Goal: Task Accomplishment & Management: Use online tool/utility

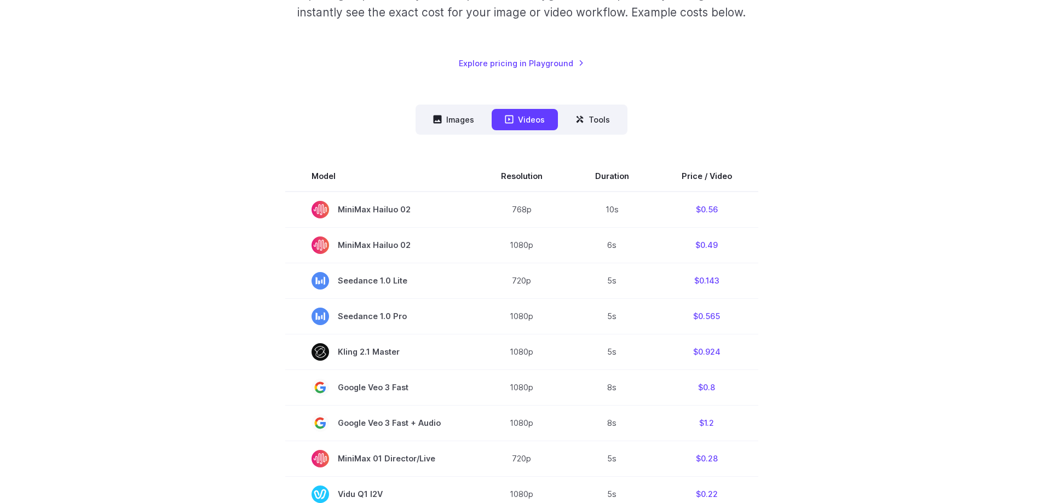
scroll to position [110, 0]
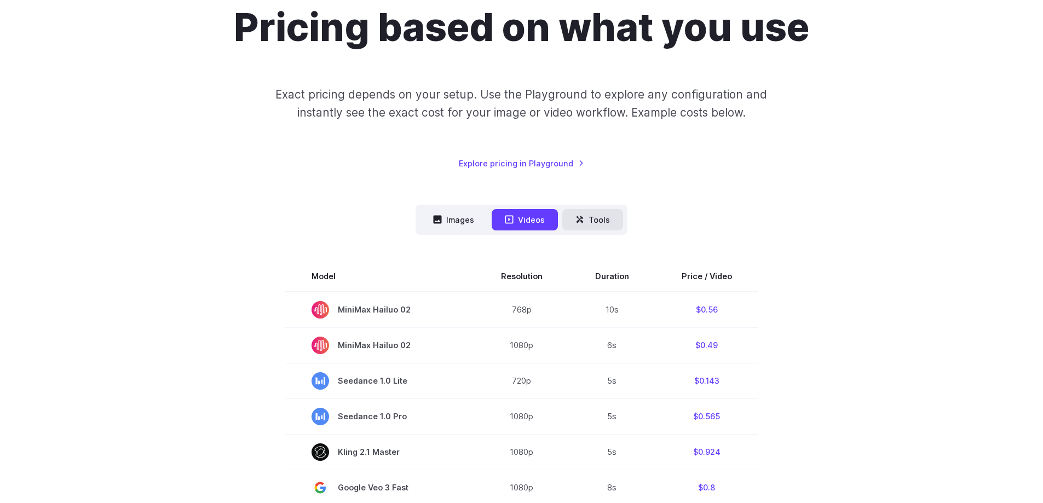
click at [598, 219] on button "Tools" at bounding box center [593, 219] width 61 height 21
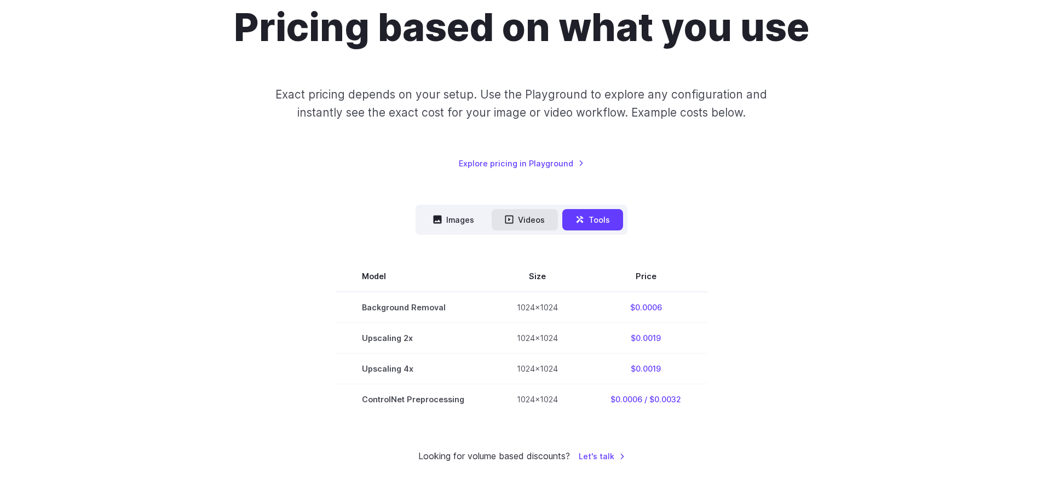
click at [497, 222] on button "Videos" at bounding box center [525, 219] width 66 height 21
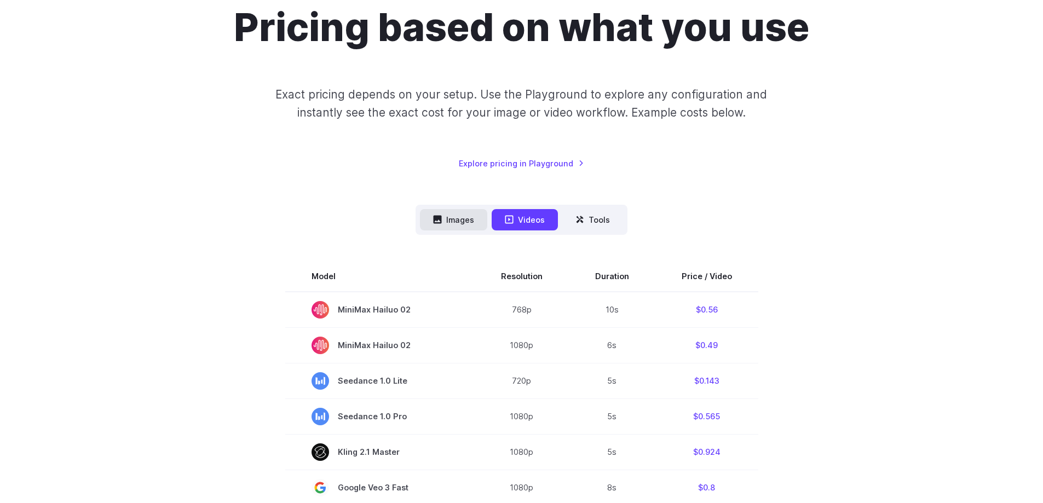
click at [466, 221] on button "Images" at bounding box center [453, 219] width 67 height 21
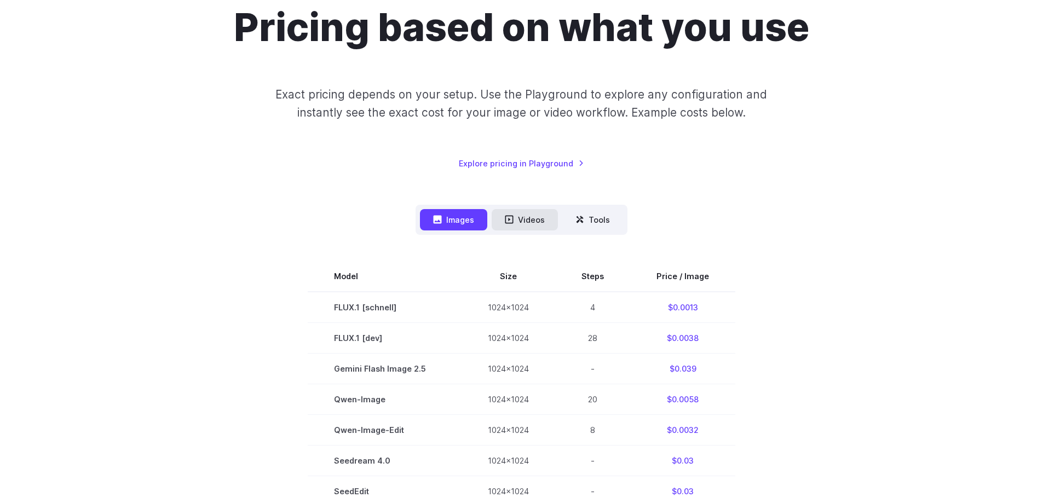
click at [552, 219] on button "Videos" at bounding box center [525, 219] width 66 height 21
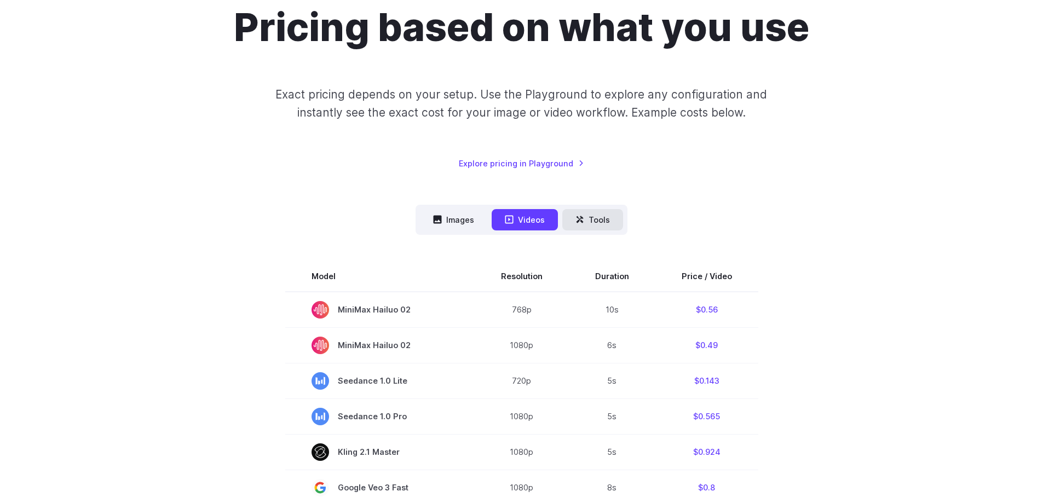
click at [602, 217] on button "Tools" at bounding box center [593, 219] width 61 height 21
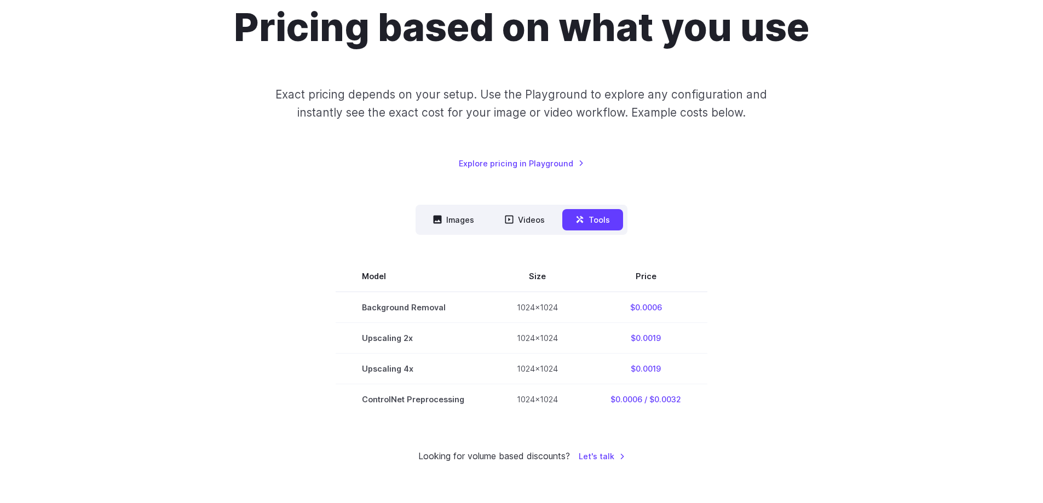
click at [305, 301] on section "Model Size Price Background Removal 1024x1024 $0.0006 Upscaling 2x 1024x1024 $0…" at bounding box center [522, 337] width 762 height 153
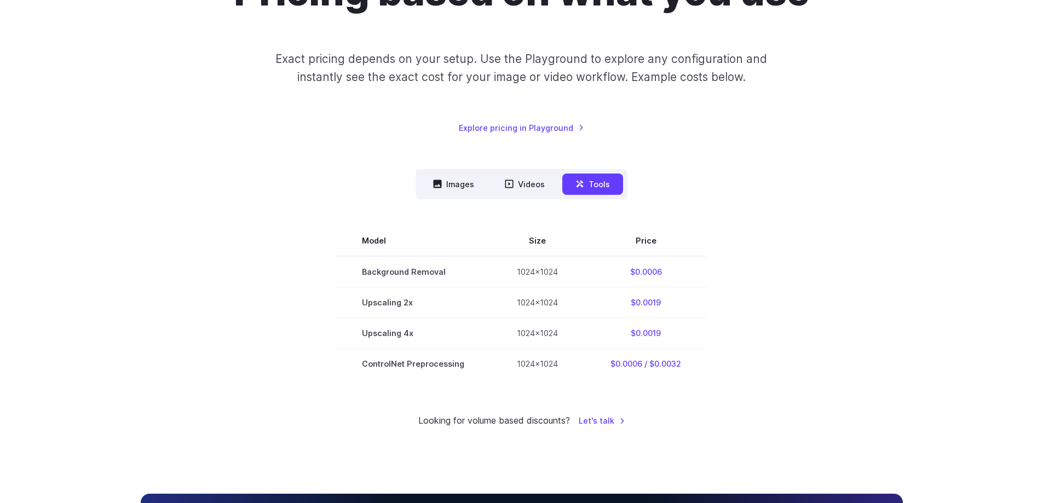
scroll to position [164, 0]
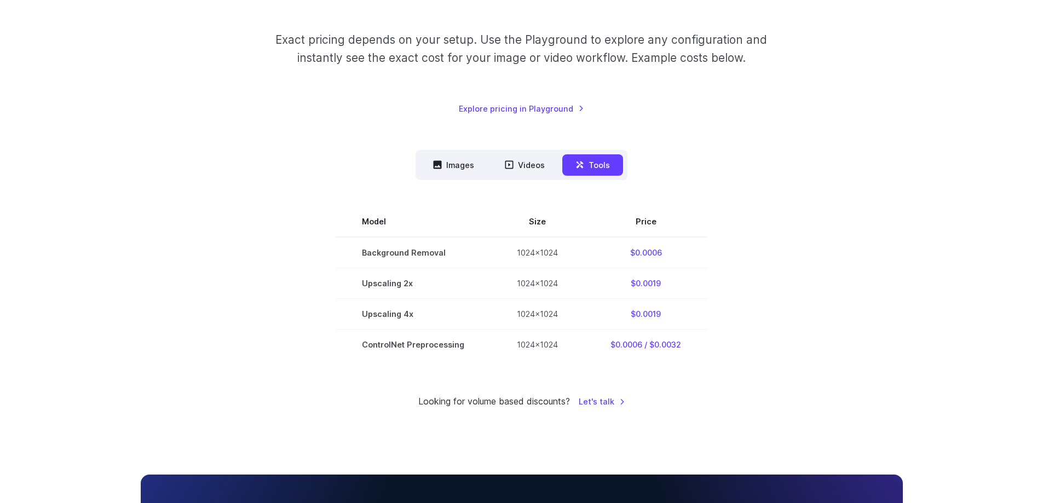
click at [312, 272] on section "Model Size Price Background Removal 1024x1024 $0.0006 Upscaling 2x 1024x1024 $0…" at bounding box center [522, 283] width 762 height 153
click at [278, 271] on section "Model Size Price Background Removal 1024x1024 $0.0006 Upscaling 2x 1024x1024 $0…" at bounding box center [522, 283] width 762 height 153
click at [517, 170] on button "Videos" at bounding box center [525, 164] width 66 height 21
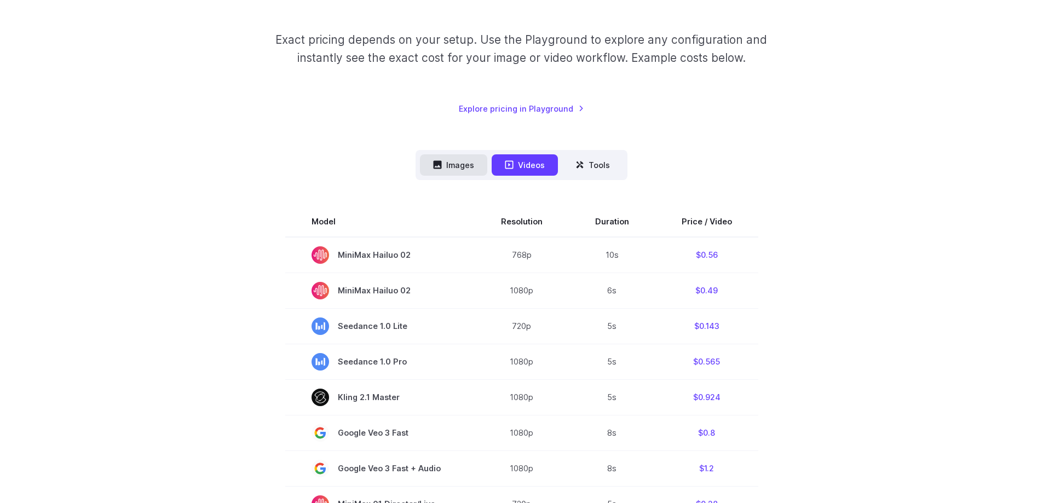
click at [466, 173] on button "Images" at bounding box center [453, 164] width 67 height 21
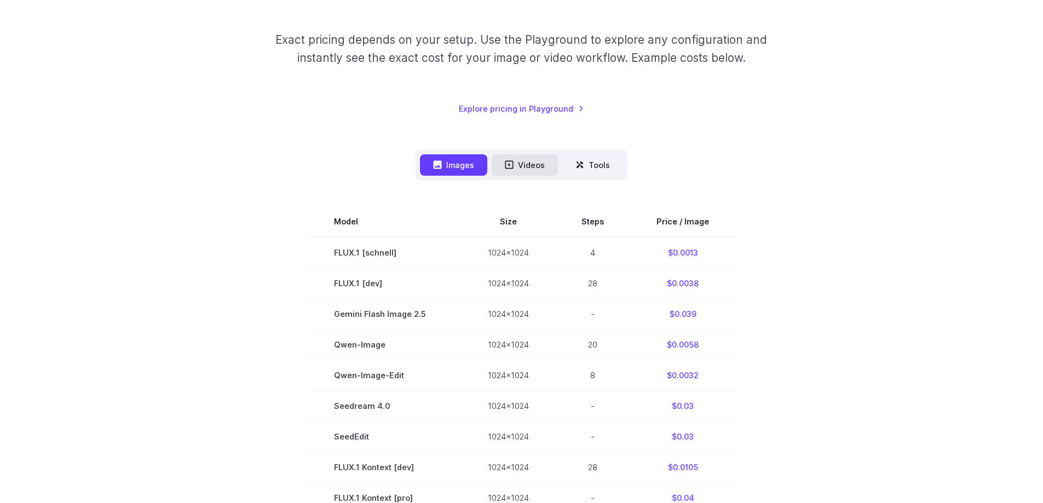
click at [526, 164] on button "Videos" at bounding box center [525, 164] width 66 height 21
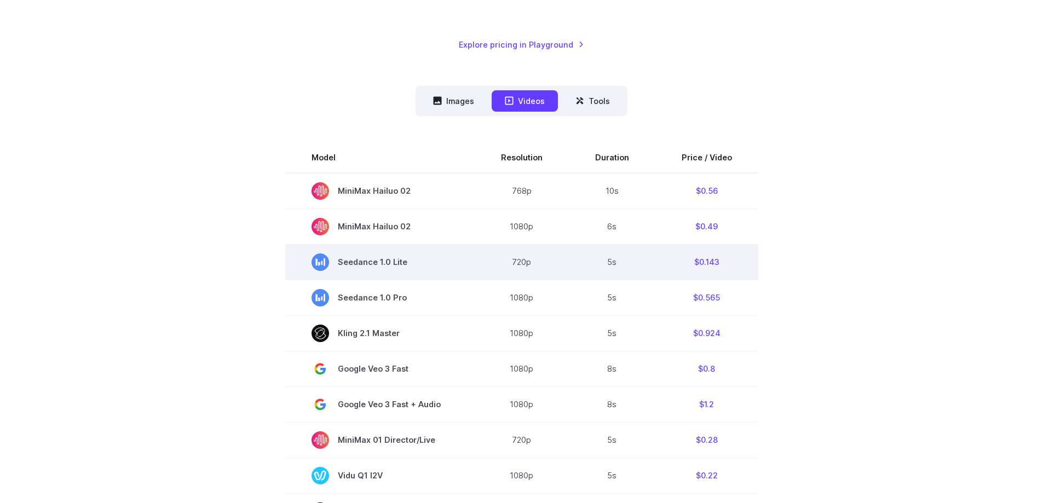
scroll to position [329, 0]
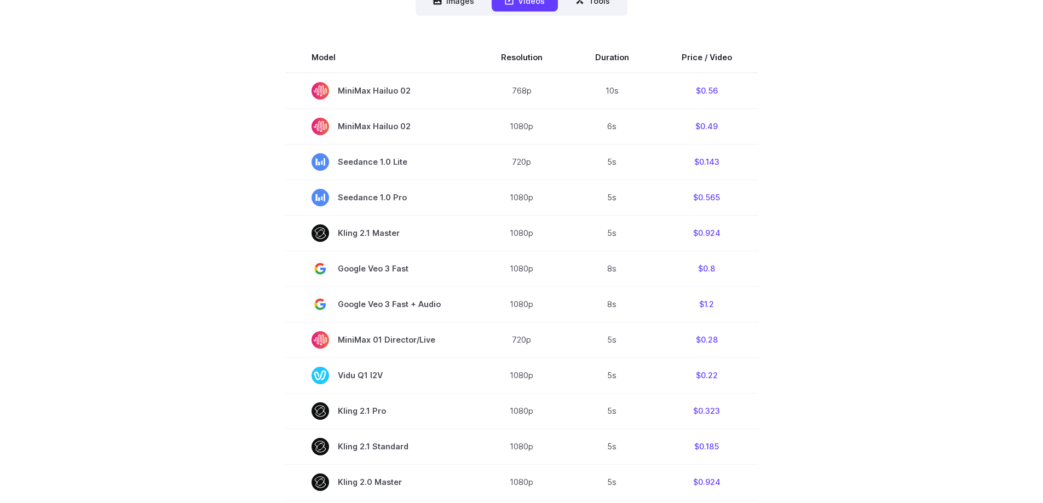
click at [230, 227] on section "Model Resolution Duration Price / Video MiniMax Hailuo 02 768p 10s $0.56 MiniMa…" at bounding box center [522, 413] width 762 height 743
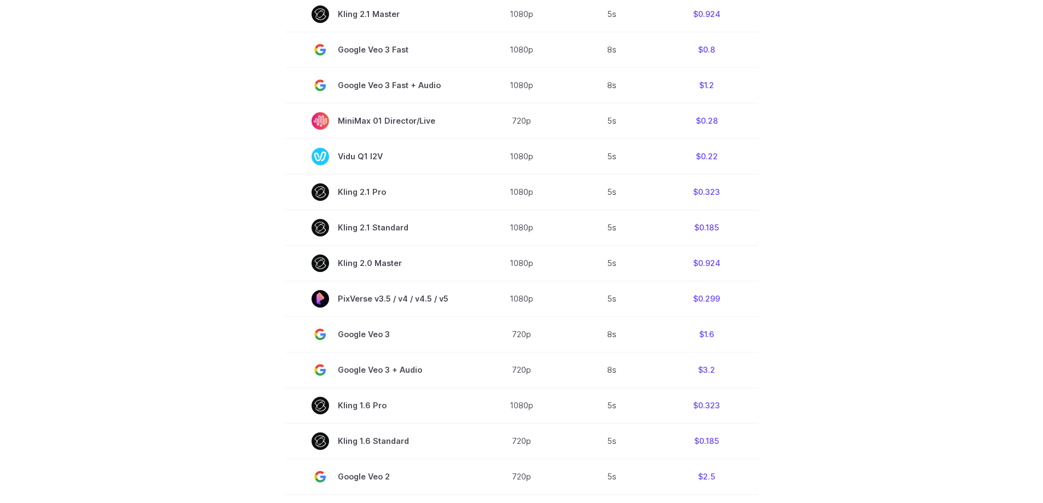
scroll to position [603, 0]
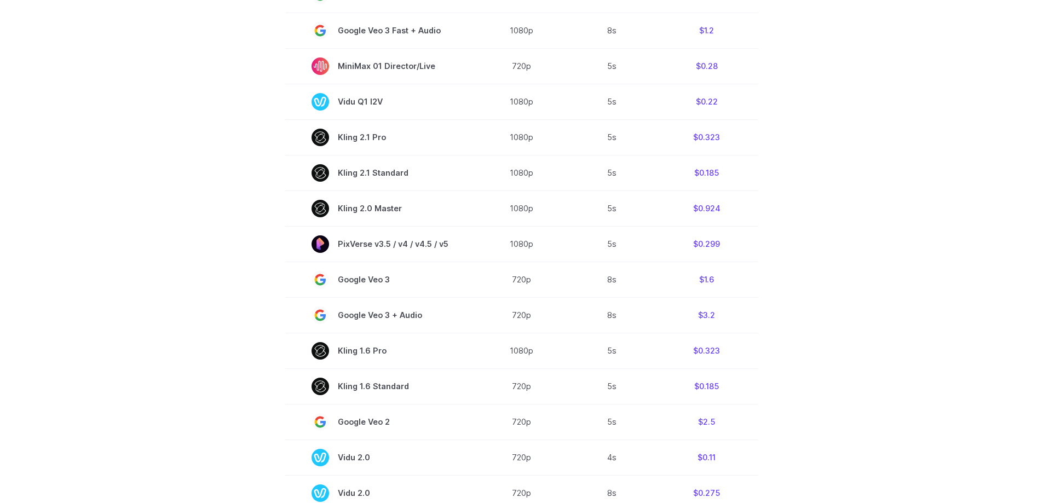
click at [220, 226] on section "Model Resolution Duration Price / Video MiniMax Hailuo 02 768p 10s $0.56 MiniMa…" at bounding box center [522, 139] width 762 height 743
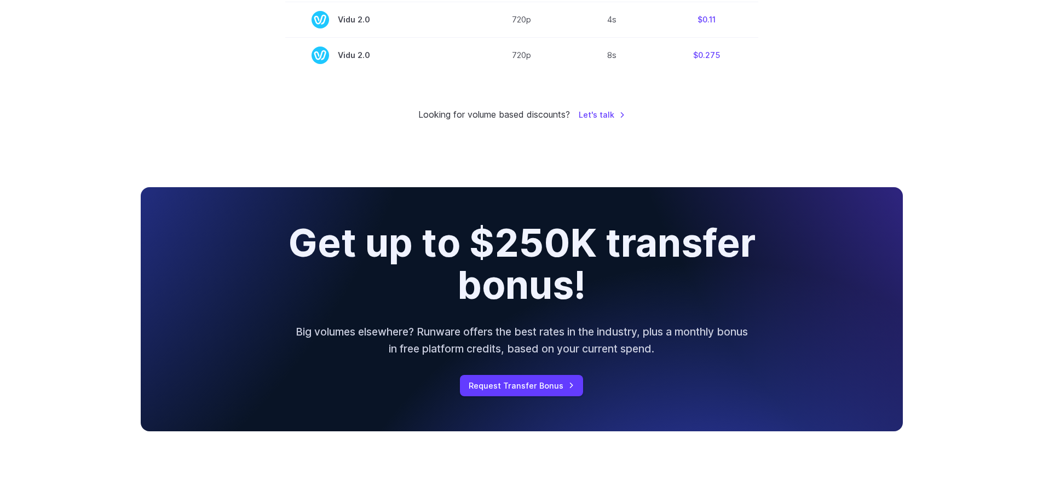
scroll to position [1205, 0]
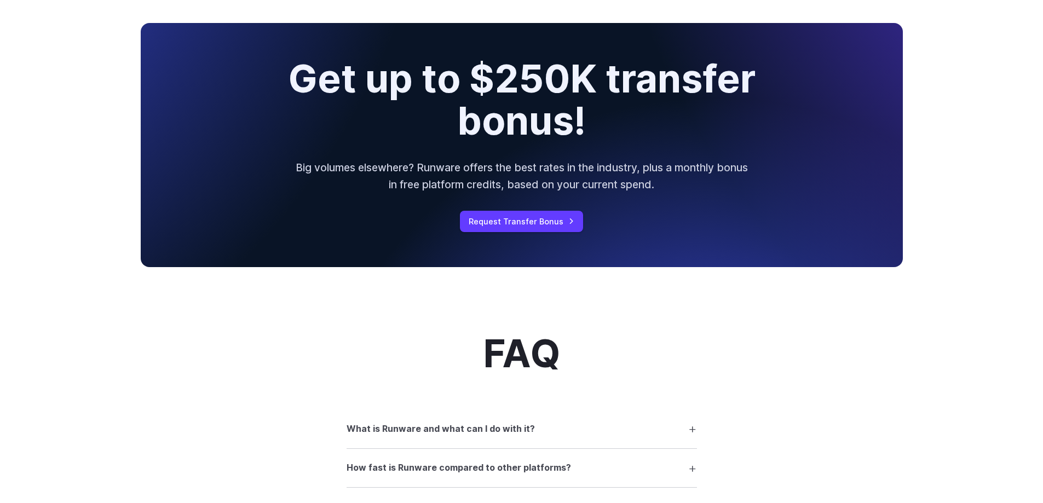
click at [217, 150] on div "Get up to $250K transfer bonus! Big volumes elsewhere? Runware offers the best …" at bounding box center [522, 145] width 762 height 244
click at [107, 109] on div "Get up to $250K transfer bonus! Big volumes elsewhere? Runware offers the best …" at bounding box center [521, 145] width 1043 height 270
click at [104, 152] on div "Get up to $250K transfer bonus! Big volumes elsewhere? Runware offers the best …" at bounding box center [521, 145] width 1043 height 270
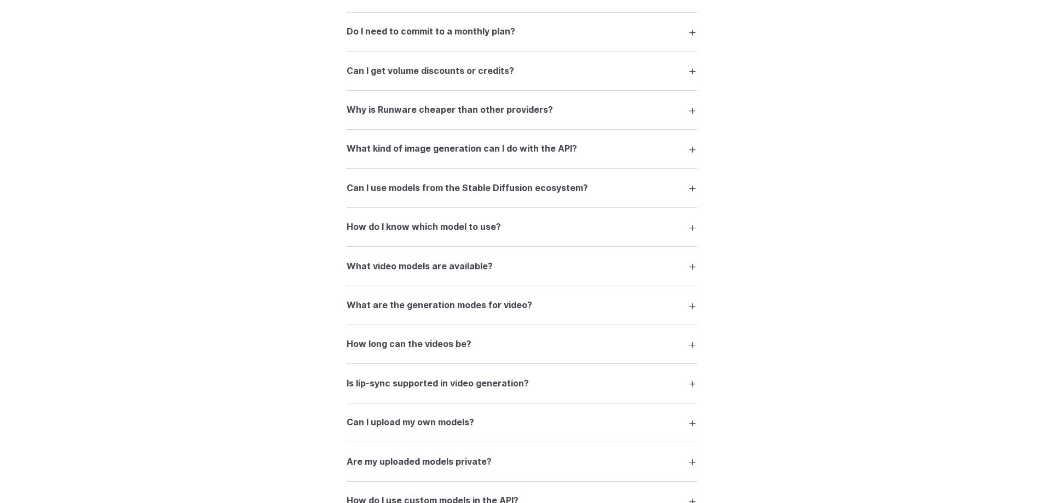
scroll to position [1643, 0]
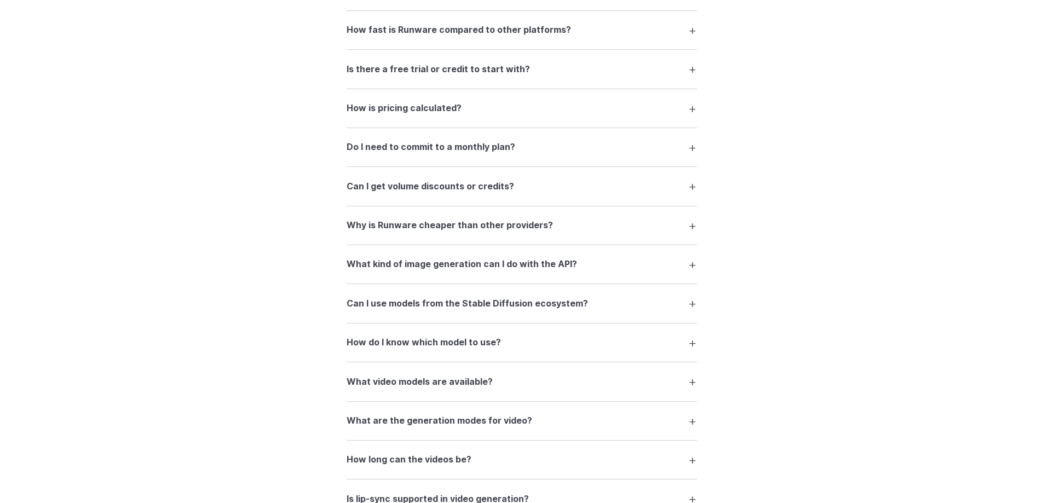
click at [239, 189] on div "FAQ What is Runware and what can I do with it? Runware is a high-performance AI…" at bounding box center [522, 344] width 789 height 898
click at [808, 249] on div "FAQ What is Runware and what can I do with it? Runware is a high-performance AI…" at bounding box center [522, 344] width 789 height 898
click at [570, 192] on summary "Can I get volume discounts or credits?" at bounding box center [522, 186] width 351 height 21
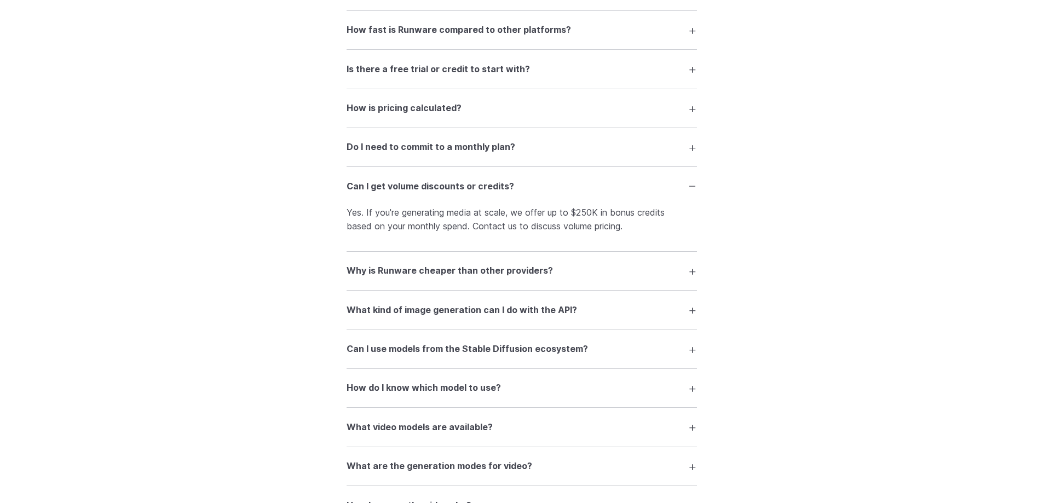
click at [583, 214] on p "Yes. If you're generating media at scale, we offer up to $250K in bonus credits…" at bounding box center [522, 220] width 351 height 28
click at [582, 188] on summary "Can I get volume discounts or credits?" at bounding box center [522, 186] width 351 height 21
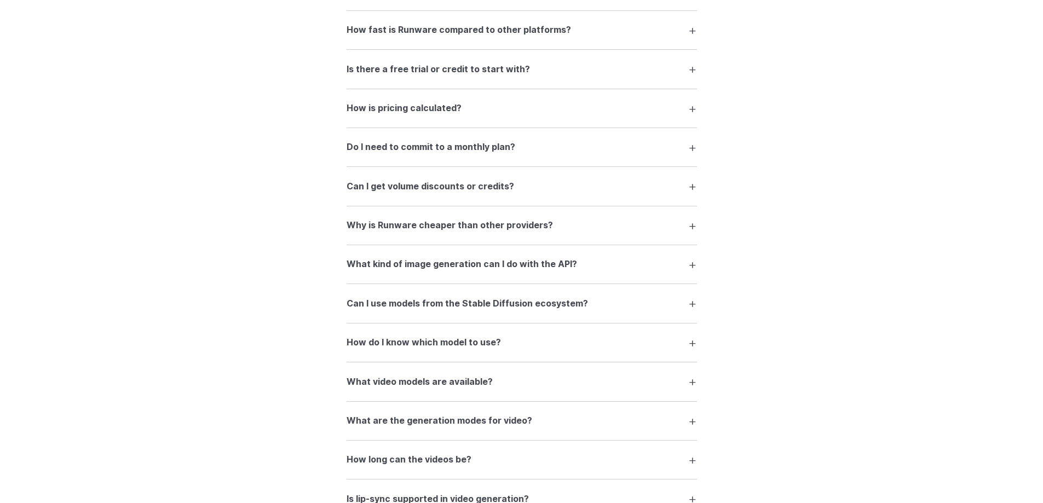
click at [847, 278] on div "FAQ What is Runware and what can I do with it? Runware is a high-performance AI…" at bounding box center [522, 344] width 789 height 898
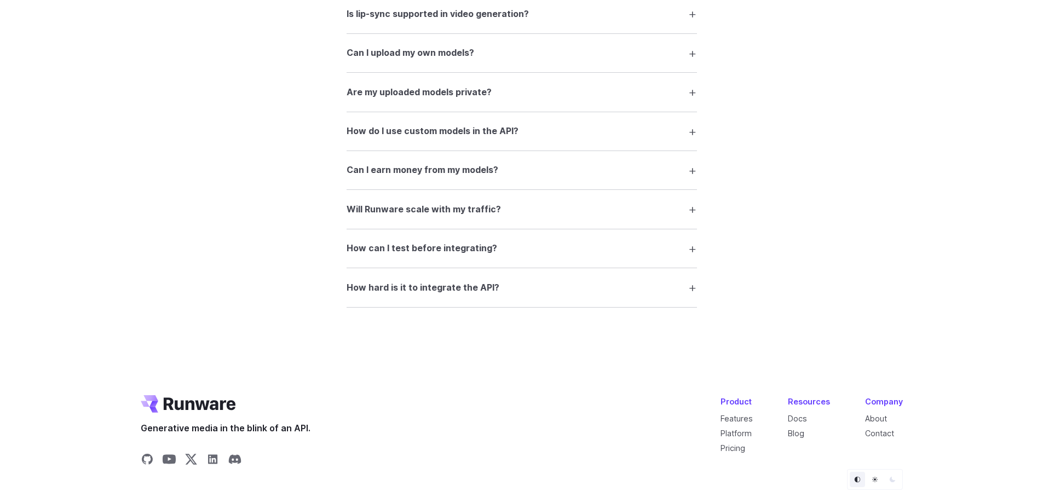
scroll to position [2125, 0]
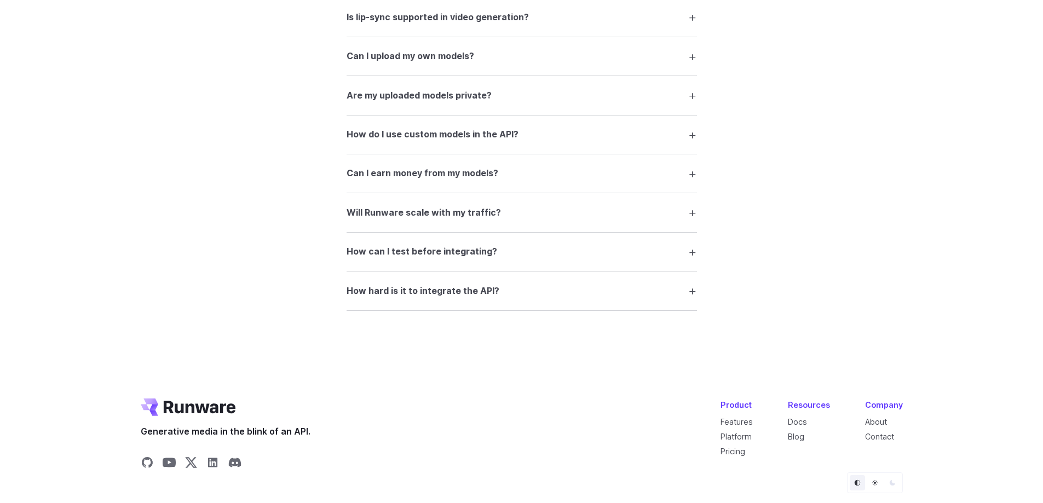
click at [647, 292] on summary "How hard is it to integrate the API?" at bounding box center [522, 290] width 351 height 21
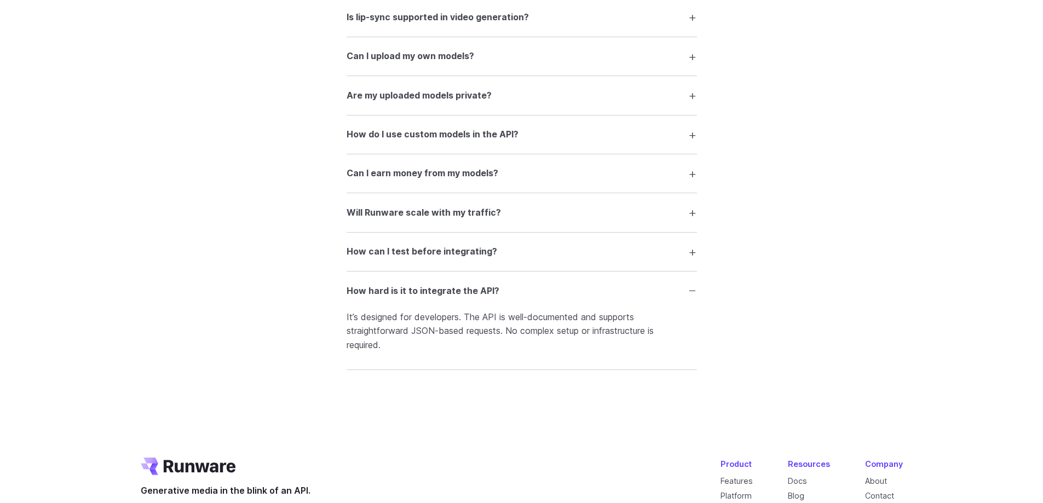
click at [647, 292] on summary "How hard is it to integrate the API?" at bounding box center [522, 290] width 351 height 21
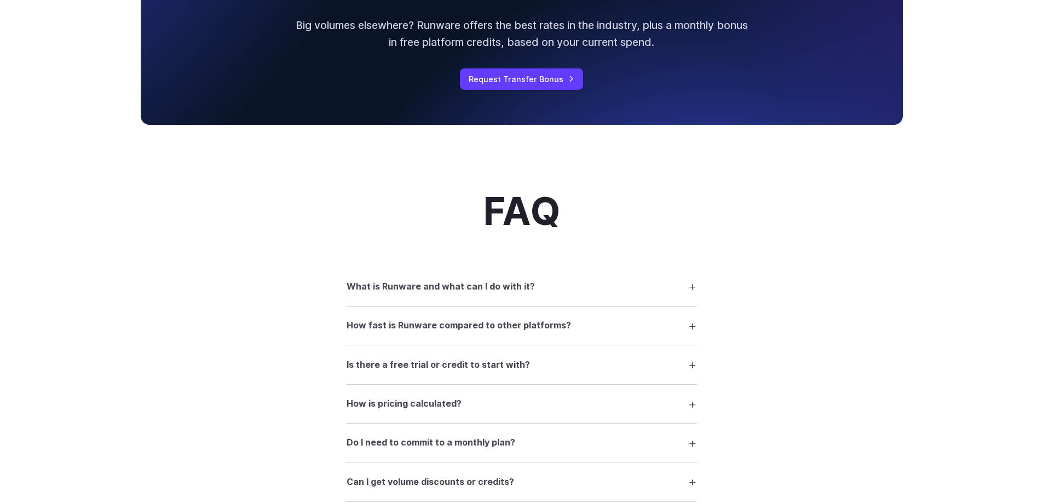
scroll to position [0, 0]
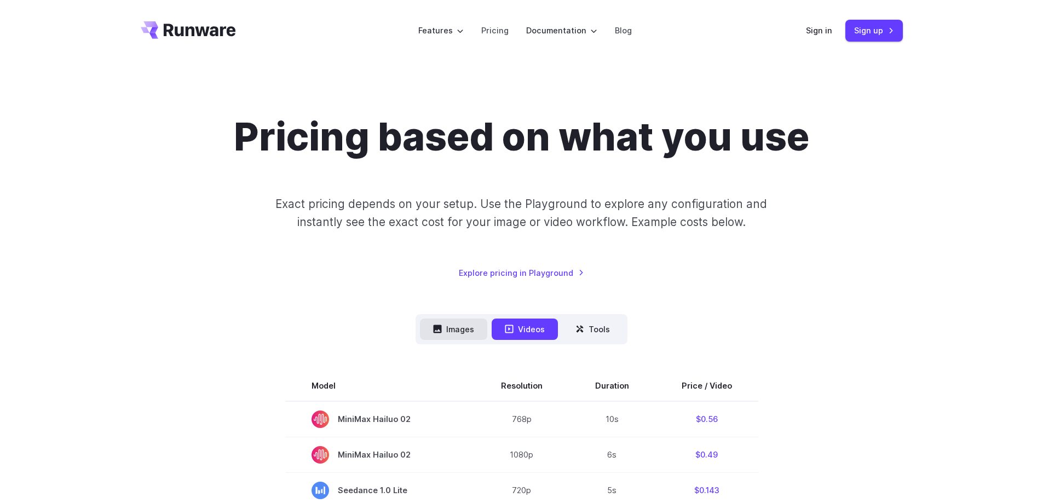
click at [461, 324] on button "Images" at bounding box center [453, 329] width 67 height 21
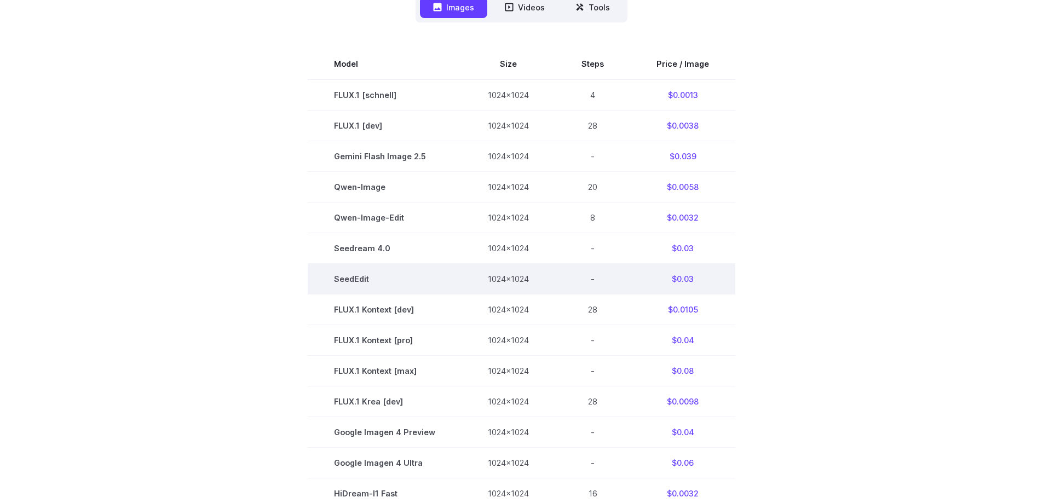
scroll to position [329, 0]
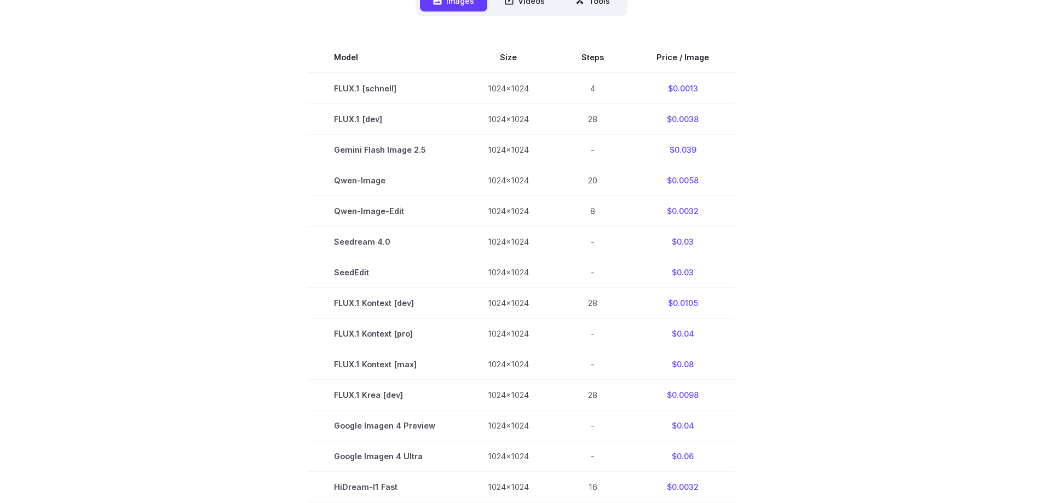
click at [262, 141] on section "Model Size Steps Price / Image FLUX.1 [schnell] 1024x1024 4 $0.0013 FLUX.1 [dev…" at bounding box center [522, 364] width 762 height 645
click at [266, 233] on section "Model Size Steps Price / Image FLUX.1 [schnell] 1024x1024 4 $0.0013 FLUX.1 [dev…" at bounding box center [522, 364] width 762 height 645
click at [283, 173] on section "Model Size Steps Price / Image FLUX.1 [schnell] 1024x1024 4 $0.0013 FLUX.1 [dev…" at bounding box center [522, 364] width 762 height 645
click at [299, 241] on section "Model Size Steps Price / Image FLUX.1 [schnell] 1024x1024 4 $0.0013 FLUX.1 [dev…" at bounding box center [522, 364] width 762 height 645
click at [278, 236] on section "Model Size Steps Price / Image FLUX.1 [schnell] 1024x1024 4 $0.0013 FLUX.1 [dev…" at bounding box center [522, 364] width 762 height 645
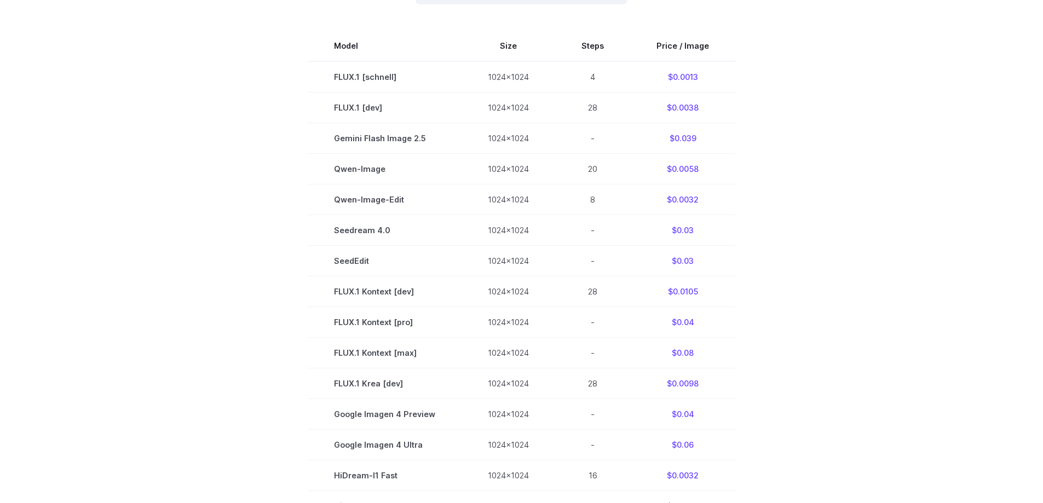
scroll to position [274, 0]
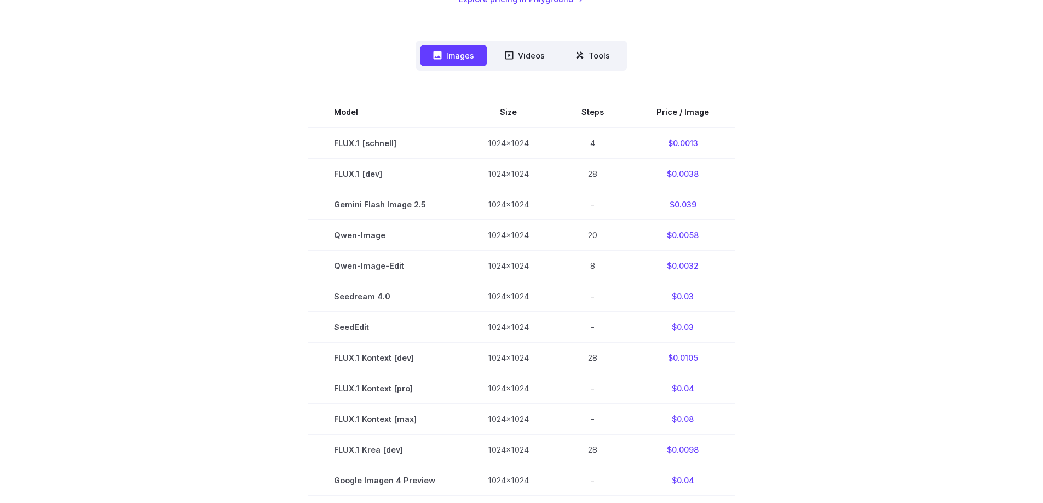
click at [277, 259] on section "Model Size Steps Price / Image FLUX.1 [schnell] 1024x1024 4 $0.0013 FLUX.1 [dev…" at bounding box center [522, 419] width 762 height 645
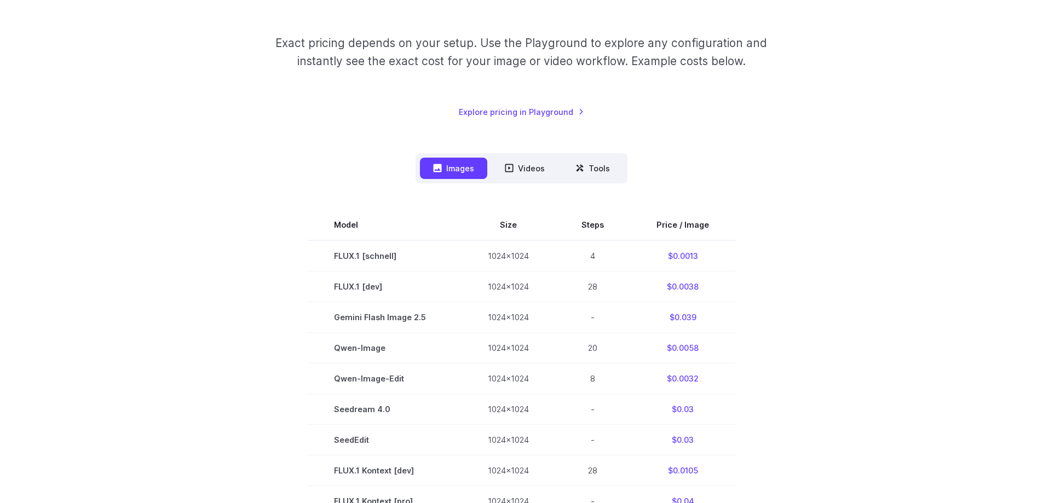
scroll to position [0, 0]
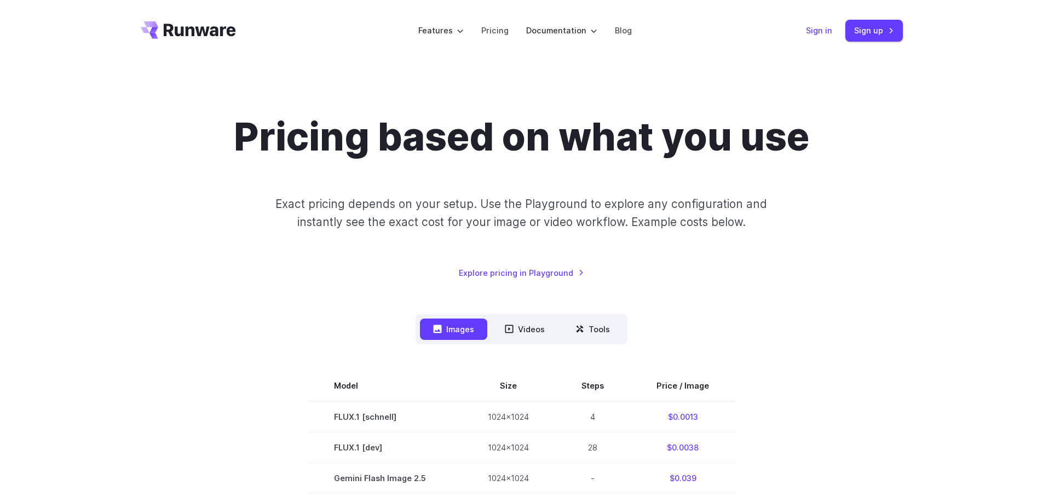
click at [826, 32] on link "Sign in" at bounding box center [819, 30] width 26 height 13
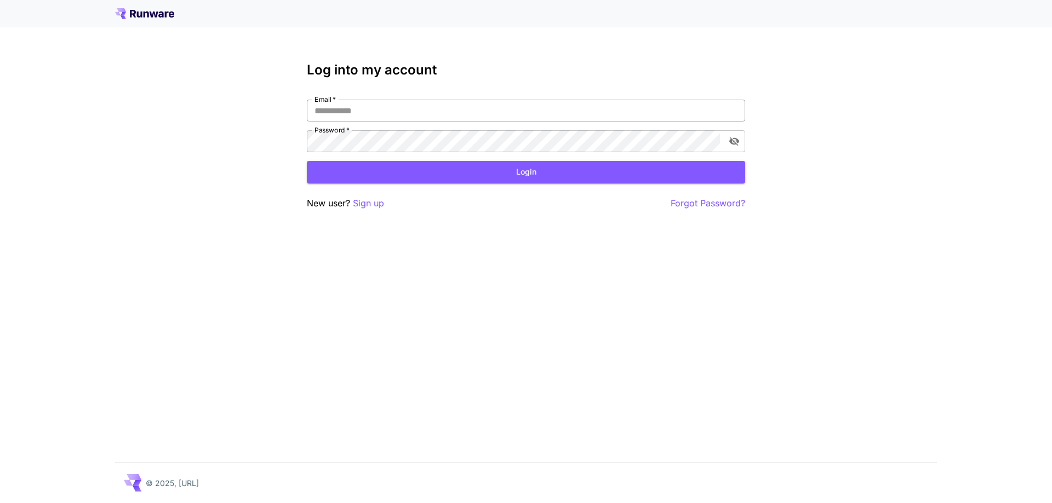
click at [412, 109] on input "Email   *" at bounding box center [526, 111] width 438 height 22
click at [501, 106] on input "Email   *" at bounding box center [526, 111] width 438 height 22
type input "**********"
click button "Login" at bounding box center [526, 172] width 438 height 22
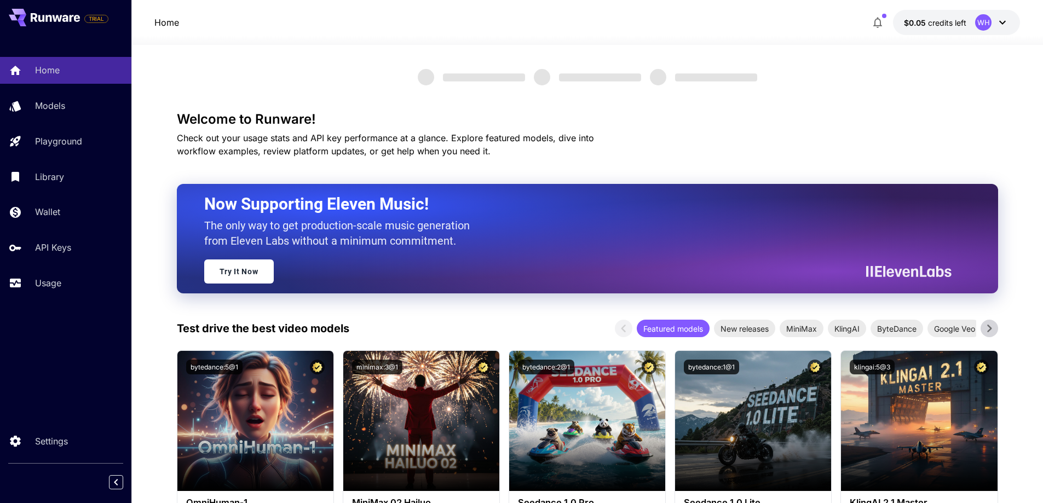
click at [472, 25] on div "Home $0.05 credits left WH" at bounding box center [587, 22] width 867 height 25
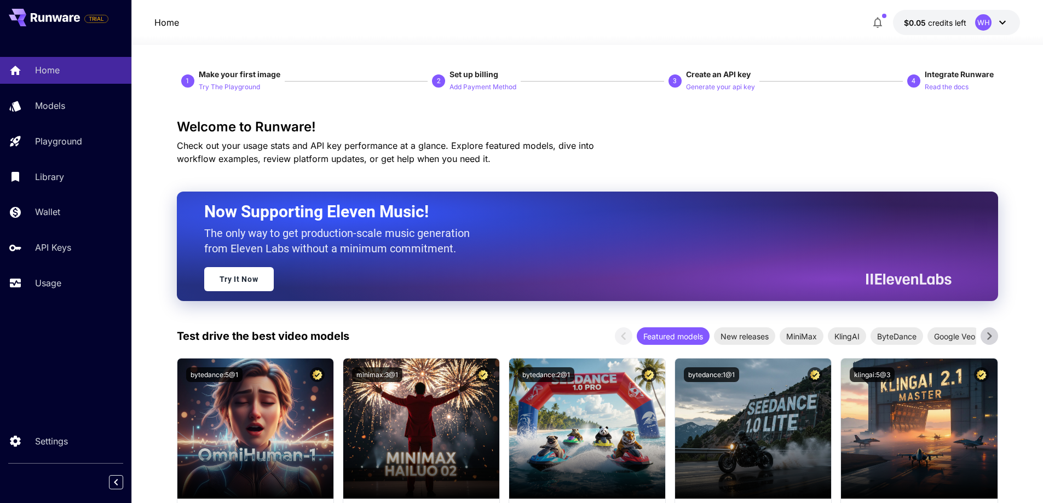
click at [267, 73] on span "Make your first image" at bounding box center [240, 74] width 82 height 9
drag, startPoint x: 267, startPoint y: 73, endPoint x: 234, endPoint y: 73, distance: 33.4
click at [234, 73] on span "Make your first image" at bounding box center [240, 74] width 82 height 9
click at [278, 123] on h3 "Welcome to Runware!" at bounding box center [588, 126] width 822 height 15
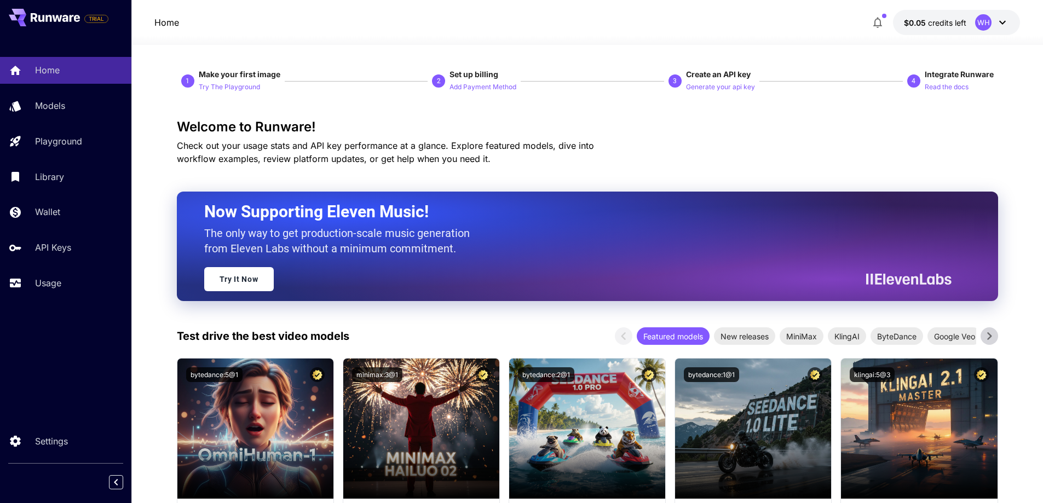
click at [217, 211] on h2 "Now Supporting Eleven Music!" at bounding box center [573, 212] width 739 height 21
drag, startPoint x: 217, startPoint y: 211, endPoint x: 418, endPoint y: 211, distance: 201.6
click at [418, 211] on h2 "Now Supporting Eleven Music!" at bounding box center [573, 212] width 739 height 21
click at [422, 160] on span "Check out your usage stats and API key performance at a glance. Explore feature…" at bounding box center [385, 152] width 417 height 24
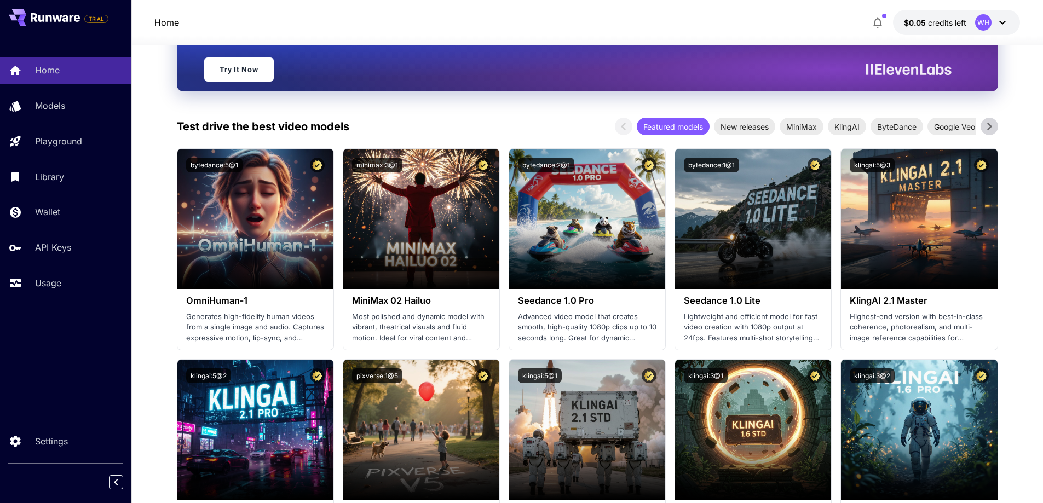
scroll to position [219, 0]
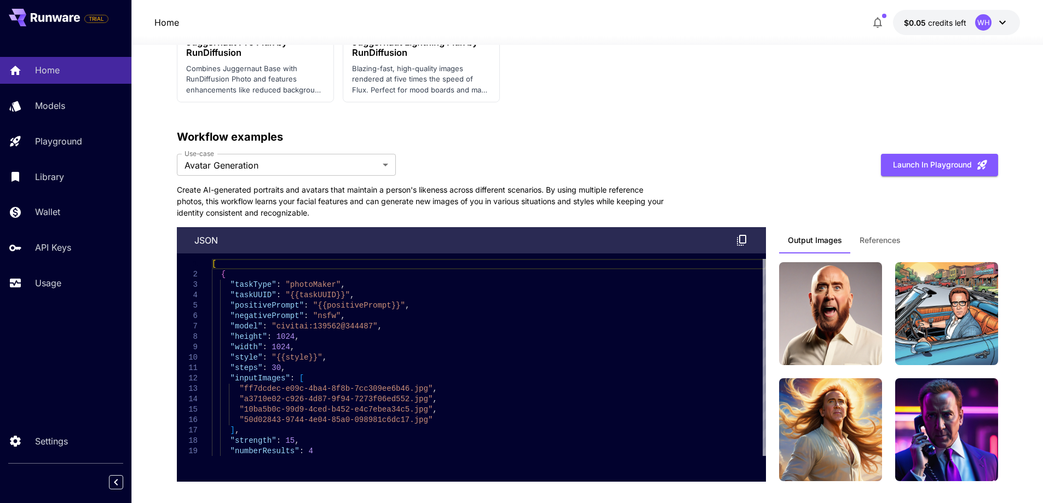
scroll to position [2437, 0]
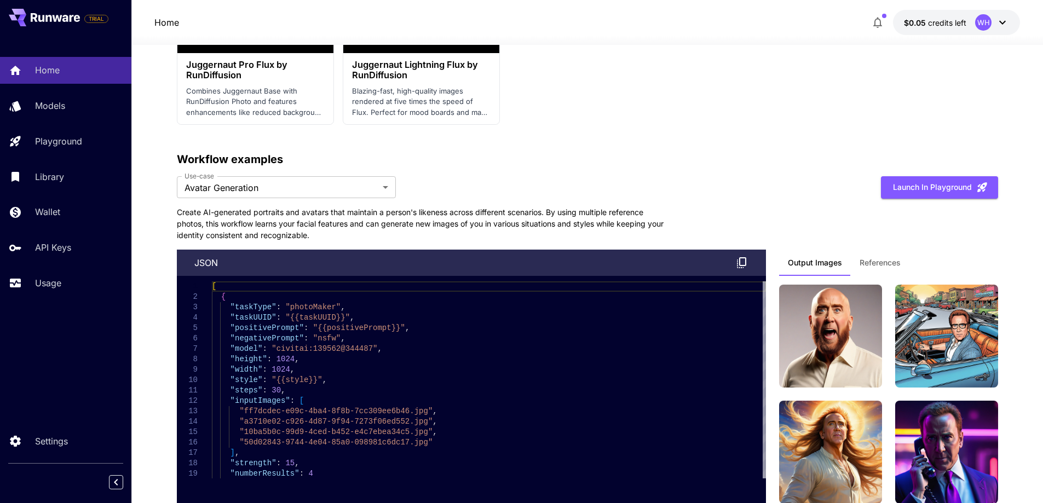
click at [378, 208] on p "Create AI-generated portraits and avatars that maintain a person's likeness acr…" at bounding box center [423, 224] width 493 height 35
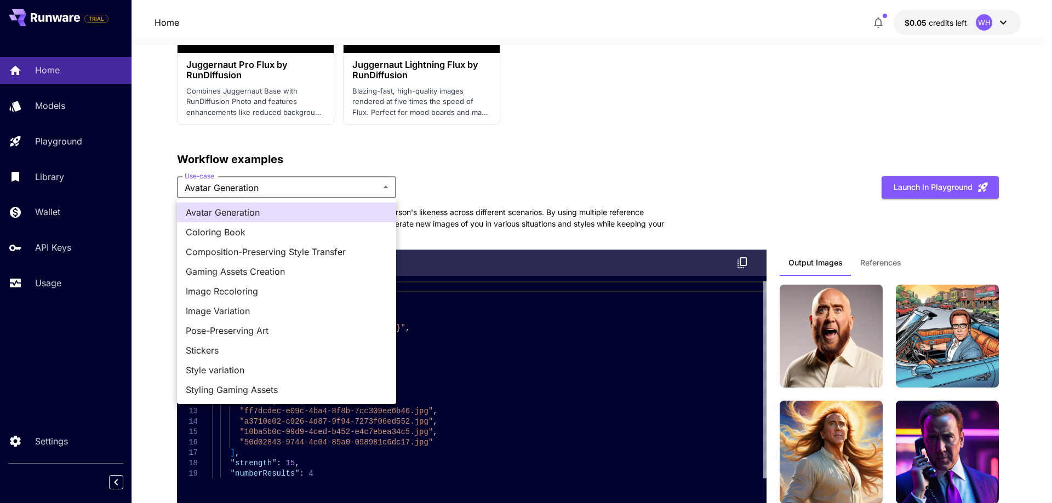
click at [554, 179] on div at bounding box center [526, 251] width 1052 height 503
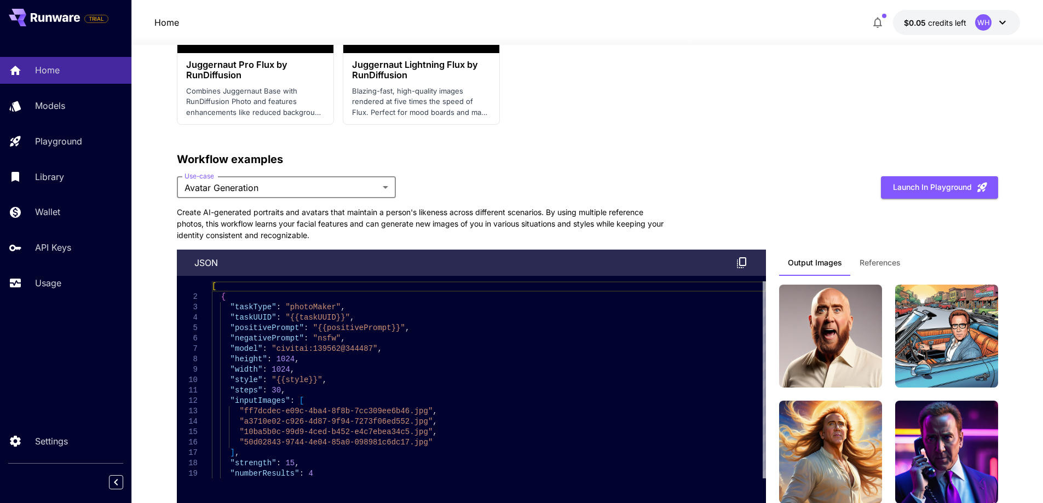
scroll to position [2547, 0]
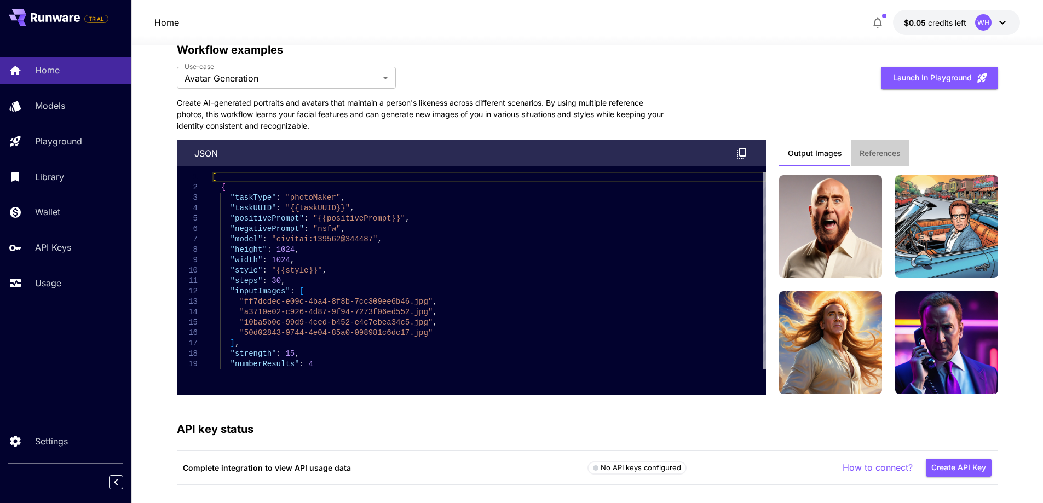
click at [874, 156] on span "References" at bounding box center [880, 153] width 41 height 10
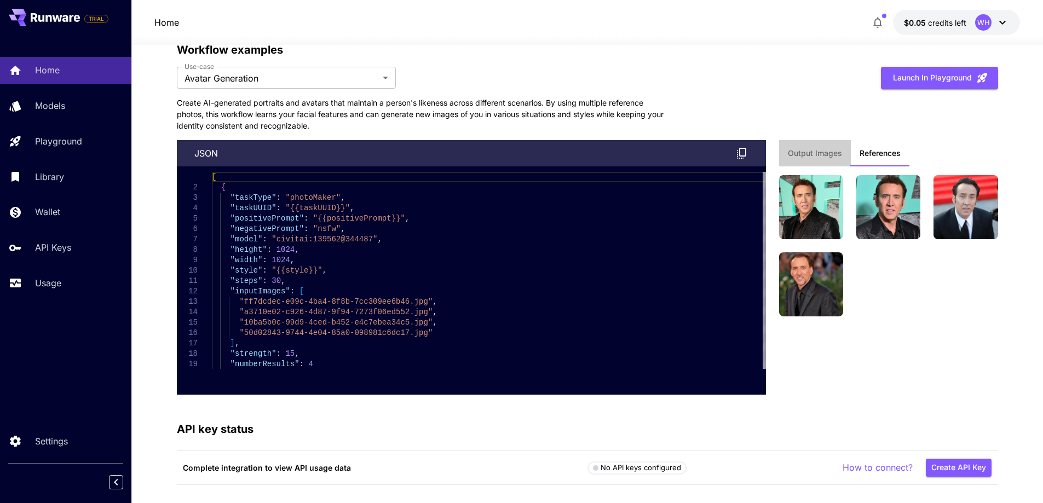
click at [833, 156] on span "Output Images" at bounding box center [815, 153] width 54 height 10
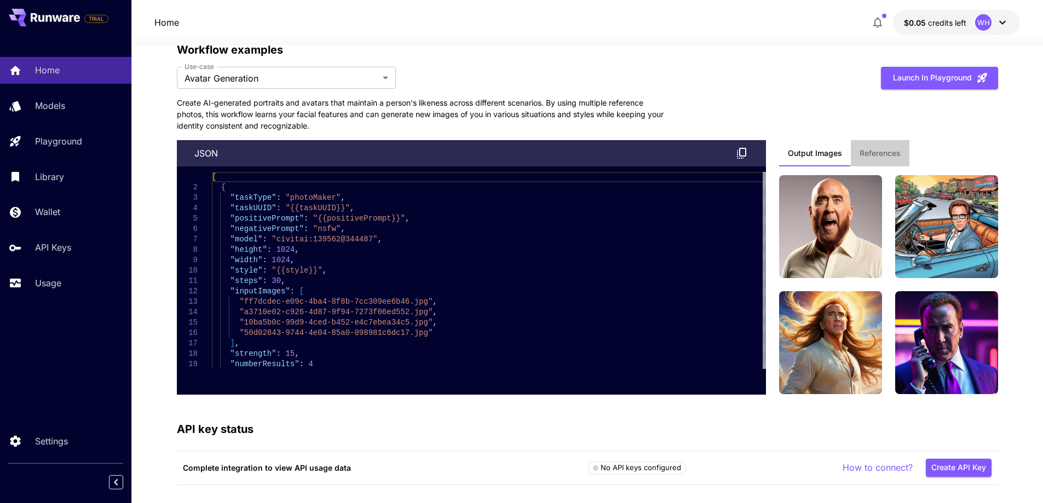
click at [872, 155] on span "References" at bounding box center [880, 153] width 41 height 10
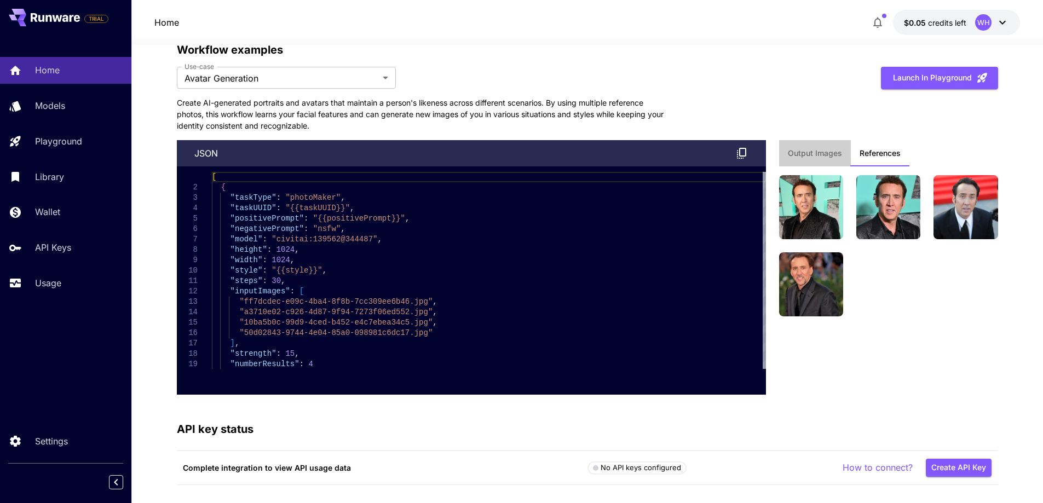
click at [828, 155] on span "Output Images" at bounding box center [815, 153] width 54 height 10
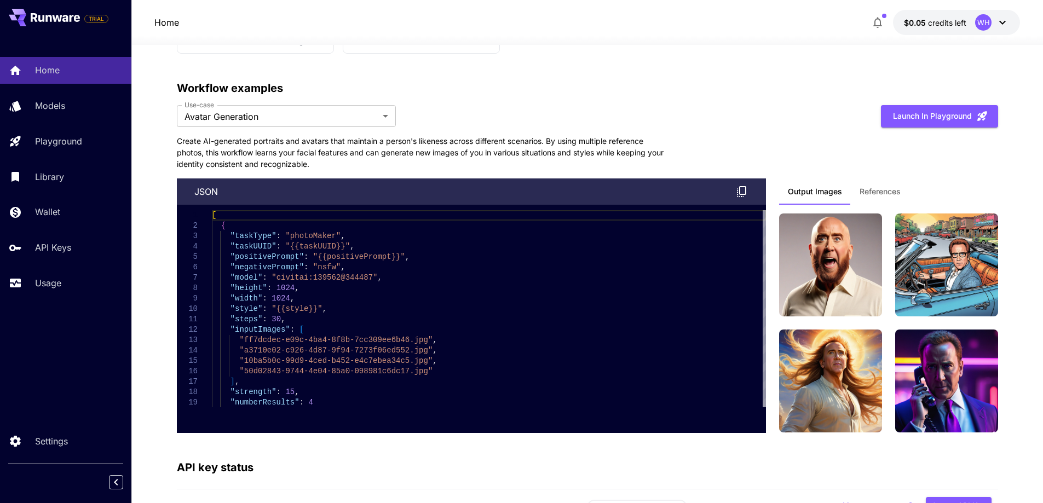
scroll to position [2492, 0]
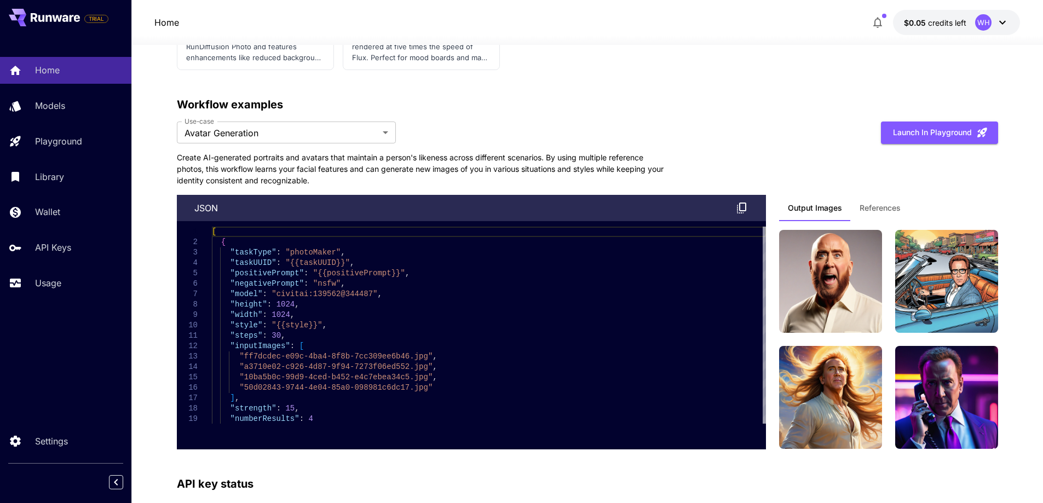
click at [407, 168] on p "Create AI-generated portraits and avatars that maintain a person's likeness acr…" at bounding box center [423, 169] width 493 height 35
click at [875, 205] on span "References" at bounding box center [880, 208] width 41 height 10
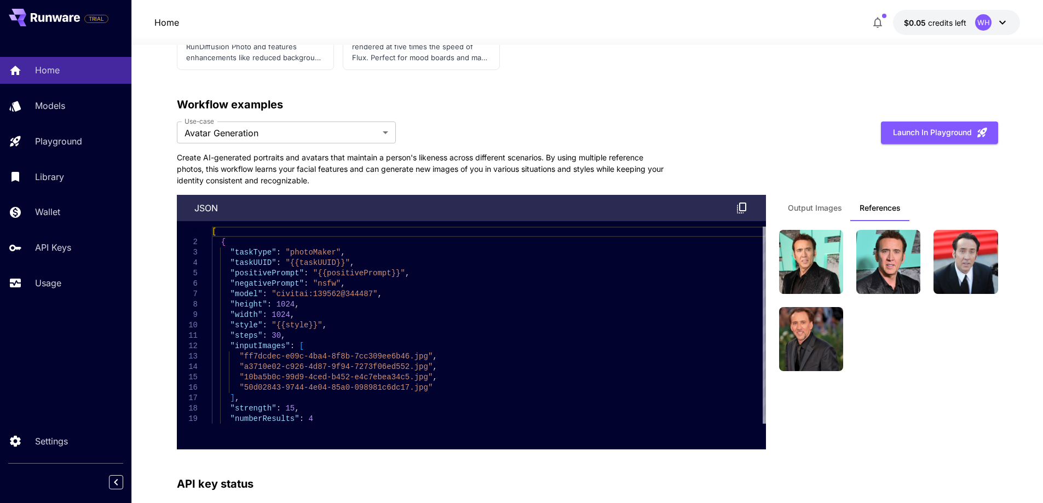
click at [818, 204] on span "Output Images" at bounding box center [815, 208] width 54 height 10
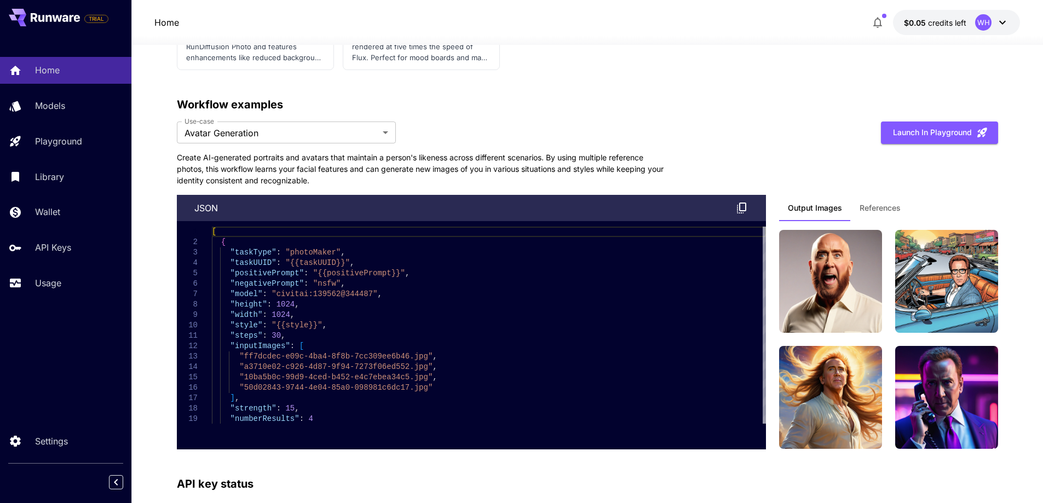
click at [864, 204] on span "References" at bounding box center [880, 208] width 41 height 10
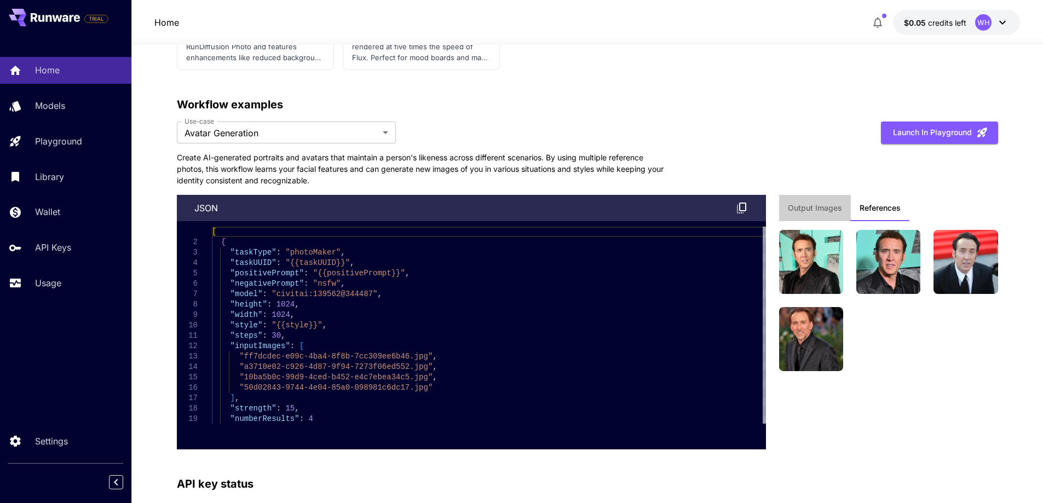
click at [819, 210] on span "Output Images" at bounding box center [815, 208] width 54 height 10
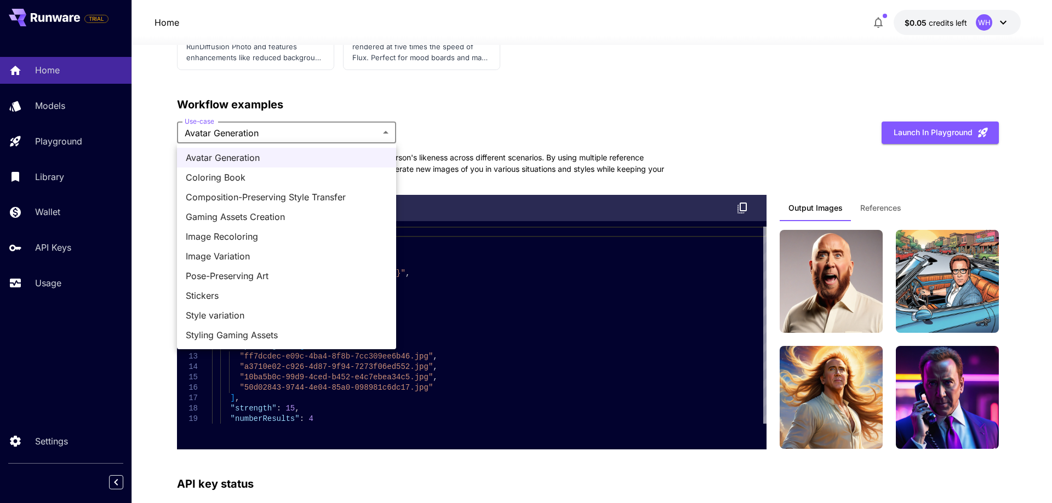
click at [289, 182] on span "Coloring Book" at bounding box center [287, 177] width 202 height 13
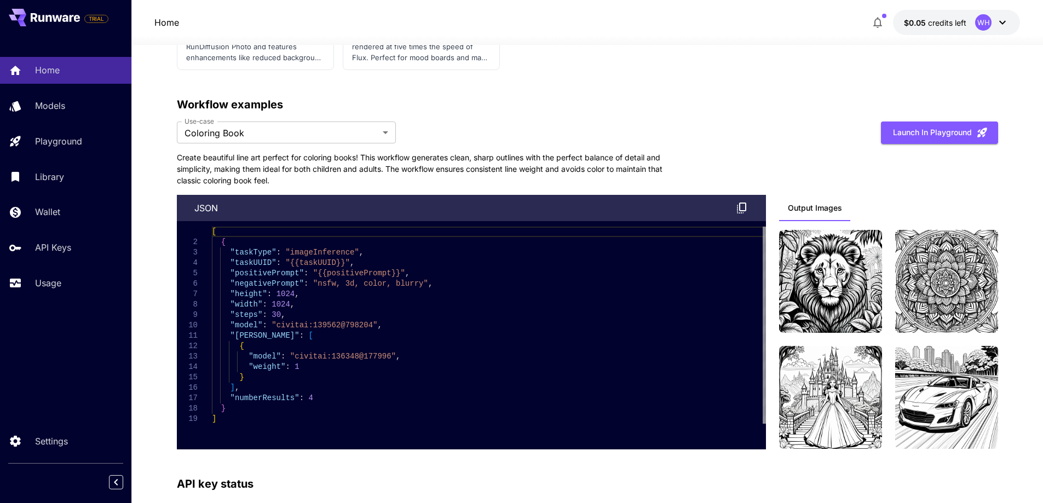
click at [469, 156] on div "Avatar Generation Coloring Book Composition-Preserving Style Transfer Gaming As…" at bounding box center [521, 251] width 1043 height 503
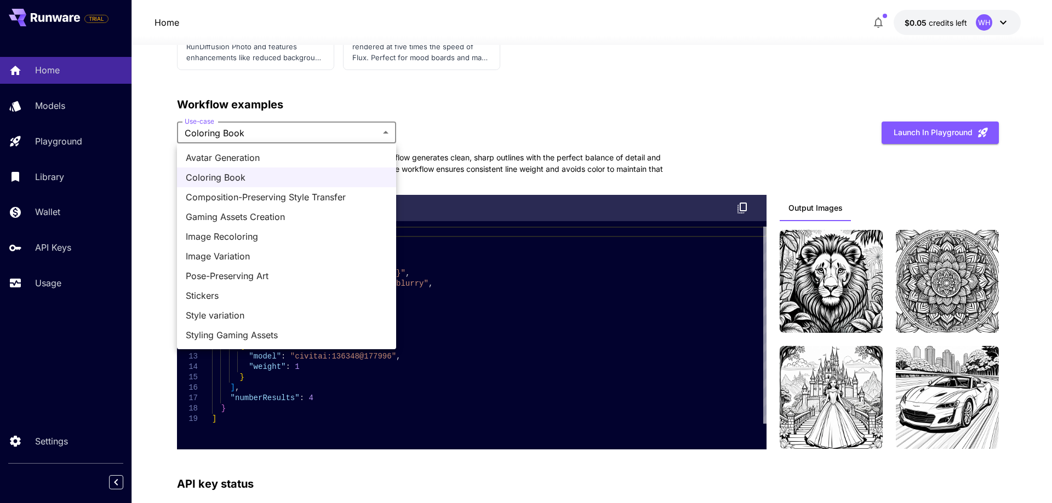
click at [306, 197] on span "Composition-Preserving Style Transfer" at bounding box center [287, 197] width 202 height 13
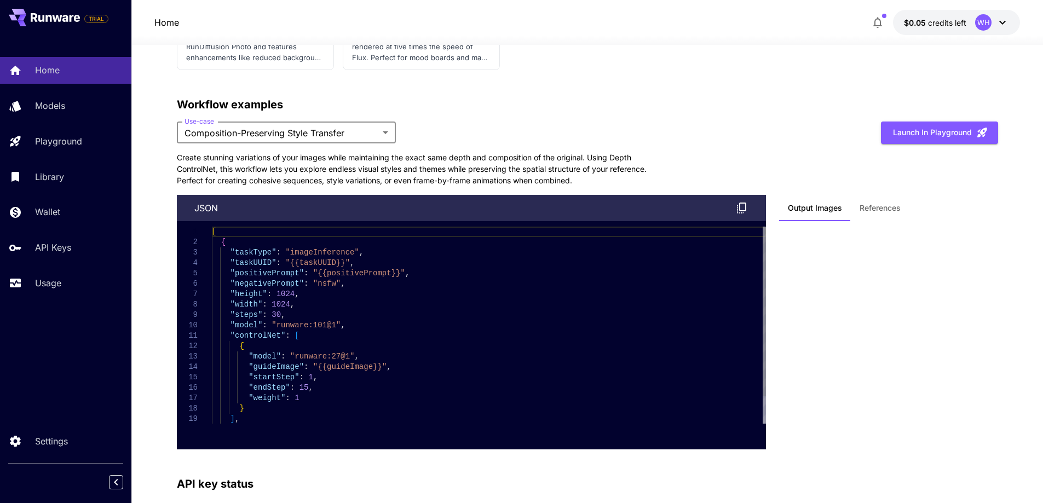
click at [512, 145] on div "**********" at bounding box center [588, 272] width 822 height 353
click at [855, 208] on button "References" at bounding box center [880, 208] width 59 height 26
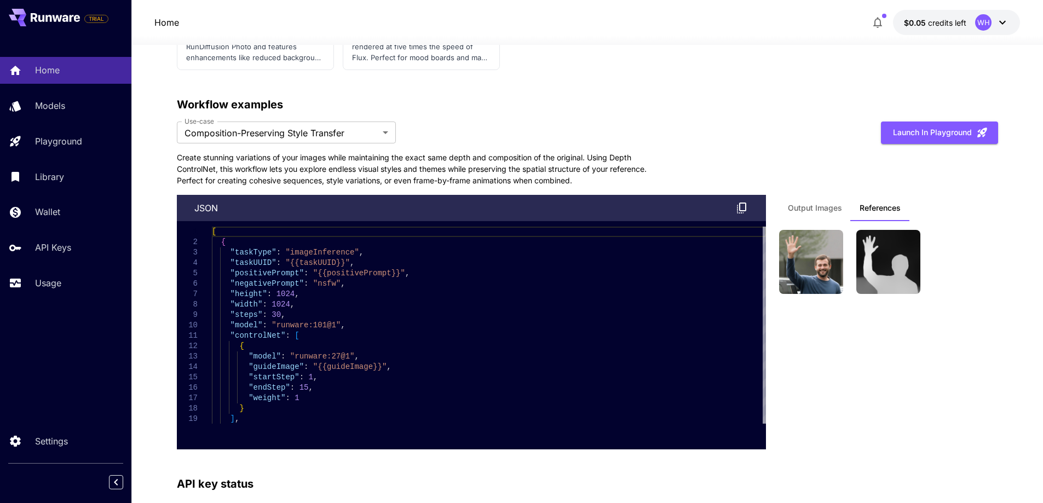
click at [833, 208] on span "Output Images" at bounding box center [815, 208] width 54 height 10
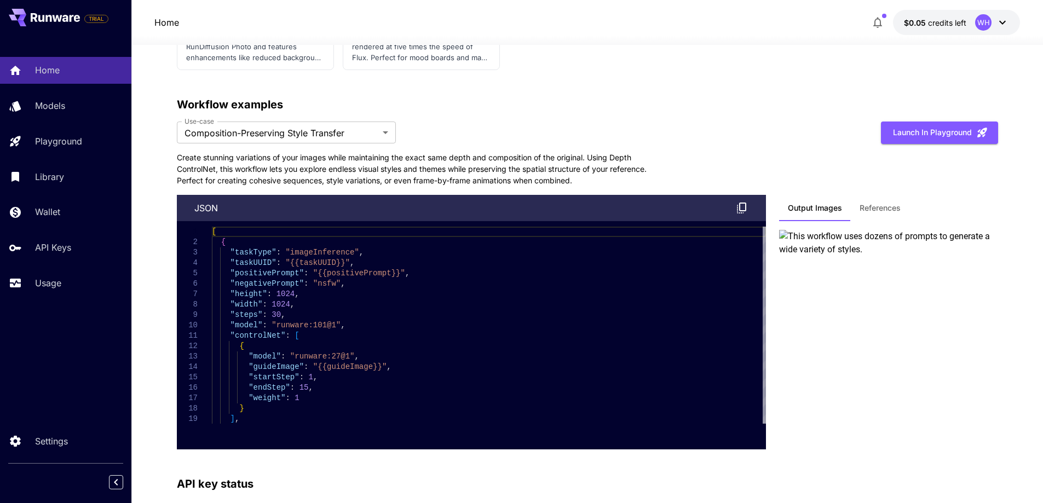
click at [501, 156] on p "Create stunning variations of your images while maintaining the exact same dept…" at bounding box center [423, 169] width 493 height 35
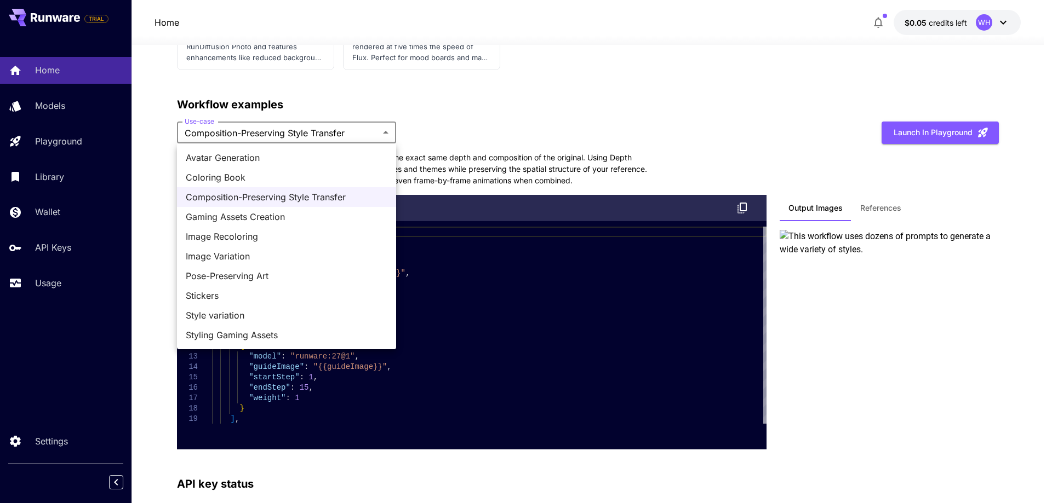
click at [288, 210] on li "Gaming Assets Creation" at bounding box center [286, 217] width 219 height 20
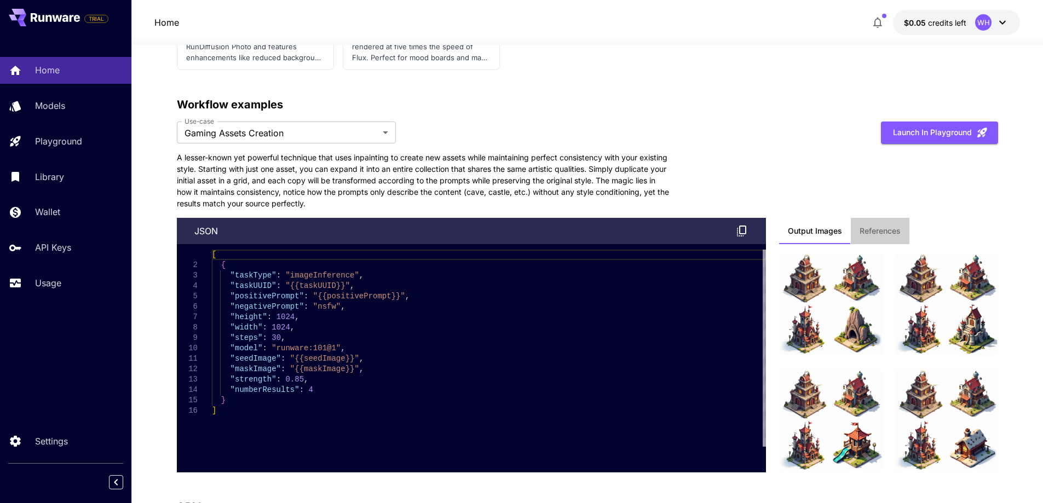
click at [860, 231] on span "References" at bounding box center [880, 231] width 41 height 10
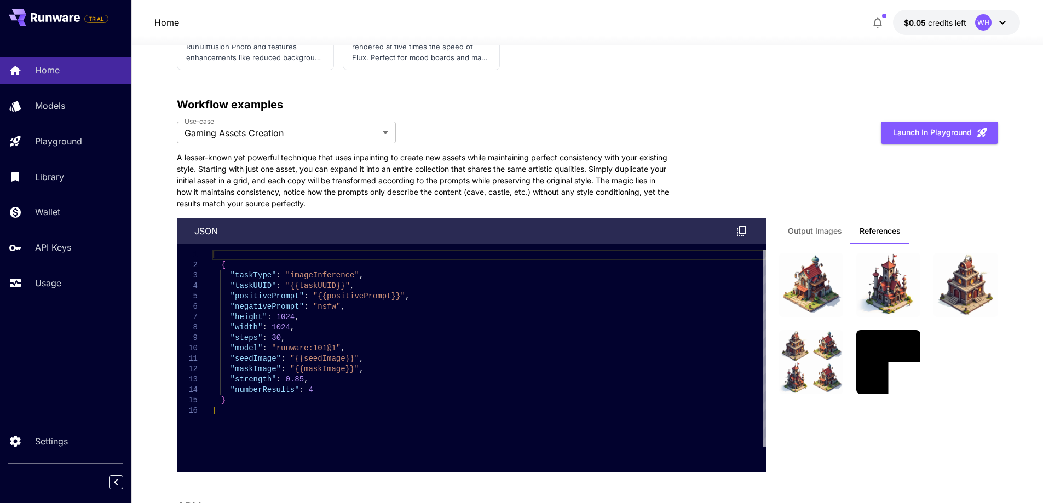
click at [830, 232] on span "Output Images" at bounding box center [815, 231] width 54 height 10
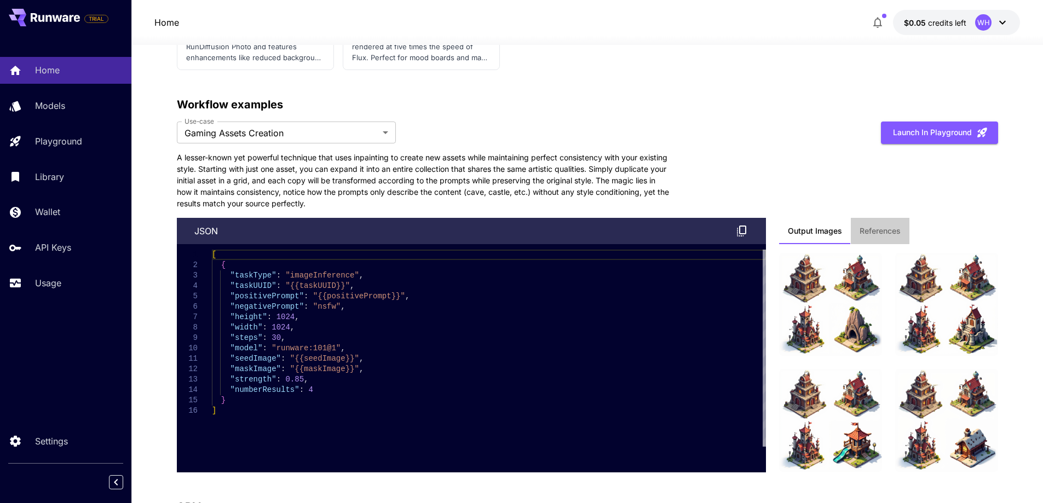
click at [869, 230] on span "References" at bounding box center [880, 231] width 41 height 10
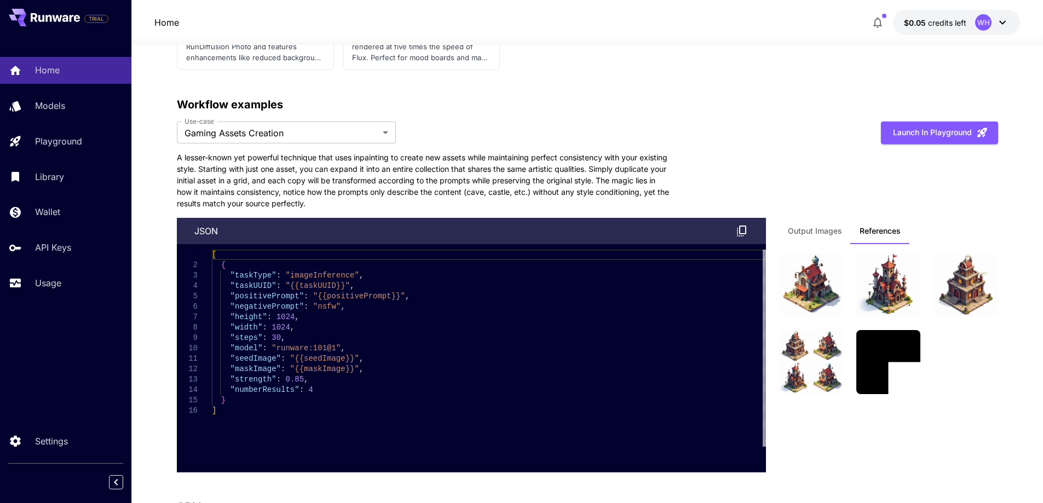
click at [825, 231] on span "Output Images" at bounding box center [815, 231] width 54 height 10
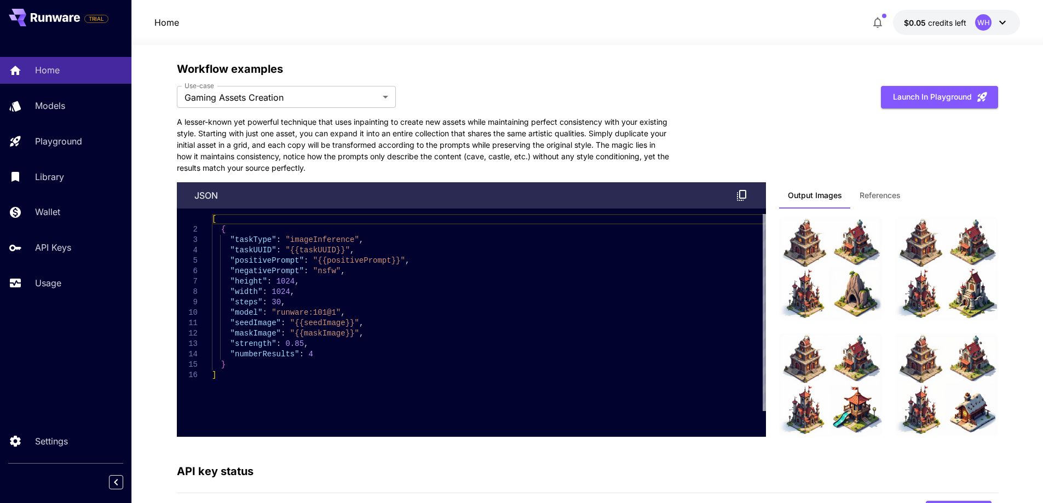
scroll to position [2547, 0]
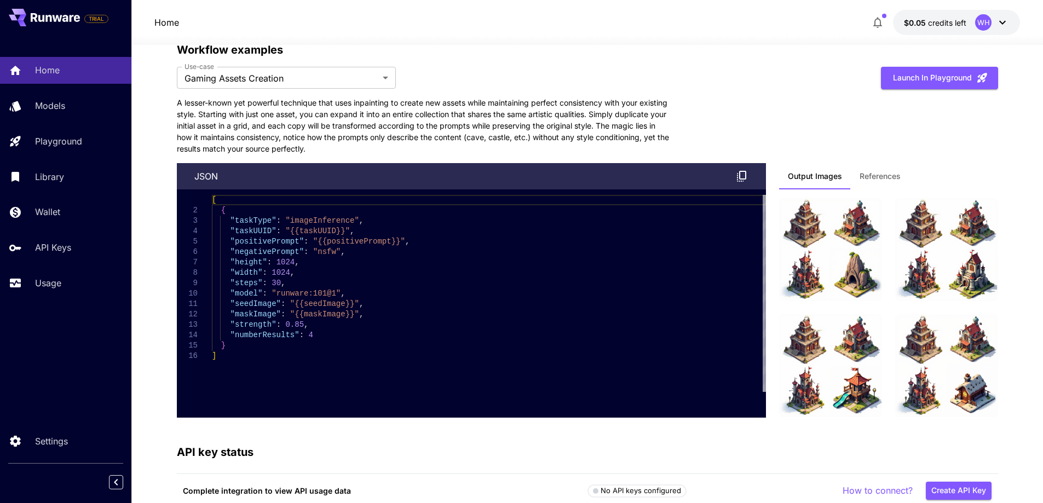
click at [411, 126] on p "A lesser-known yet powerful technique that uses inpainting to create new assets…" at bounding box center [423, 126] width 493 height 58
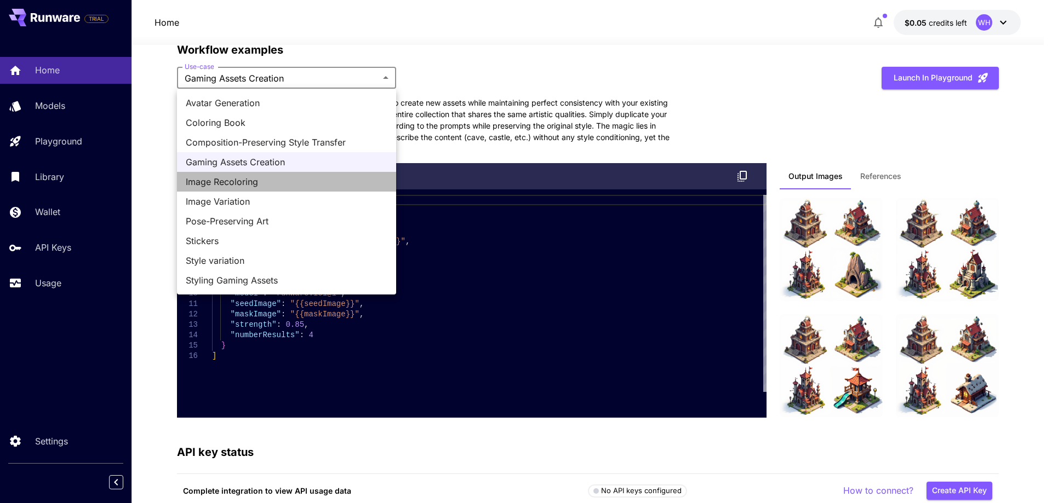
click at [290, 180] on span "Image Recoloring" at bounding box center [287, 181] width 202 height 13
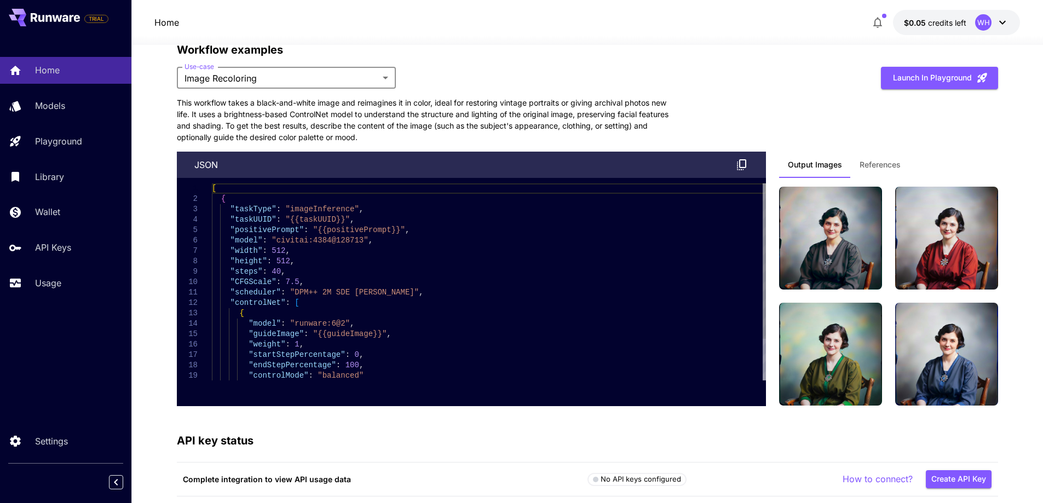
click at [441, 124] on p "This workflow takes a black-and-white image and reimagines it in color, ideal f…" at bounding box center [423, 120] width 493 height 46
click at [877, 166] on span "References" at bounding box center [880, 165] width 41 height 10
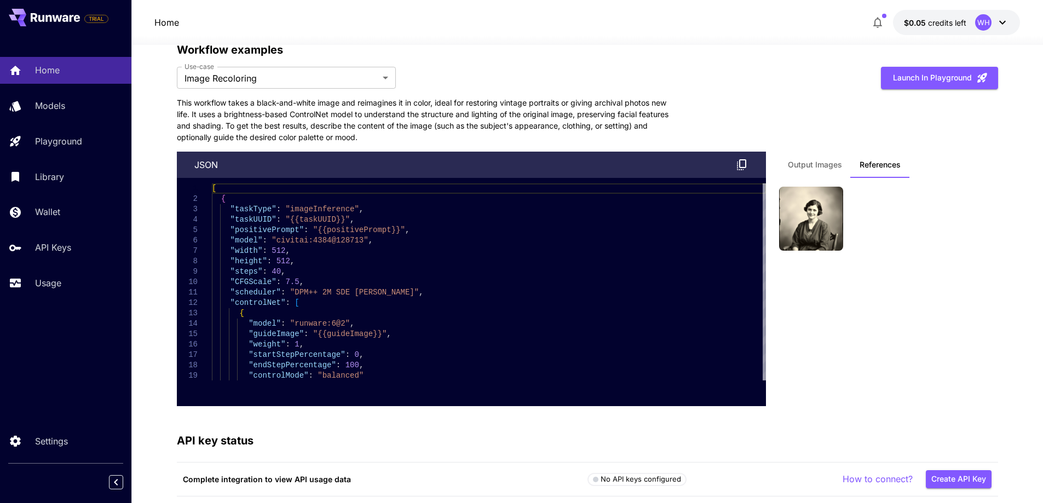
click at [815, 168] on span "Output Images" at bounding box center [815, 165] width 54 height 10
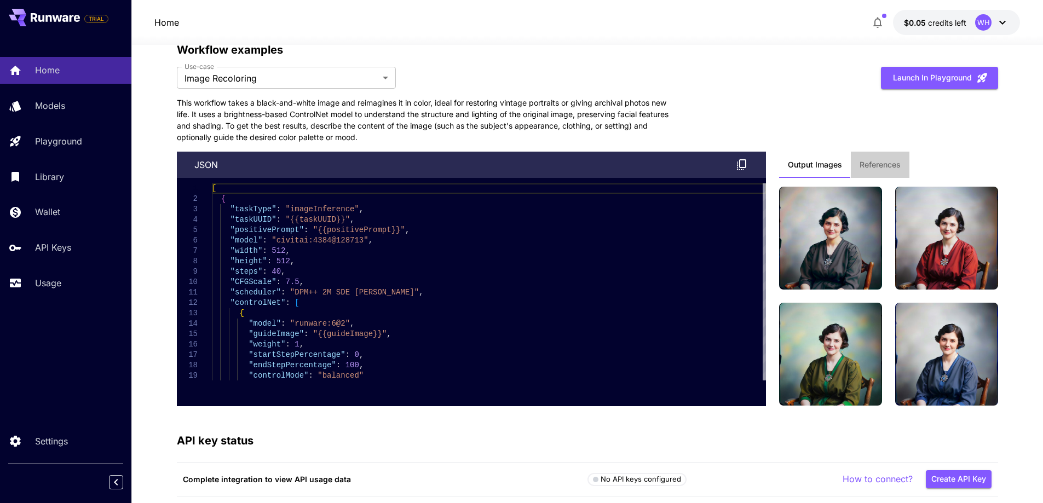
click at [872, 164] on span "References" at bounding box center [880, 165] width 41 height 10
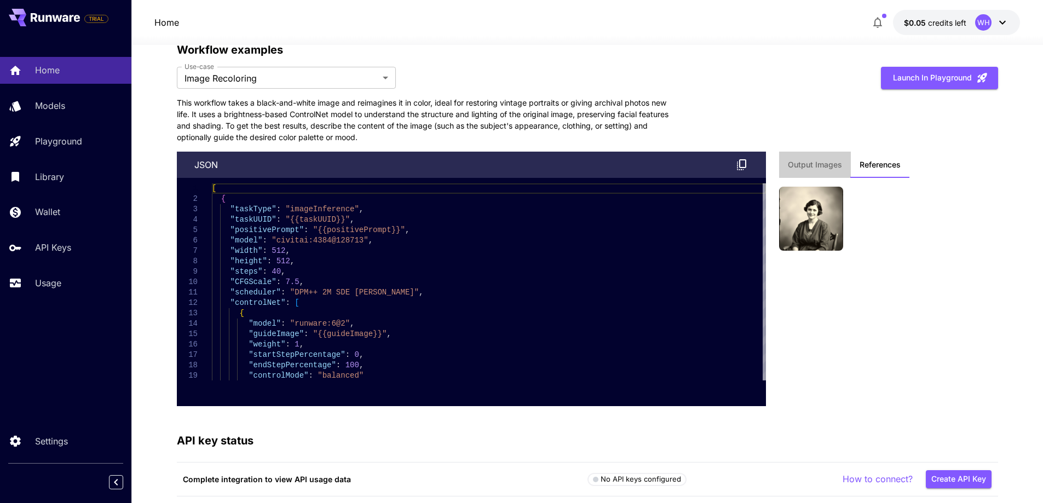
click at [815, 164] on span "Output Images" at bounding box center [815, 165] width 54 height 10
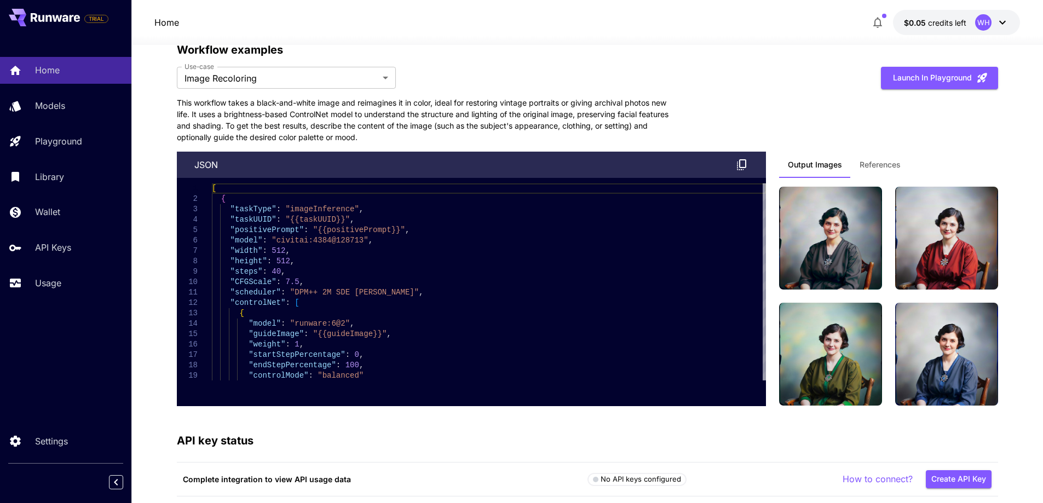
click at [440, 124] on p "This workflow takes a black-and-white image and reimagines it in color, ideal f…" at bounding box center [423, 120] width 493 height 46
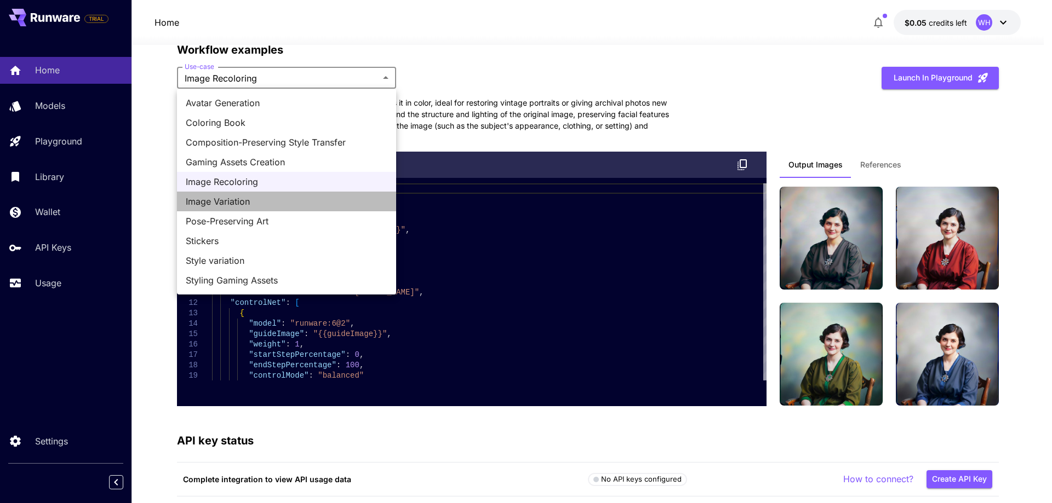
click at [285, 196] on span "Image Variation" at bounding box center [287, 201] width 202 height 13
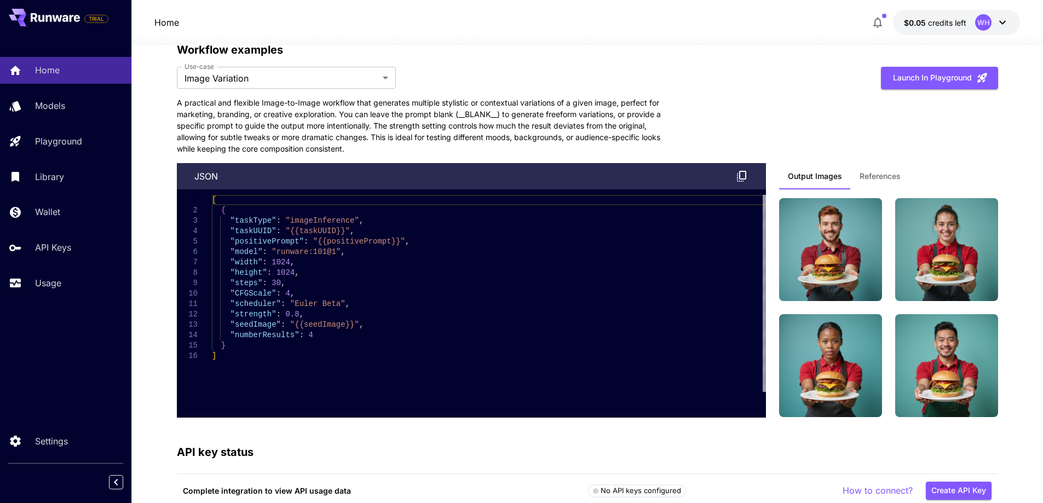
click at [495, 119] on p "A practical and flexible Image-to-Image workflow that generates multiple stylis…" at bounding box center [423, 126] width 493 height 58
click at [583, 112] on p "A practical and flexible Image-to-Image workflow that generates multiple stylis…" at bounding box center [423, 126] width 493 height 58
click at [471, 117] on p "A practical and flexible Image-to-Image workflow that generates multiple stylis…" at bounding box center [423, 126] width 493 height 58
click at [868, 177] on span "References" at bounding box center [880, 176] width 41 height 10
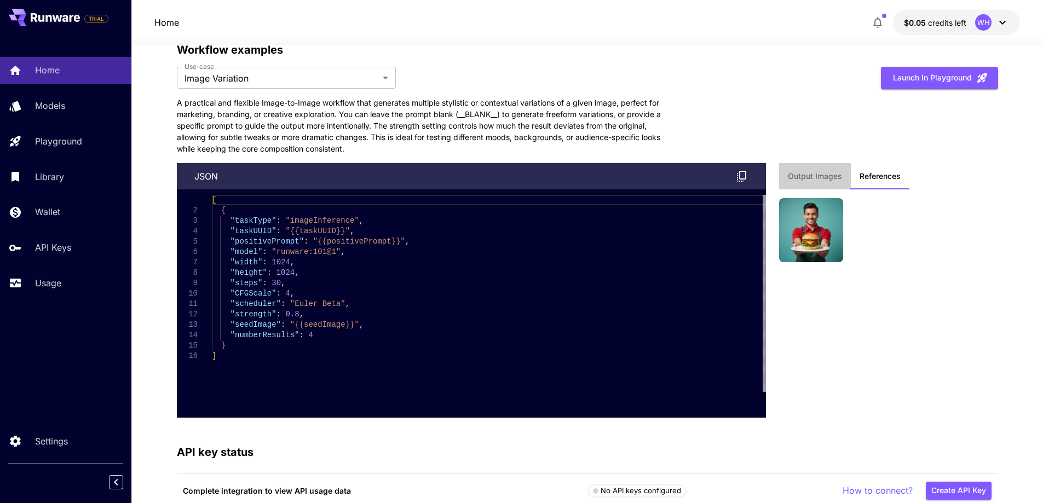
click at [820, 178] on span "Output Images" at bounding box center [815, 176] width 54 height 10
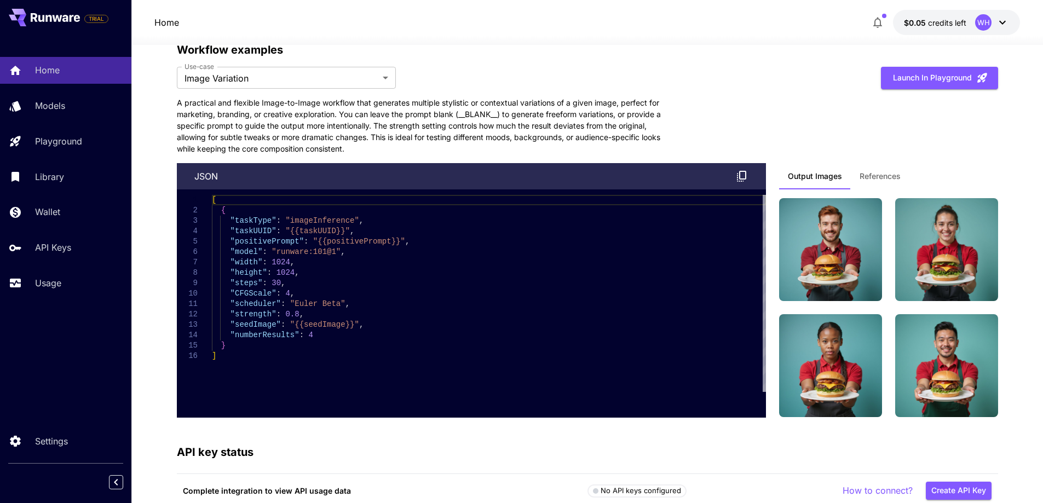
click at [886, 175] on span "References" at bounding box center [880, 176] width 41 height 10
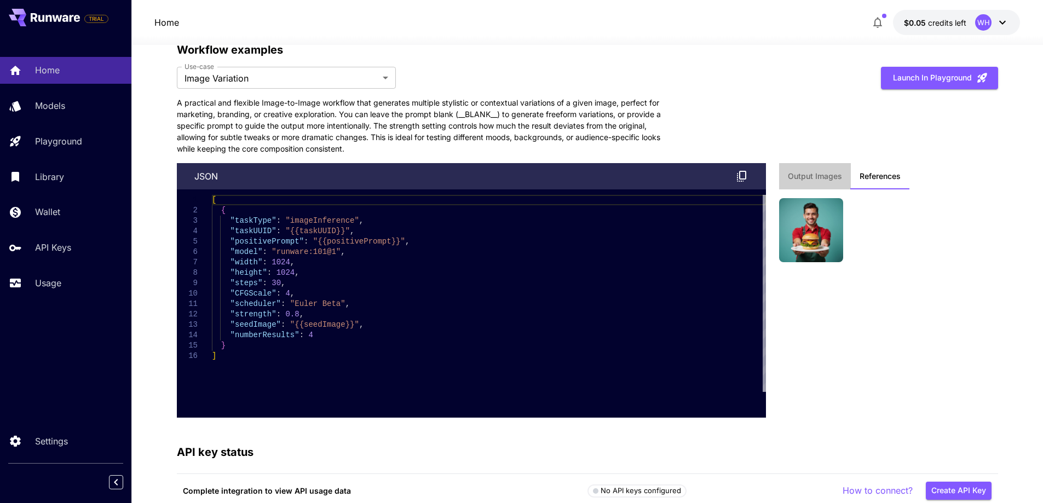
click at [827, 175] on span "Output Images" at bounding box center [815, 176] width 54 height 10
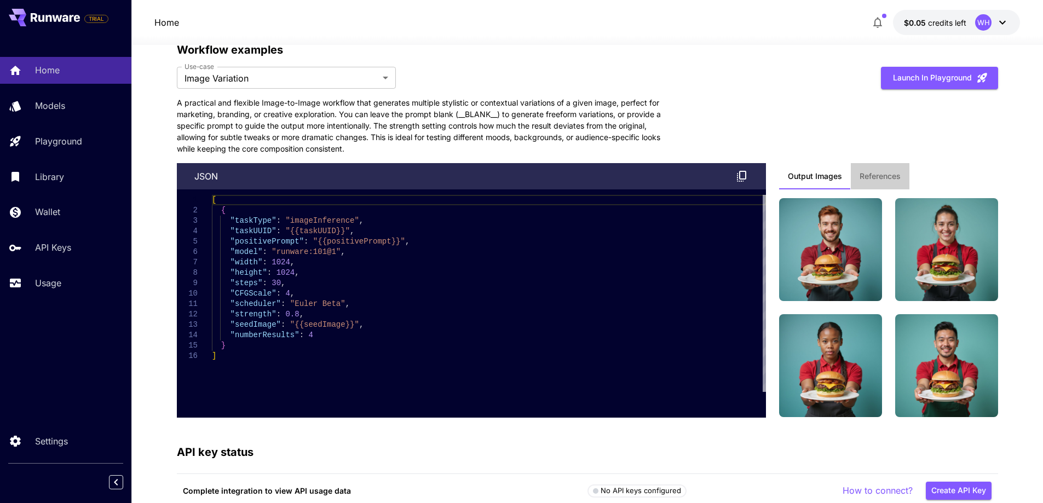
click at [876, 174] on span "References" at bounding box center [880, 176] width 41 height 10
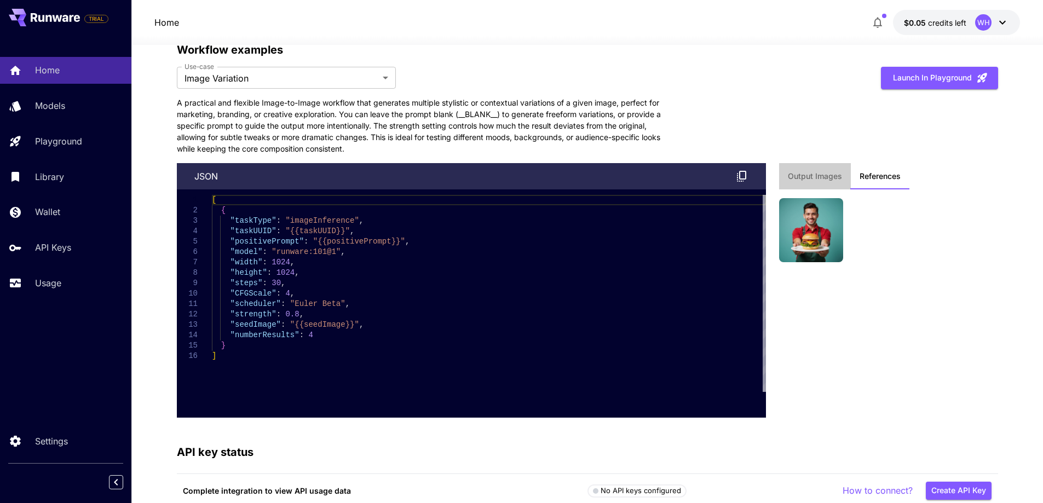
click at [822, 174] on span "Output Images" at bounding box center [815, 176] width 54 height 10
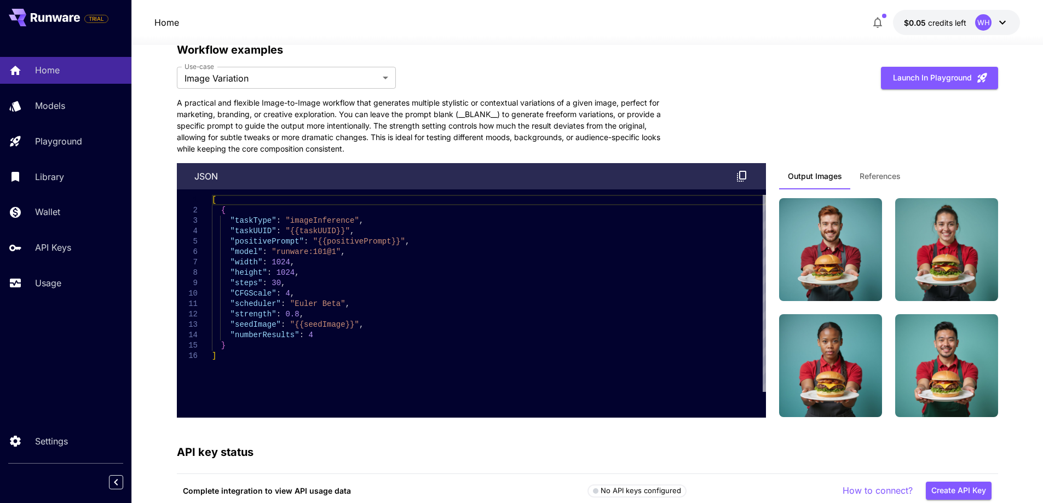
click at [530, 132] on p "A practical and flexible Image-to-Image workflow that generates multiple stylis…" at bounding box center [423, 126] width 493 height 58
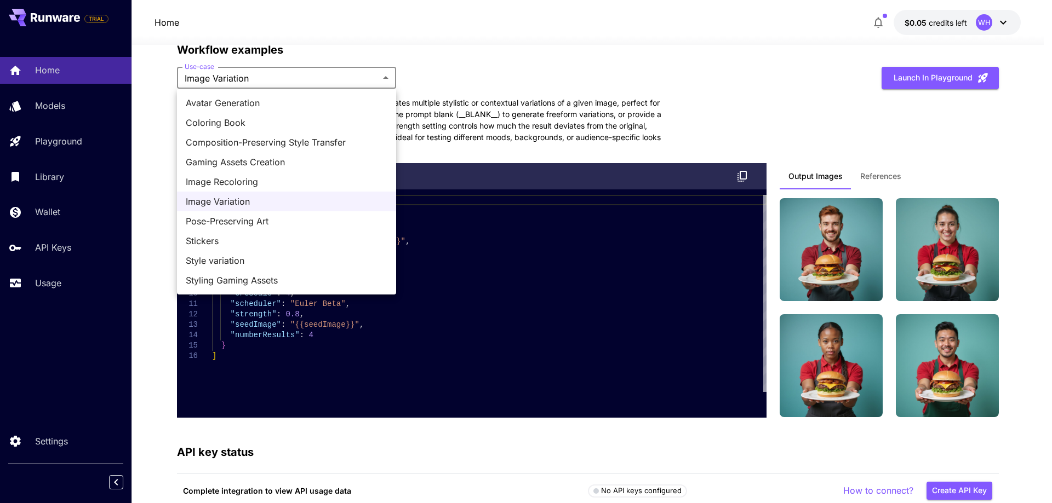
click at [285, 216] on span "Pose-Preserving Art" at bounding box center [287, 221] width 202 height 13
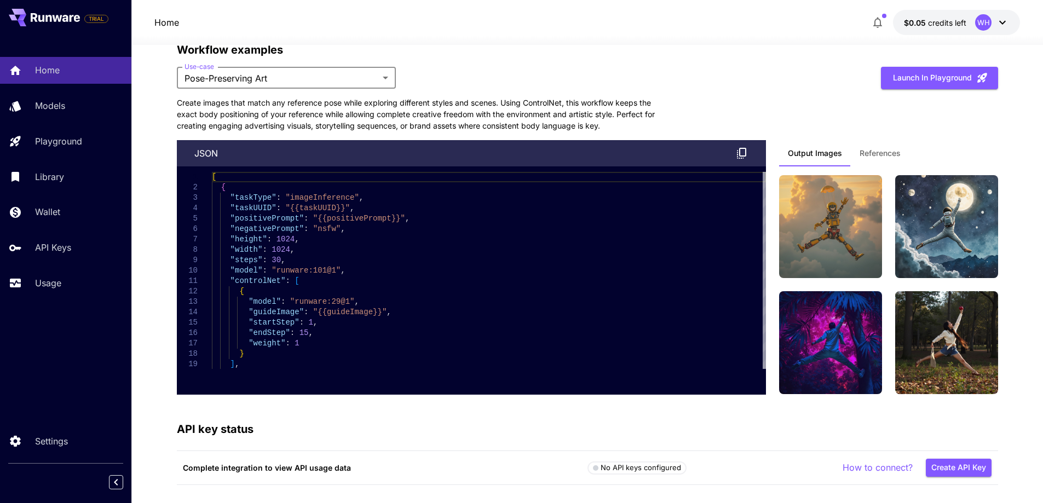
click at [318, 120] on p "Create images that match any reference pose while exploring different styles an…" at bounding box center [423, 114] width 493 height 35
click at [875, 153] on span "References" at bounding box center [880, 153] width 41 height 10
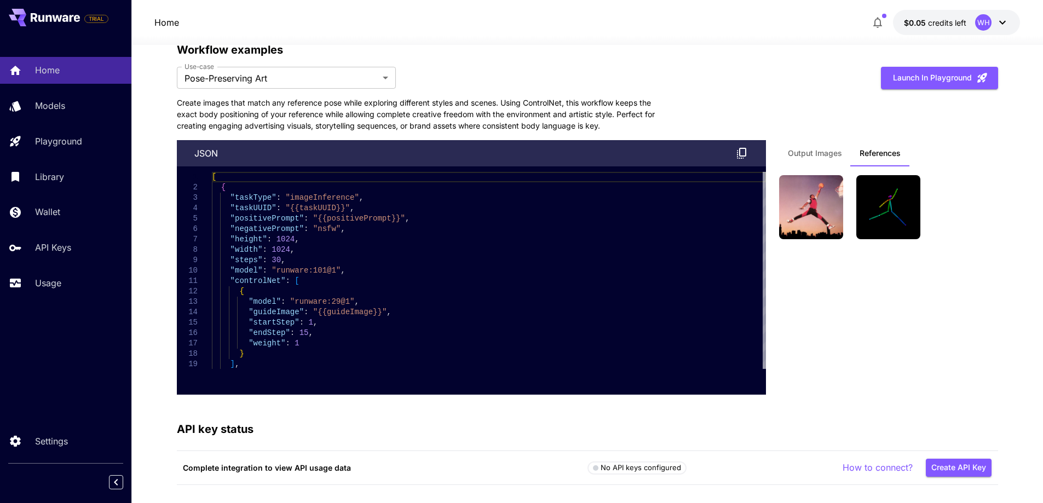
click at [819, 152] on span "Output Images" at bounding box center [815, 153] width 54 height 10
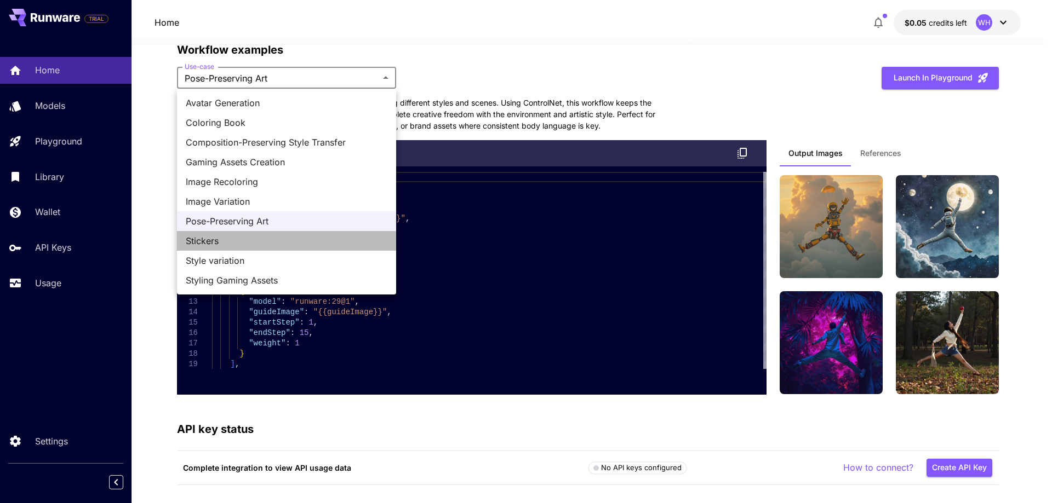
click at [251, 244] on span "Stickers" at bounding box center [287, 240] width 202 height 13
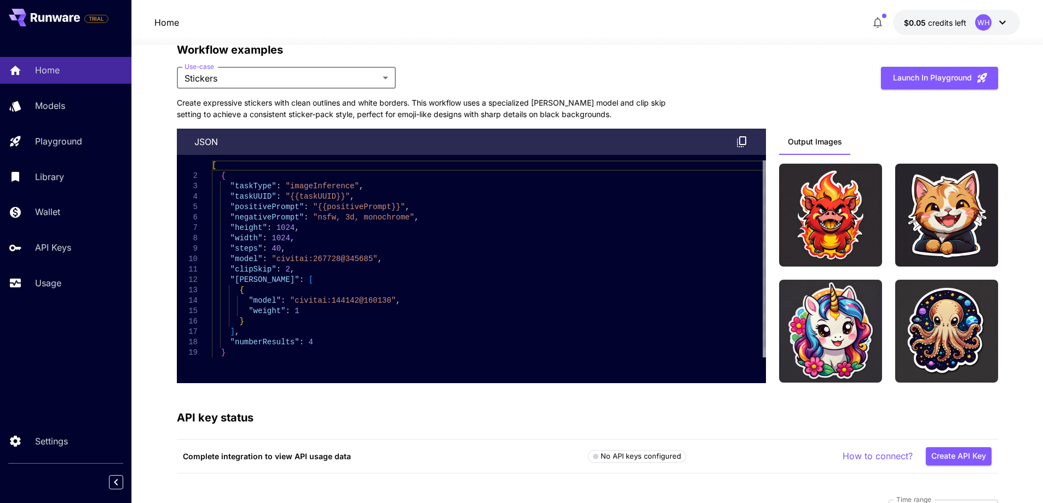
click at [474, 104] on p "Create expressive stickers with clean outlines and white borders. This workflow…" at bounding box center [423, 108] width 493 height 23
click at [415, 107] on p "Create expressive stickers with clean outlines and white borders. This workflow…" at bounding box center [423, 108] width 493 height 23
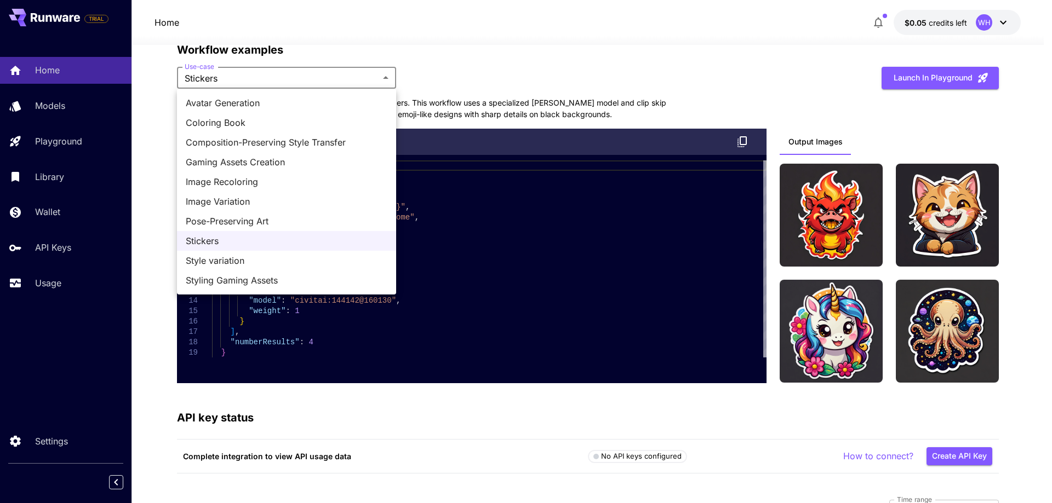
click at [253, 261] on span "Style variation" at bounding box center [287, 260] width 202 height 13
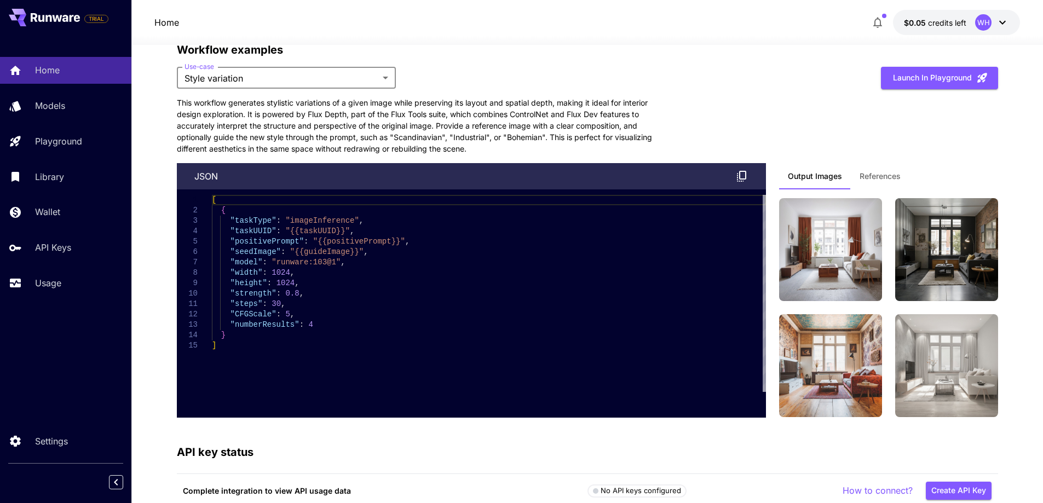
click at [466, 108] on p "This workflow generates stylistic variations of a given image while preserving …" at bounding box center [423, 126] width 493 height 58
click at [873, 176] on span "References" at bounding box center [880, 176] width 41 height 10
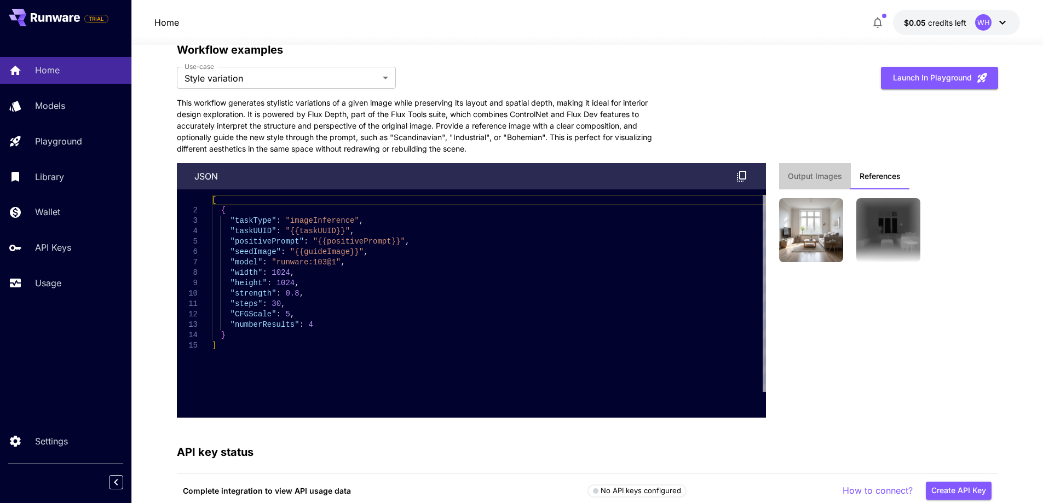
click at [823, 179] on span "Output Images" at bounding box center [815, 176] width 54 height 10
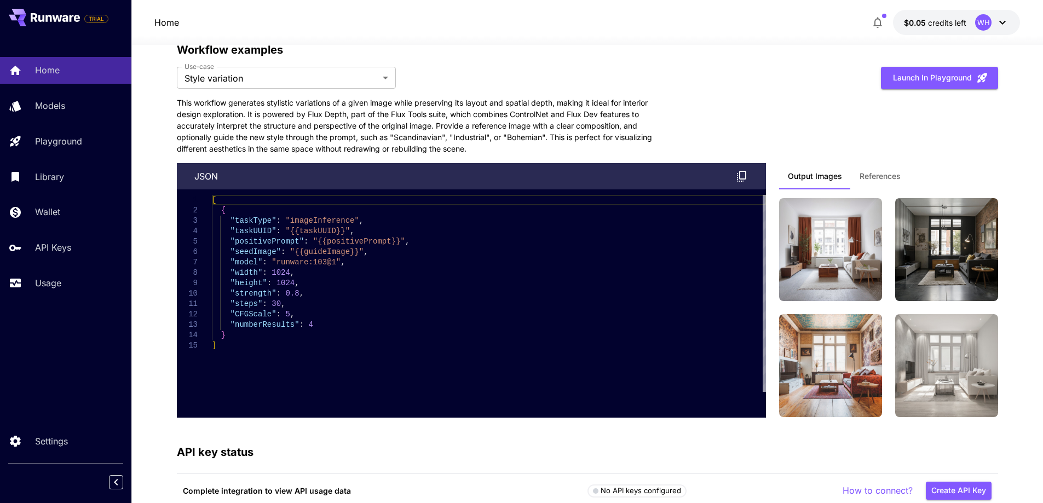
click at [563, 121] on p "This workflow generates stylistic variations of a given image while preserving …" at bounding box center [423, 126] width 493 height 58
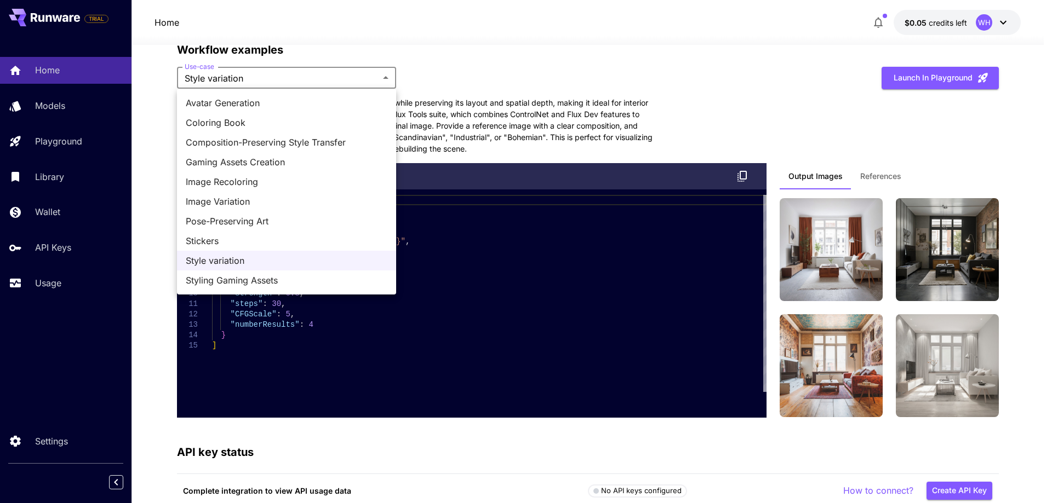
click at [274, 277] on span "Styling Gaming Assets" at bounding box center [287, 280] width 202 height 13
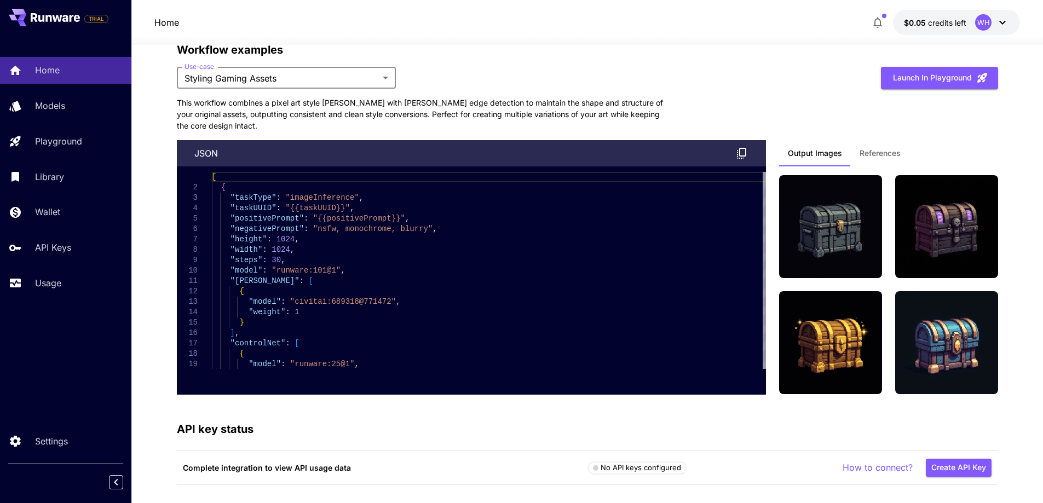
click at [438, 116] on p "This workflow combines a pixel art style LoRA with Canny edge detection to main…" at bounding box center [423, 114] width 493 height 35
click at [881, 147] on button "References" at bounding box center [880, 153] width 59 height 26
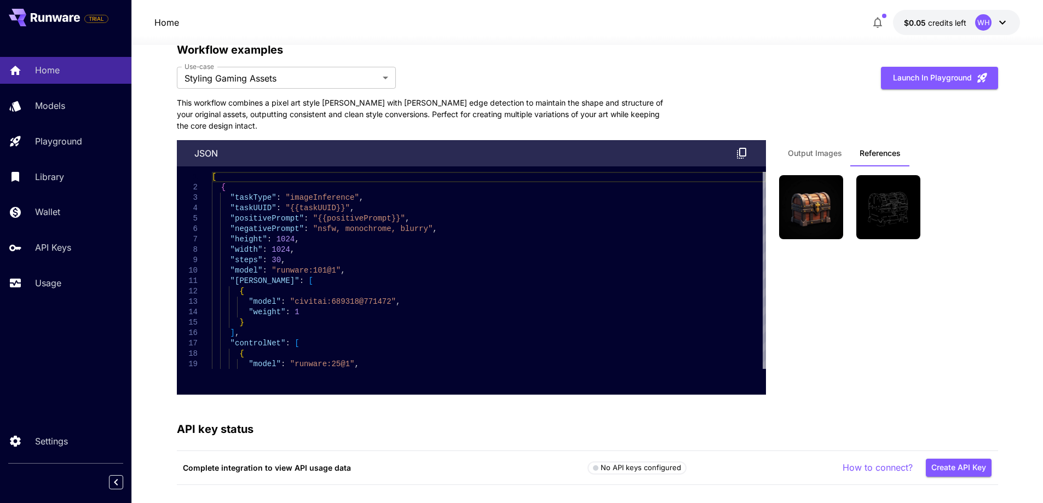
click at [799, 159] on button "Output Images" at bounding box center [815, 153] width 72 height 26
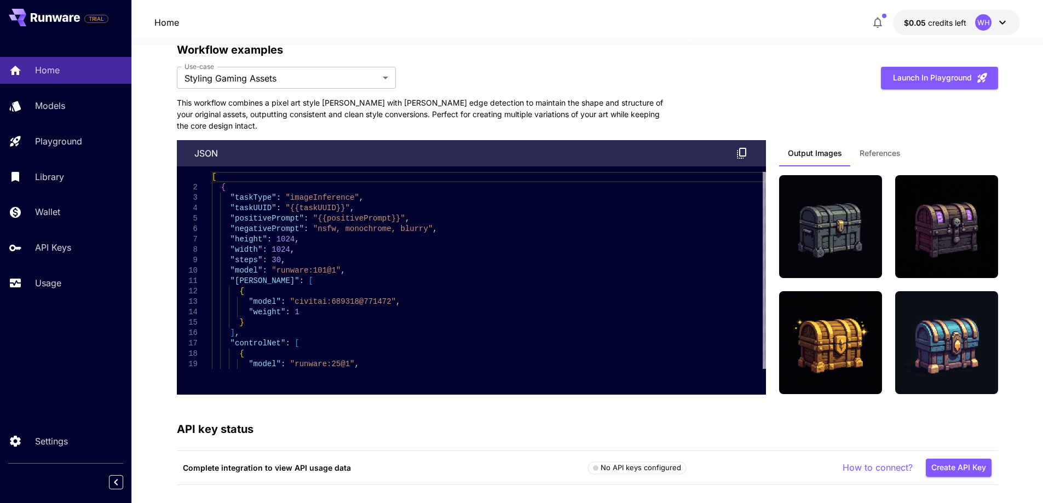
click at [466, 108] on p "This workflow combines a pixel art style LoRA with Canny edge detection to main…" at bounding box center [423, 114] width 493 height 35
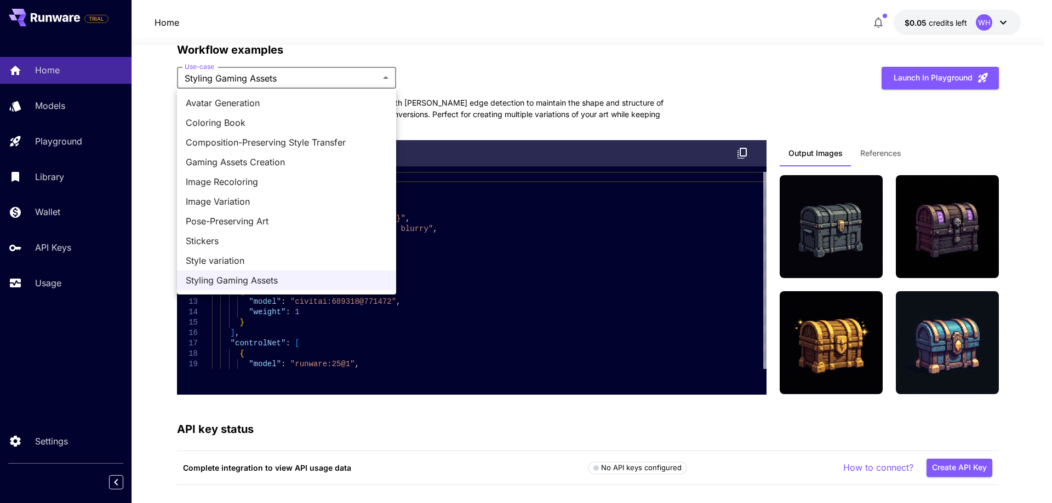
click at [458, 108] on div at bounding box center [526, 251] width 1052 height 503
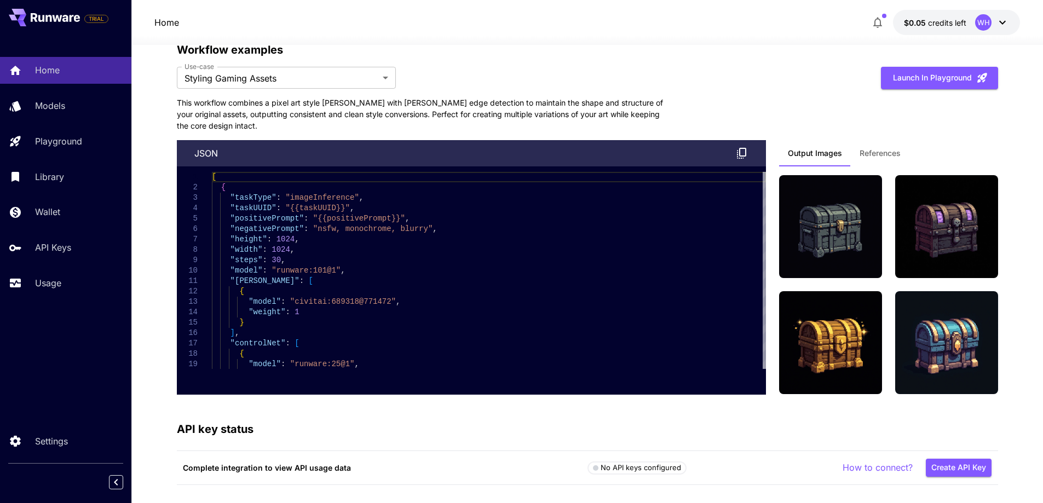
click at [454, 105] on p "This workflow combines a pixel art style LoRA with Canny edge detection to main…" at bounding box center [423, 114] width 493 height 35
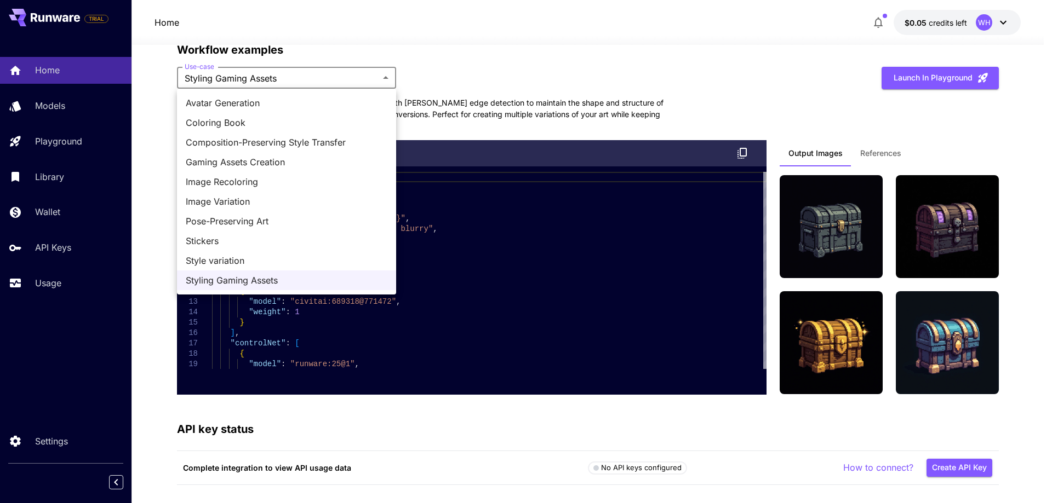
click at [351, 84] on div at bounding box center [526, 251] width 1052 height 503
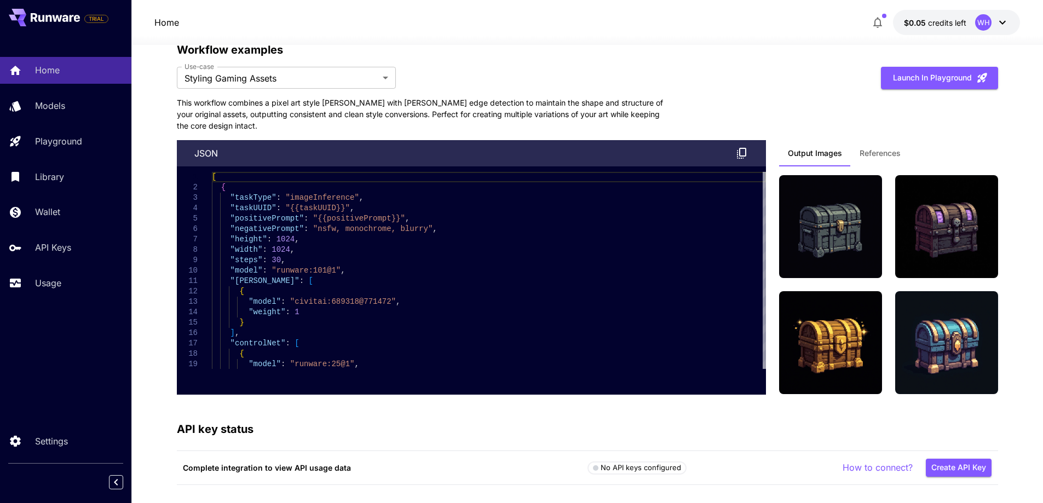
click at [864, 153] on span "References" at bounding box center [880, 153] width 41 height 10
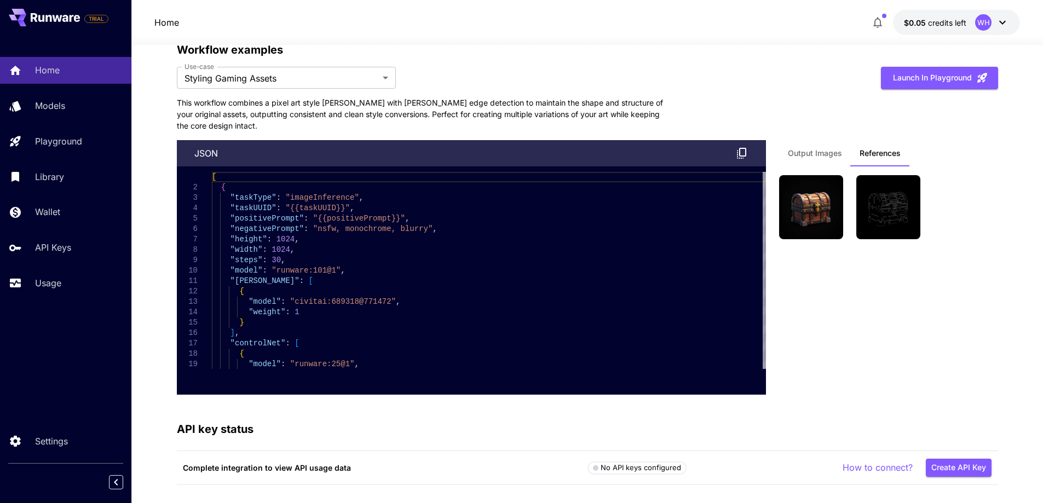
click at [826, 156] on span "Output Images" at bounding box center [815, 153] width 54 height 10
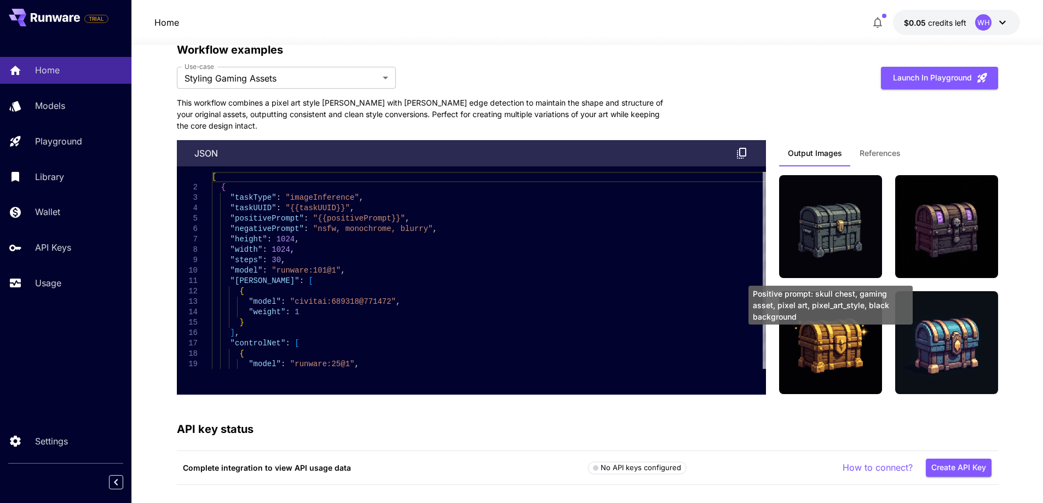
click at [819, 234] on img at bounding box center [830, 226] width 103 height 103
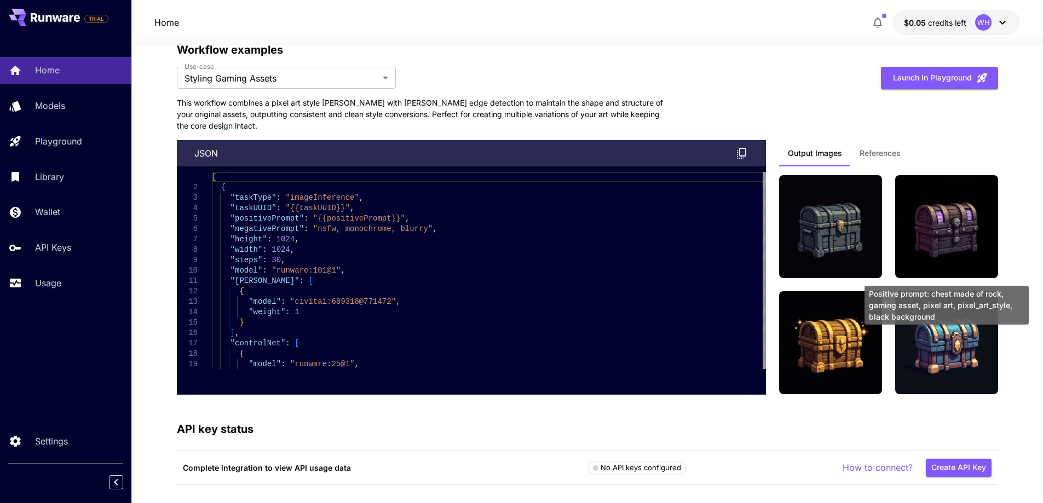
click at [936, 254] on img at bounding box center [947, 226] width 103 height 103
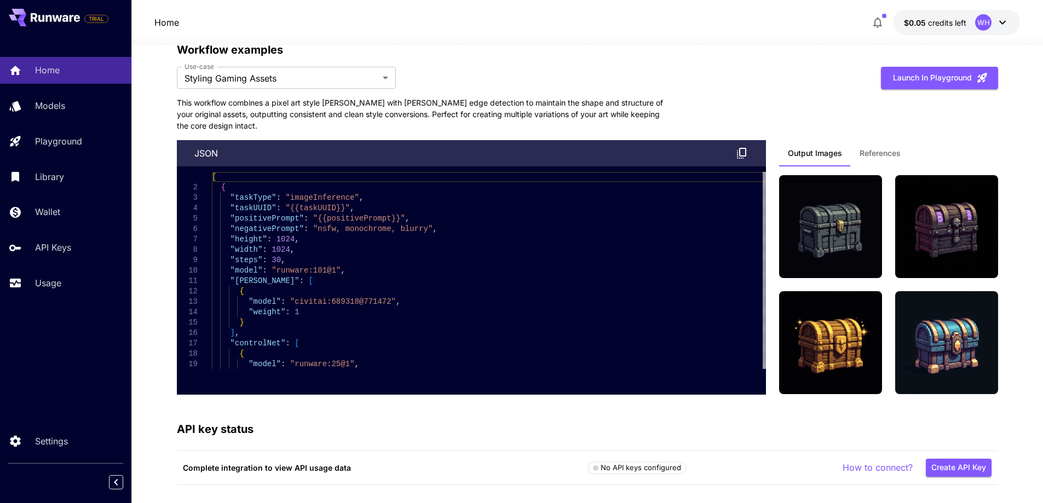
click at [599, 97] on p "This workflow combines a pixel art style LoRA with Canny edge detection to main…" at bounding box center [423, 114] width 493 height 35
click at [887, 156] on span "References" at bounding box center [880, 153] width 41 height 10
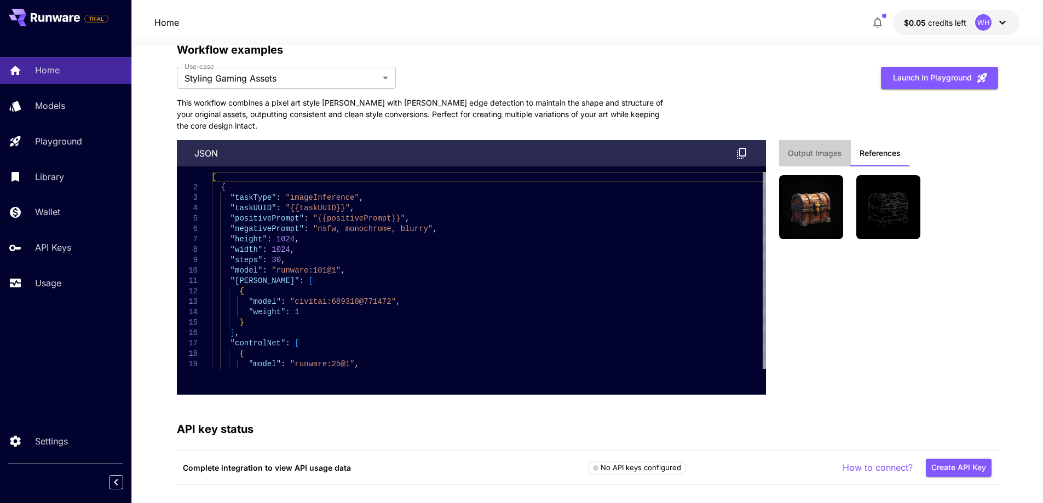
click at [821, 152] on span "Output Images" at bounding box center [815, 153] width 54 height 10
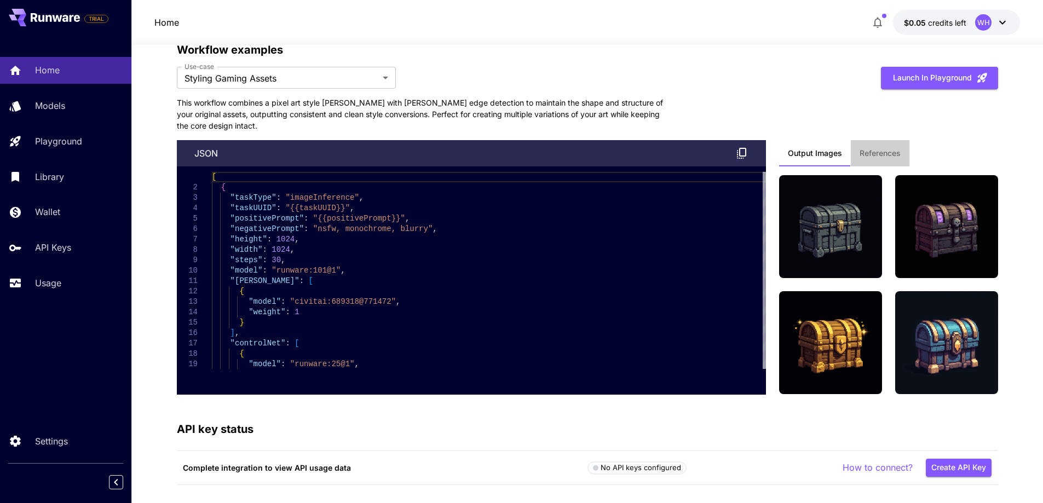
click at [864, 152] on span "References" at bounding box center [880, 153] width 41 height 10
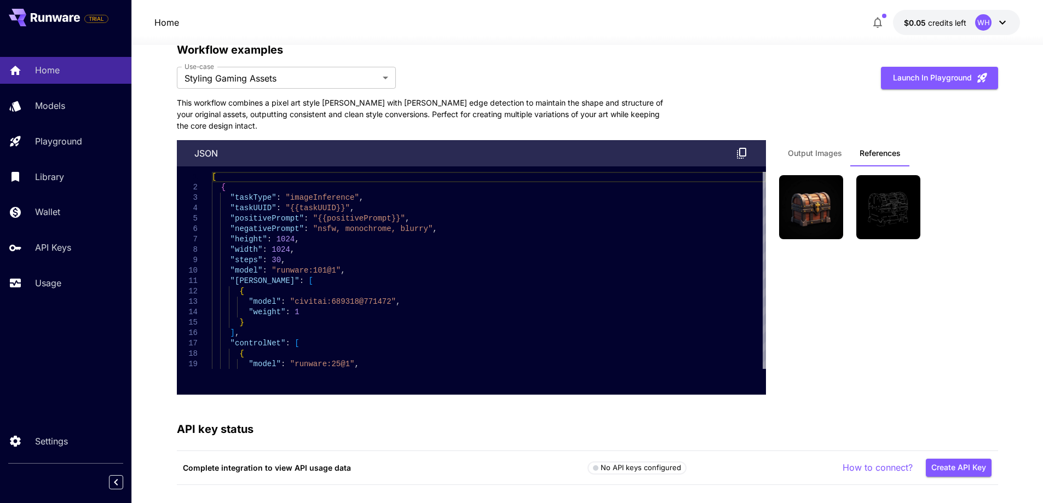
click at [823, 150] on span "Output Images" at bounding box center [815, 153] width 54 height 10
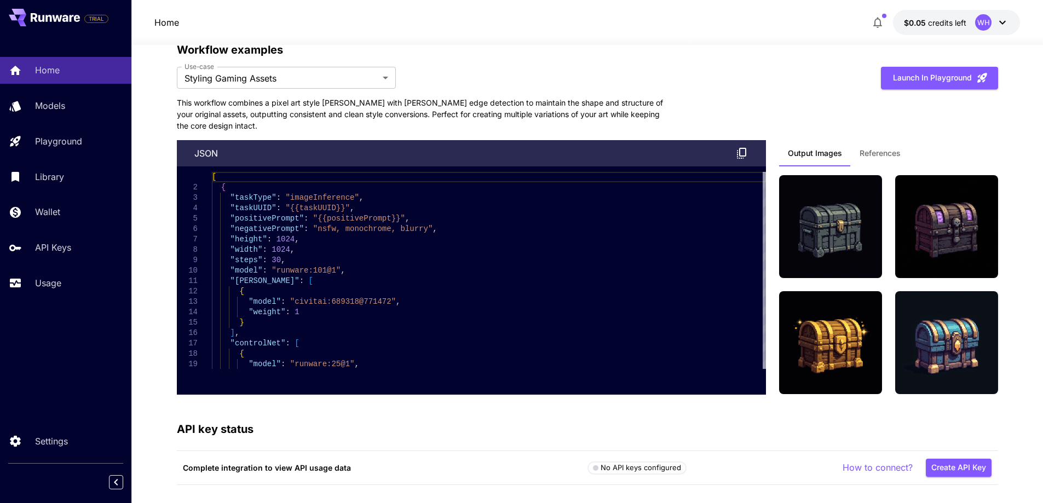
click at [857, 152] on button "References" at bounding box center [880, 153] width 59 height 26
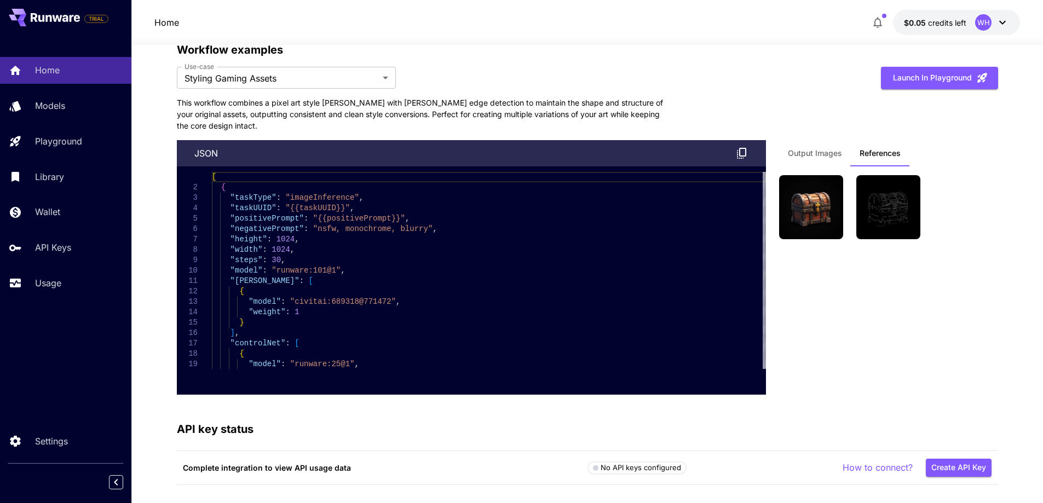
click at [827, 152] on span "Output Images" at bounding box center [815, 153] width 54 height 10
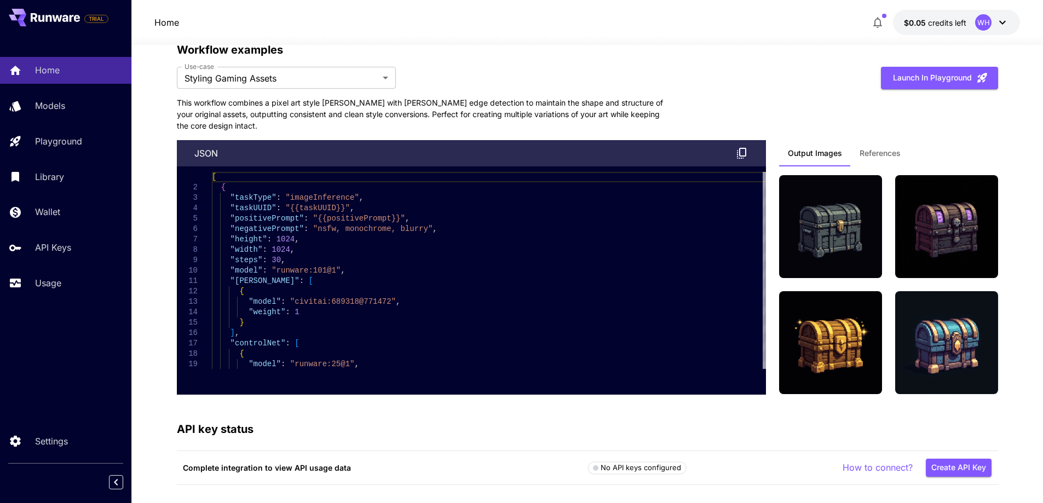
click at [868, 150] on span "References" at bounding box center [880, 153] width 41 height 10
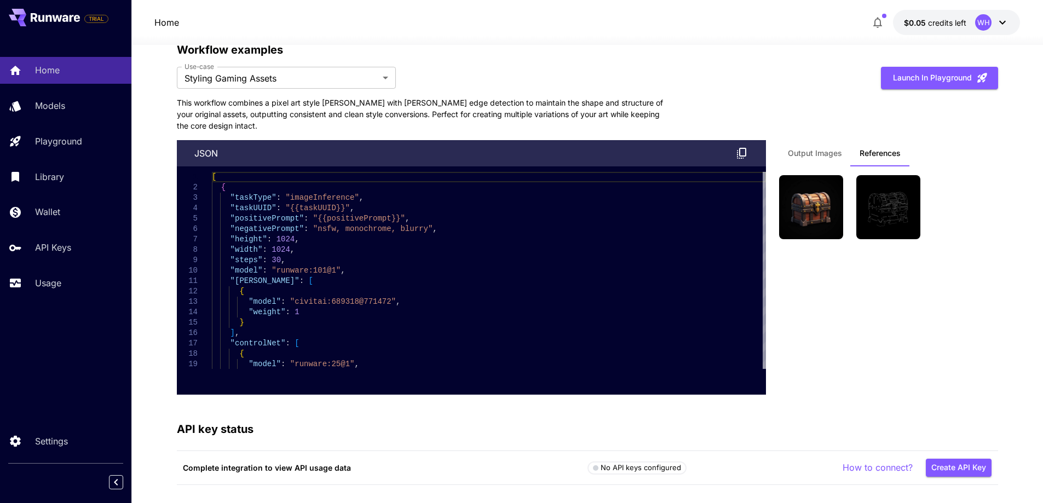
click at [877, 211] on img at bounding box center [889, 207] width 64 height 64
click at [807, 205] on img at bounding box center [811, 207] width 64 height 64
click at [663, 113] on p "This workflow combines a pixel art style LoRA with Canny edge detection to main…" at bounding box center [423, 114] width 493 height 35
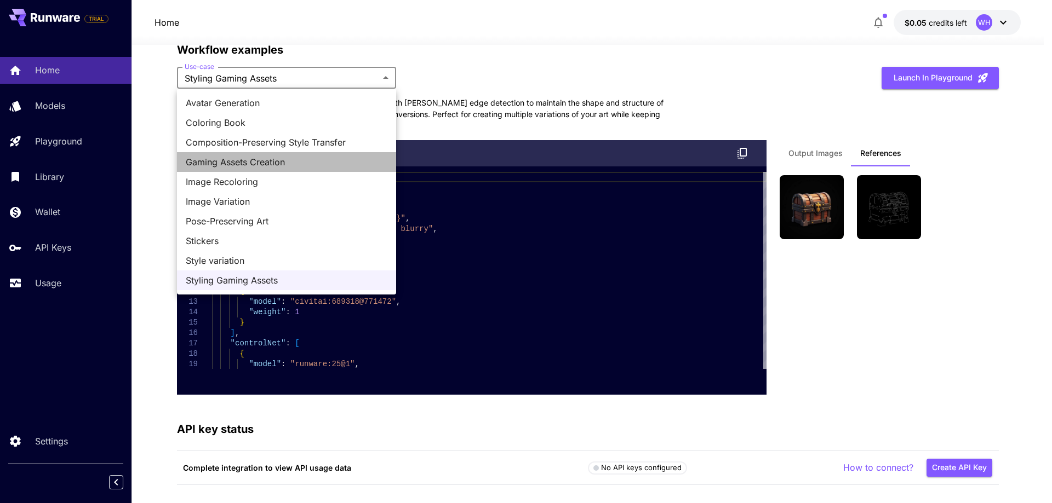
click at [326, 157] on span "Gaming Assets Creation" at bounding box center [287, 162] width 202 height 13
type input "**********"
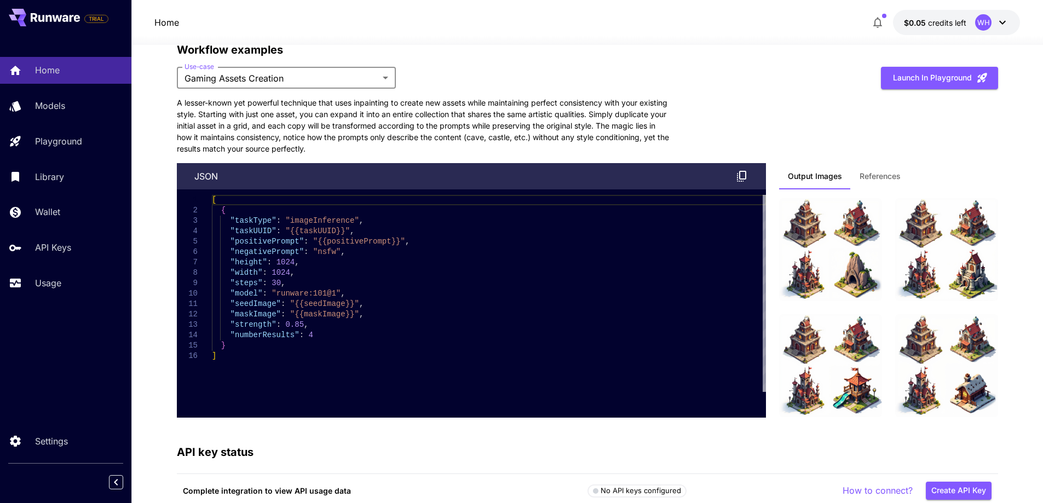
click at [605, 120] on p "A lesser-known yet powerful technique that uses inpainting to create new assets…" at bounding box center [423, 126] width 493 height 58
click at [866, 173] on span "References" at bounding box center [880, 176] width 41 height 10
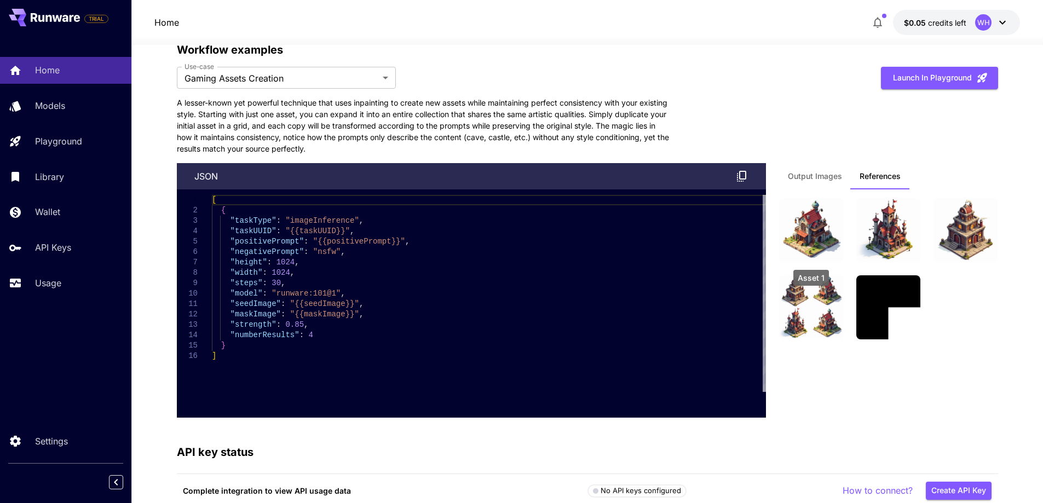
click at [810, 220] on img at bounding box center [811, 230] width 64 height 64
click at [808, 307] on img at bounding box center [811, 308] width 64 height 64
click at [874, 313] on img at bounding box center [889, 308] width 64 height 64
click at [931, 82] on button "Launch in Playground" at bounding box center [939, 78] width 117 height 22
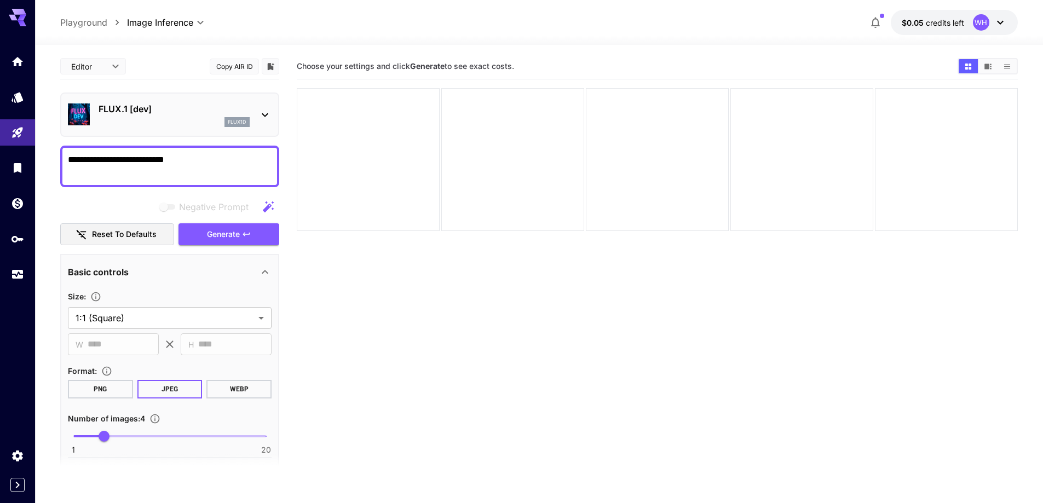
click at [207, 162] on textarea "**********" at bounding box center [170, 166] width 204 height 26
click at [212, 162] on textarea "**********" at bounding box center [170, 166] width 204 height 26
click at [590, 66] on section "Choose your settings and click Generate to see exact costs." at bounding box center [623, 66] width 652 height 10
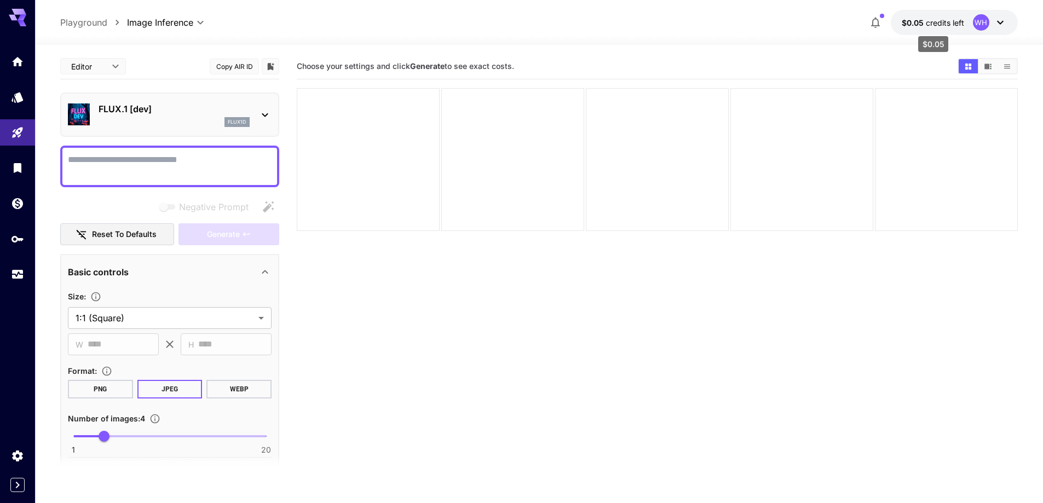
click at [958, 26] on span "credits left" at bounding box center [945, 22] width 38 height 9
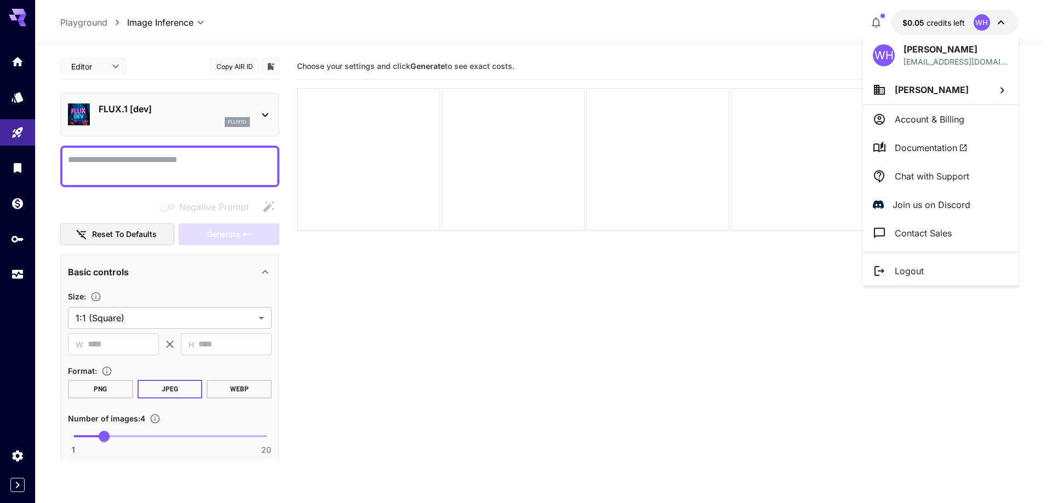
click at [630, 68] on div at bounding box center [526, 251] width 1052 height 503
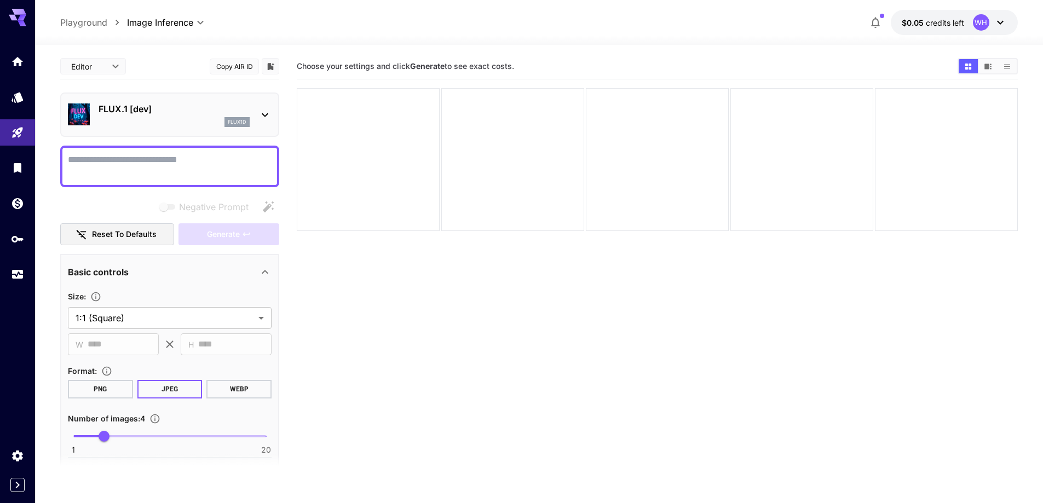
click at [660, 62] on section "Choose your settings and click Generate to see exact costs." at bounding box center [623, 66] width 652 height 10
click at [589, 24] on div "**********" at bounding box center [539, 22] width 958 height 25
click at [416, 28] on div "**********" at bounding box center [539, 22] width 958 height 25
click at [1000, 18] on icon at bounding box center [1000, 22] width 13 height 13
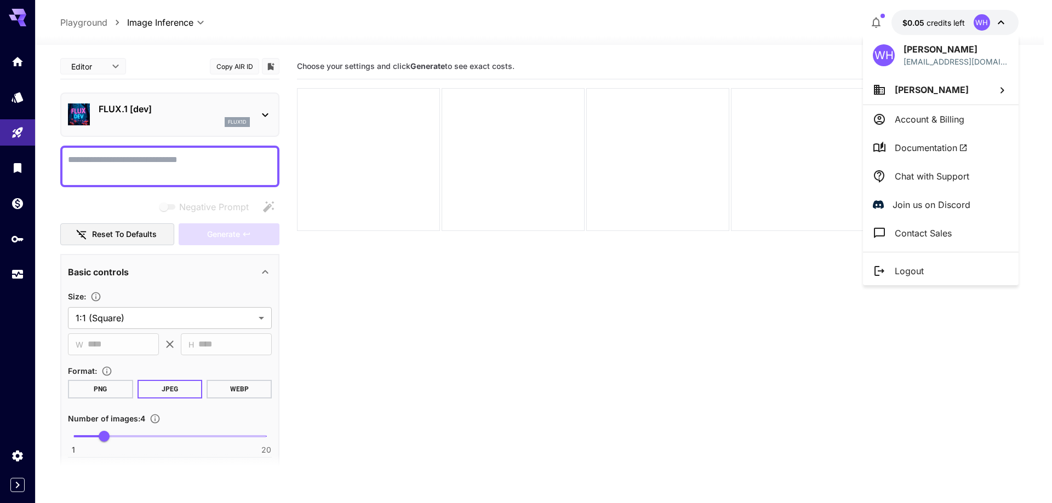
click at [1004, 90] on icon at bounding box center [1001, 90] width 13 height 13
click at [1004, 90] on div at bounding box center [526, 251] width 1052 height 503
click at [529, 379] on div at bounding box center [526, 251] width 1052 height 503
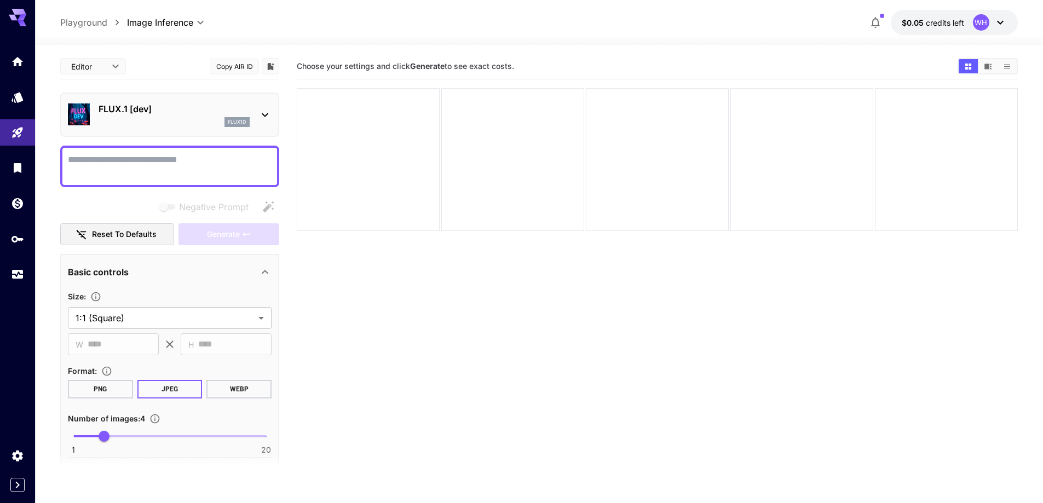
click at [426, 65] on b "Generate" at bounding box center [427, 65] width 35 height 9
click at [111, 68] on body "**********" at bounding box center [521, 295] width 1043 height 590
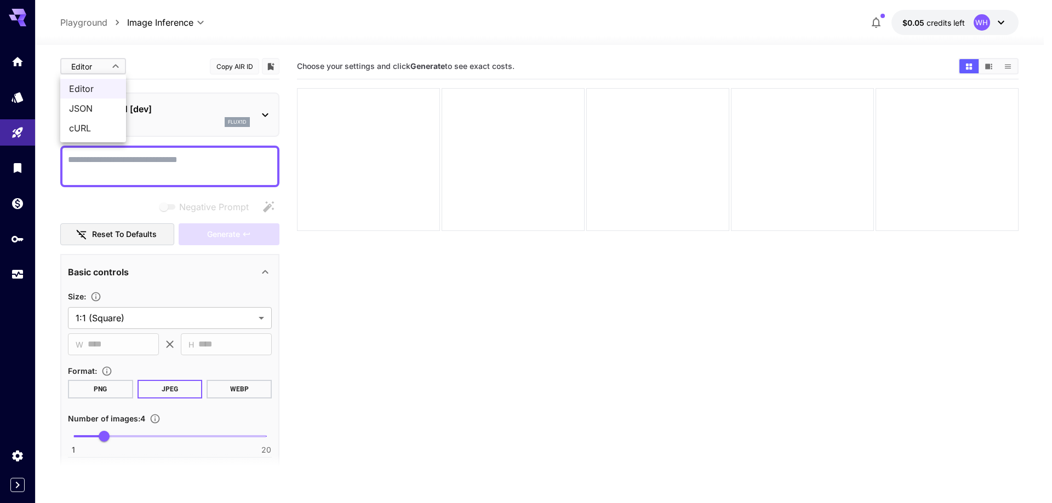
click at [115, 65] on div at bounding box center [526, 251] width 1052 height 503
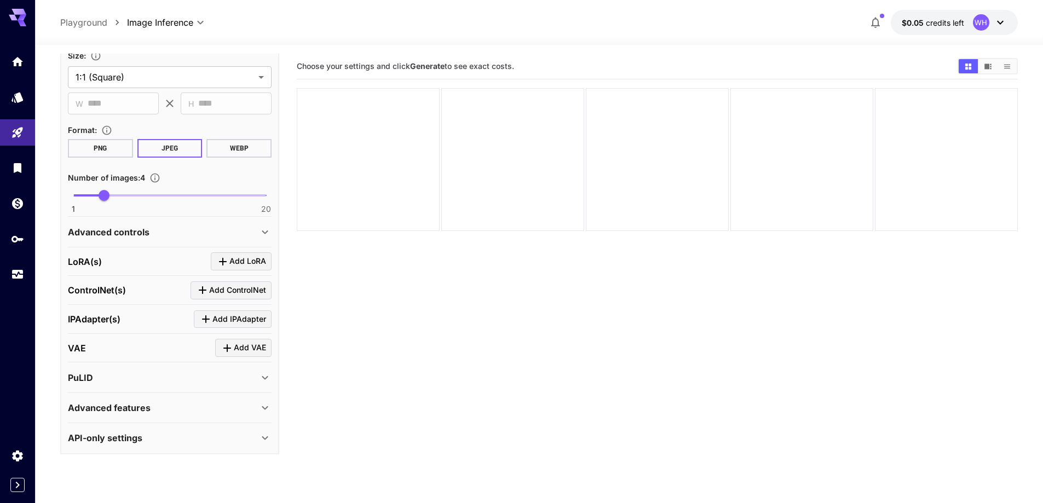
scroll to position [242, 0]
click at [179, 231] on div "Advanced controls" at bounding box center [163, 231] width 191 height 13
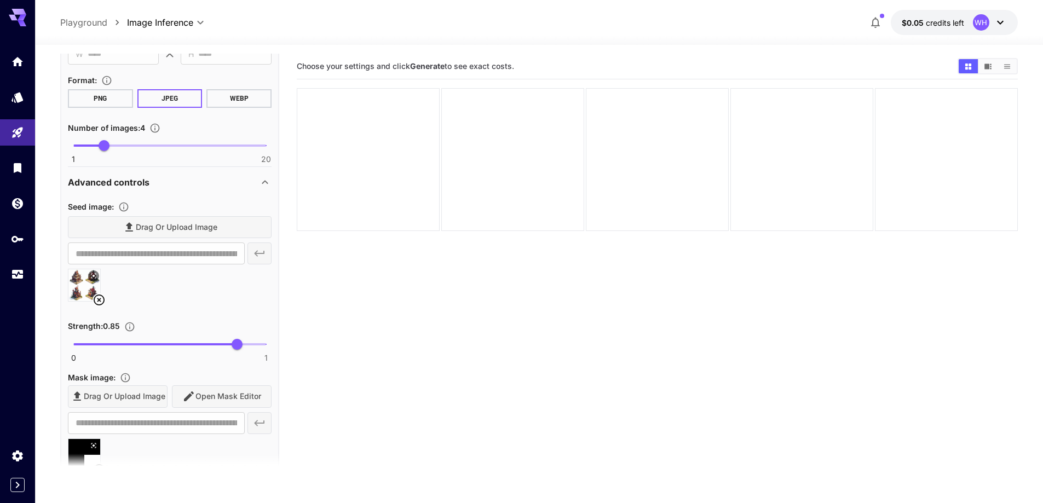
scroll to position [351, 0]
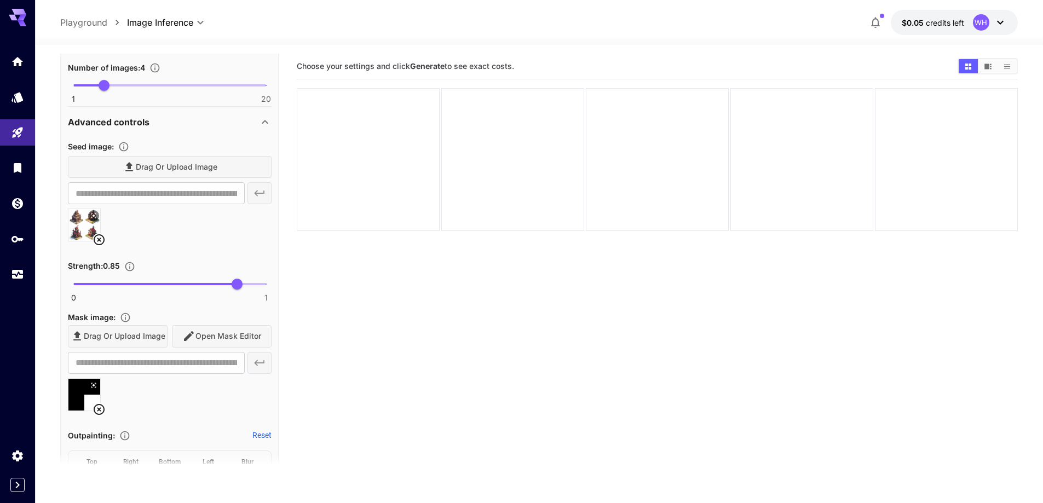
click at [231, 171] on div "Drag or upload image" at bounding box center [170, 167] width 204 height 22
click at [162, 167] on div "Drag or upload image" at bounding box center [170, 167] width 204 height 22
click at [117, 163] on div "Drag or upload image" at bounding box center [170, 167] width 204 height 22
click at [217, 162] on div "Drag or upload image" at bounding box center [170, 167] width 204 height 22
click at [98, 242] on icon at bounding box center [99, 239] width 13 height 13
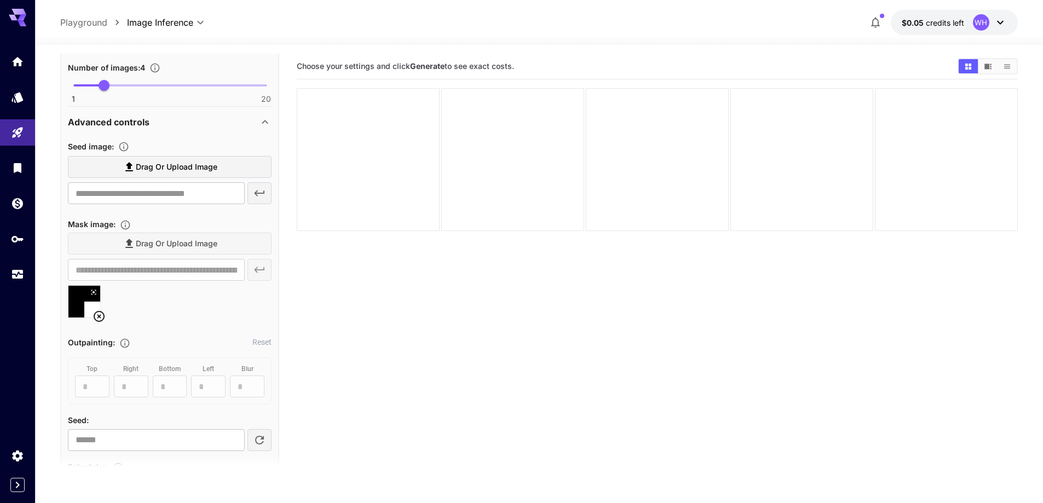
click at [160, 173] on span "Drag or upload image" at bounding box center [177, 167] width 82 height 14
click at [0, 0] on input "Drag or upload image" at bounding box center [0, 0] width 0 height 0
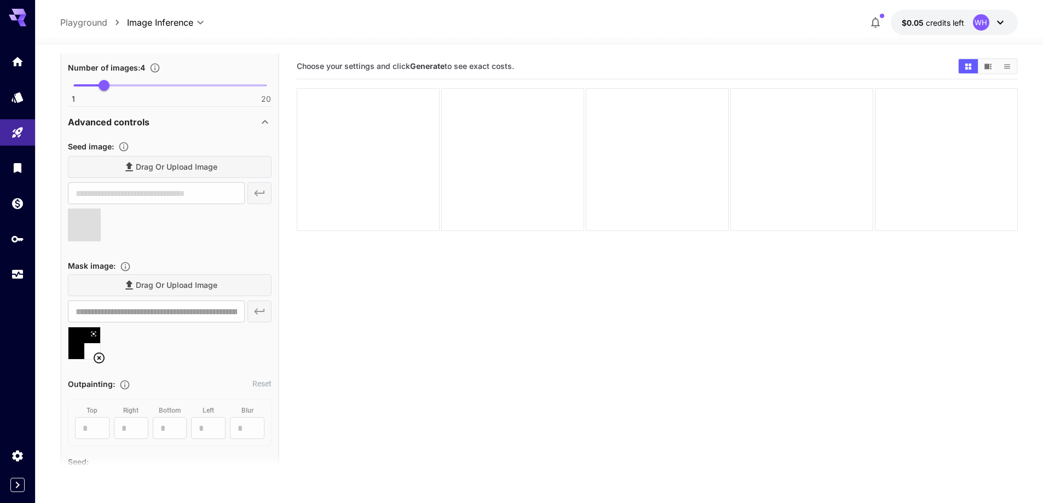
type input "**********"
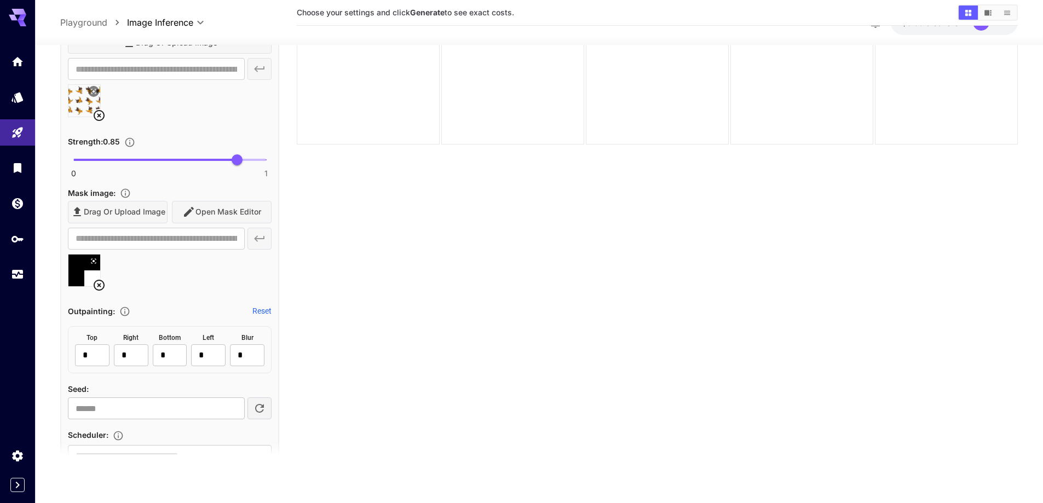
scroll to position [461, 0]
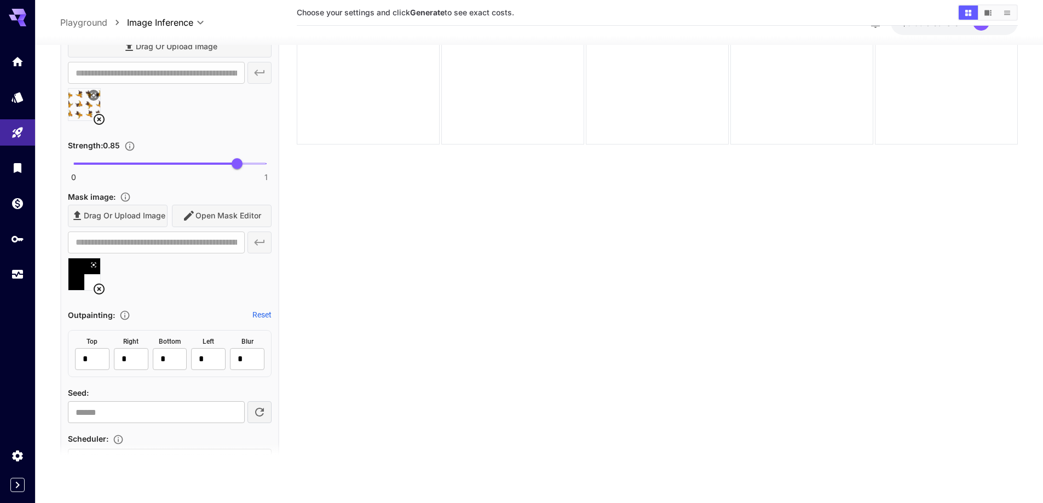
click at [394, 274] on section "Choose your settings and click Generate to see exact costs." at bounding box center [657, 218] width 721 height 503
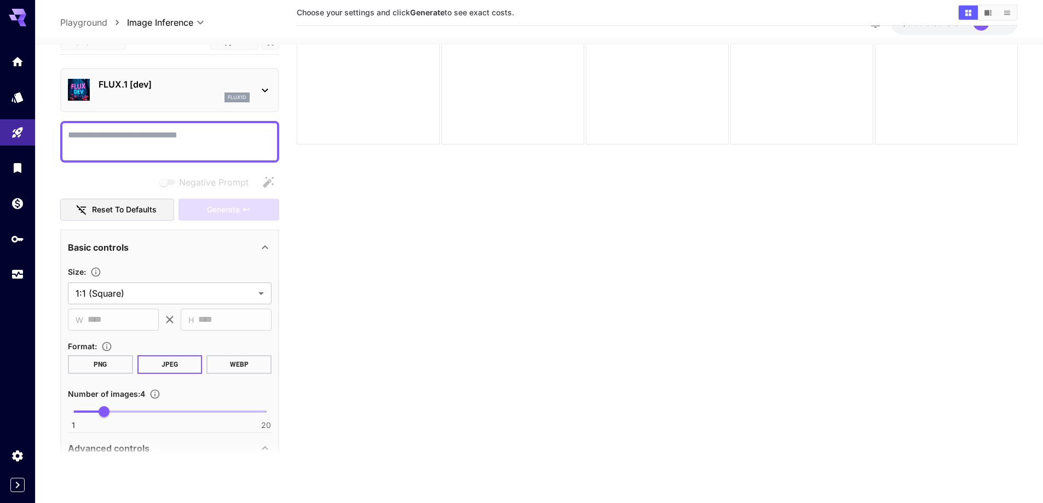
scroll to position [0, 0]
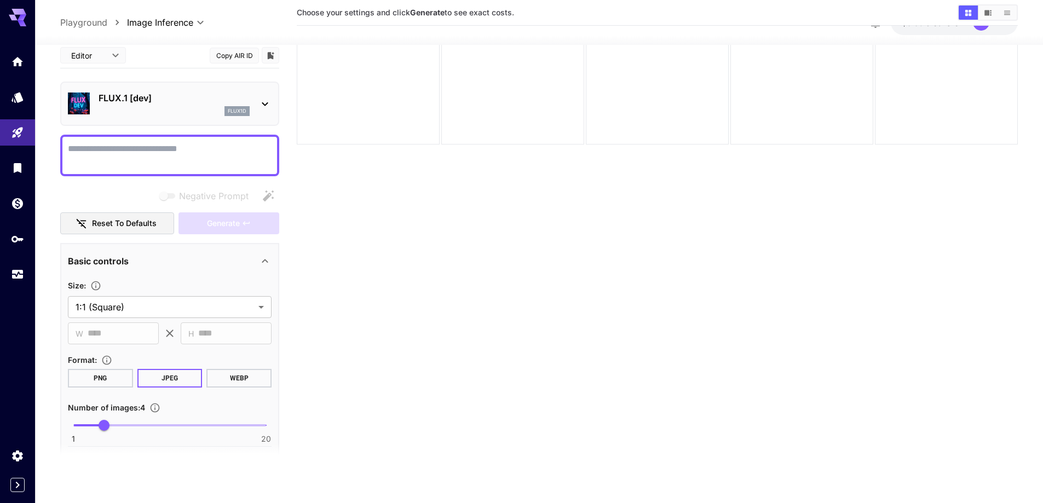
click at [179, 150] on textarea "Negative Prompt" at bounding box center [170, 155] width 204 height 26
click at [268, 196] on icon "button" at bounding box center [268, 195] width 11 height 11
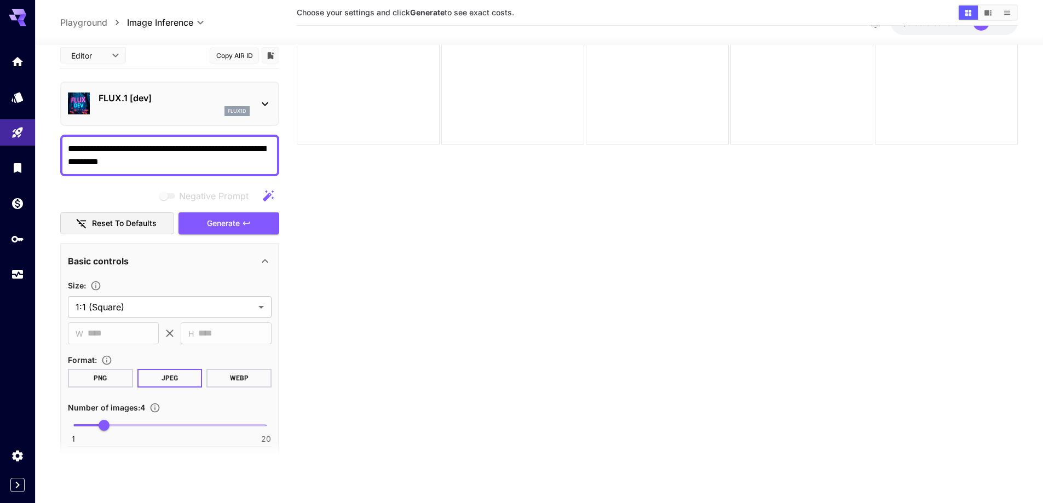
click at [223, 159] on textarea "**********" at bounding box center [170, 155] width 204 height 26
click at [170, 146] on textarea "**********" at bounding box center [170, 155] width 204 height 26
drag, startPoint x: 170, startPoint y: 146, endPoint x: 236, endPoint y: 172, distance: 70.1
click at [236, 172] on div "**********" at bounding box center [169, 156] width 219 height 42
type textarea "**********"
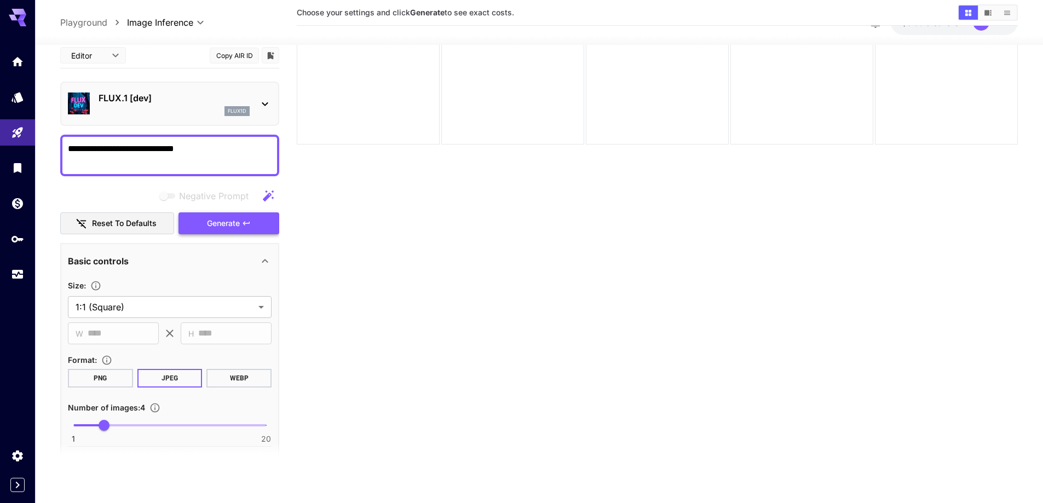
click at [220, 227] on span "Generate" at bounding box center [223, 224] width 33 height 14
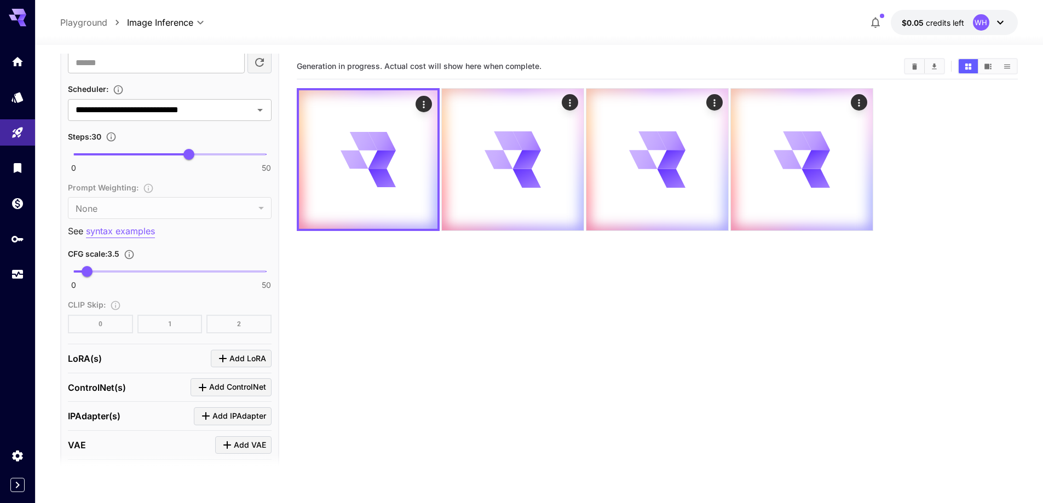
scroll to position [919, 0]
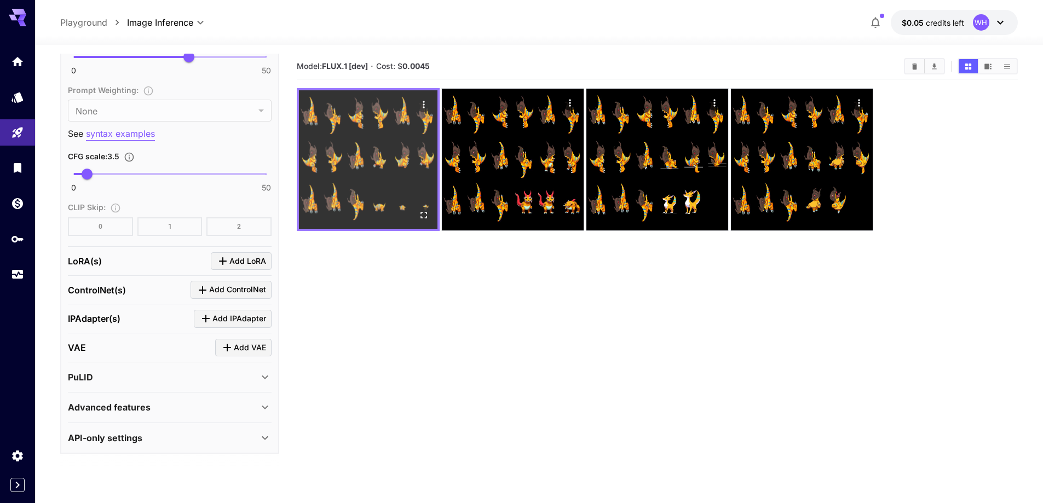
click at [391, 156] on img at bounding box center [368, 159] width 139 height 139
click at [423, 214] on icon "Open in fullscreen" at bounding box center [423, 215] width 11 height 11
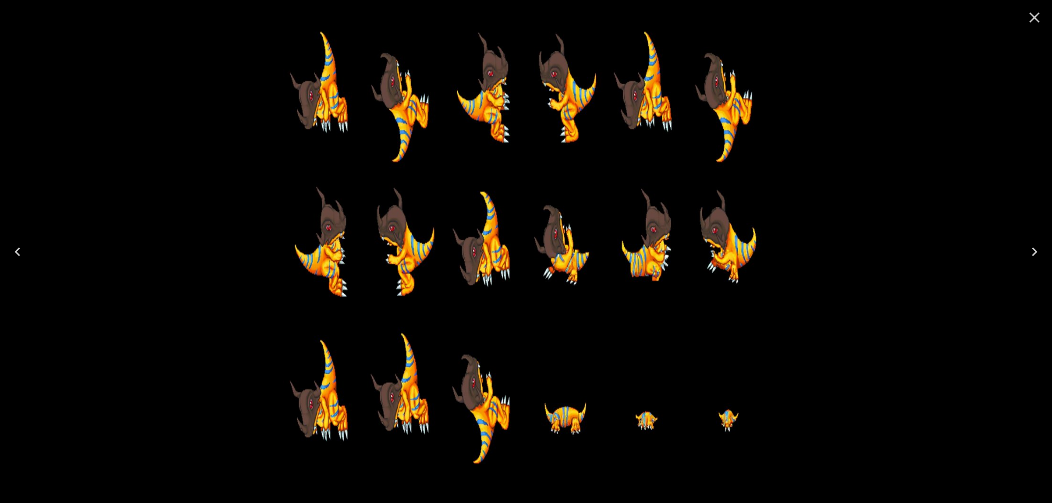
click at [1033, 252] on icon "Next" at bounding box center [1034, 252] width 18 height 18
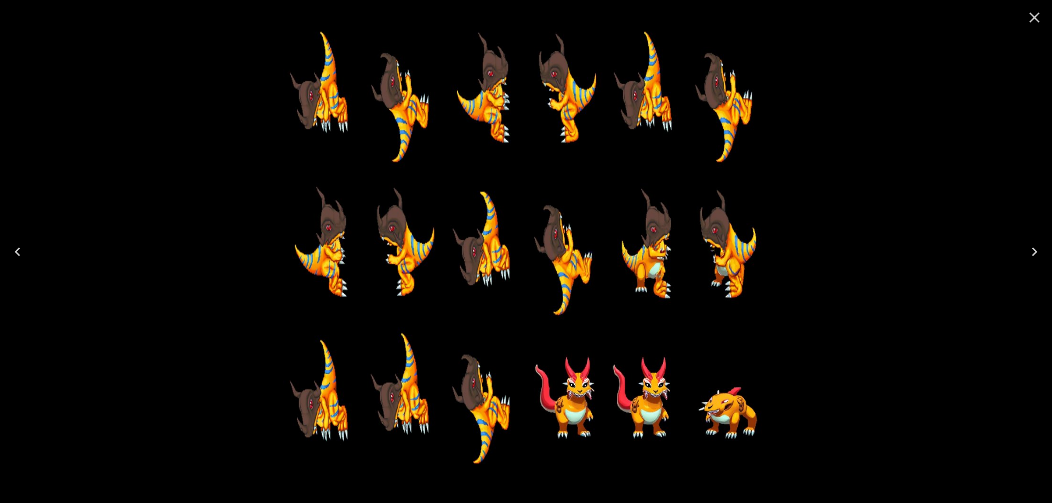
click at [24, 249] on icon "Previous" at bounding box center [18, 252] width 18 height 18
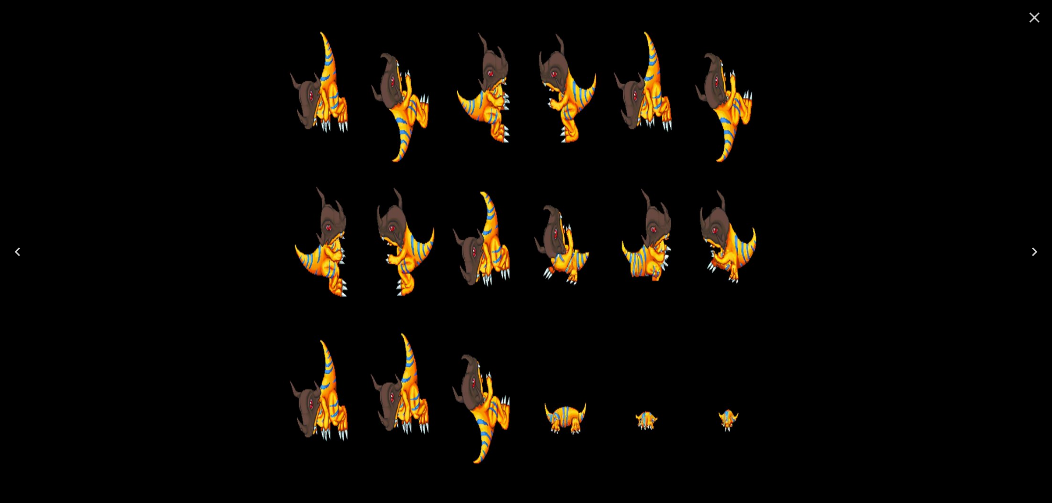
click at [1034, 249] on icon "Next" at bounding box center [1033, 252] width 5 height 9
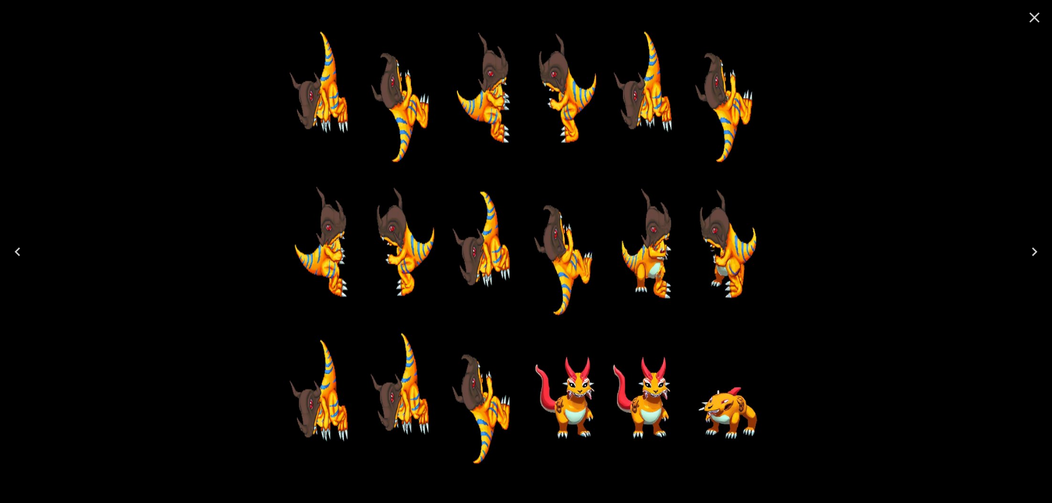
click at [1034, 249] on icon "Next" at bounding box center [1033, 252] width 5 height 9
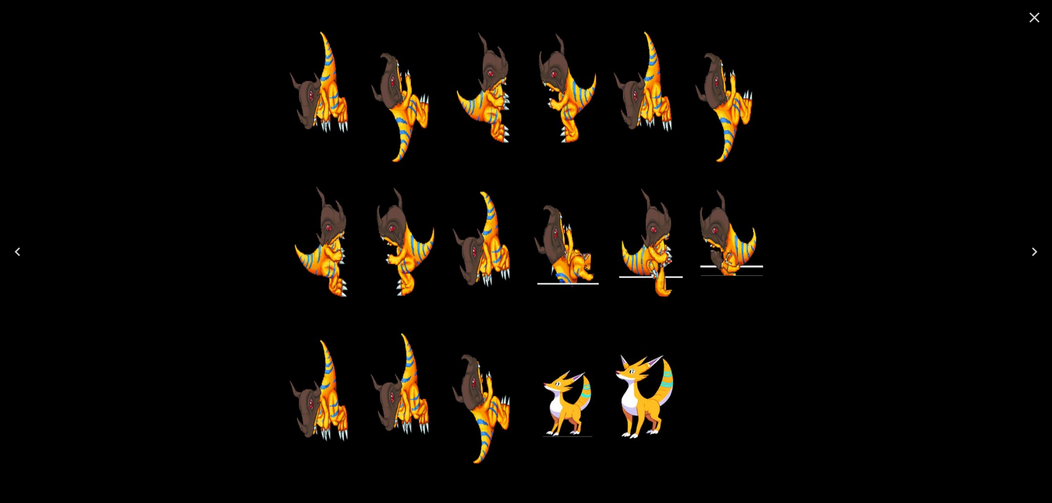
click at [1034, 249] on icon "Next" at bounding box center [1033, 252] width 5 height 9
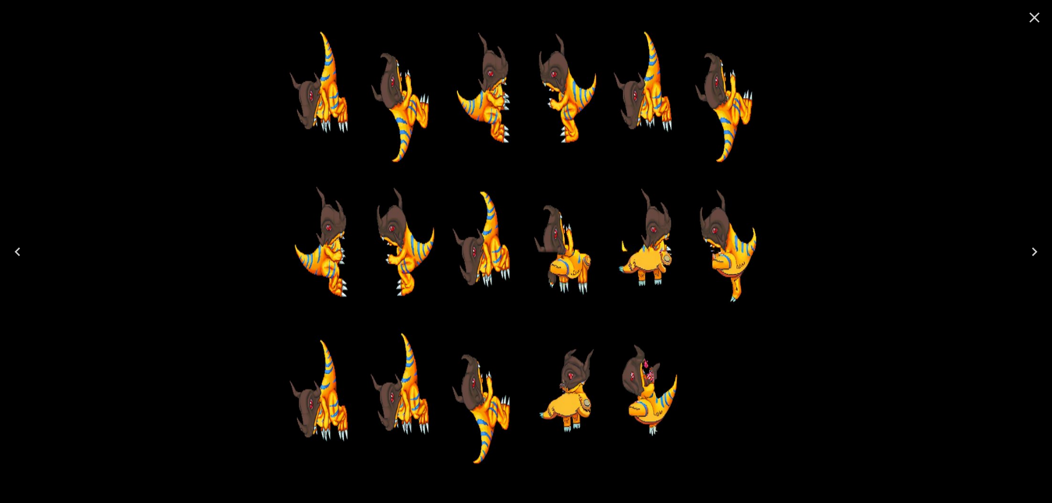
click at [1034, 249] on icon "Next" at bounding box center [1033, 252] width 5 height 9
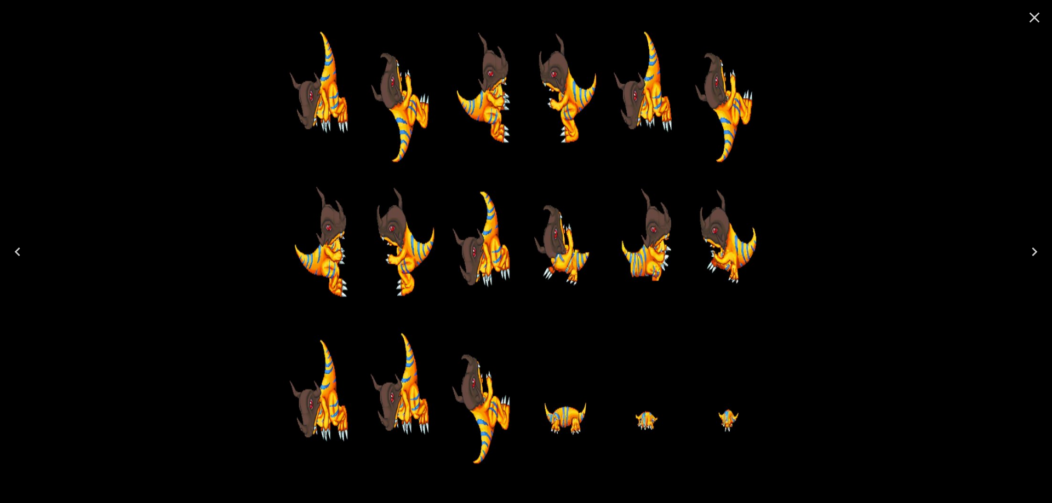
click at [1034, 249] on icon "Next" at bounding box center [1033, 252] width 5 height 9
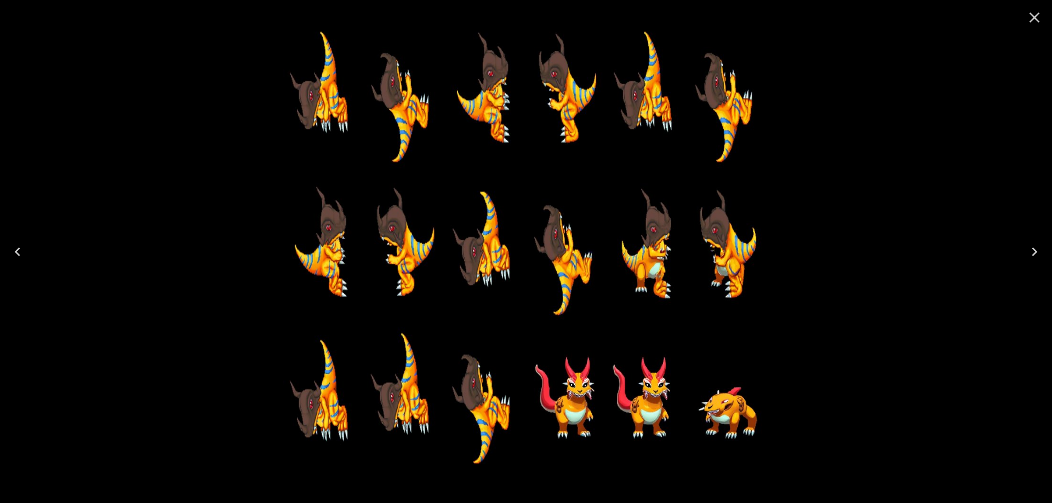
click at [1034, 249] on icon "Next" at bounding box center [1033, 252] width 5 height 9
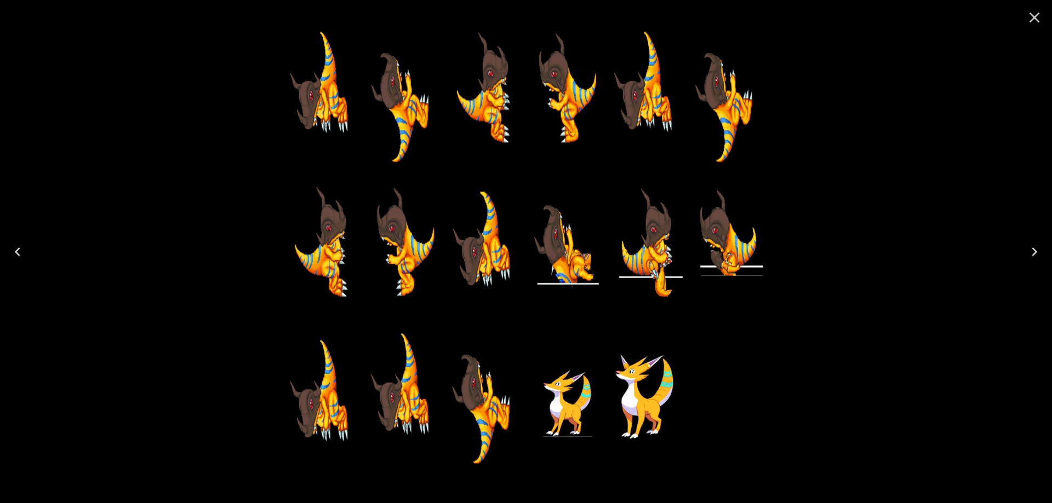
click at [1034, 249] on icon "Next" at bounding box center [1033, 252] width 5 height 9
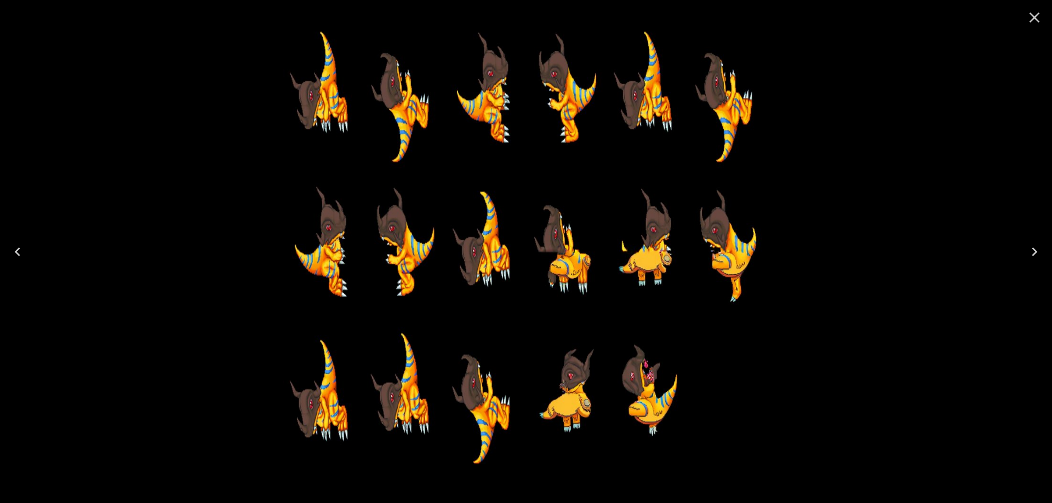
click at [1034, 249] on icon "Next" at bounding box center [1033, 252] width 5 height 9
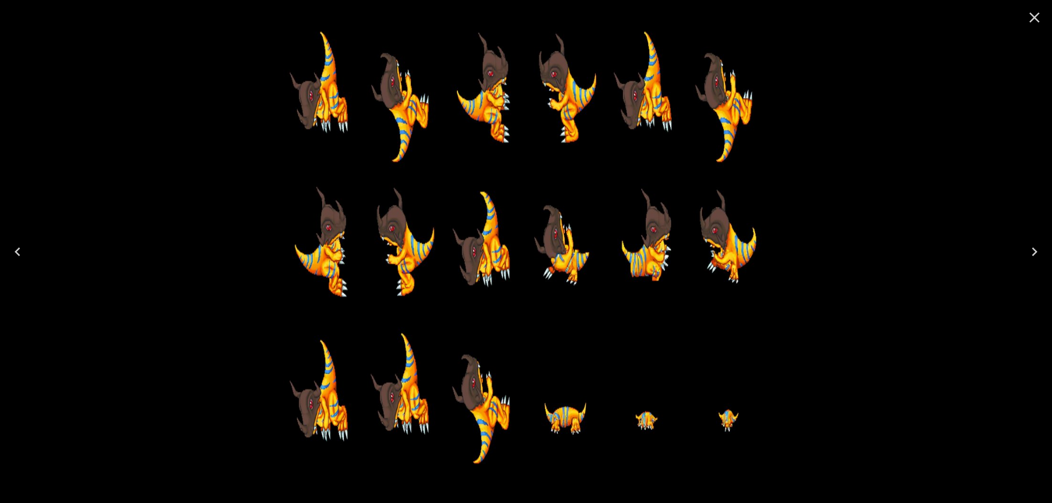
click at [1034, 249] on icon "Next" at bounding box center [1033, 252] width 5 height 9
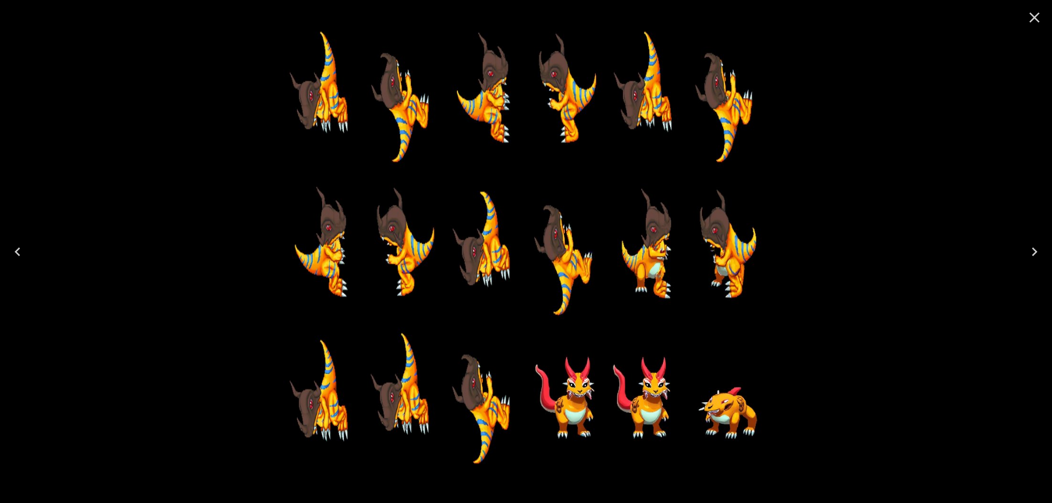
click at [1034, 249] on icon "Next" at bounding box center [1033, 252] width 5 height 9
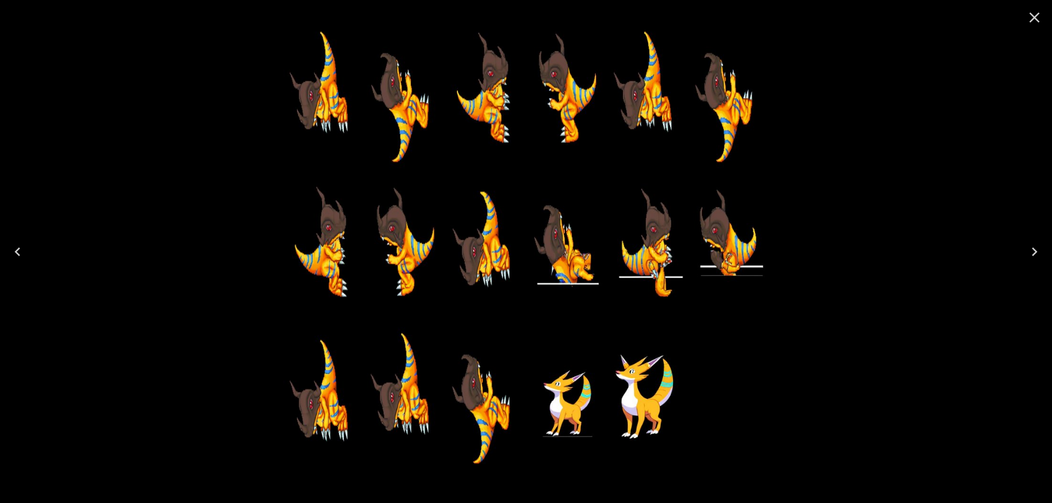
click at [1034, 249] on icon "Next" at bounding box center [1033, 252] width 5 height 9
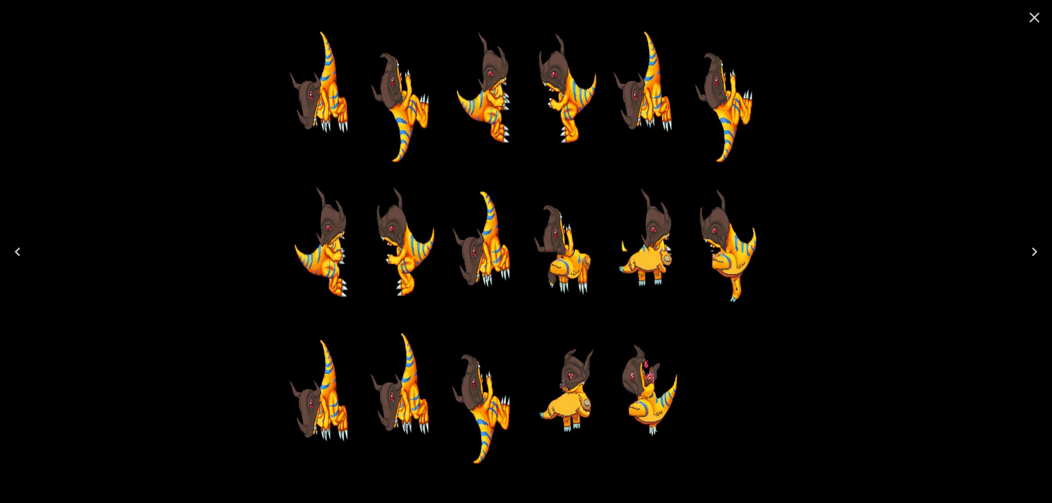
click at [1036, 18] on icon "Close" at bounding box center [1034, 18] width 18 height 18
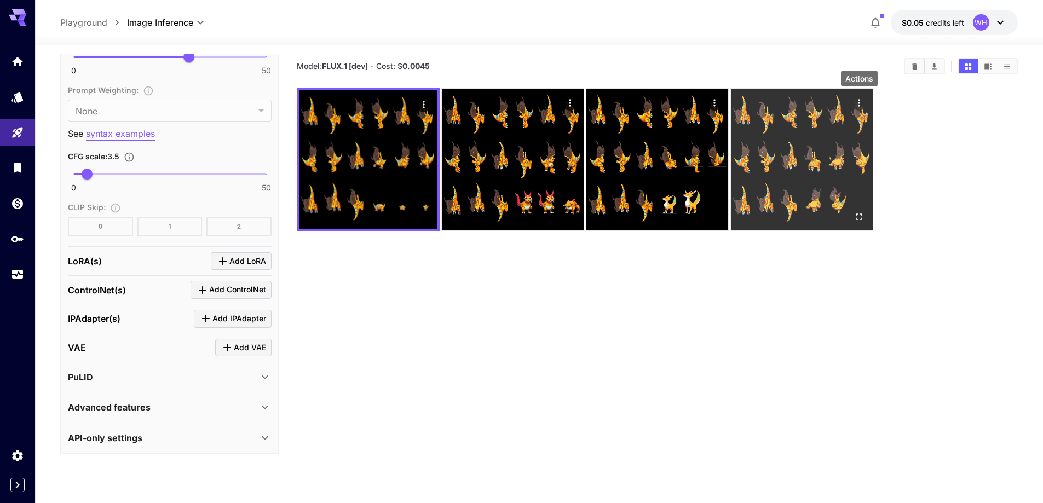
click at [860, 104] on icon "Actions" at bounding box center [859, 103] width 11 height 11
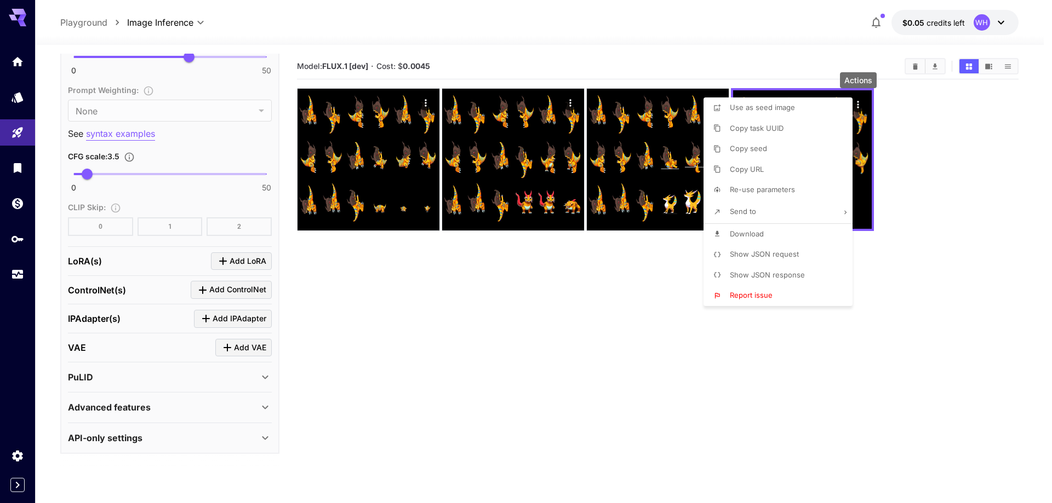
click at [646, 289] on div at bounding box center [526, 251] width 1052 height 503
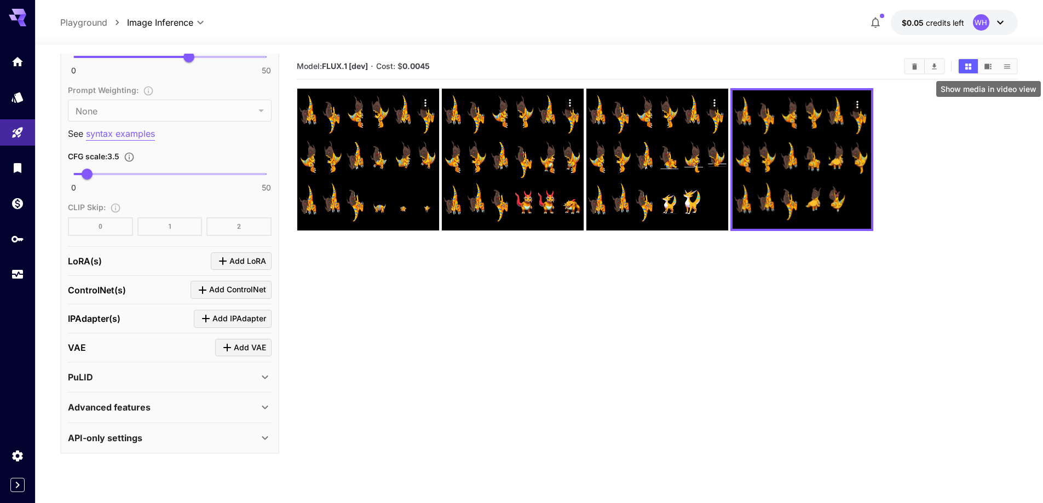
click at [987, 65] on icon "Show media in video view" at bounding box center [988, 66] width 7 height 5
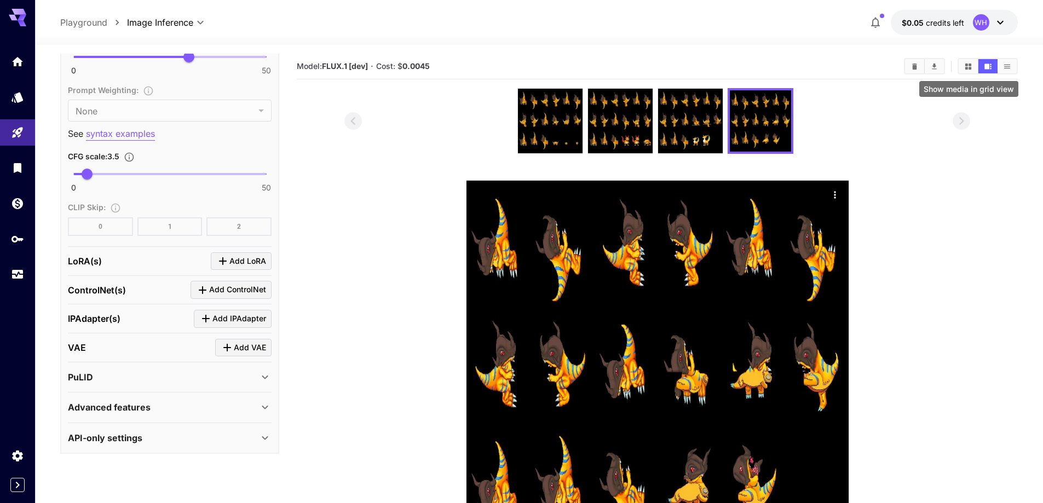
click at [970, 66] on icon "Show media in grid view" at bounding box center [969, 66] width 6 height 6
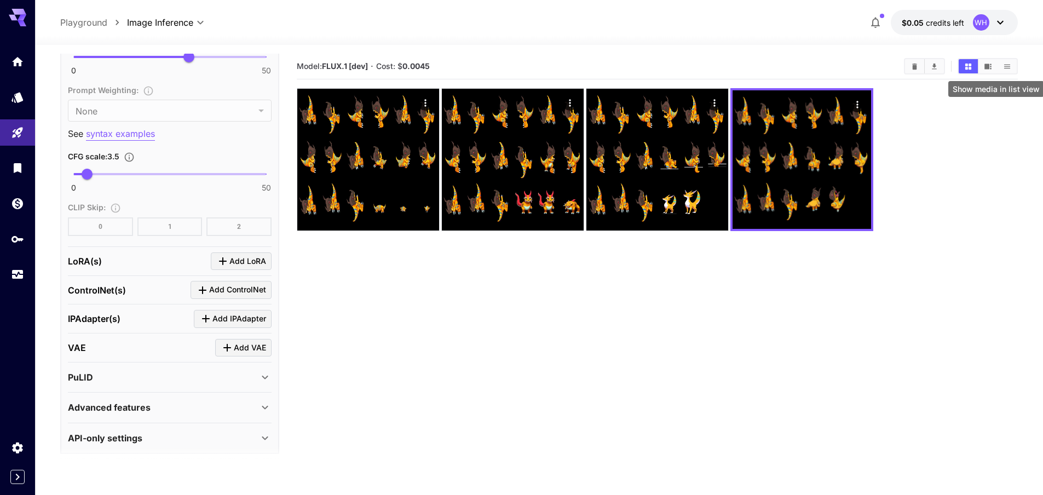
click at [1007, 67] on icon "Show media in list view" at bounding box center [1007, 66] width 8 height 8
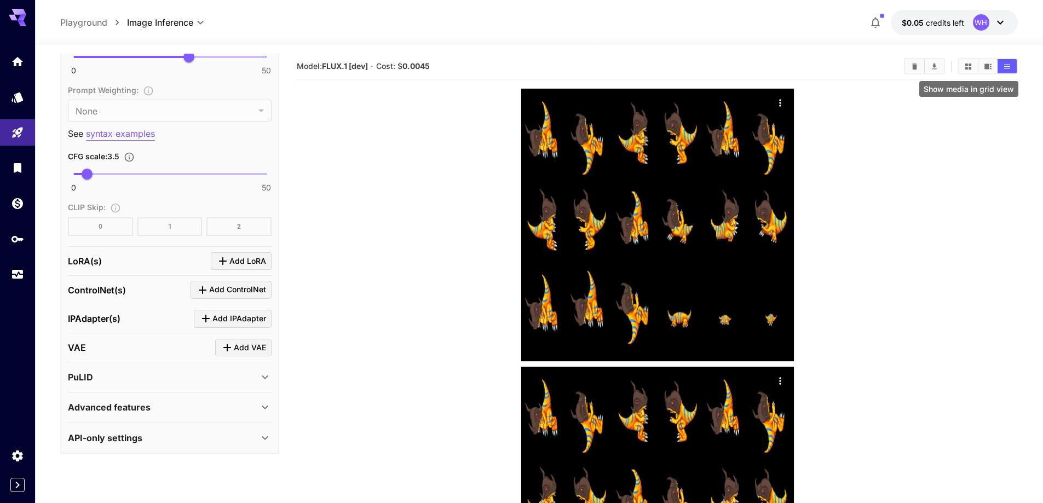
click at [965, 67] on icon "Show media in grid view" at bounding box center [969, 66] width 8 height 8
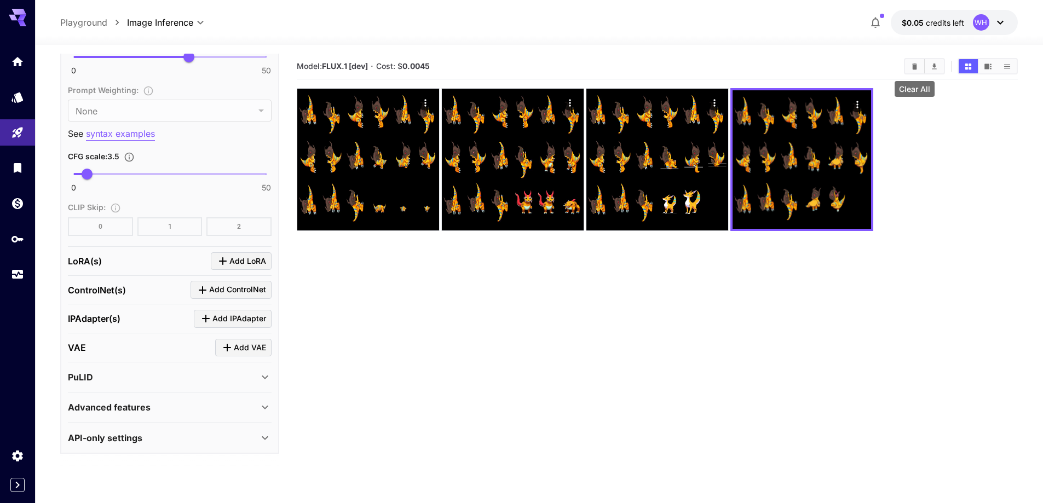
click at [913, 66] on icon "Clear All" at bounding box center [915, 66] width 5 height 6
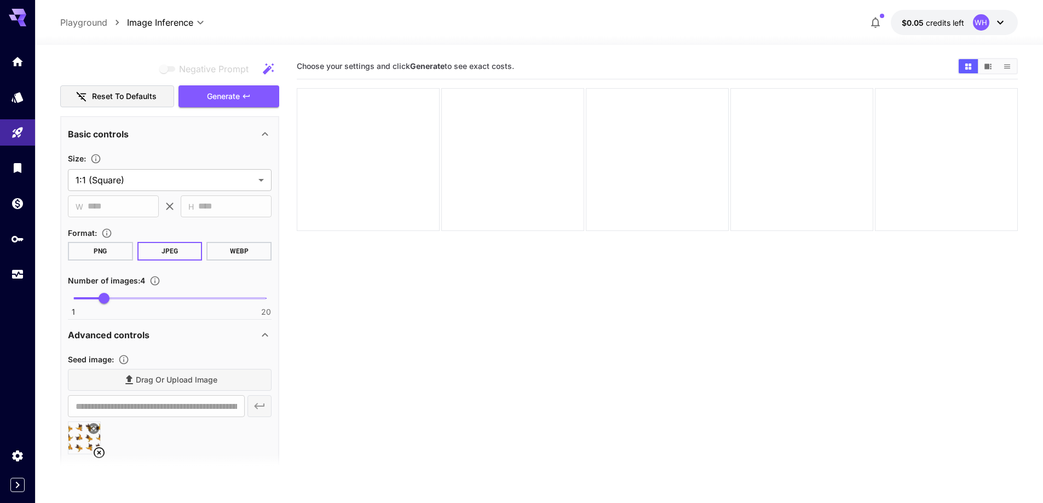
scroll to position [0, 0]
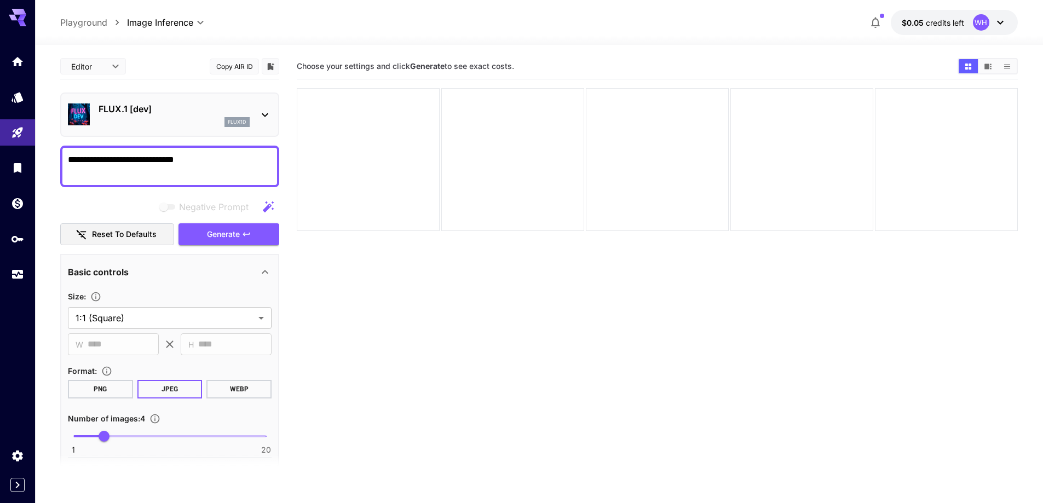
click at [104, 389] on button "PNG" at bounding box center [100, 389] width 65 height 19
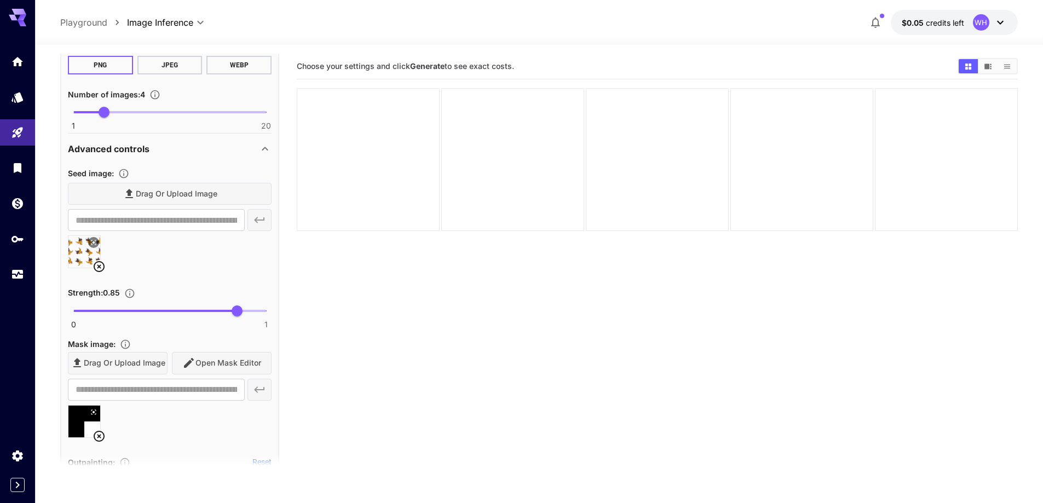
scroll to position [329, 0]
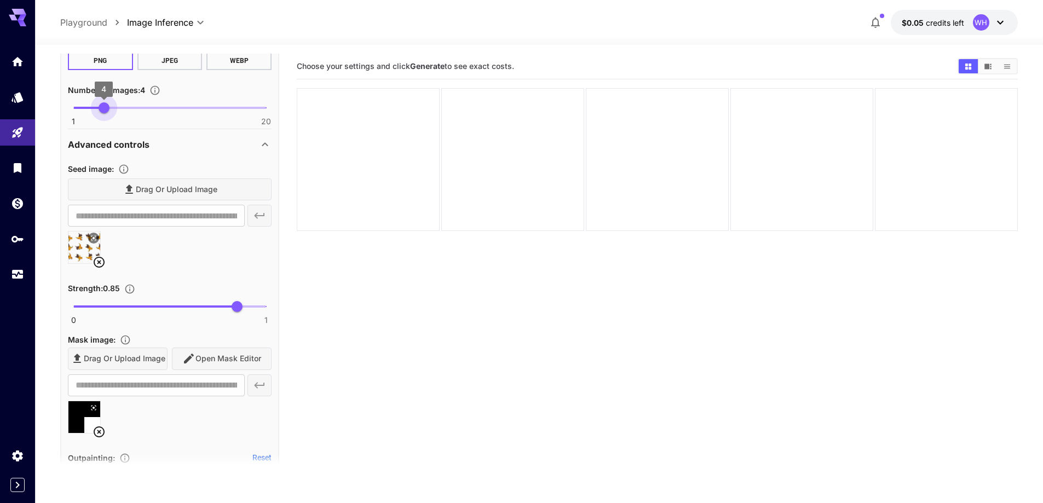
type input "*"
drag, startPoint x: 105, startPoint y: 105, endPoint x: 61, endPoint y: 113, distance: 45.0
click at [61, 113] on div "**********" at bounding box center [169, 485] width 219 height 1119
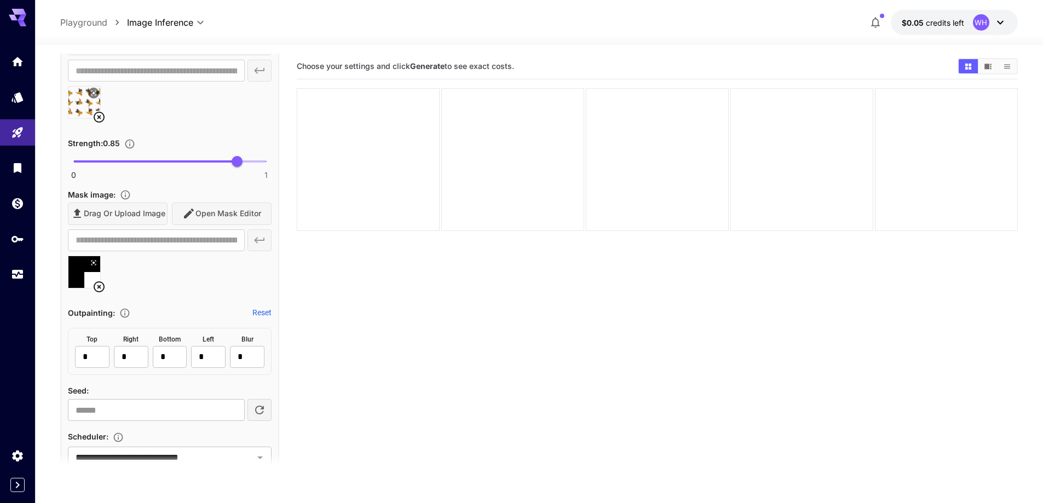
scroll to position [493, 0]
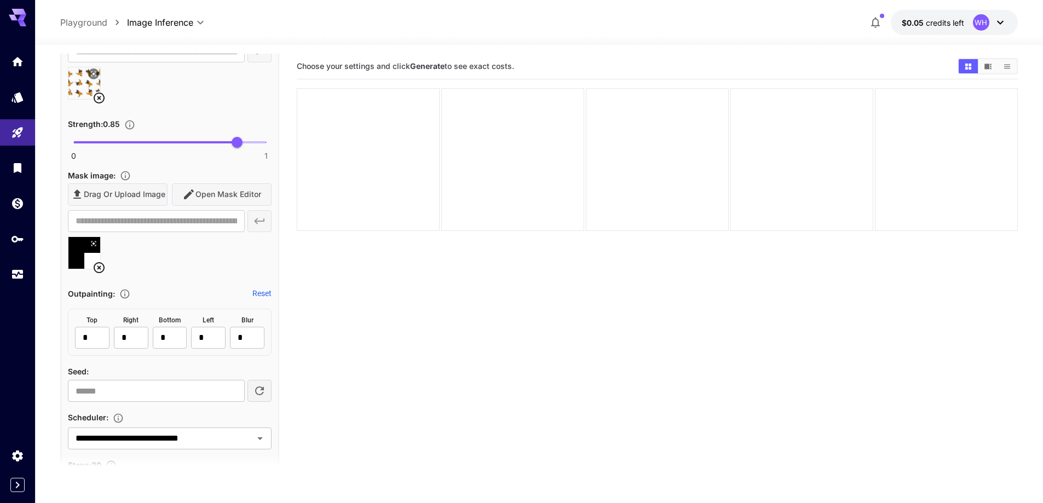
click at [94, 242] on icon at bounding box center [93, 243] width 7 height 7
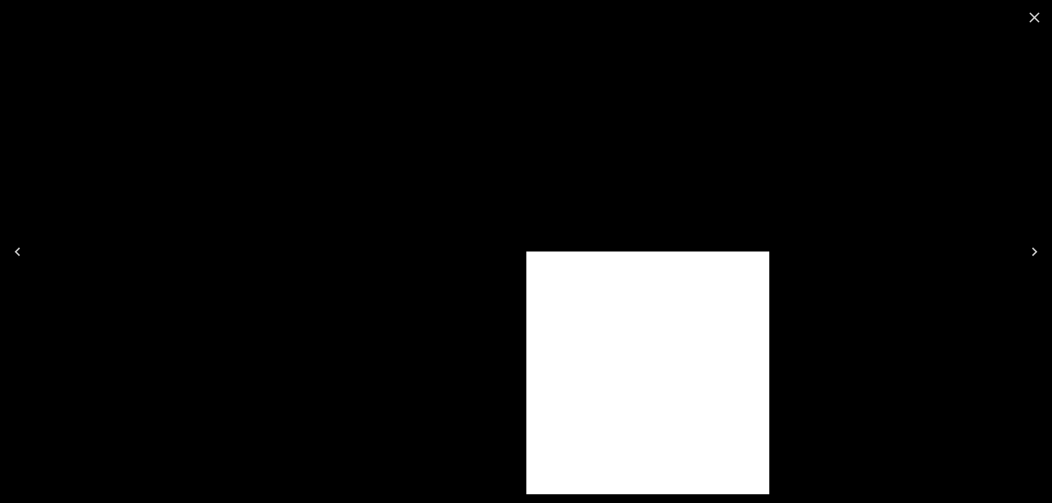
click at [1027, 18] on icon "Close" at bounding box center [1034, 18] width 18 height 18
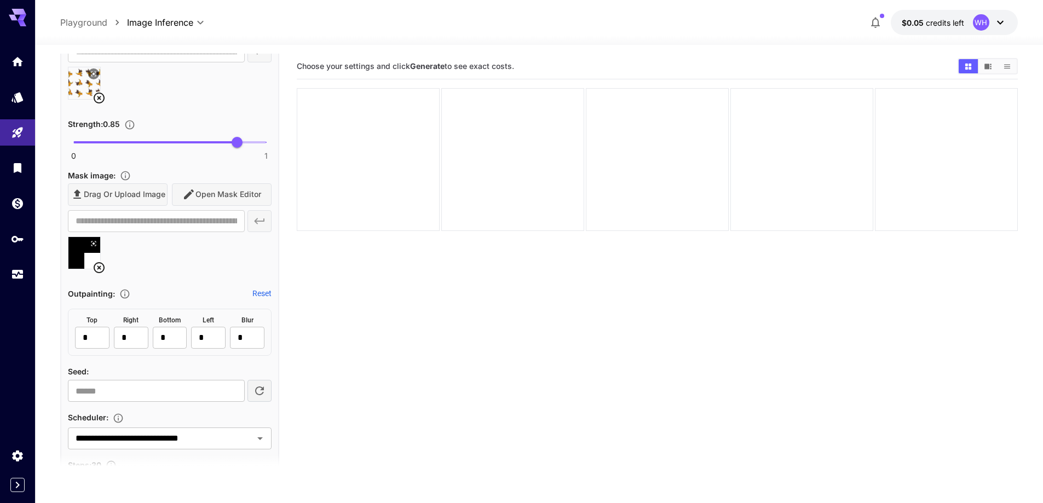
click at [98, 268] on icon at bounding box center [99, 267] width 13 height 13
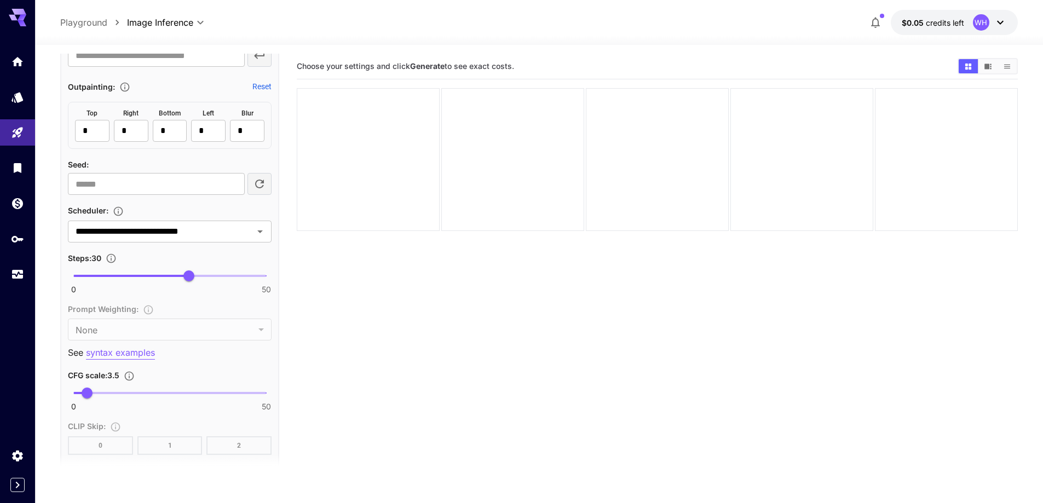
scroll to position [657, 0]
click at [197, 237] on input "**********" at bounding box center [153, 232] width 165 height 15
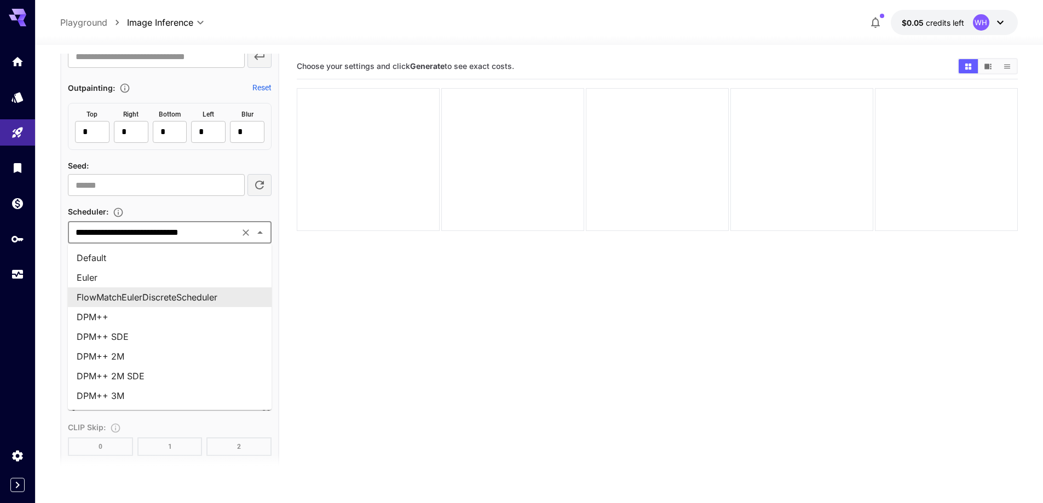
click at [365, 300] on section "Choose your settings and click Generate to see exact costs." at bounding box center [657, 305] width 721 height 503
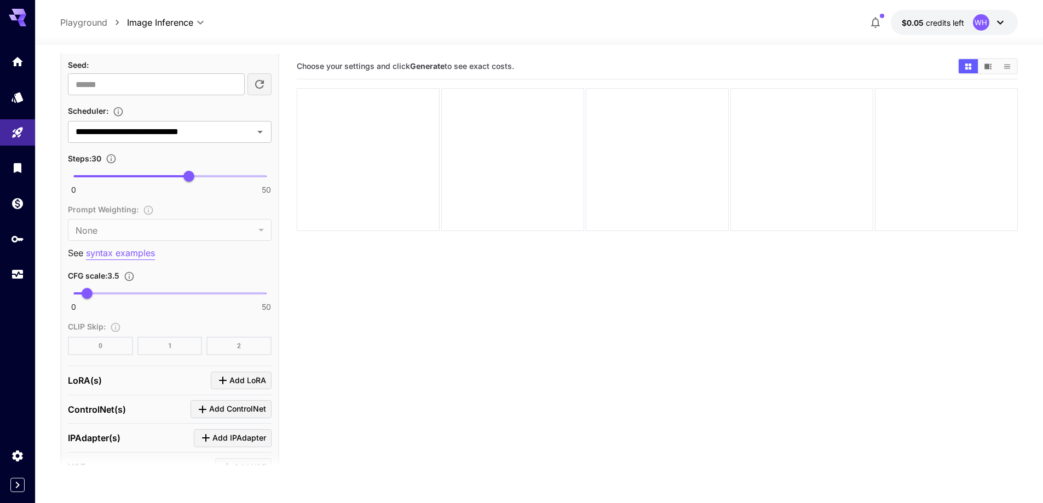
scroll to position [767, 0]
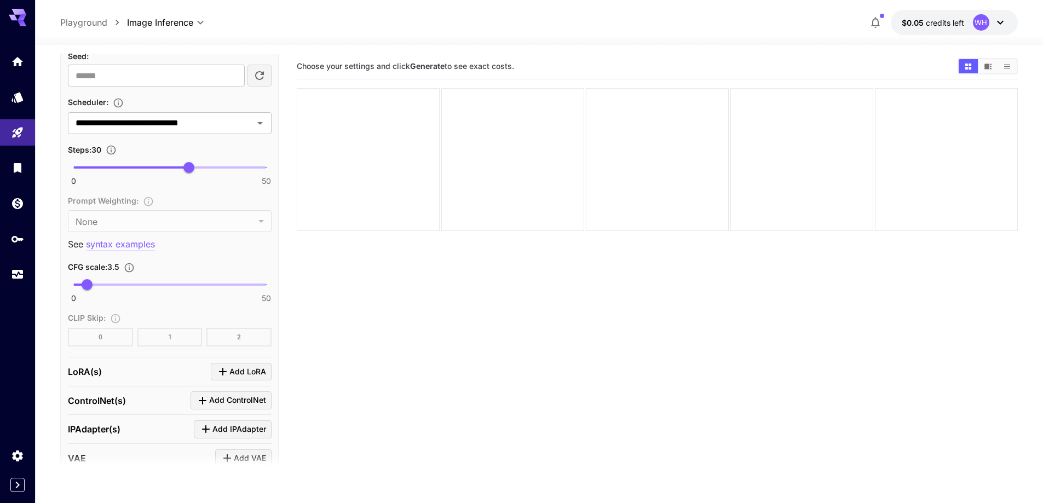
click at [396, 324] on section "Choose your settings and click Generate to see exact costs." at bounding box center [657, 305] width 721 height 503
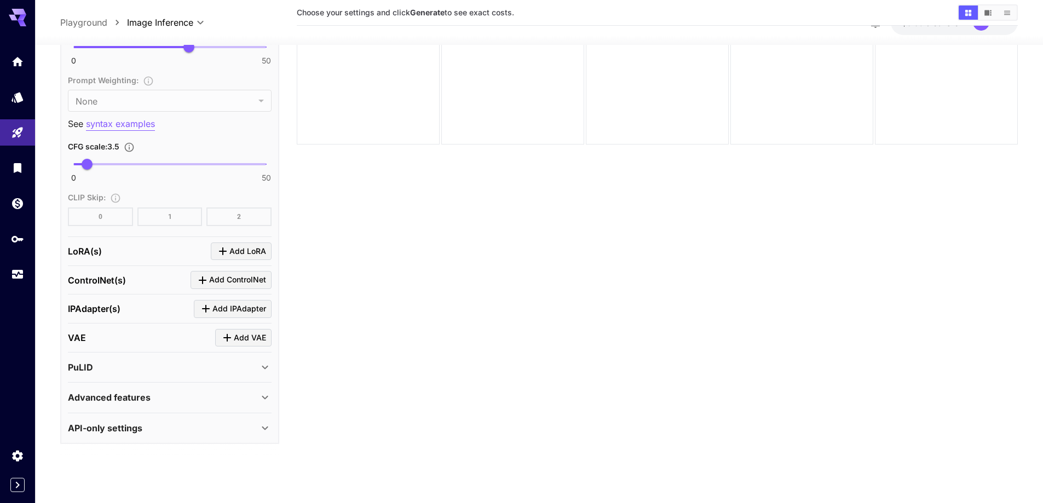
scroll to position [878, 0]
click at [146, 248] on div "LoRA(s) Add LoRA" at bounding box center [170, 251] width 204 height 18
click at [184, 375] on div "PuLID" at bounding box center [170, 366] width 204 height 26
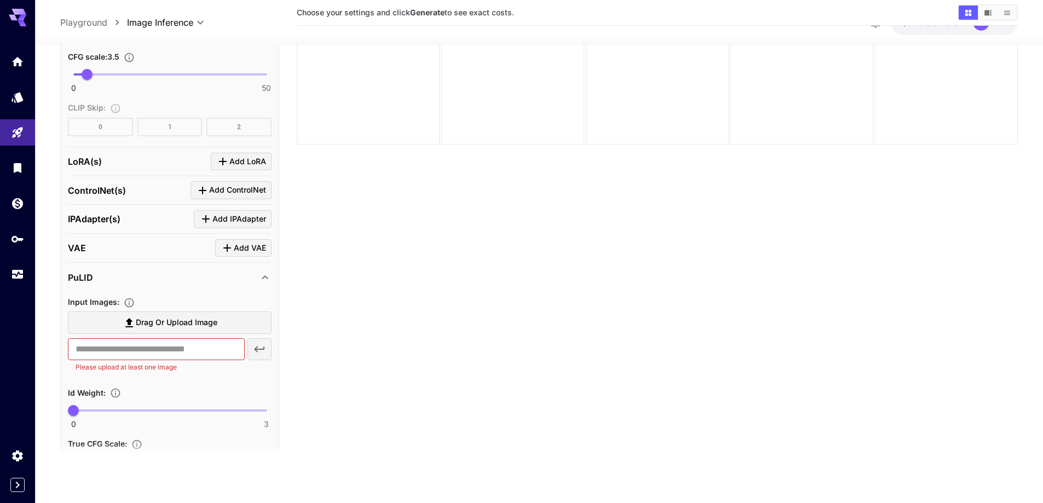
scroll to position [1075, 0]
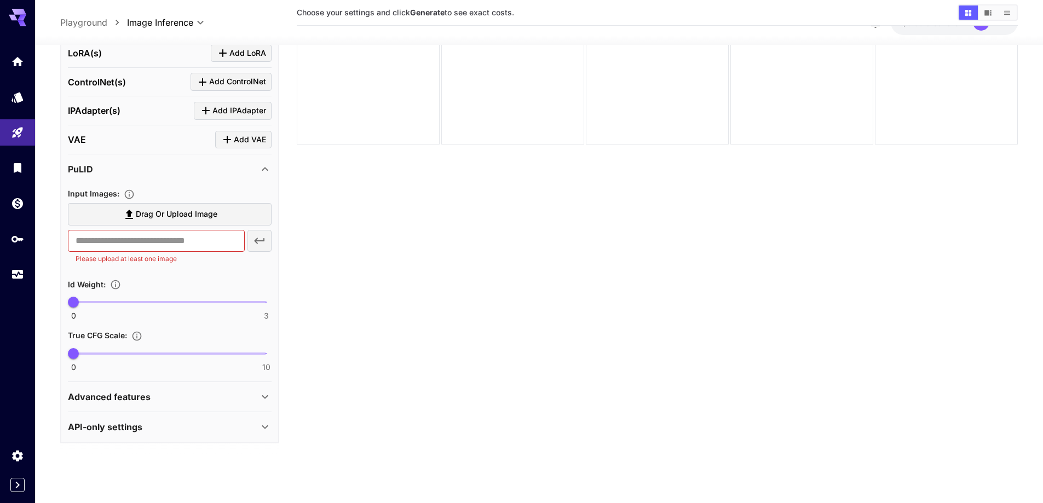
click at [153, 427] on div "API-only settings" at bounding box center [163, 427] width 191 height 13
click at [173, 389] on div "Advanced features" at bounding box center [170, 397] width 204 height 26
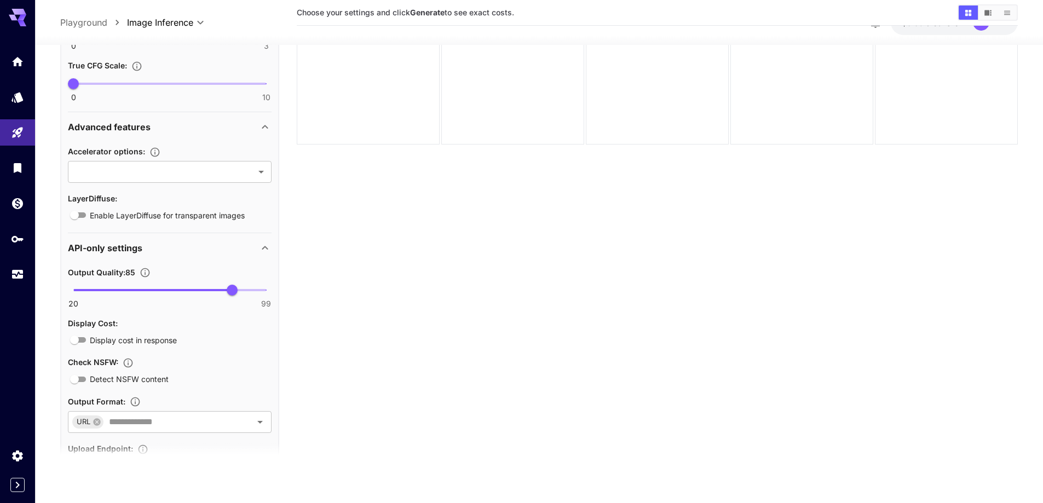
scroll to position [1349, 0]
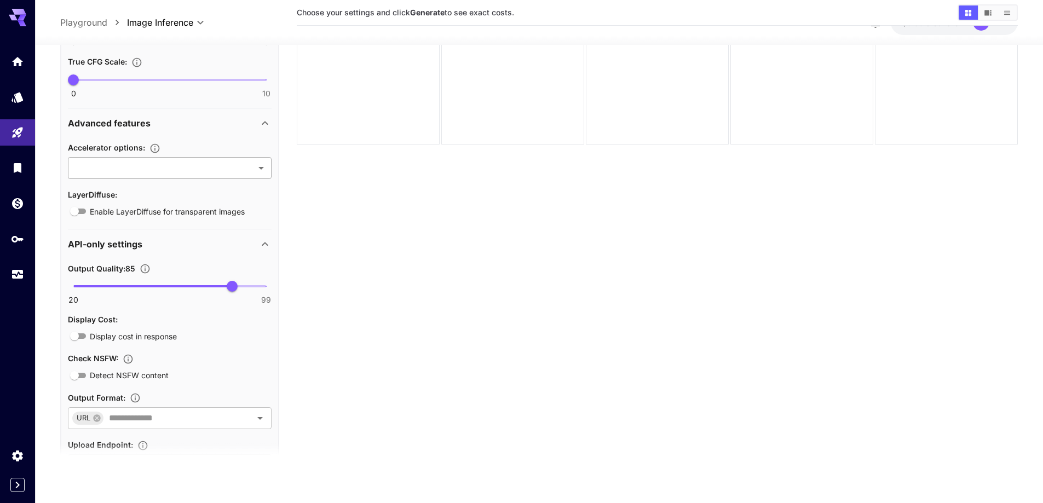
click at [185, 169] on body "**********" at bounding box center [521, 208] width 1043 height 590
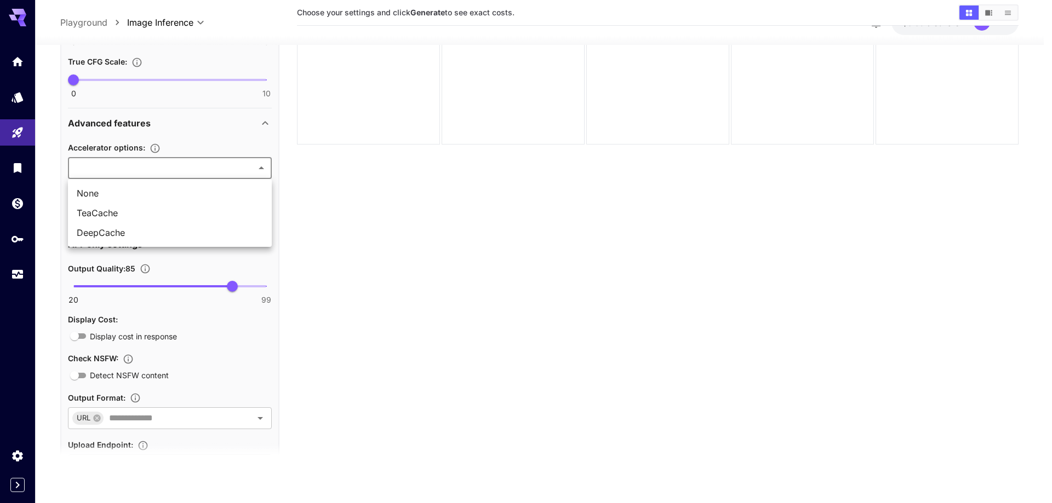
click at [390, 226] on div at bounding box center [526, 251] width 1052 height 503
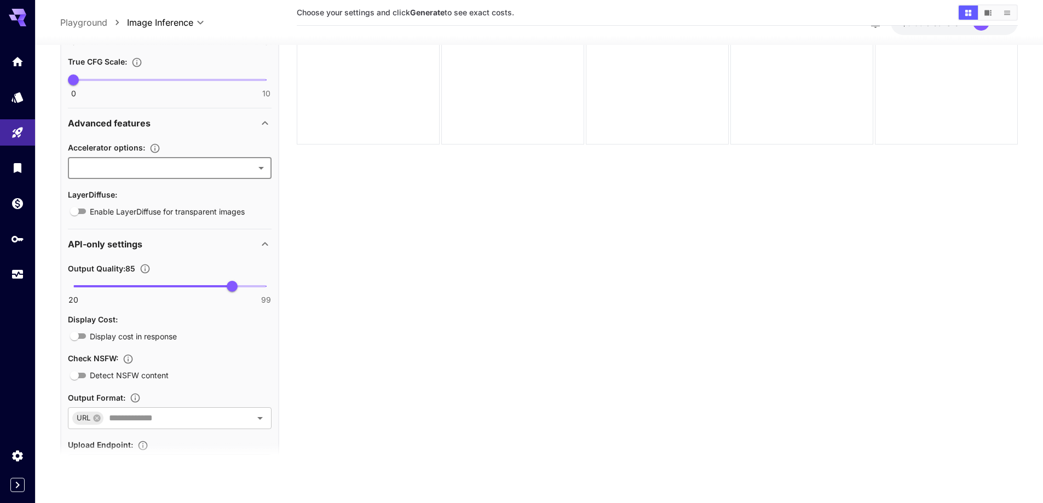
scroll to position [1402, 0]
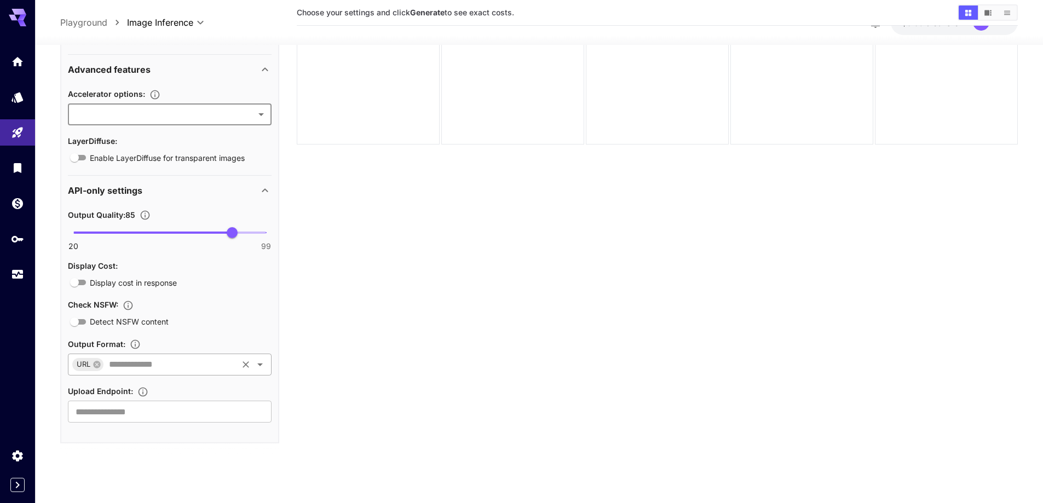
click at [190, 365] on input "text" at bounding box center [170, 364] width 131 height 15
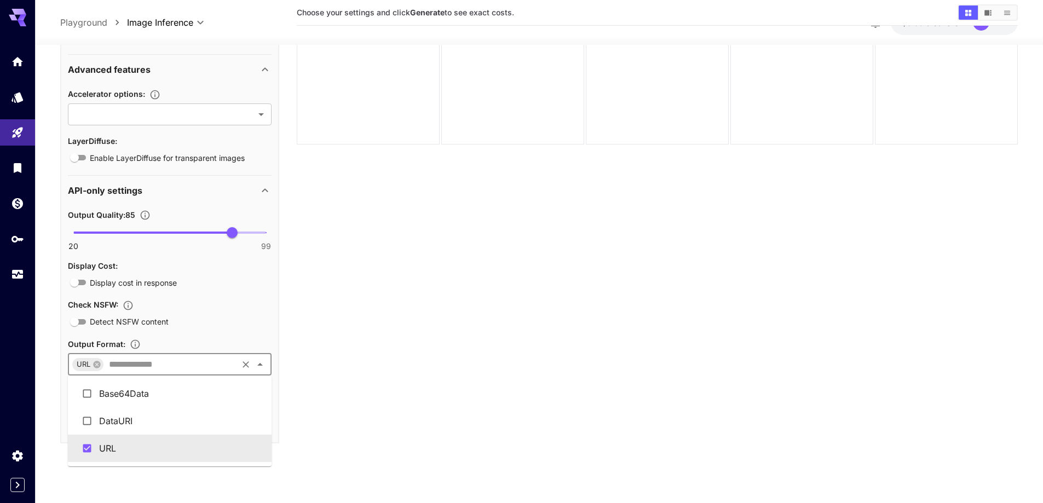
click at [423, 307] on section "Choose your settings and click Generate to see exact costs." at bounding box center [657, 218] width 721 height 503
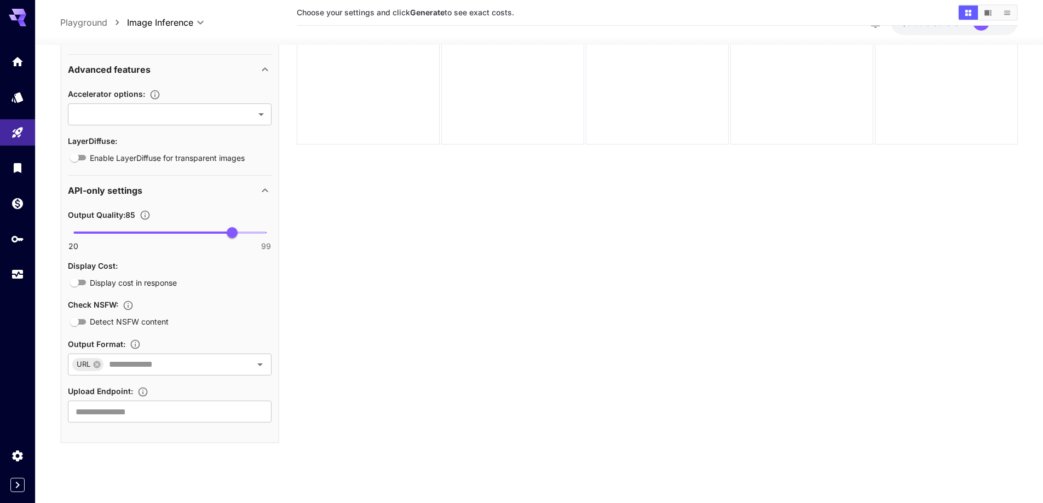
click at [368, 348] on section "Choose your settings and click Generate to see exact costs." at bounding box center [657, 218] width 721 height 503
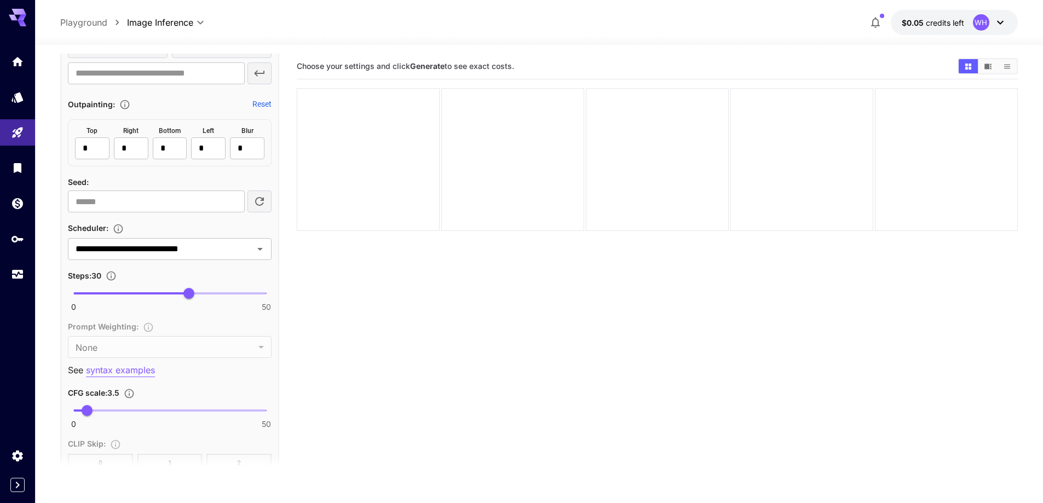
scroll to position [635, 0]
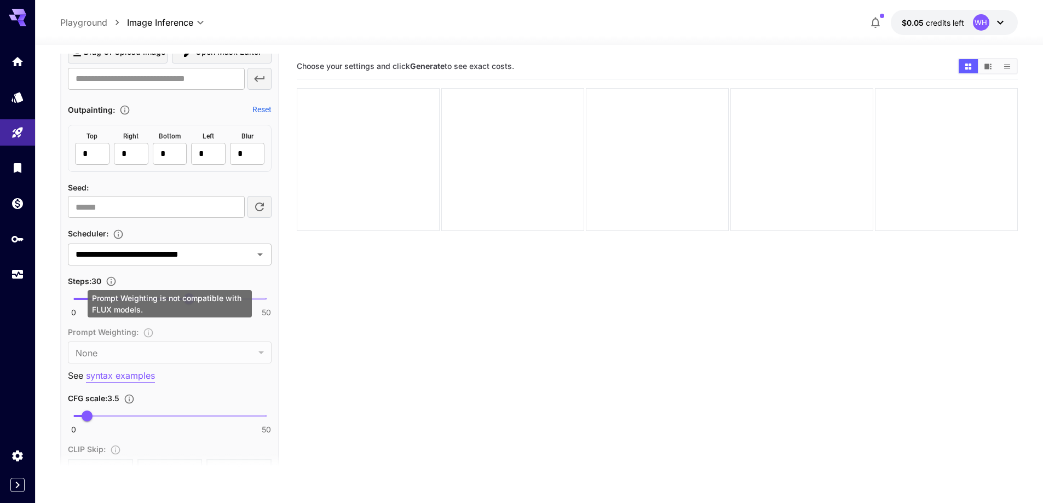
click at [192, 357] on div "Prompt Weighting : None **** ​" at bounding box center [170, 344] width 204 height 38
click at [417, 332] on section "Choose your settings and click Generate to see exact costs." at bounding box center [657, 305] width 721 height 503
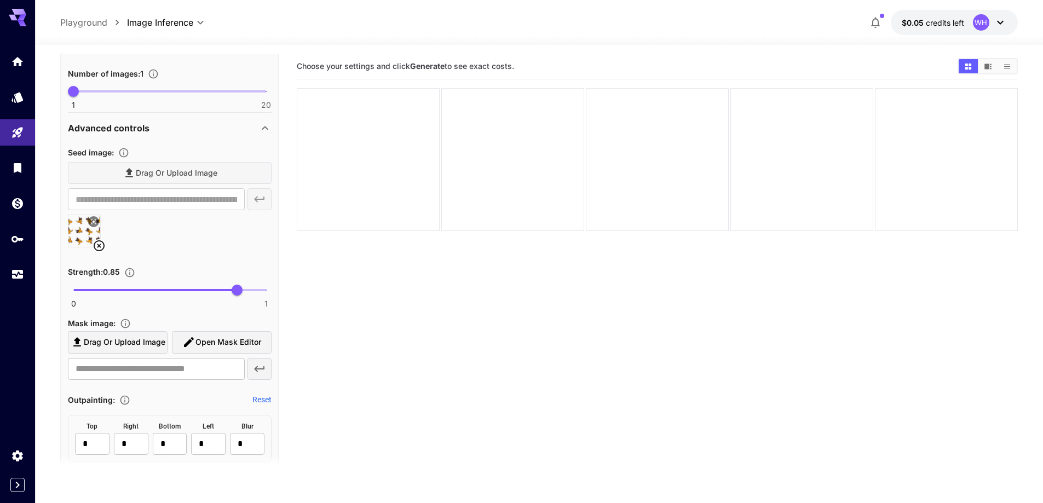
scroll to position [362, 0]
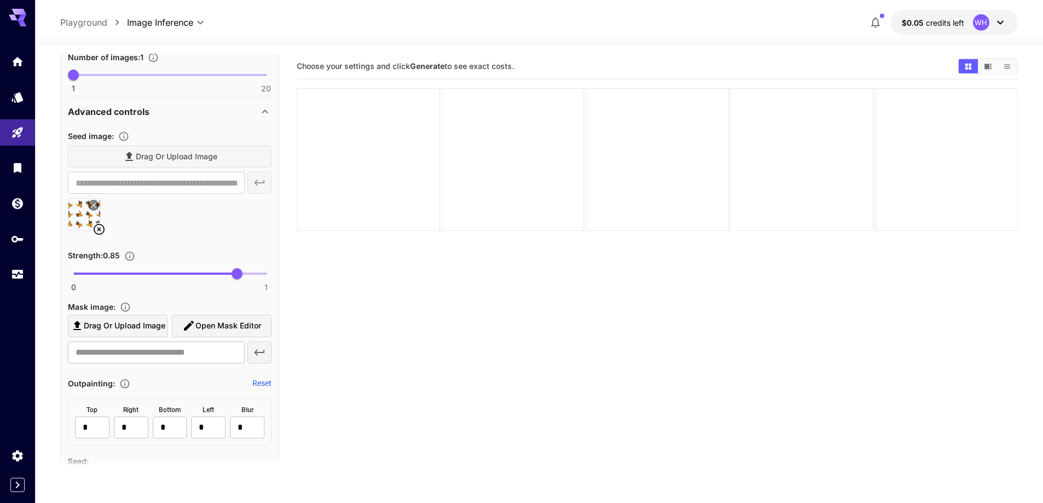
click at [402, 319] on section "Choose your settings and click Generate to see exact costs." at bounding box center [657, 305] width 721 height 503
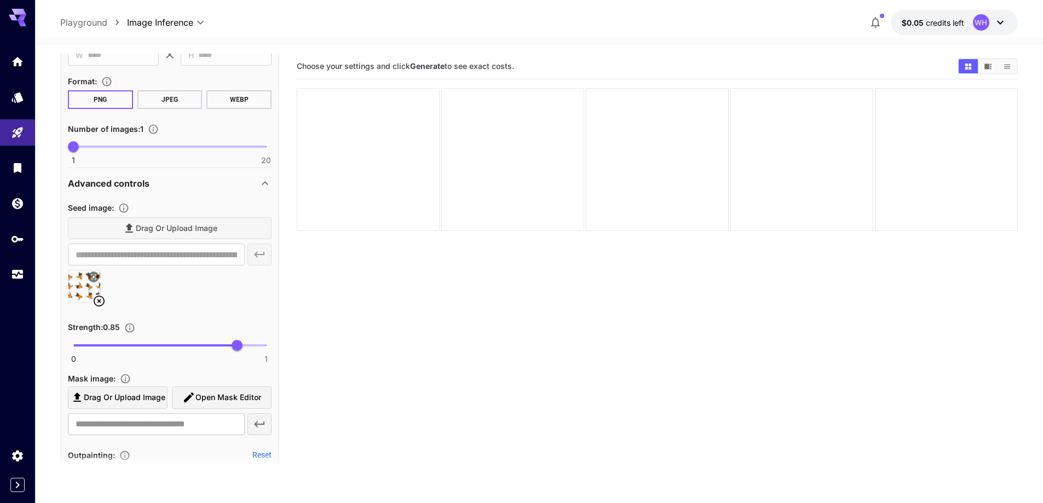
scroll to position [197, 0]
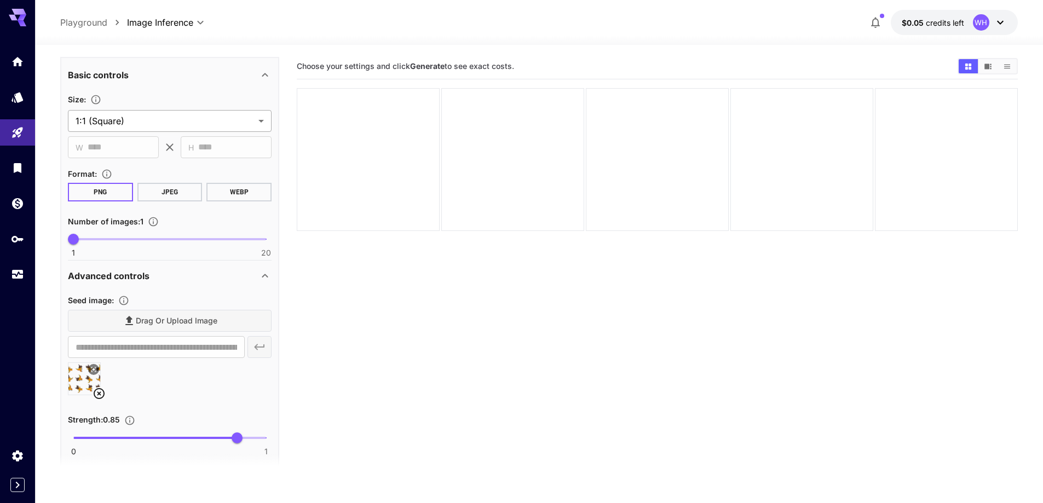
click at [187, 121] on body "**********" at bounding box center [521, 295] width 1043 height 590
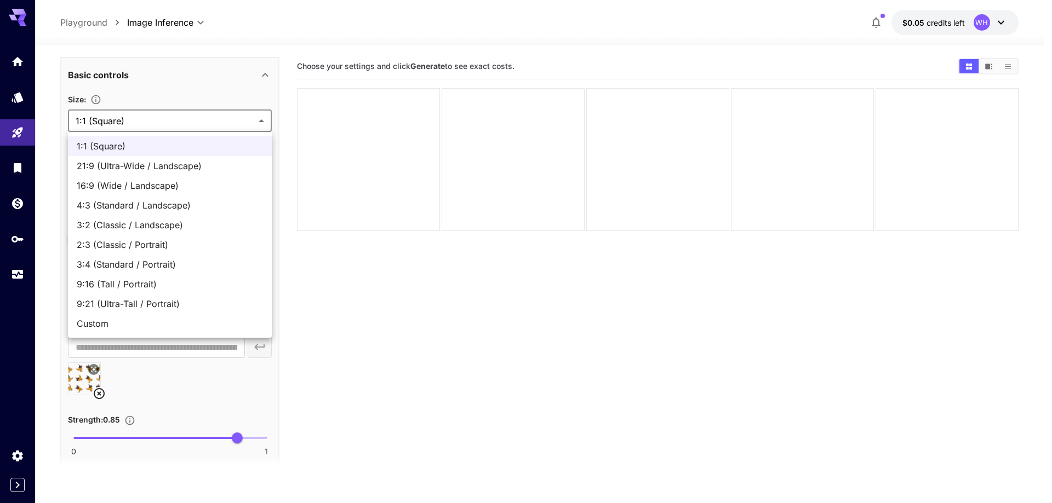
click at [412, 309] on div at bounding box center [526, 251] width 1052 height 503
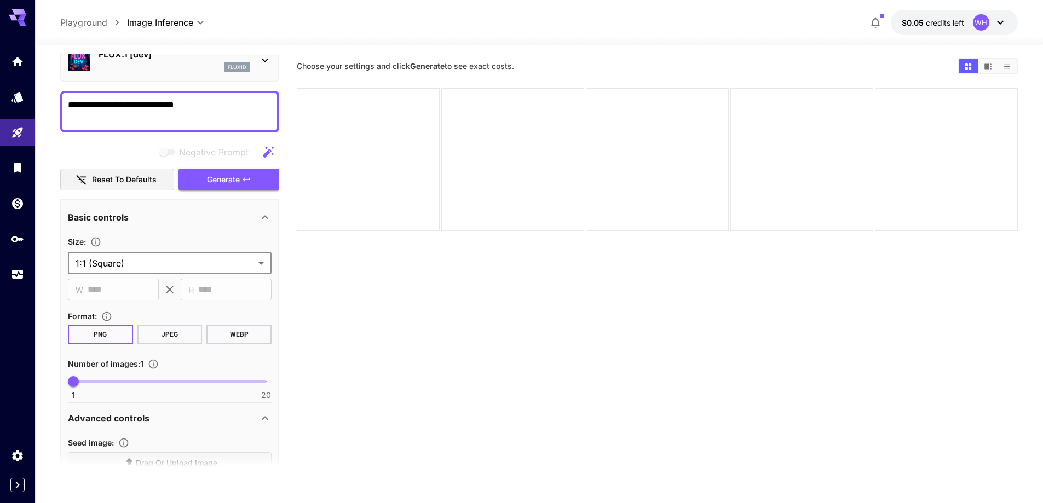
scroll to position [0, 0]
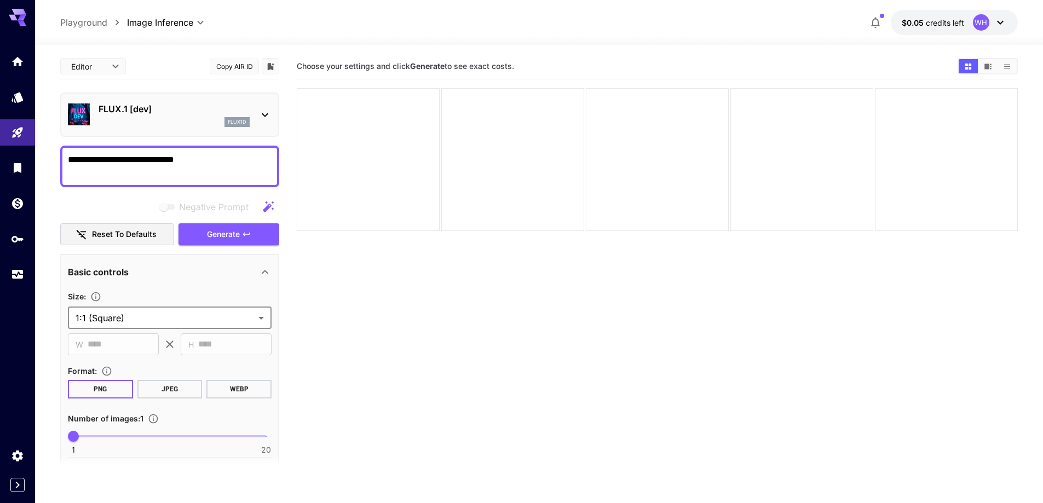
click at [214, 163] on textarea "**********" at bounding box center [170, 166] width 204 height 26
click at [266, 203] on icon "button" at bounding box center [268, 206] width 13 height 13
type textarea "**********"
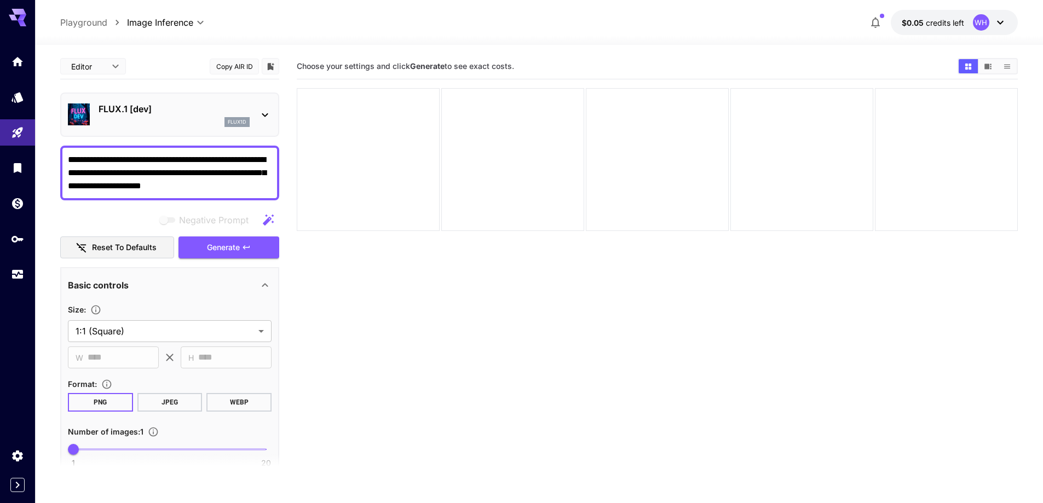
click at [226, 185] on textarea "**********" at bounding box center [170, 172] width 204 height 39
click at [227, 249] on span "Generate" at bounding box center [223, 248] width 33 height 14
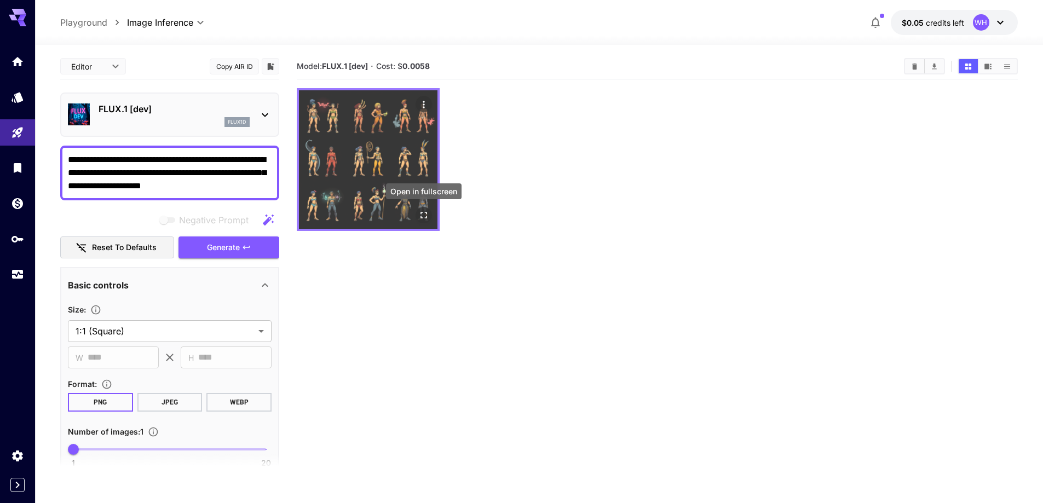
click at [425, 219] on icon "Open in fullscreen" at bounding box center [423, 215] width 11 height 11
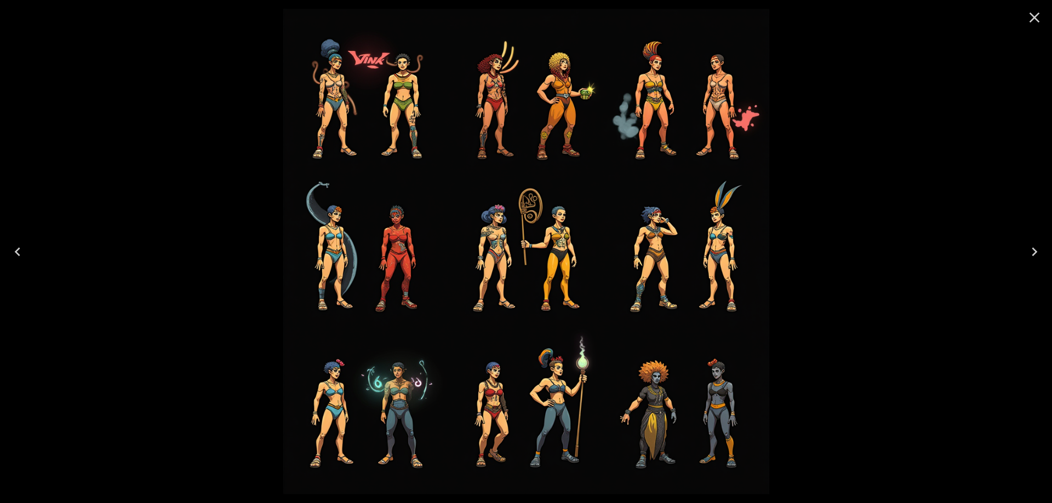
click at [1036, 15] on icon "Close" at bounding box center [1034, 18] width 10 height 10
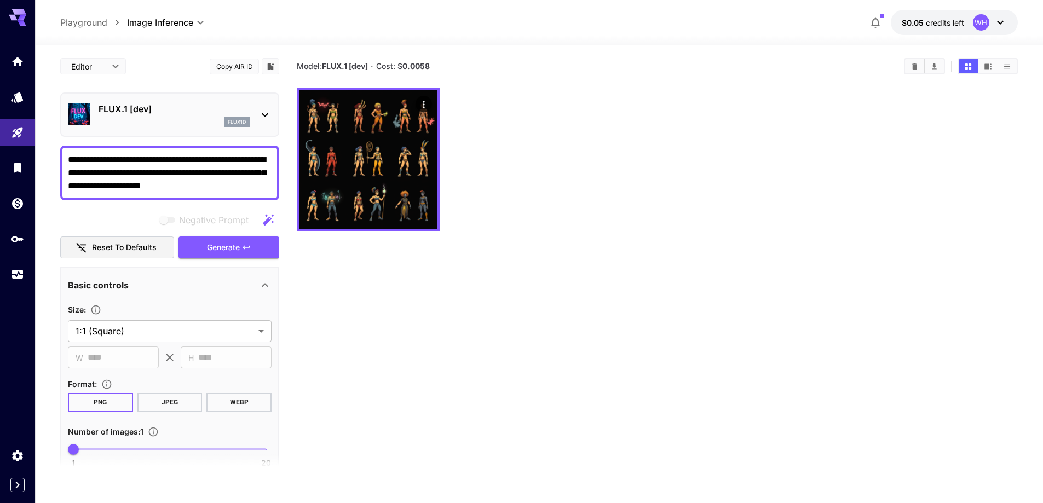
click at [228, 185] on textarea "**********" at bounding box center [170, 172] width 204 height 39
click at [183, 105] on p "FLUX.1 [dev]" at bounding box center [174, 108] width 151 height 13
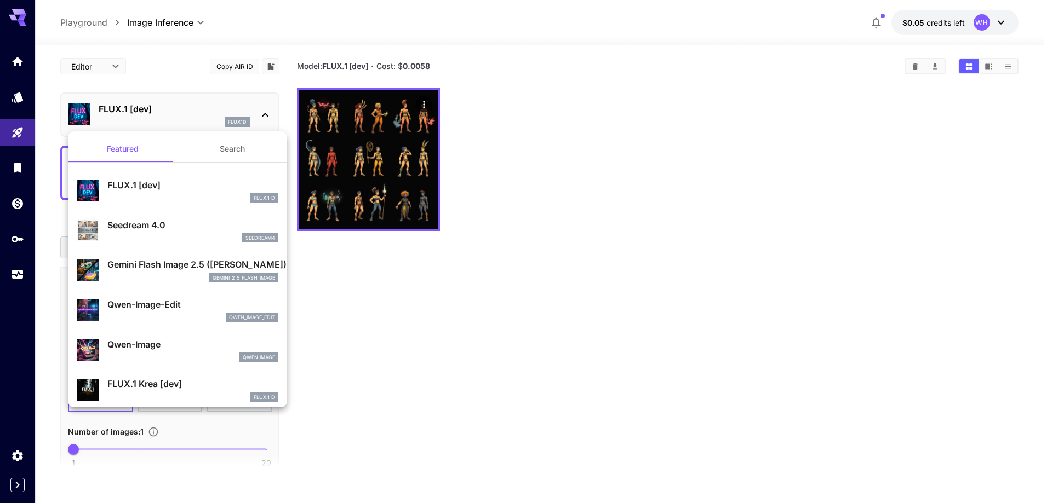
scroll to position [55, 0]
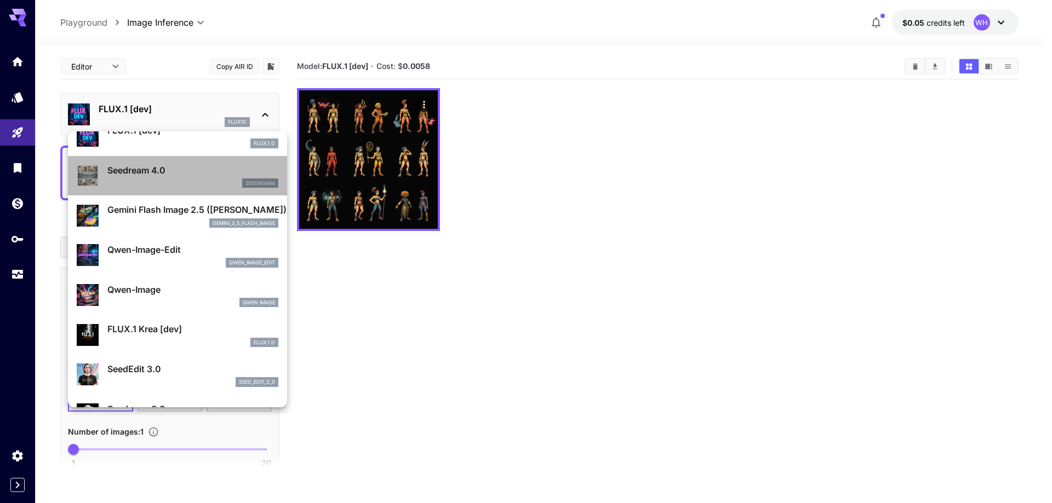
click at [177, 176] on p "Seedream 4.0" at bounding box center [192, 170] width 171 height 13
type input "**********"
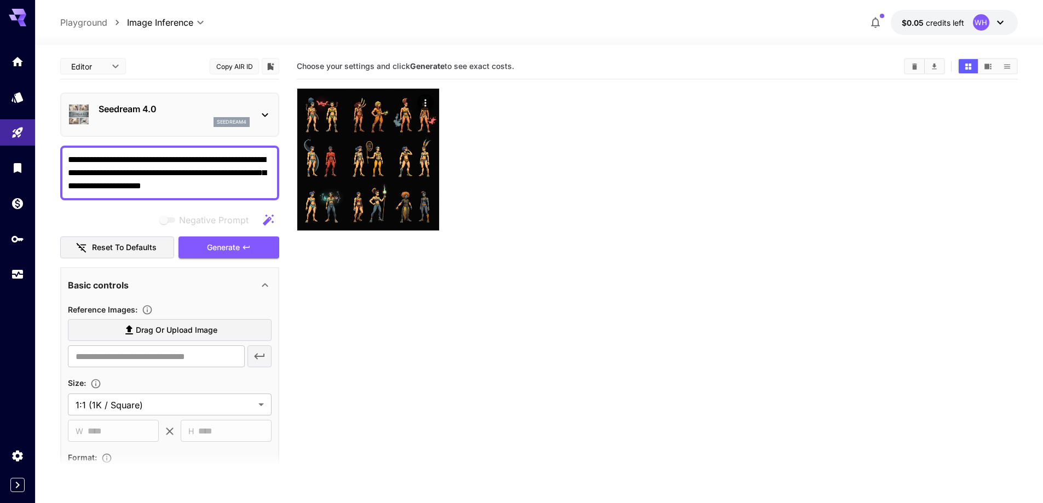
click at [211, 182] on textarea "**********" at bounding box center [170, 172] width 204 height 39
click at [214, 182] on textarea "**********" at bounding box center [170, 172] width 204 height 39
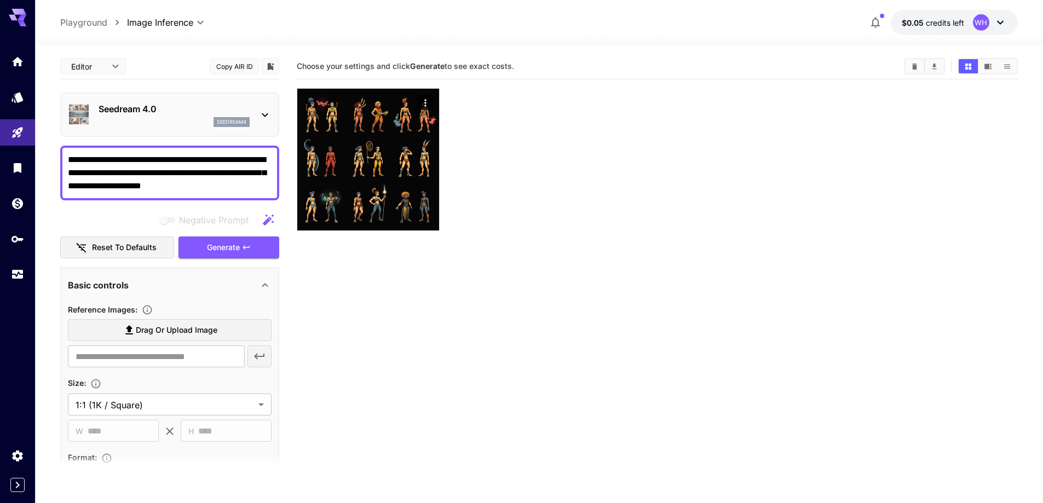
click at [157, 159] on textarea "**********" at bounding box center [170, 172] width 204 height 39
drag, startPoint x: 157, startPoint y: 159, endPoint x: 238, endPoint y: 194, distance: 88.8
click at [238, 194] on div "**********" at bounding box center [169, 173] width 219 height 55
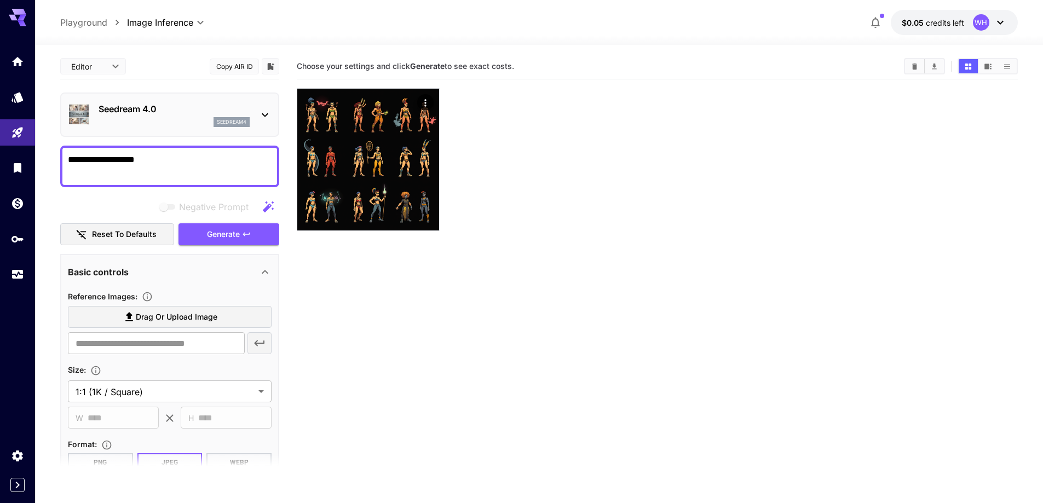
type textarea "**********"
click at [165, 205] on span "Negative prompts are not compatible with the selected model." at bounding box center [168, 206] width 14 height 5
click at [403, 289] on section "Choose your settings and click Generate to see exact costs." at bounding box center [657, 305] width 721 height 503
click at [195, 104] on p "Seedream 4.0" at bounding box center [174, 108] width 151 height 13
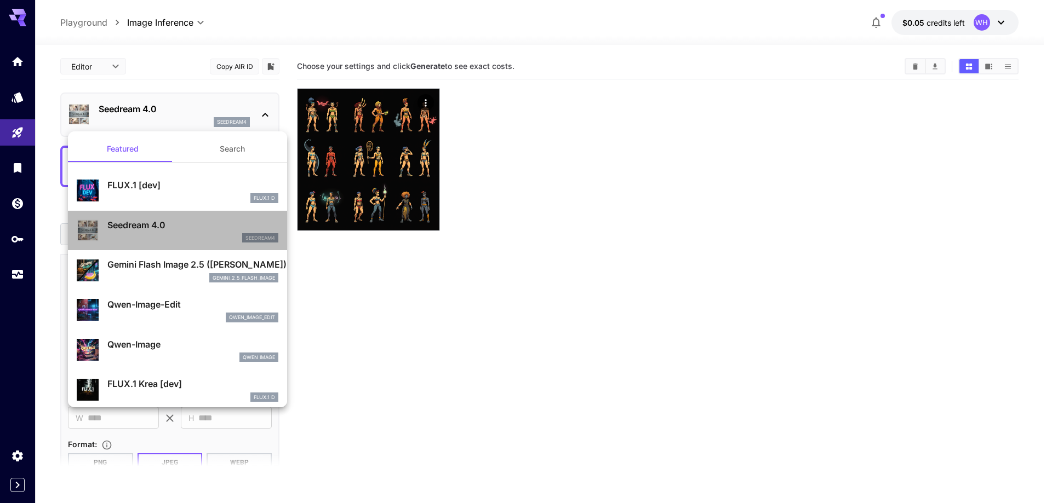
click at [188, 228] on p "Seedream 4.0" at bounding box center [192, 225] width 171 height 13
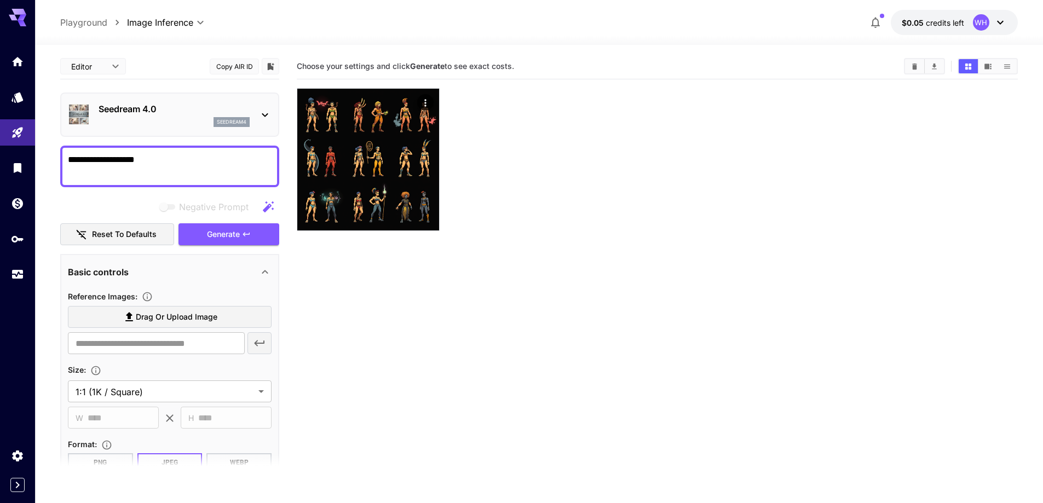
click at [192, 111] on p "Seedream 4.0" at bounding box center [174, 108] width 151 height 13
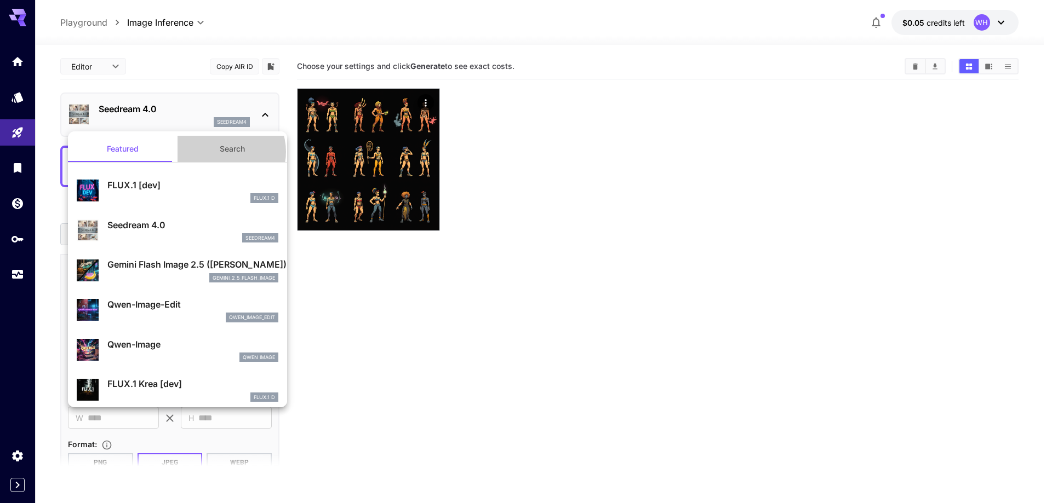
click at [220, 152] on button "Search" at bounding box center [232, 149] width 110 height 26
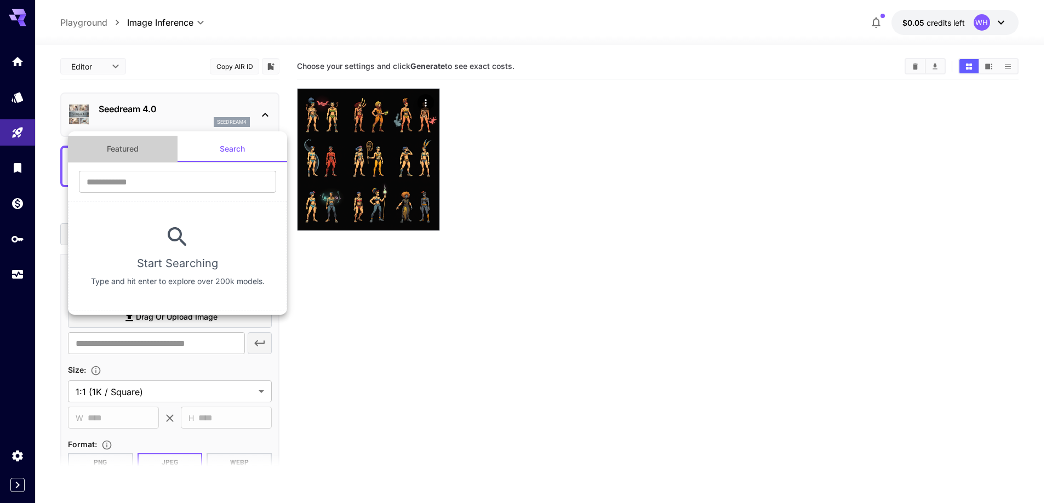
click at [128, 146] on button "Featured" at bounding box center [123, 149] width 110 height 26
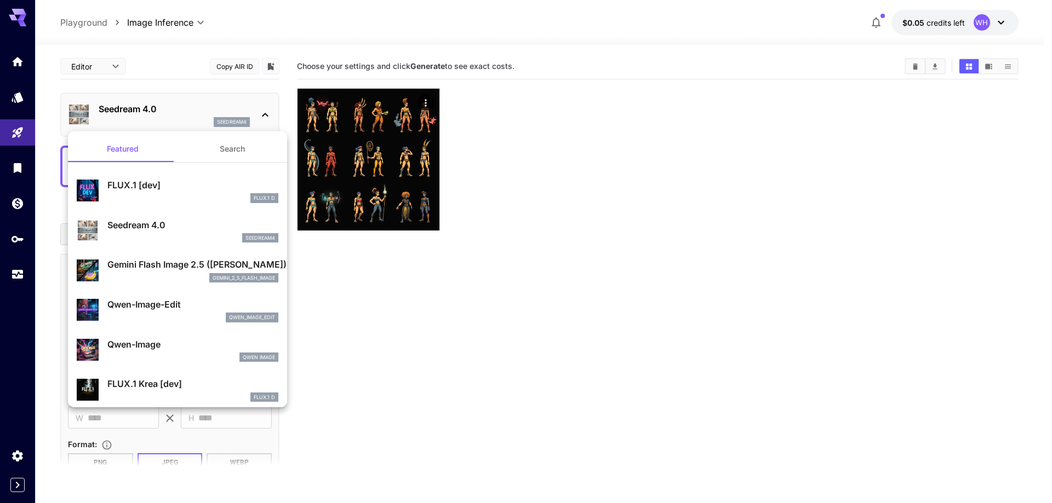
click at [222, 161] on button "Search" at bounding box center [232, 149] width 110 height 26
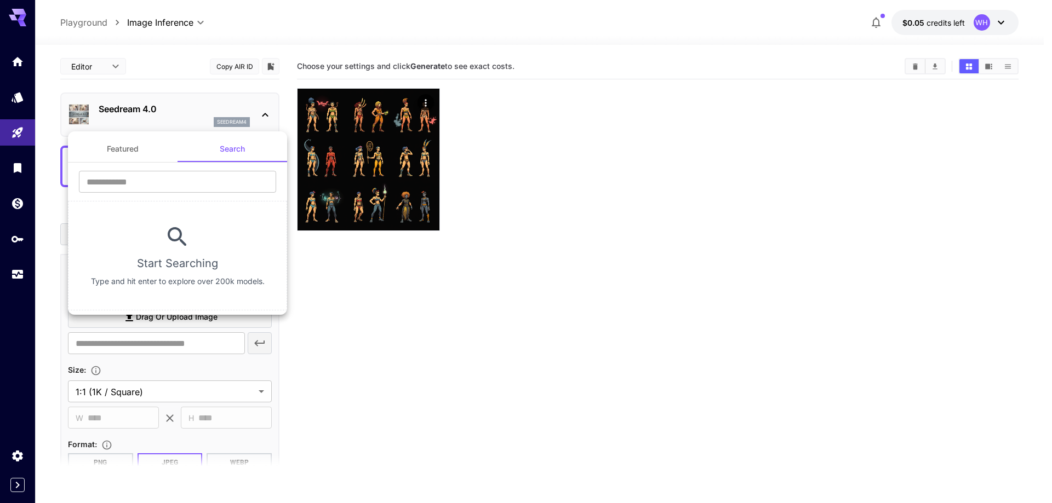
click at [131, 153] on button "Featured" at bounding box center [123, 149] width 110 height 26
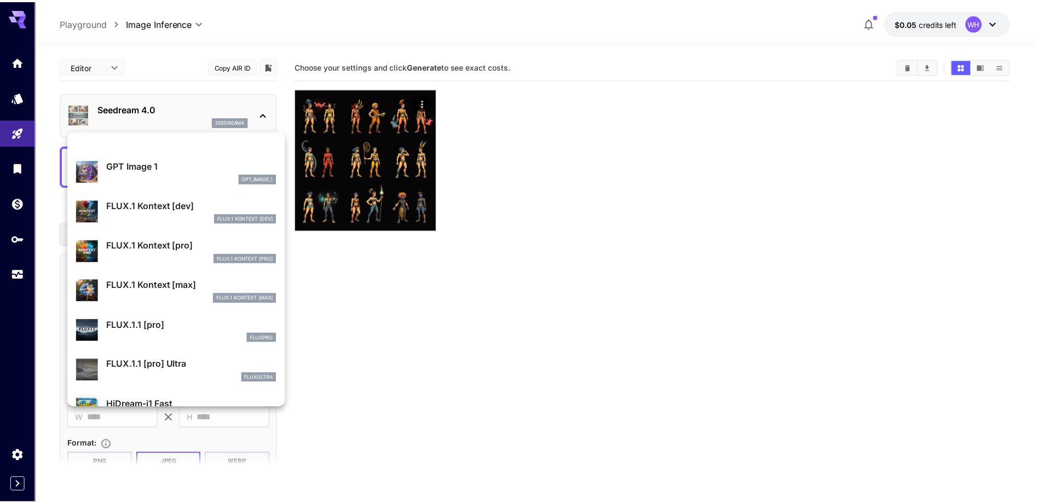
scroll to position [886, 0]
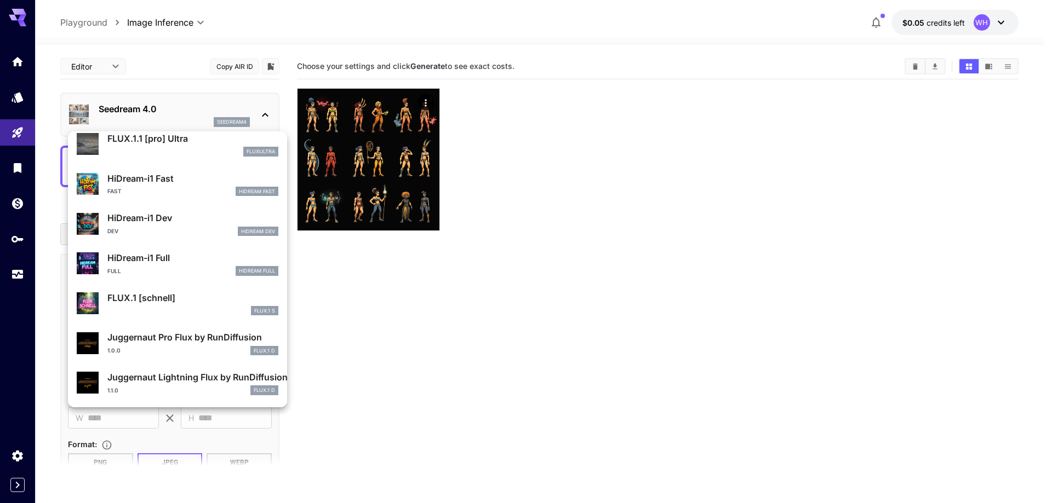
click at [425, 297] on div at bounding box center [526, 251] width 1052 height 503
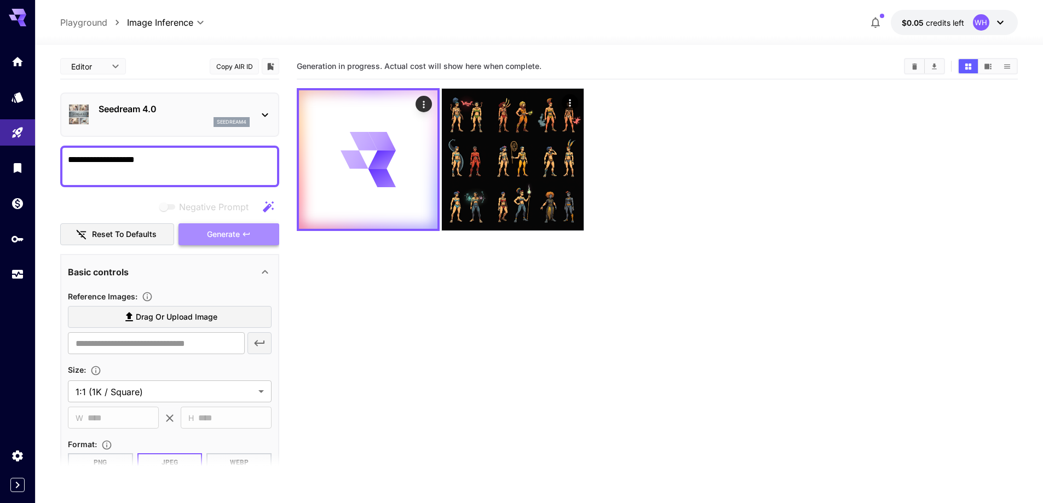
click at [229, 233] on span "Generate" at bounding box center [223, 235] width 33 height 14
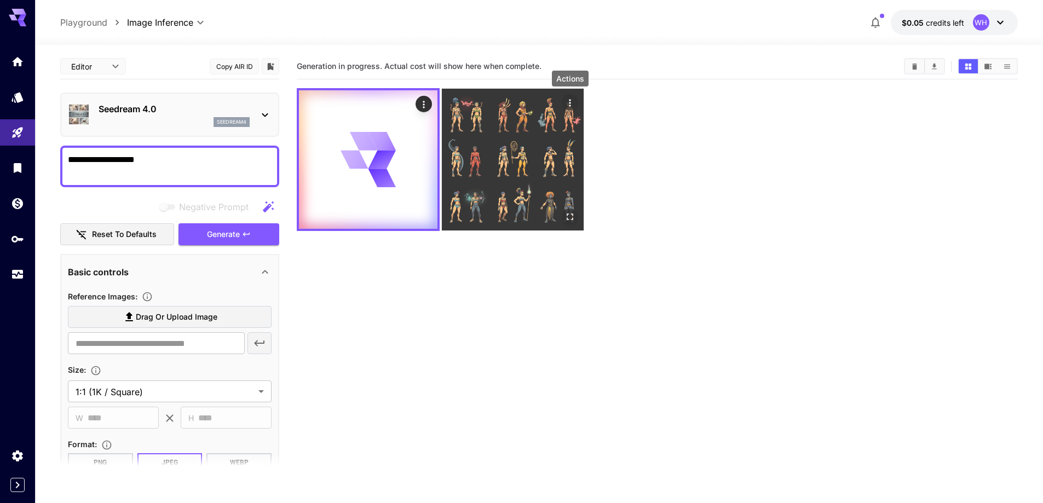
click at [570, 102] on icon "Actions" at bounding box center [570, 103] width 11 height 11
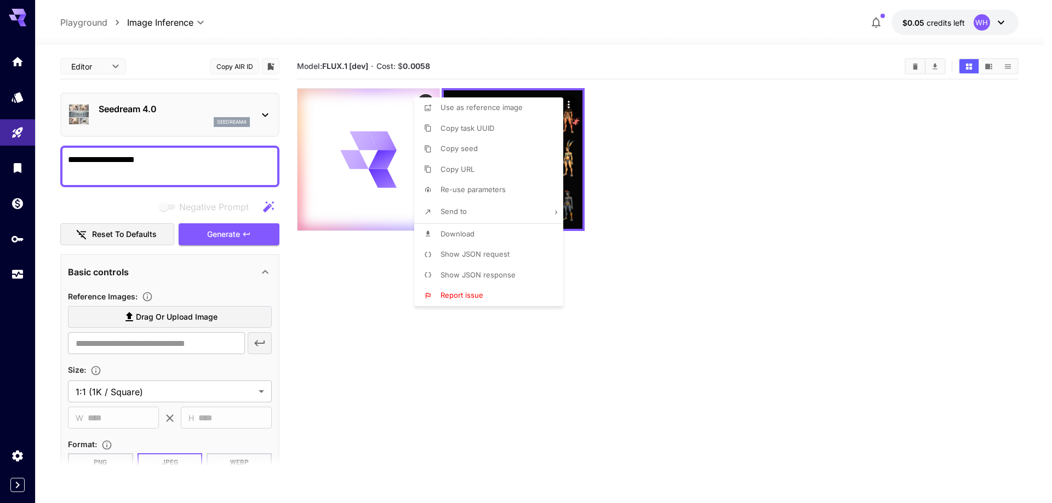
click at [673, 188] on div at bounding box center [526, 251] width 1052 height 503
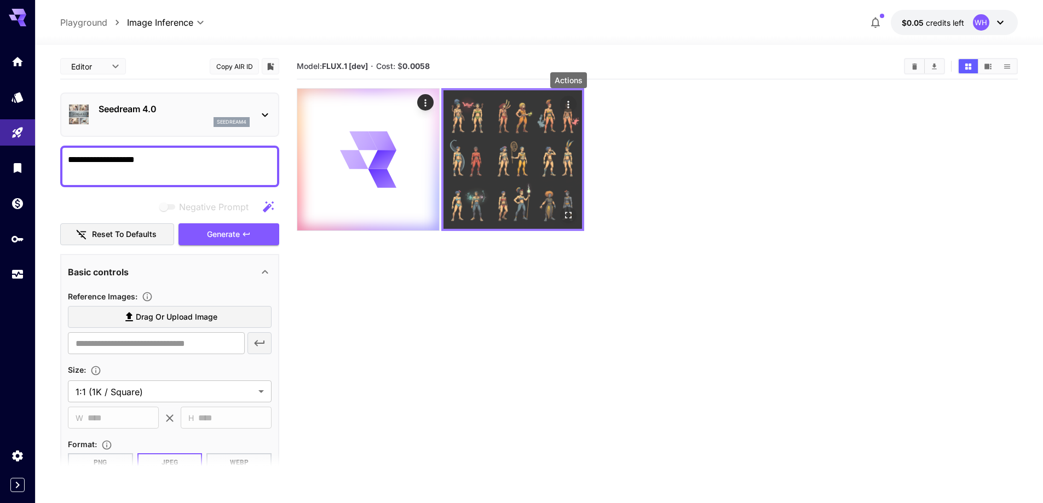
click at [569, 103] on icon "Actions" at bounding box center [568, 104] width 11 height 11
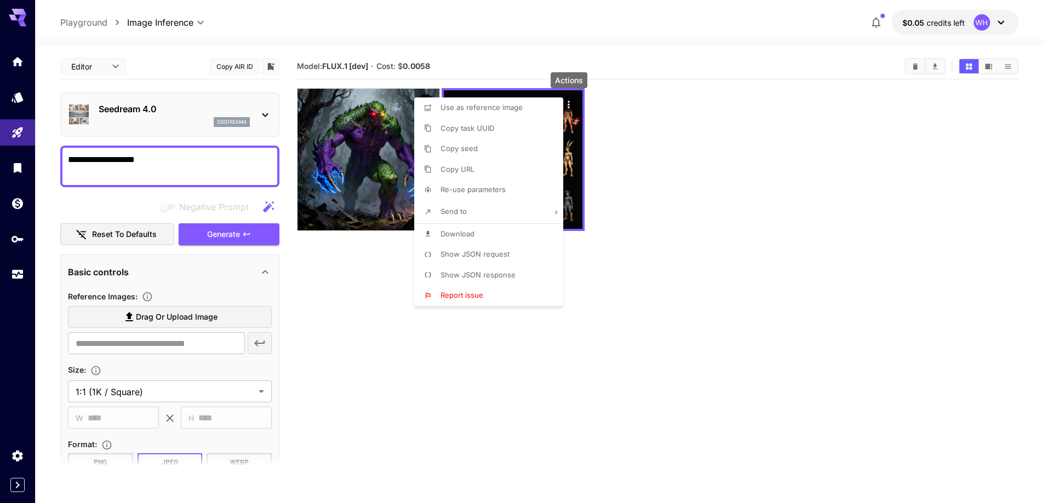
click at [649, 160] on div at bounding box center [526, 251] width 1052 height 503
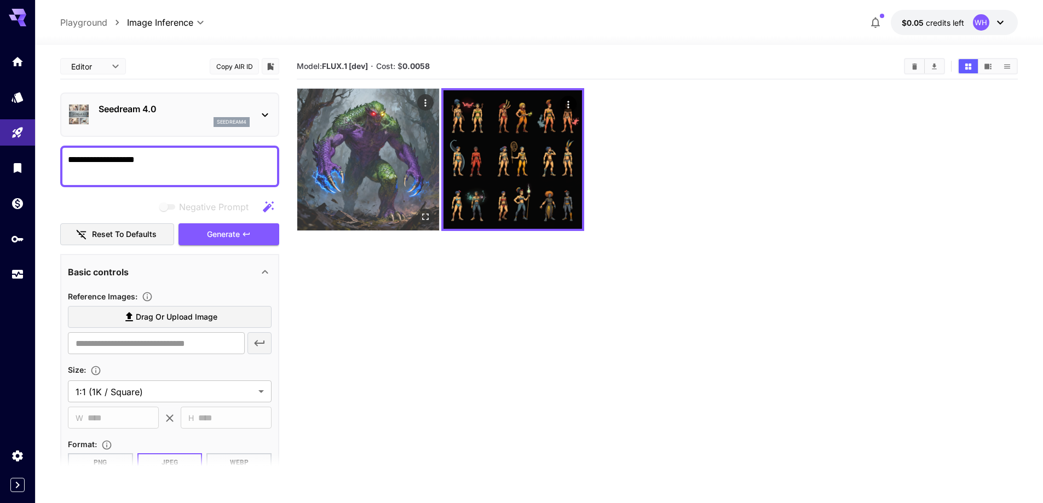
click at [358, 162] on img at bounding box center [368, 160] width 142 height 142
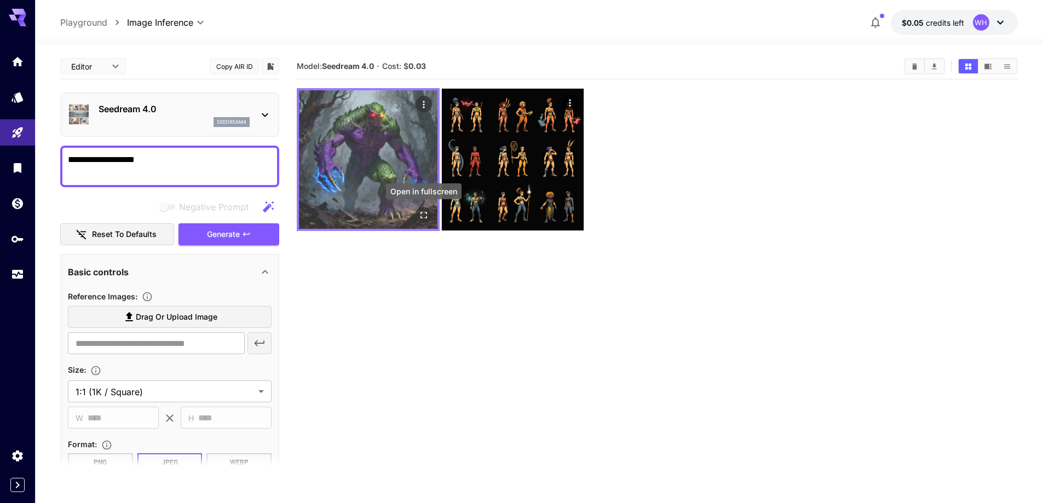
click at [424, 215] on icon "Open in fullscreen" at bounding box center [423, 215] width 11 height 11
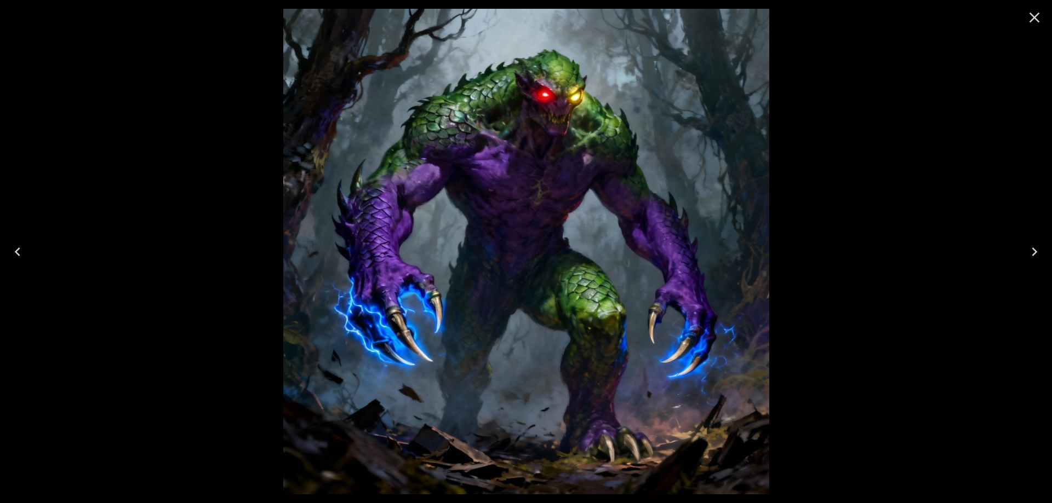
drag, startPoint x: 0, startPoint y: 0, endPoint x: 1035, endPoint y: 18, distance: 1034.9
click at [1035, 18] on icon "Close" at bounding box center [1034, 18] width 10 height 10
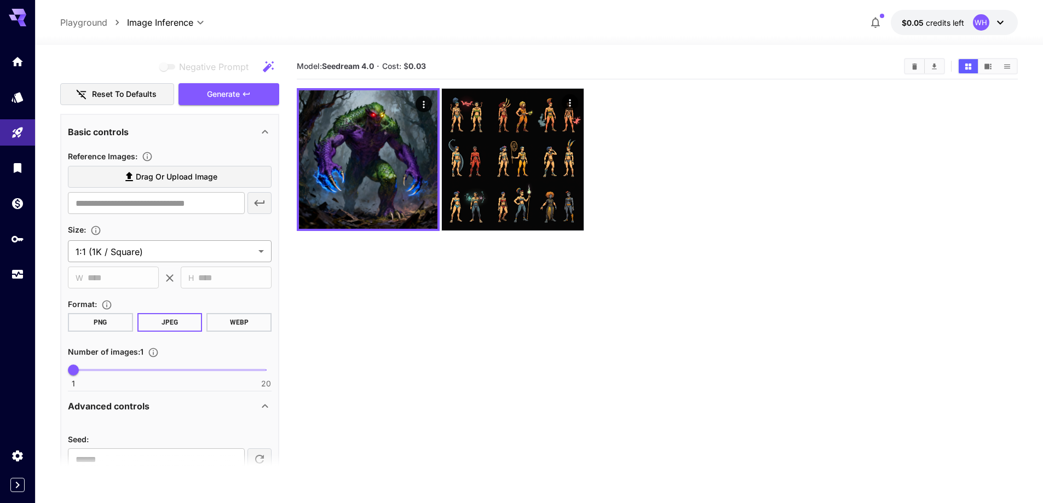
scroll to position [127, 0]
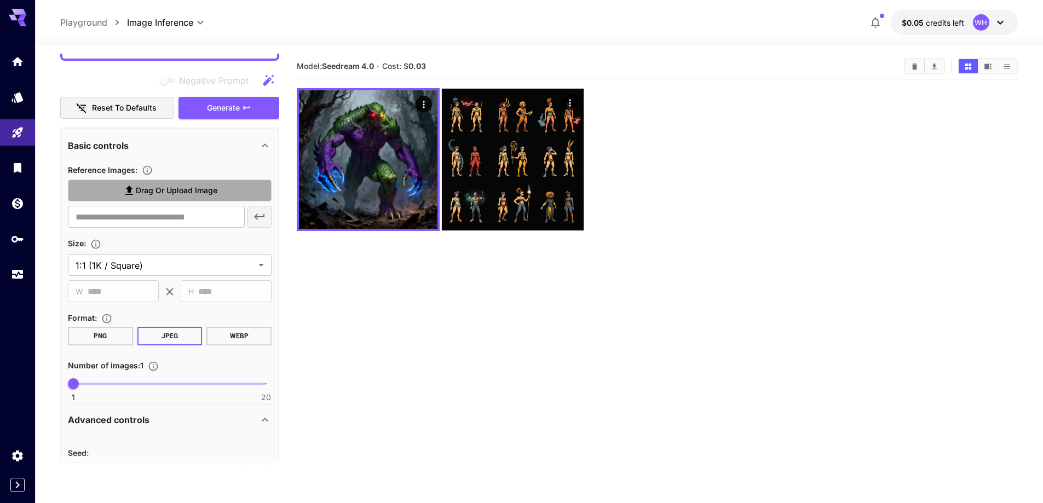
click at [165, 185] on span "Drag or upload image" at bounding box center [177, 191] width 82 height 14
click at [0, 0] on input "Drag or upload image" at bounding box center [0, 0] width 0 height 0
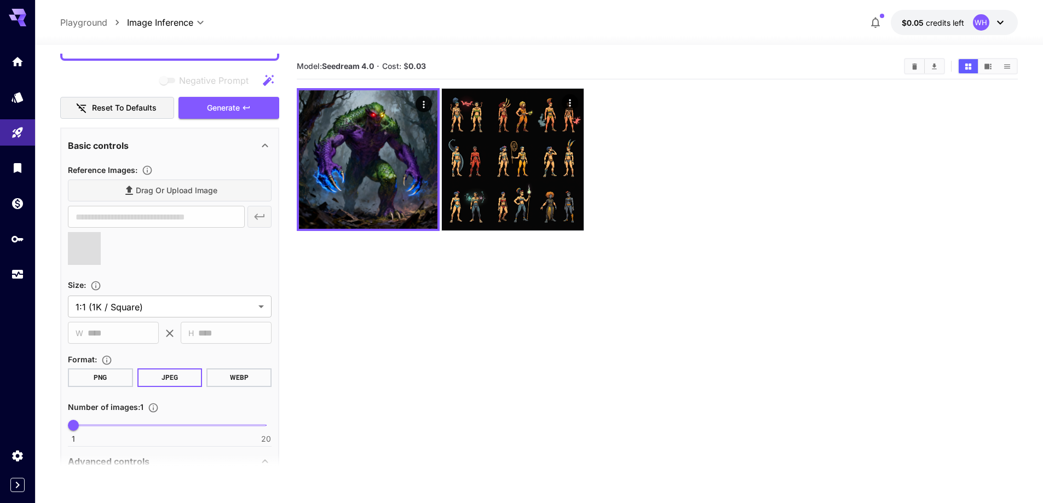
type input "**********"
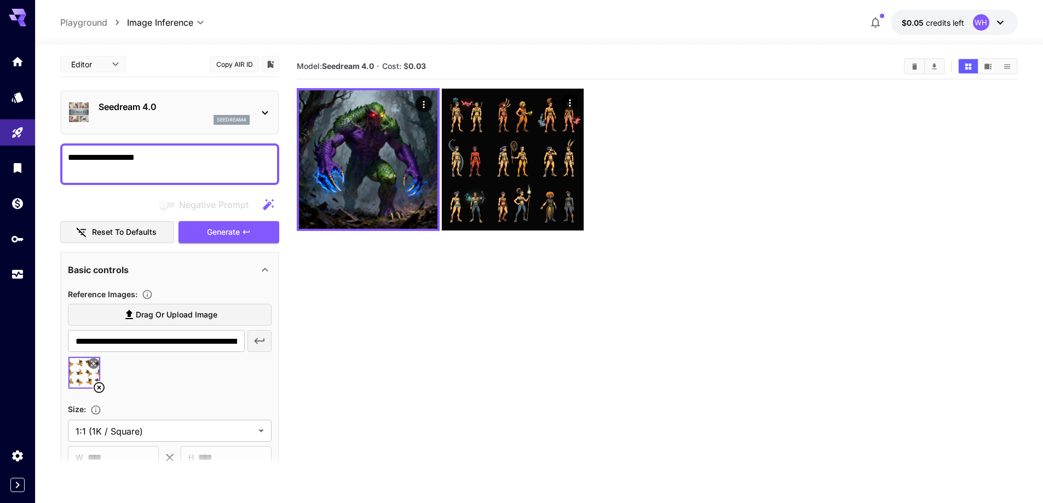
scroll to position [0, 0]
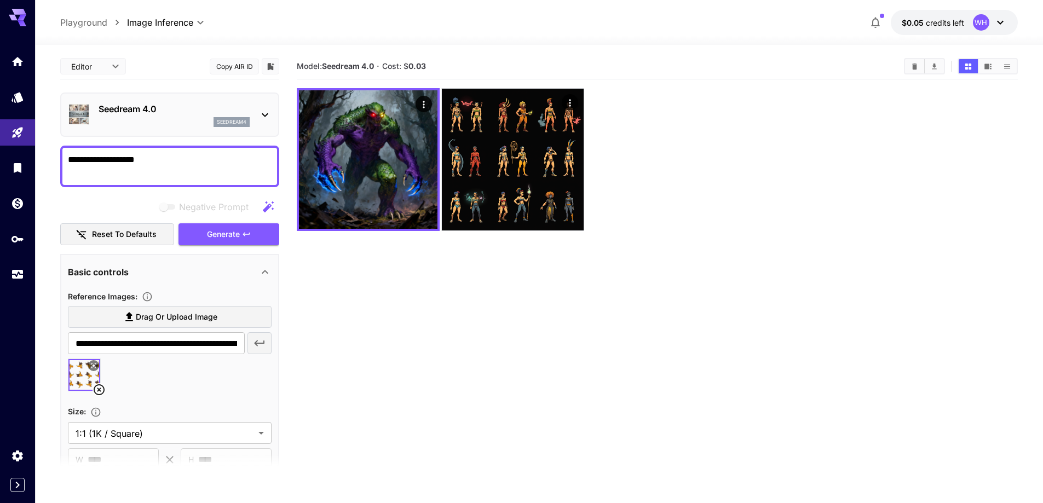
click at [195, 165] on textarea "**********" at bounding box center [170, 166] width 204 height 26
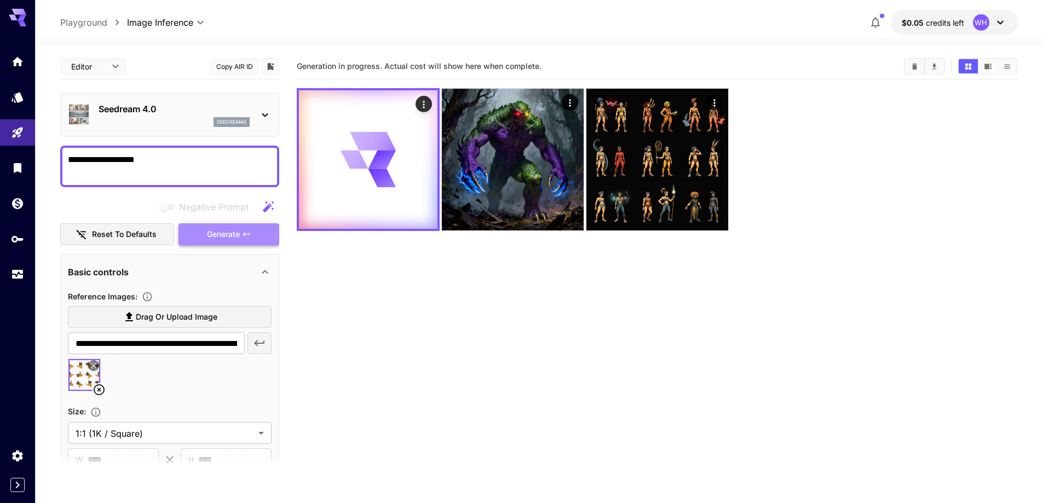
click at [238, 233] on span "Generate" at bounding box center [223, 235] width 33 height 14
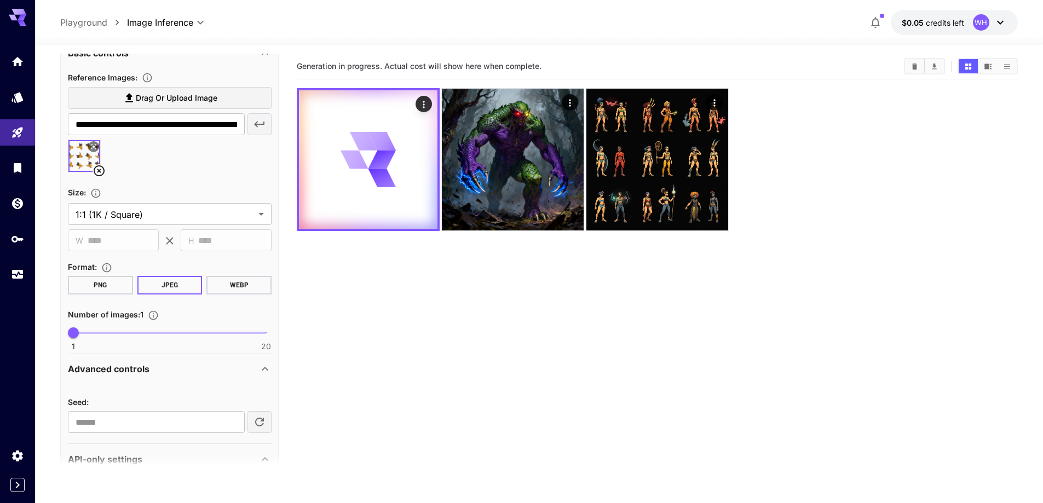
scroll to position [387, 0]
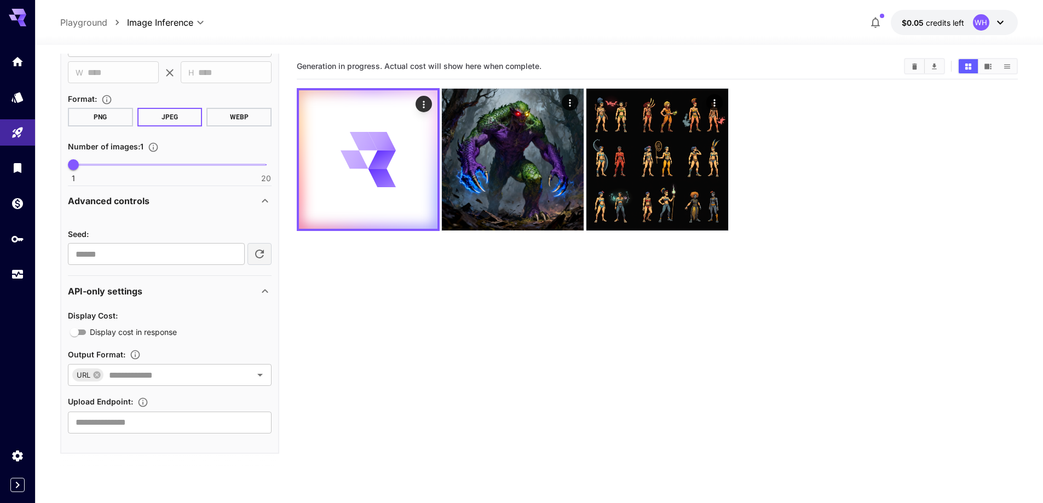
click at [237, 202] on div "Advanced controls" at bounding box center [163, 200] width 191 height 13
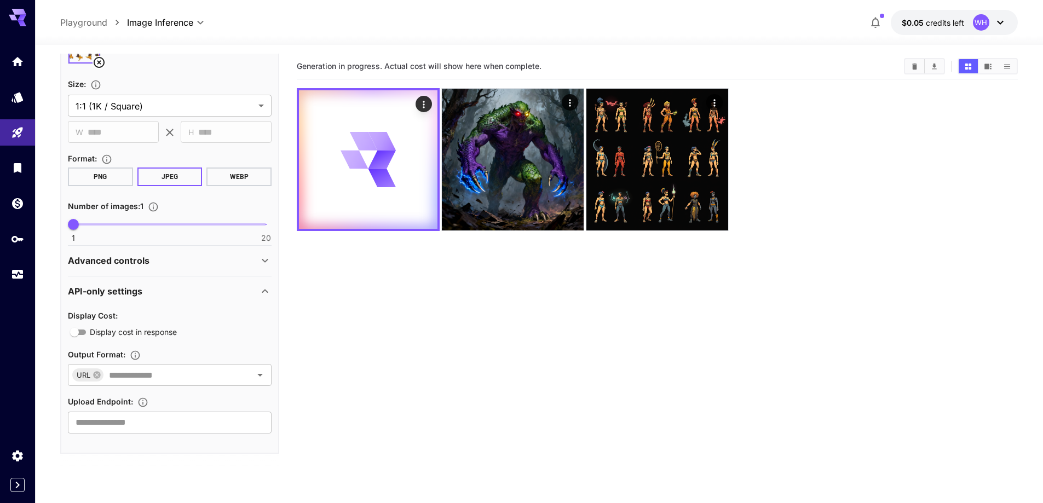
scroll to position [328, 0]
click at [221, 289] on div "API-only settings" at bounding box center [163, 291] width 191 height 13
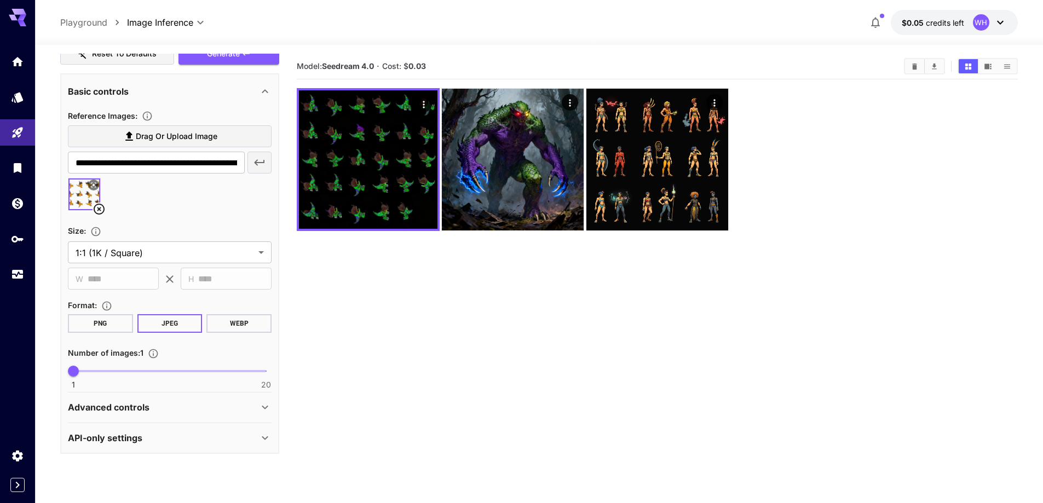
scroll to position [0, 0]
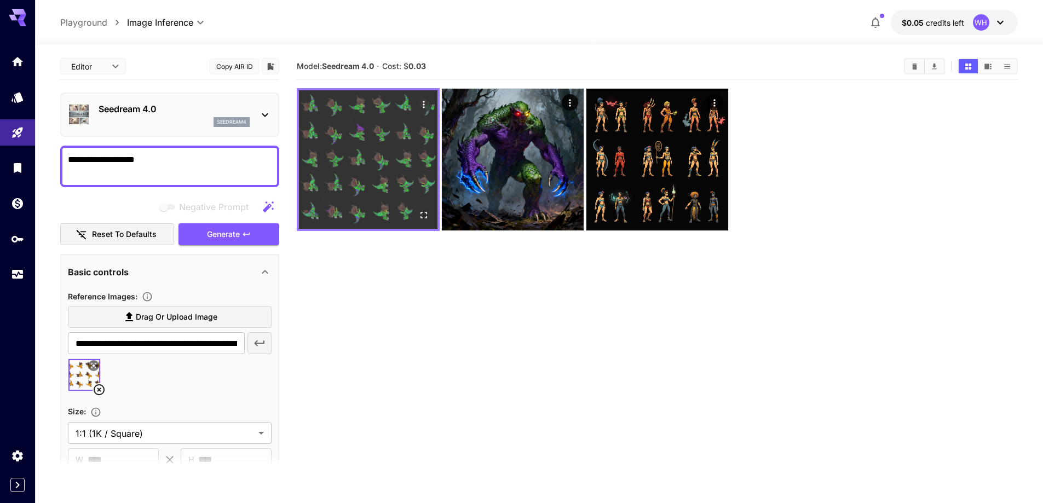
click at [423, 216] on icon "Open in fullscreen" at bounding box center [423, 215] width 11 height 11
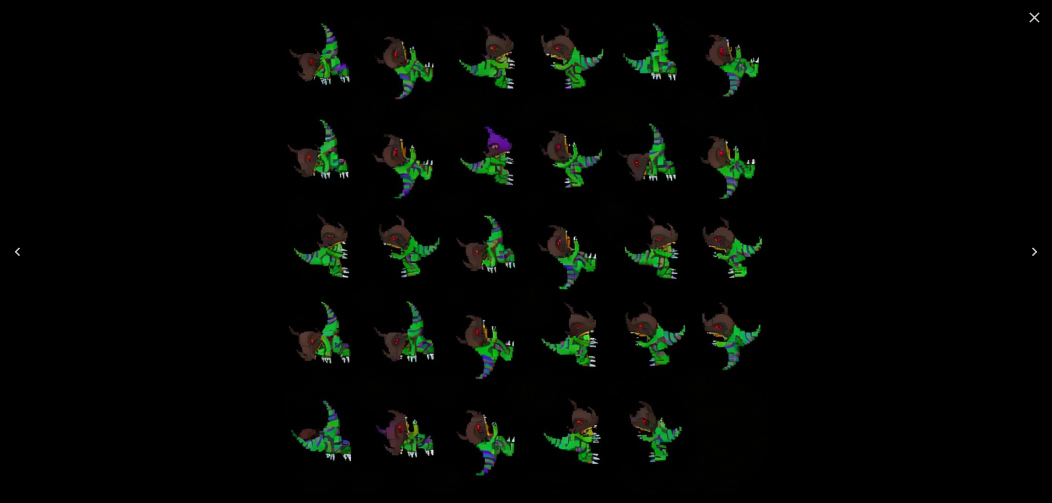
click at [490, 74] on img at bounding box center [526, 252] width 486 height 486
drag, startPoint x: 1034, startPoint y: 13, endPoint x: 1026, endPoint y: 18, distance: 8.8
click at [1034, 13] on icon "Close" at bounding box center [1034, 18] width 18 height 18
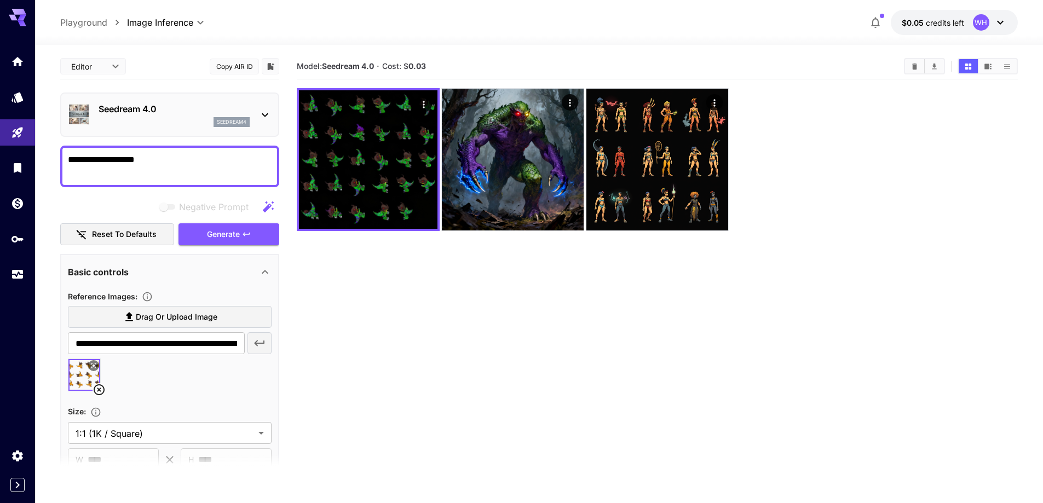
click at [390, 328] on section "Model: Seedream 4.0 · Cost: $ 0.03" at bounding box center [657, 305] width 721 height 503
click at [157, 128] on div "Seedream 4.0 seedream4" at bounding box center [170, 114] width 204 height 33
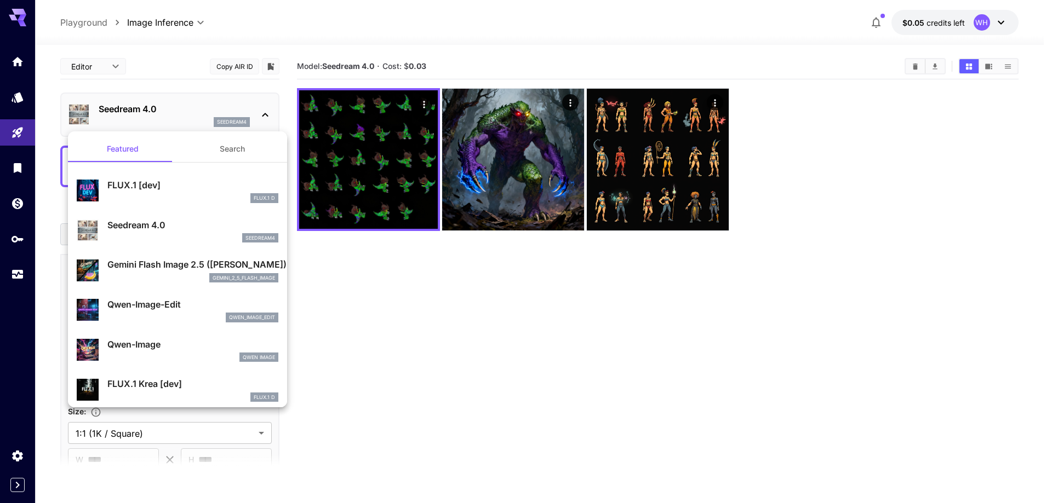
click at [168, 190] on p "FLUX.1 [dev]" at bounding box center [192, 185] width 171 height 13
type input "**********"
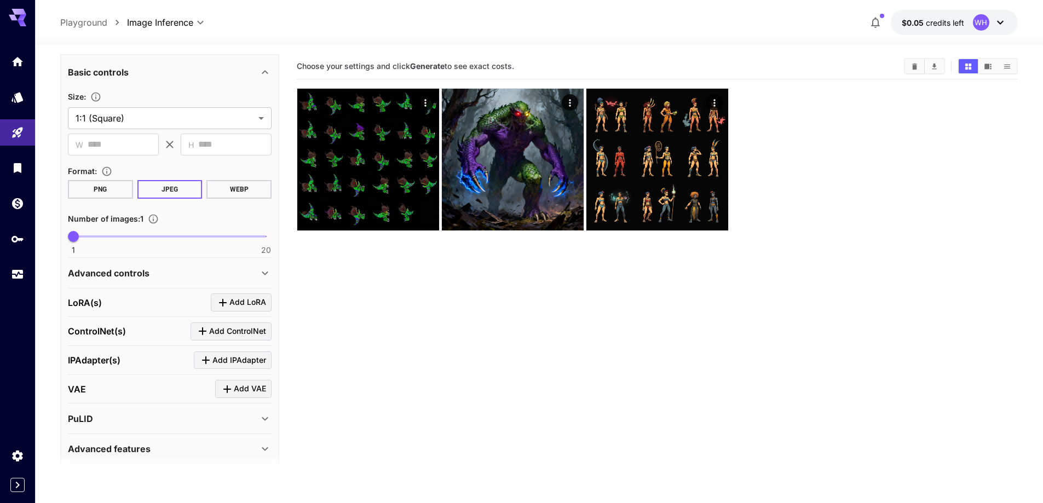
scroll to position [242, 0]
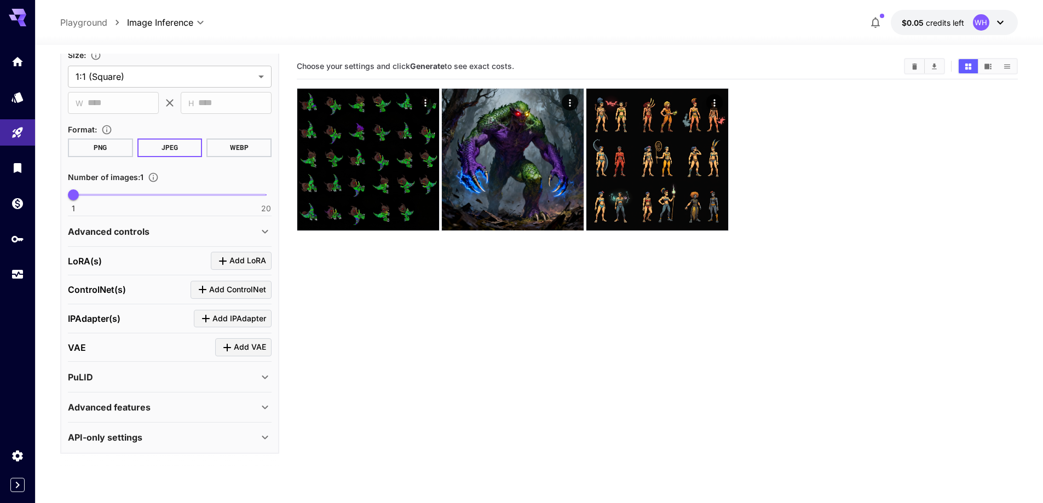
click at [165, 233] on div "Advanced controls" at bounding box center [163, 231] width 191 height 13
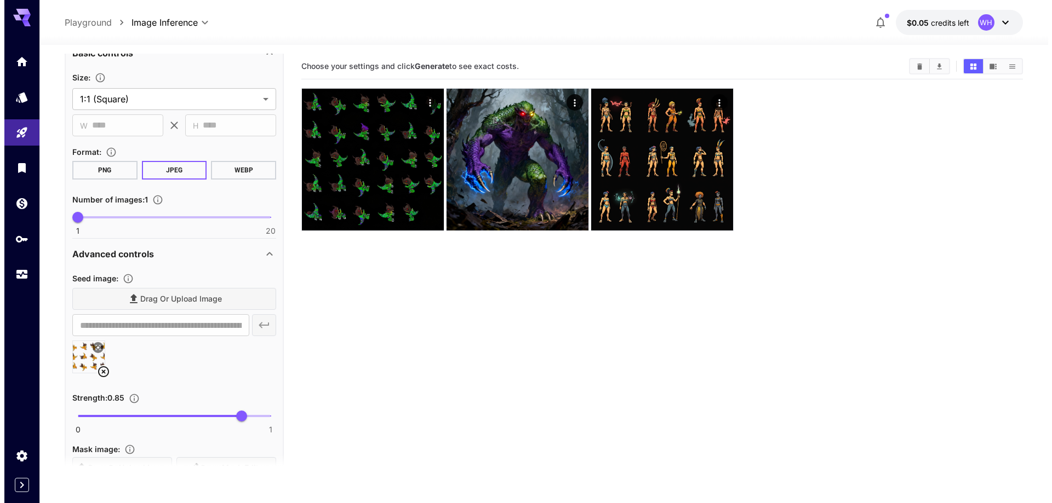
scroll to position [0, 0]
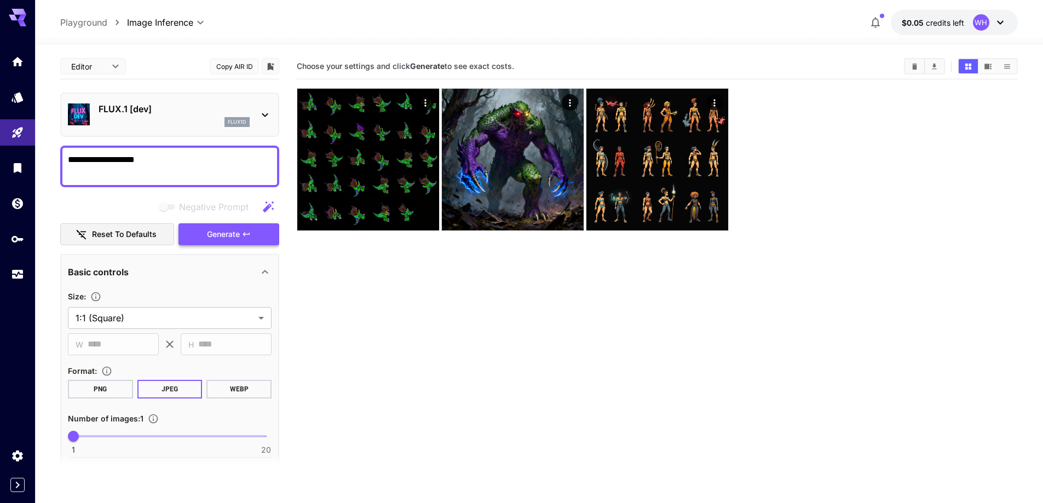
click at [228, 234] on span "Generate" at bounding box center [223, 235] width 33 height 14
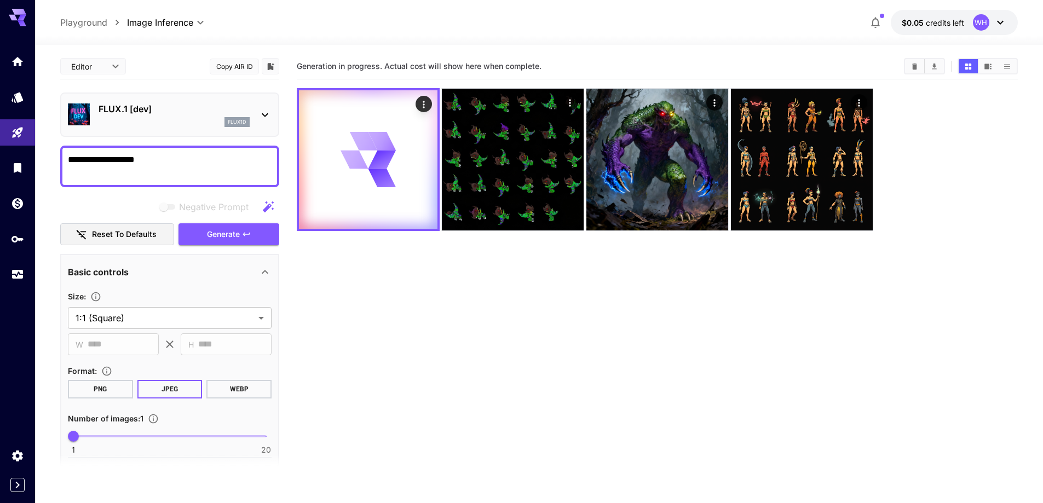
click at [939, 19] on span "credits left" at bounding box center [945, 22] width 38 height 9
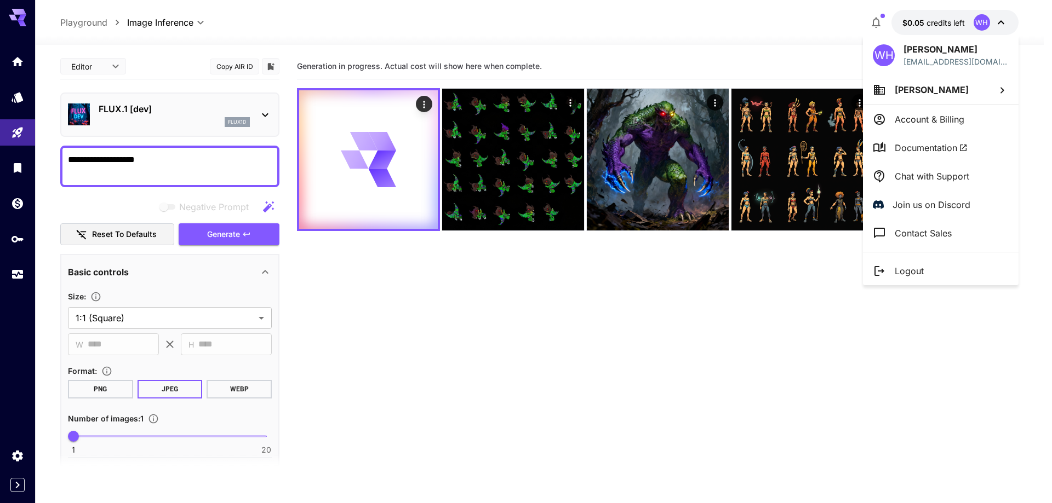
click at [761, 18] on div at bounding box center [526, 251] width 1052 height 503
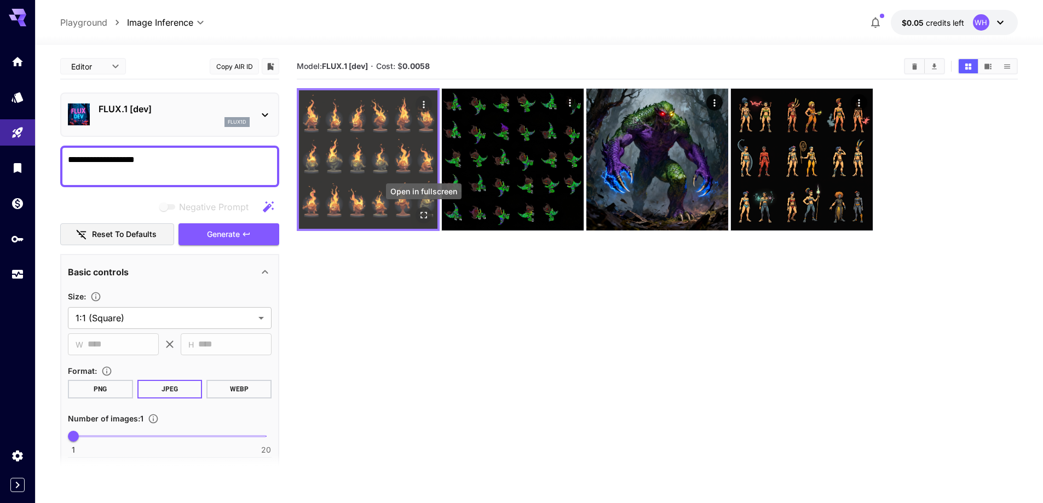
click at [424, 214] on icon "Open in fullscreen" at bounding box center [423, 215] width 11 height 11
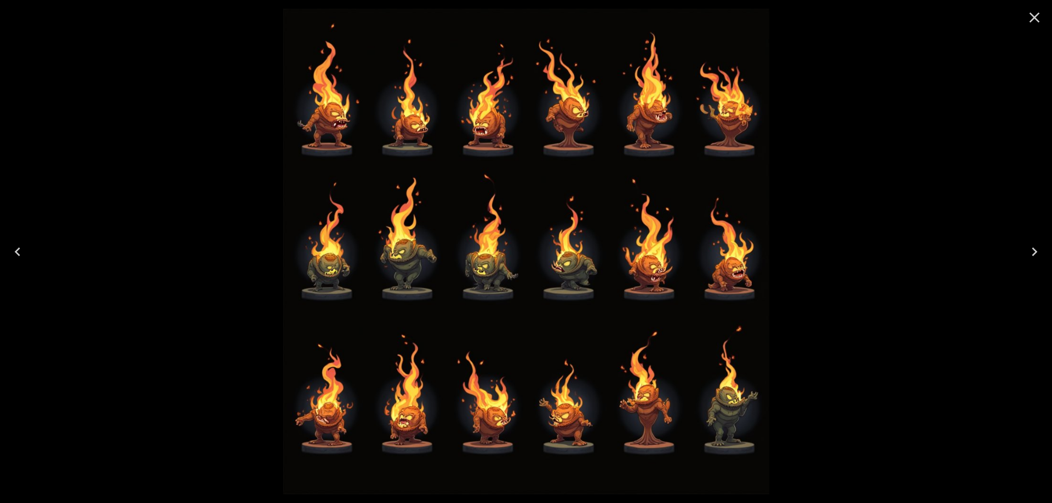
click at [480, 307] on img at bounding box center [526, 252] width 486 height 486
click at [1038, 18] on icon "Close" at bounding box center [1034, 18] width 18 height 18
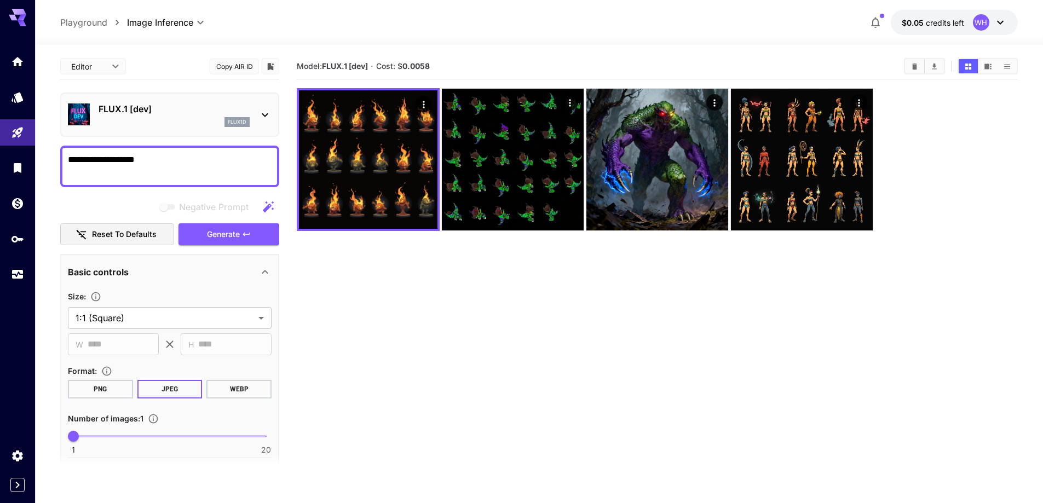
click at [179, 159] on textarea "**********" at bounding box center [170, 166] width 204 height 26
click at [205, 168] on textarea "**********" at bounding box center [170, 166] width 204 height 26
click at [267, 208] on icon "button" at bounding box center [268, 206] width 11 height 11
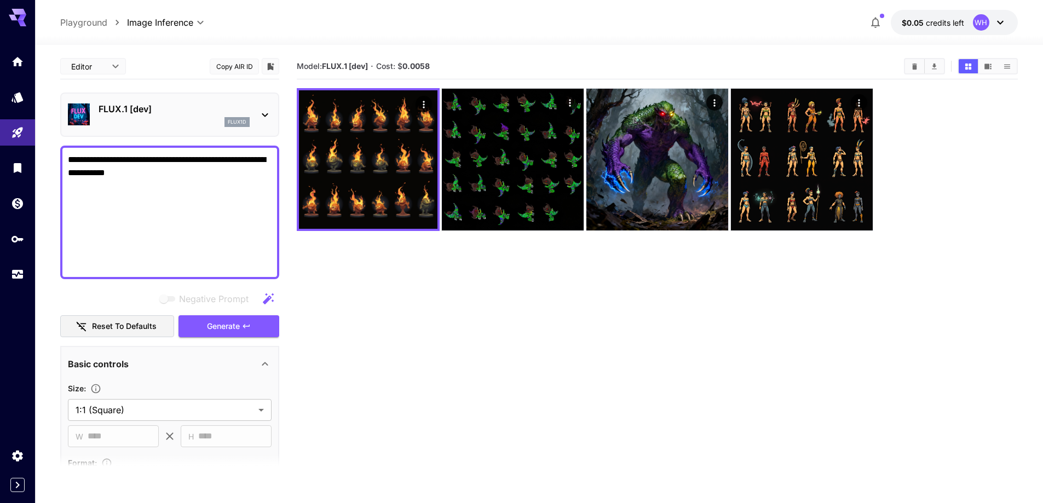
click at [198, 263] on textarea "**********" at bounding box center [170, 212] width 204 height 118
click at [206, 268] on textarea "**********" at bounding box center [170, 212] width 204 height 118
click at [234, 323] on span "Generate" at bounding box center [223, 327] width 33 height 14
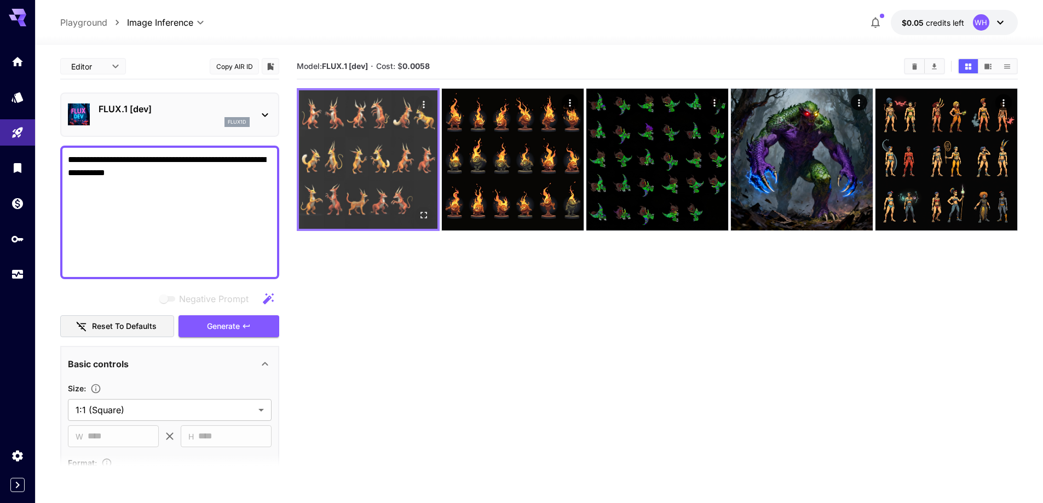
click at [422, 219] on icon "Open in fullscreen" at bounding box center [423, 215] width 11 height 11
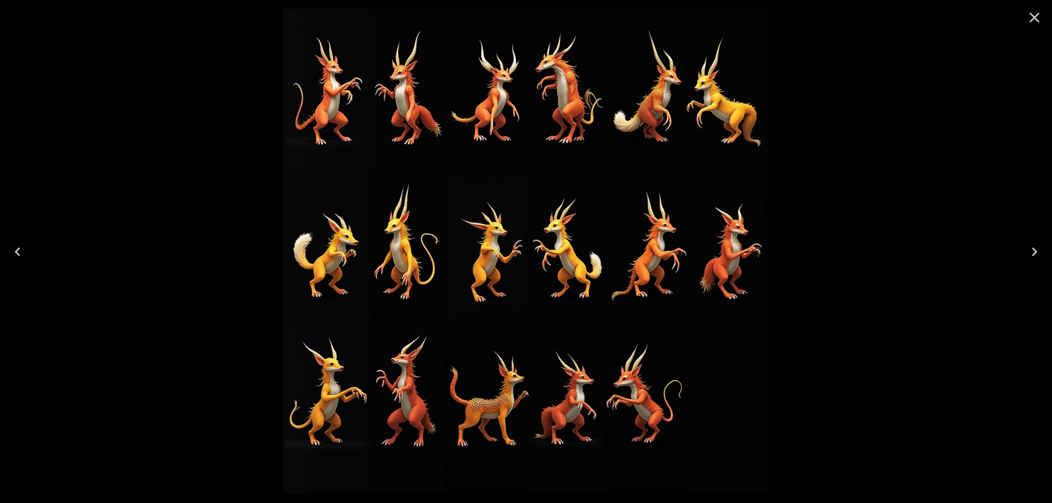
click at [1036, 12] on icon "Close" at bounding box center [1034, 18] width 18 height 18
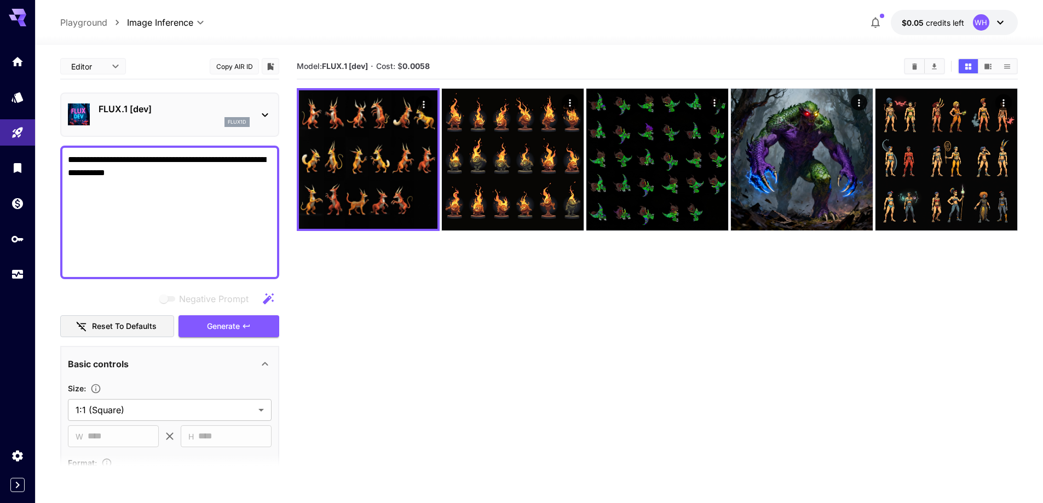
click at [173, 211] on textarea "**********" at bounding box center [170, 212] width 204 height 118
click at [168, 110] on p "FLUX.1 [dev]" at bounding box center [174, 108] width 151 height 13
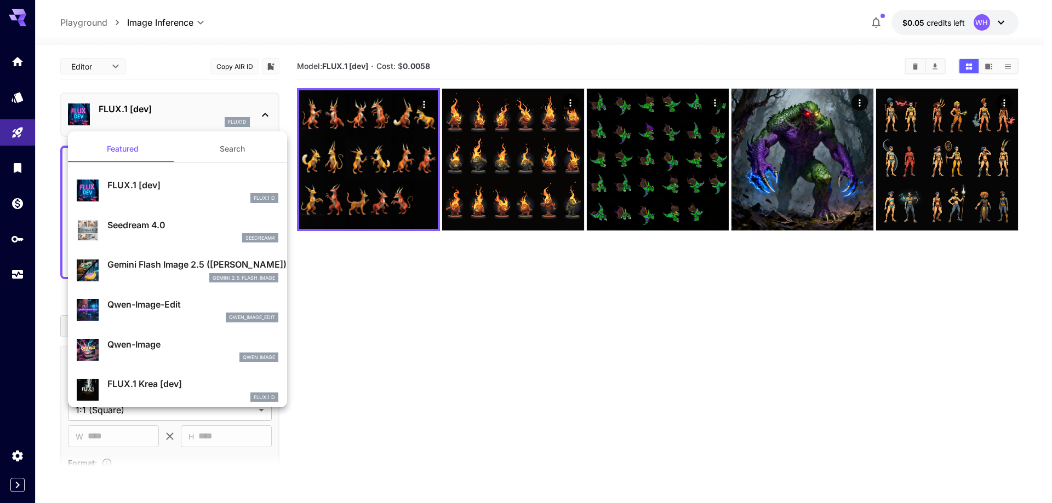
click at [186, 265] on p "Gemini Flash Image 2.5 ([PERSON_NAME])" at bounding box center [192, 264] width 171 height 13
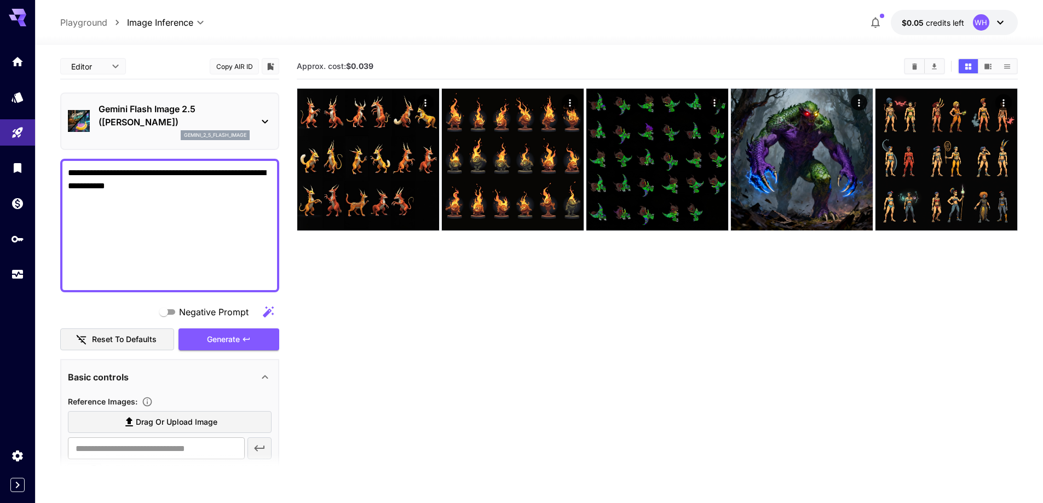
click at [264, 311] on icon "button" at bounding box center [268, 312] width 13 height 13
click at [211, 280] on textarea "**********" at bounding box center [170, 226] width 204 height 118
click at [219, 283] on textarea "**********" at bounding box center [170, 226] width 204 height 118
click at [190, 200] on textarea "**********" at bounding box center [170, 226] width 204 height 118
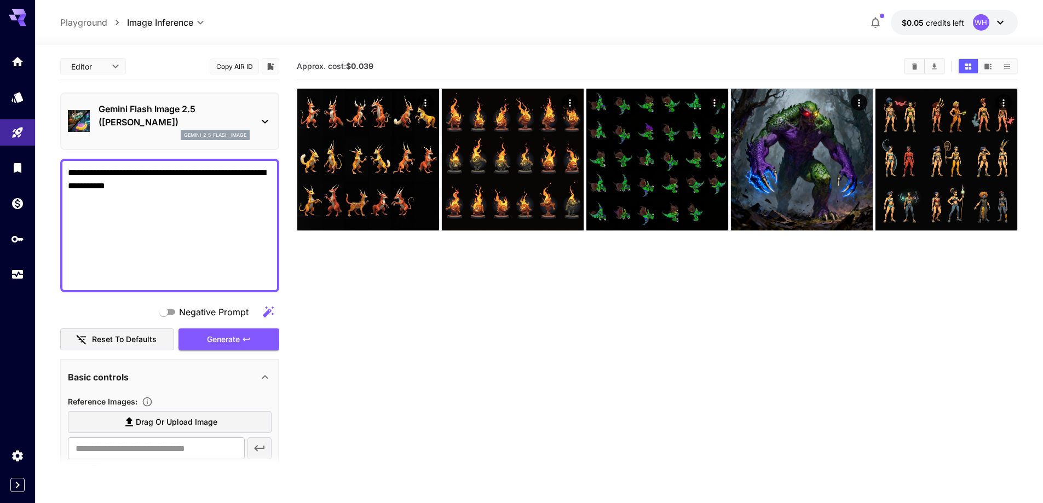
click at [145, 201] on textarea "**********" at bounding box center [170, 226] width 204 height 118
click at [102, 201] on textarea "**********" at bounding box center [170, 226] width 204 height 118
click at [77, 201] on textarea "**********" at bounding box center [170, 226] width 204 height 118
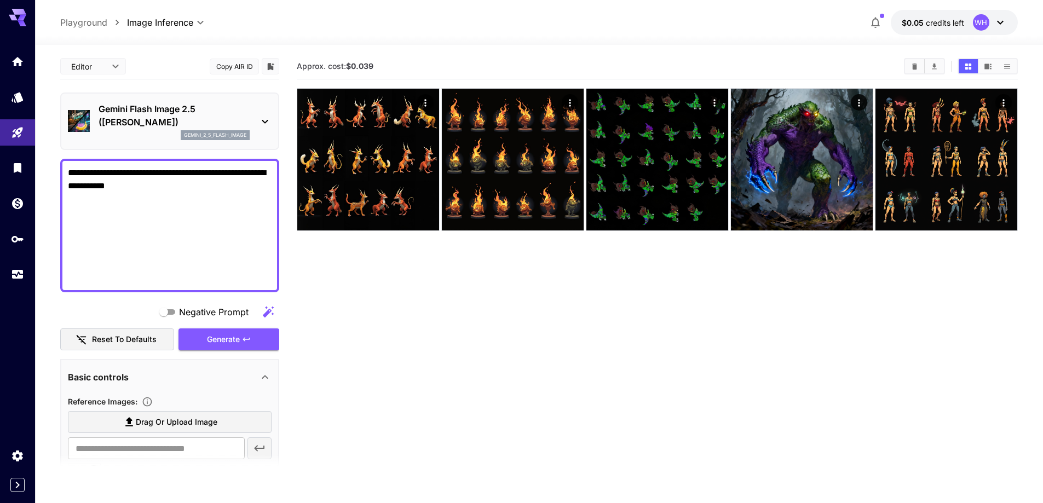
click at [77, 201] on textarea "**********" at bounding box center [170, 226] width 204 height 118
click at [239, 187] on textarea "**********" at bounding box center [170, 226] width 204 height 118
drag, startPoint x: 239, startPoint y: 187, endPoint x: 305, endPoint y: 328, distance: 155.1
click at [305, 328] on main "**********" at bounding box center [539, 310] width 958 height 512
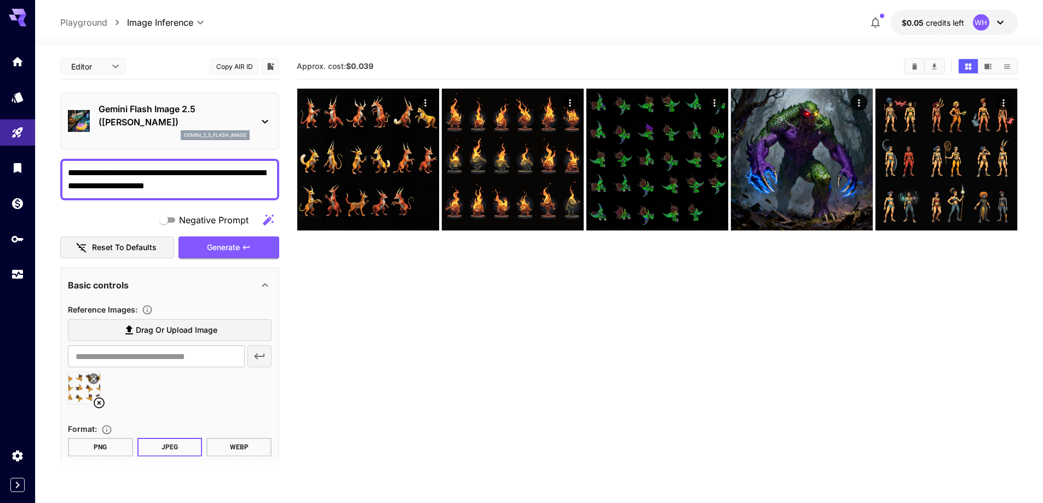
click at [196, 185] on textarea "**********" at bounding box center [170, 180] width 204 height 26
drag, startPoint x: 196, startPoint y: 185, endPoint x: 243, endPoint y: 186, distance: 46.6
click at [243, 186] on textarea "**********" at bounding box center [170, 180] width 204 height 26
type textarea "**********"
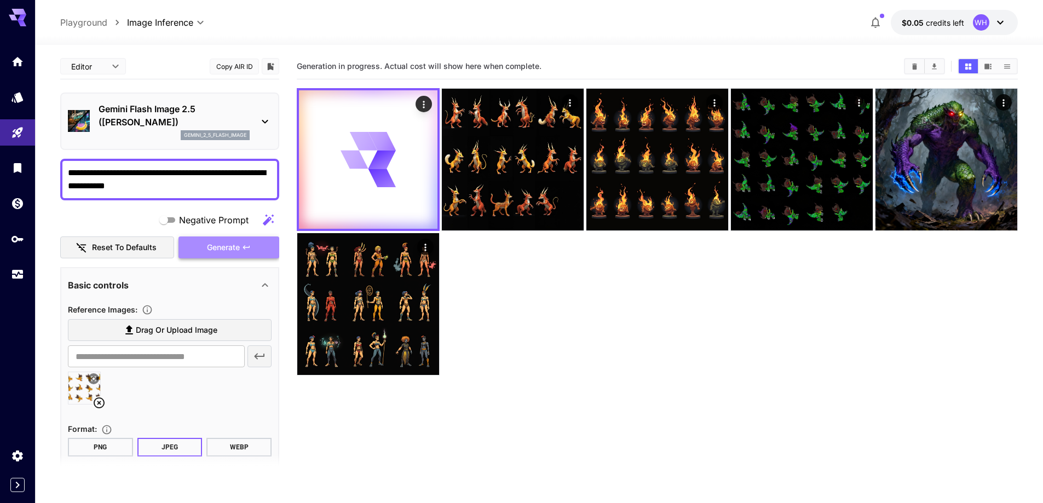
click at [230, 251] on span "Generate" at bounding box center [223, 248] width 33 height 14
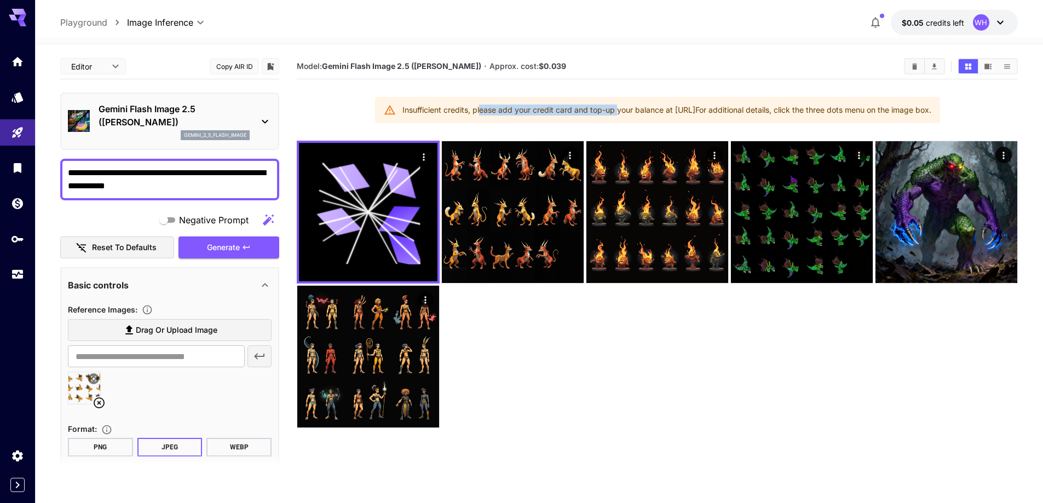
drag, startPoint x: 438, startPoint y: 114, endPoint x: 577, endPoint y: 113, distance: 138.6
click at [577, 113] on div "Insufficient credits, please add your credit card and top-up your balance at ht…" at bounding box center [667, 110] width 529 height 20
drag, startPoint x: 643, startPoint y: 106, endPoint x: 765, endPoint y: 105, distance: 122.2
click at [765, 105] on div "Insufficient credits, please add your credit card and top-up your balance at ht…" at bounding box center [667, 110] width 529 height 20
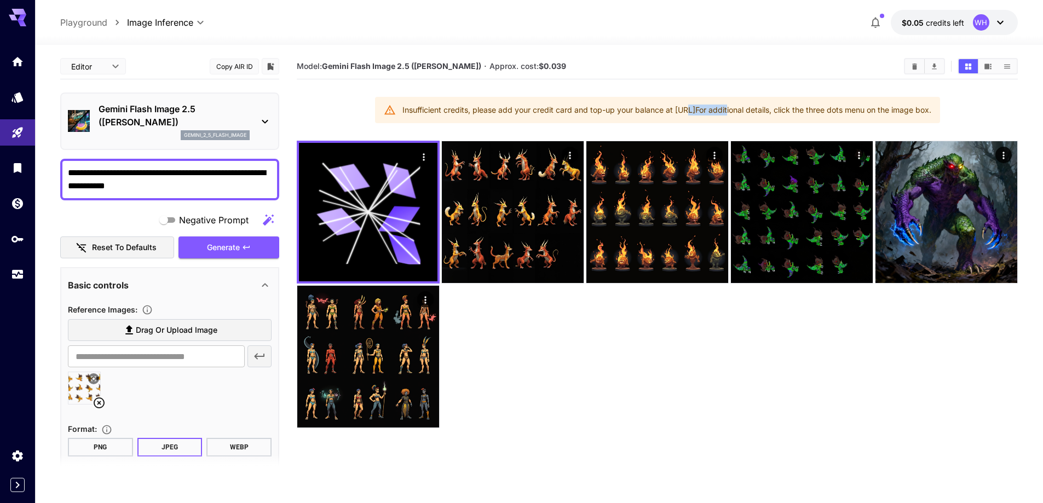
click at [765, 105] on div "Insufficient credits, please add your credit card and top-up your balance at ht…" at bounding box center [667, 110] width 529 height 20
click at [932, 109] on div "Insufficient credits, please add your credit card and top-up your balance at ht…" at bounding box center [667, 110] width 529 height 20
drag, startPoint x: 541, startPoint y: 65, endPoint x: 588, endPoint y: 64, distance: 47.1
click at [588, 64] on section "Model: Gemini Flash Image 2.5 (Nano Banana) · Approx. cost: $0.039" at bounding box center [596, 66] width 599 height 13
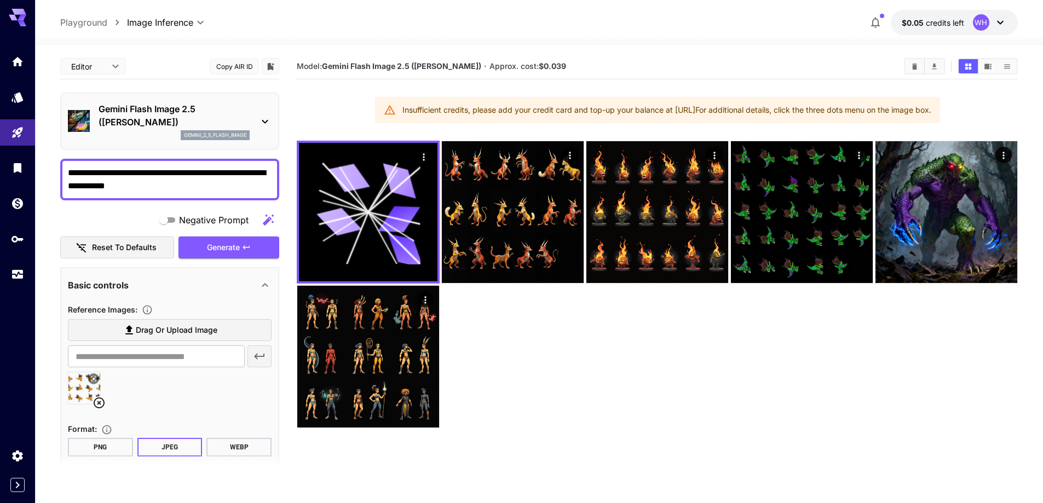
click at [403, 111] on div "Insufficient credits, please add your credit card and top-up your balance at ht…" at bounding box center [667, 110] width 529 height 20
drag, startPoint x: 538, startPoint y: 67, endPoint x: 603, endPoint y: 66, distance: 64.6
click at [603, 66] on section "Model: Gemini Flash Image 2.5 (Nano Banana) · Approx. cost: $0.039" at bounding box center [596, 66] width 599 height 13
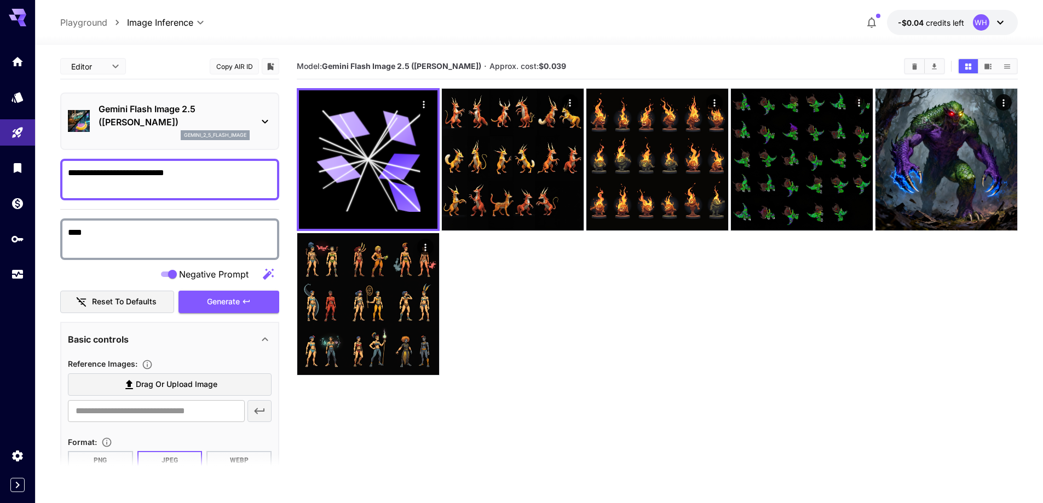
click at [649, 48] on div "**********" at bounding box center [539, 317] width 958 height 545
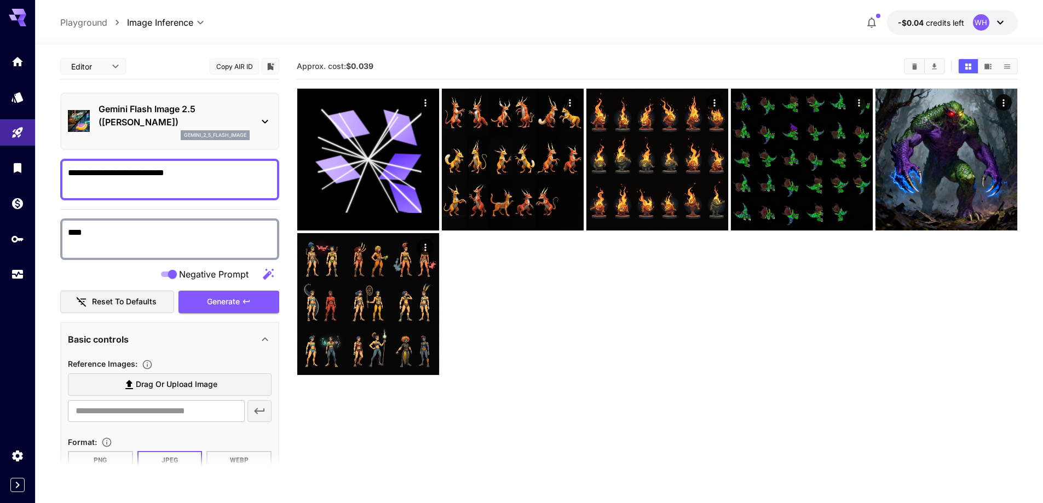
click at [926, 19] on span "credits left" at bounding box center [945, 22] width 38 height 9
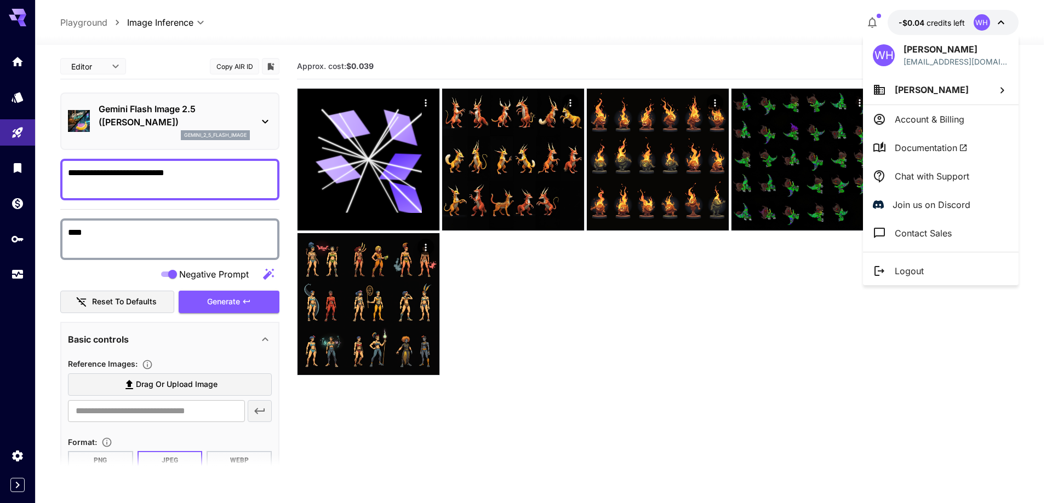
click at [939, 91] on span "[PERSON_NAME]" at bounding box center [931, 89] width 74 height 11
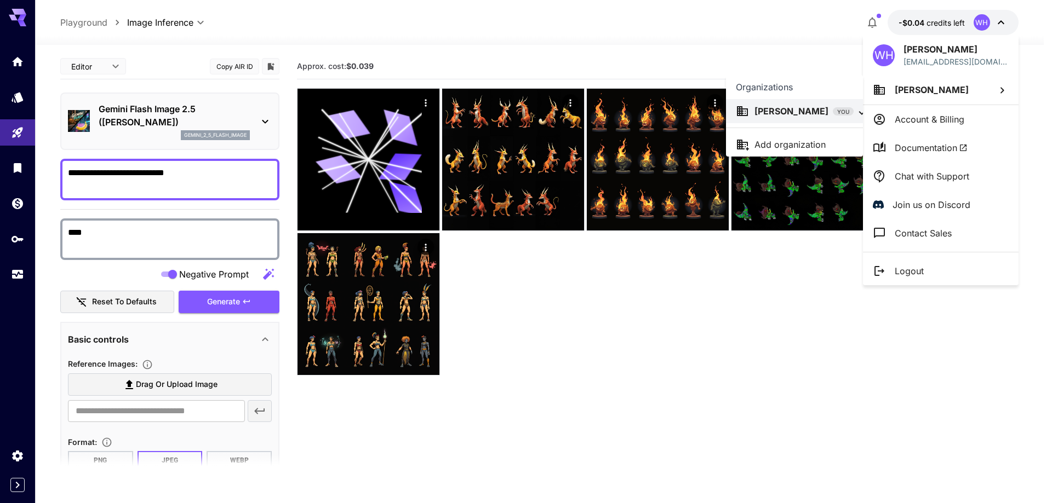
click at [741, 57] on div at bounding box center [526, 251] width 1052 height 503
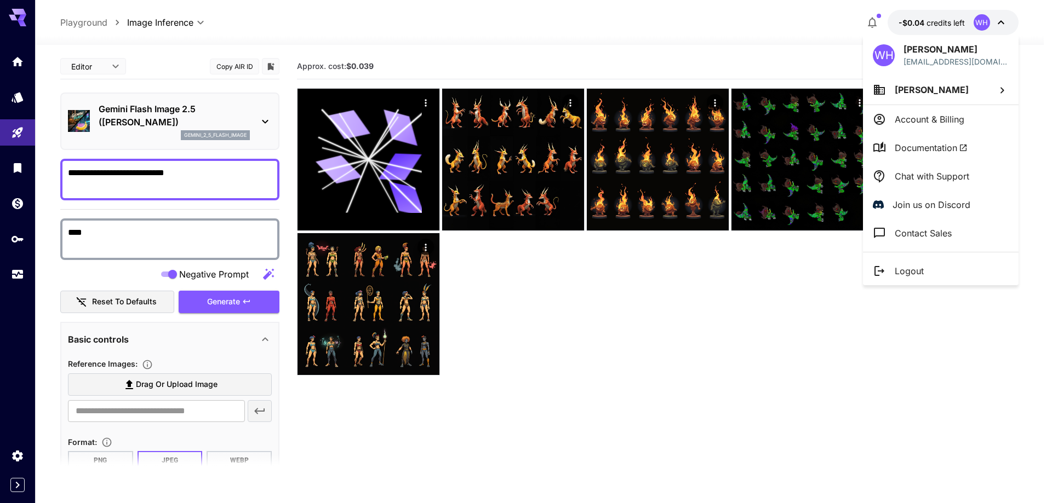
click at [756, 27] on div at bounding box center [526, 251] width 1052 height 503
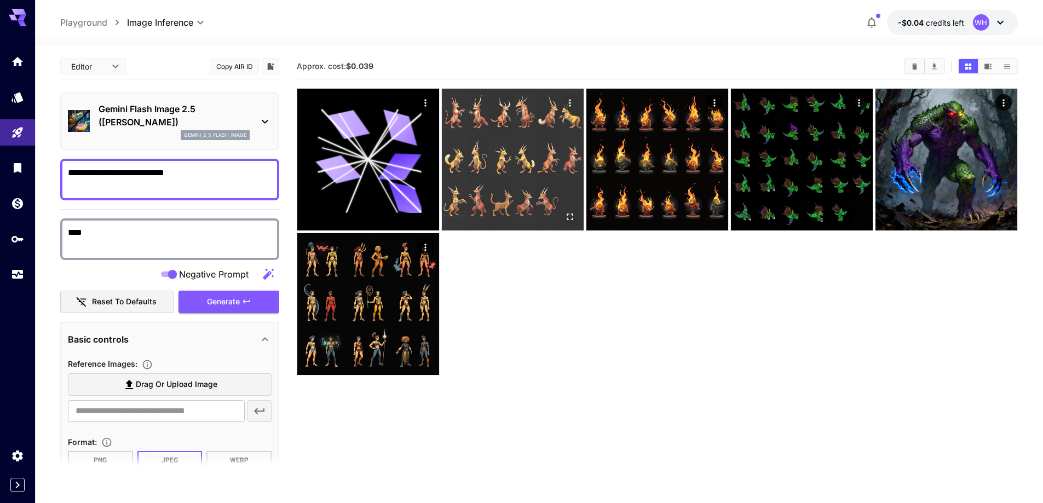
click at [566, 135] on img at bounding box center [513, 160] width 142 height 142
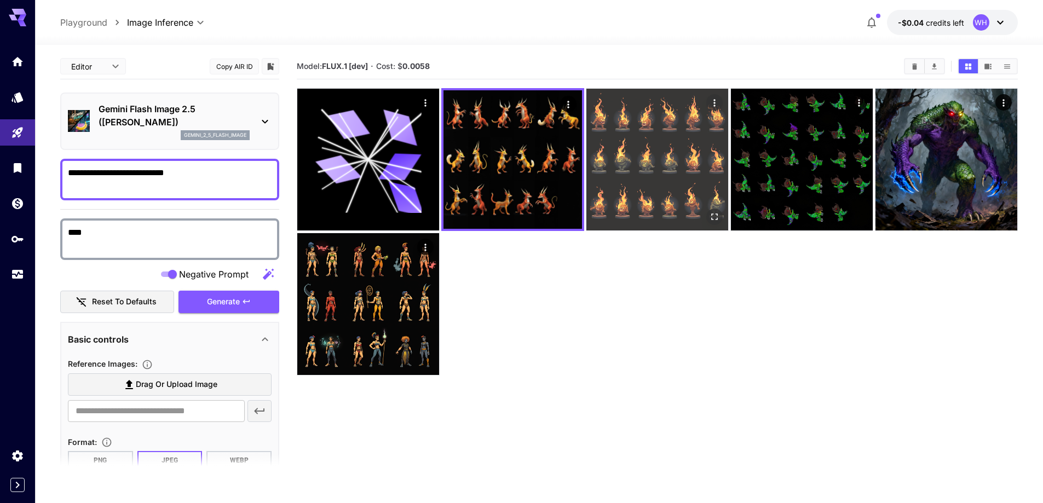
click at [630, 147] on img at bounding box center [658, 160] width 142 height 142
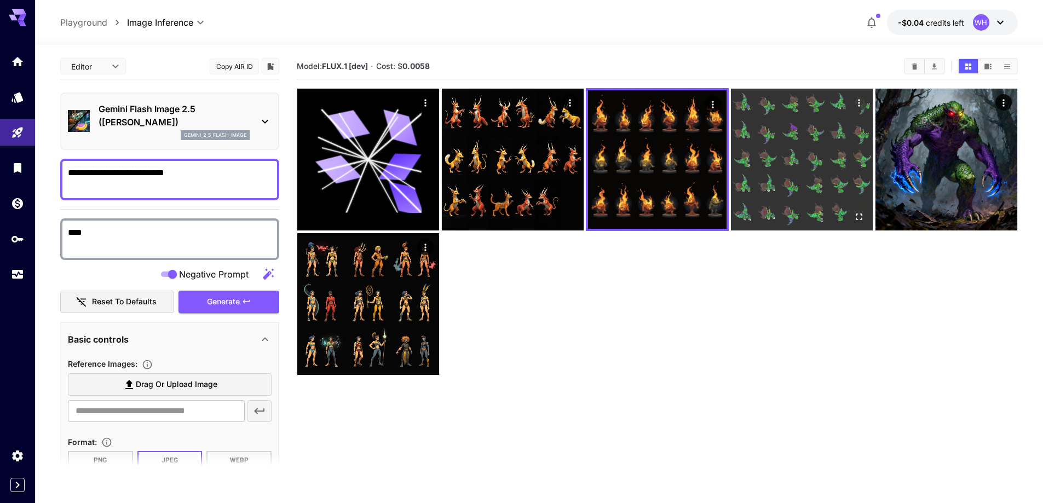
click at [789, 150] on img at bounding box center [802, 160] width 142 height 142
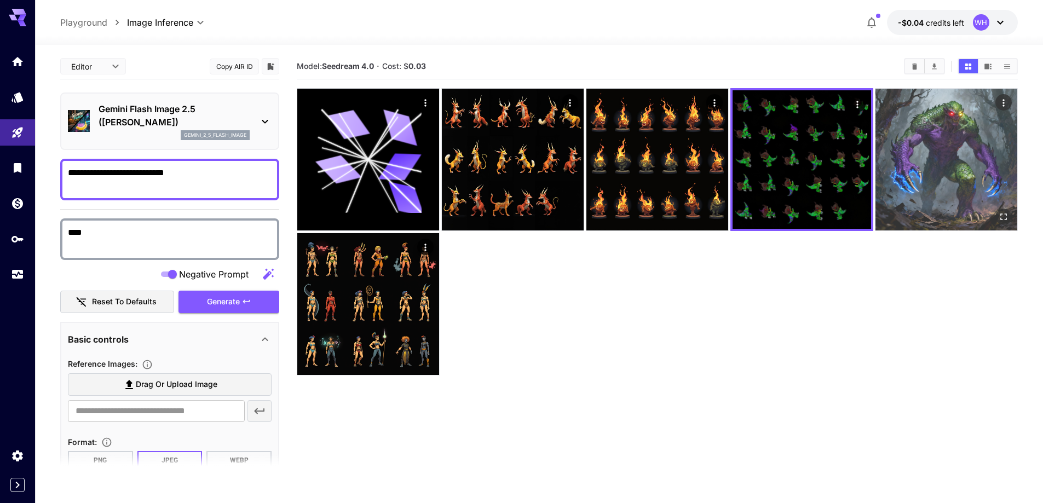
click at [937, 141] on img at bounding box center [947, 160] width 142 height 142
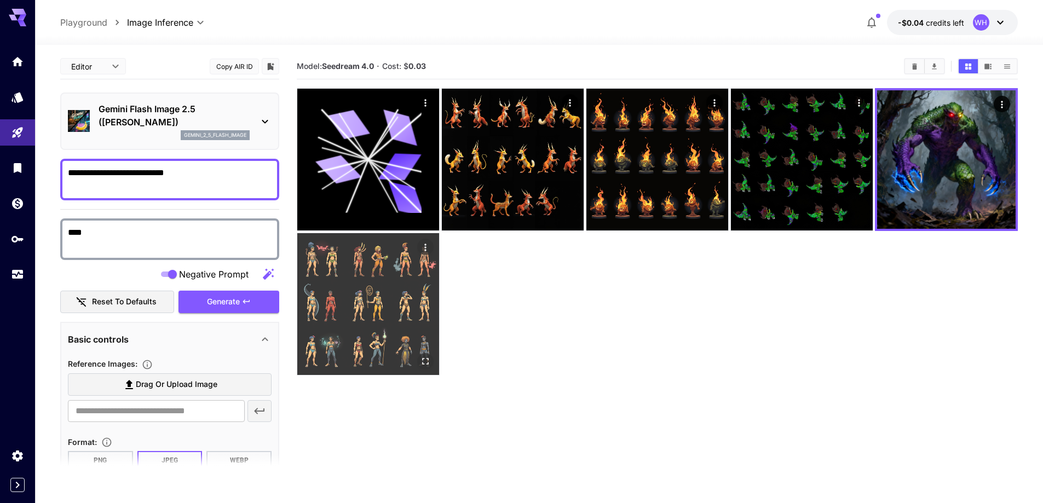
click at [366, 282] on img at bounding box center [368, 304] width 142 height 142
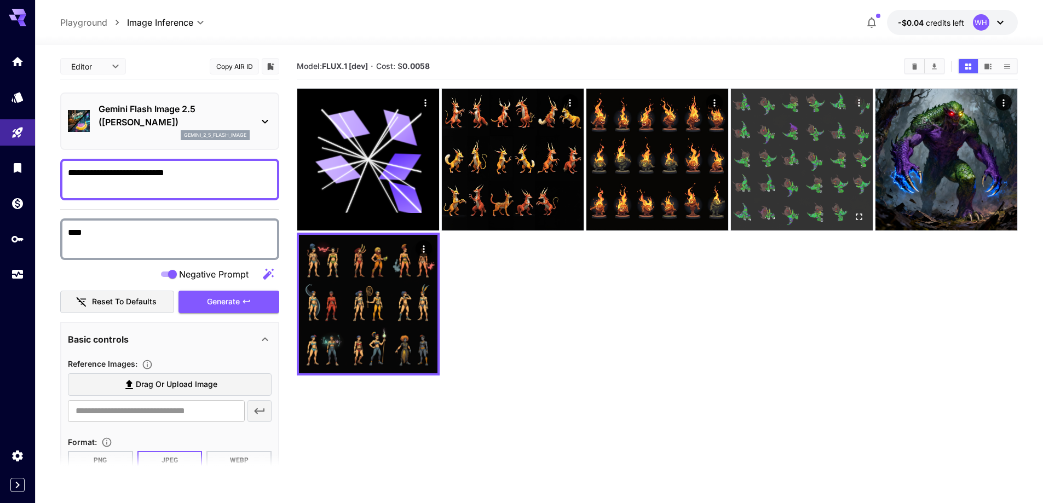
click at [794, 146] on img at bounding box center [802, 160] width 142 height 142
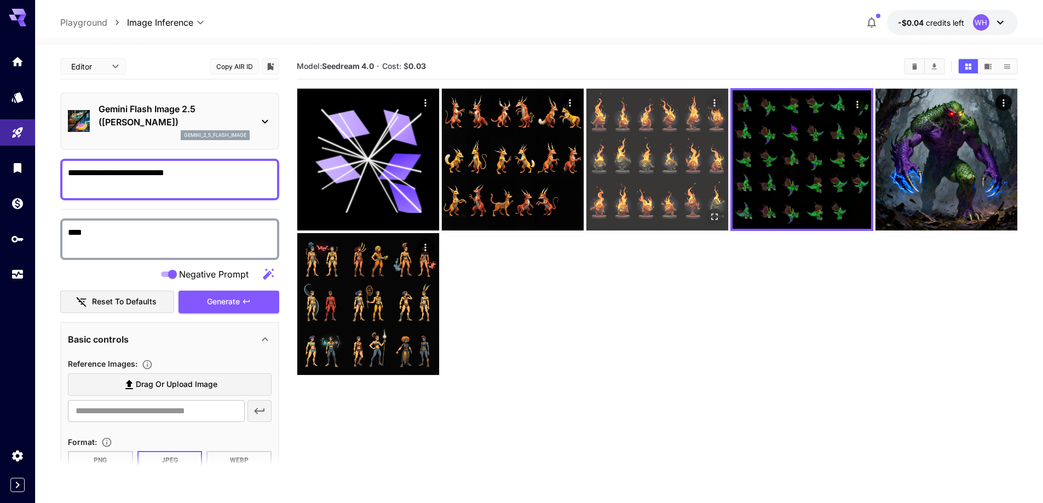
click at [638, 156] on img at bounding box center [658, 160] width 142 height 142
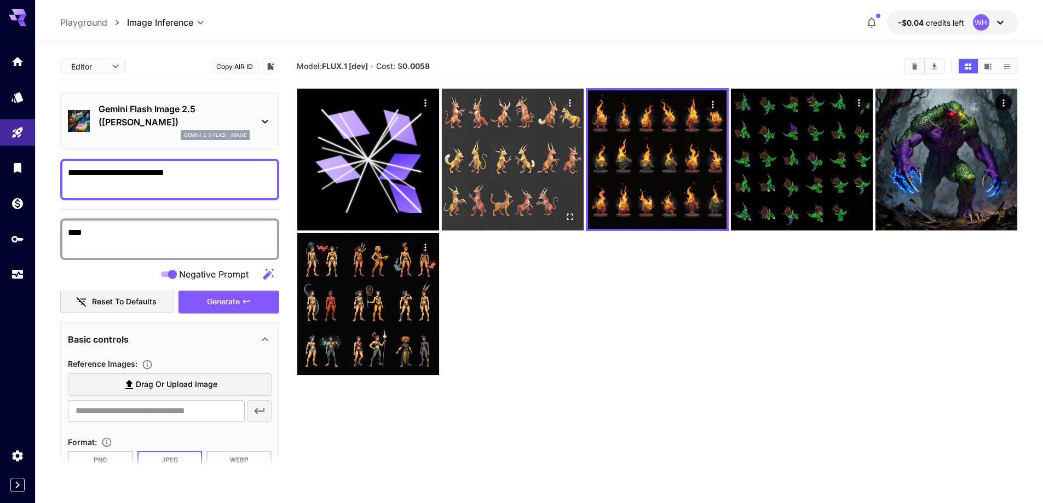
click at [550, 158] on img at bounding box center [513, 160] width 142 height 142
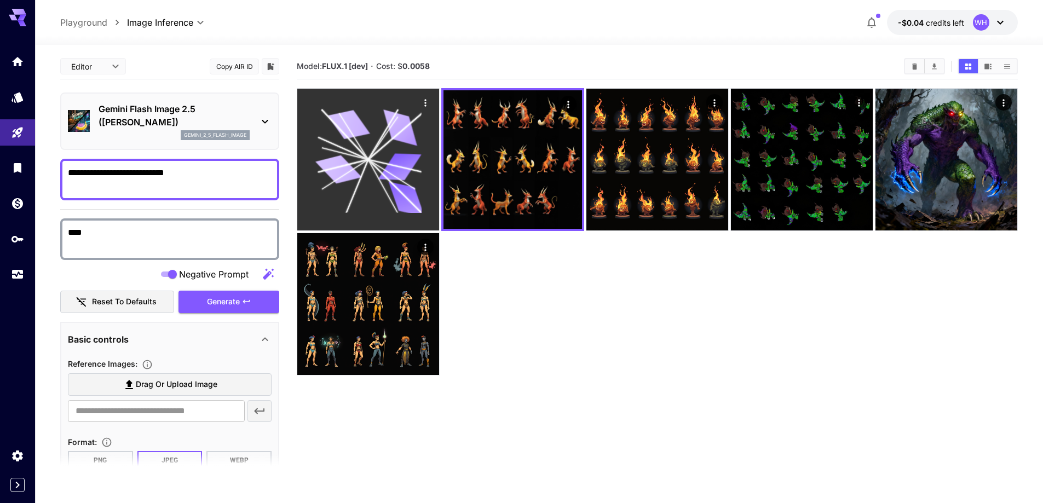
click at [380, 166] on icon at bounding box center [368, 159] width 106 height 106
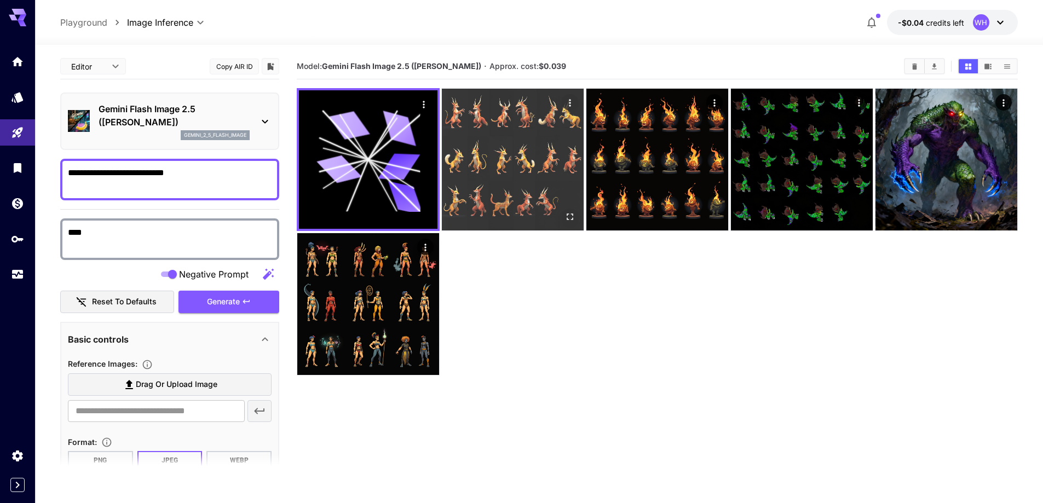
click at [503, 163] on img at bounding box center [513, 160] width 142 height 142
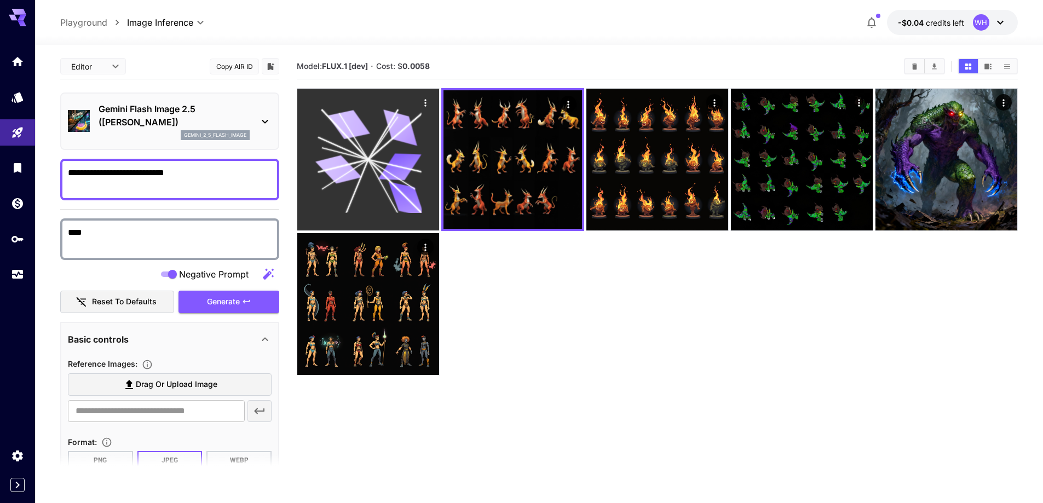
click at [395, 163] on icon at bounding box center [400, 166] width 43 height 27
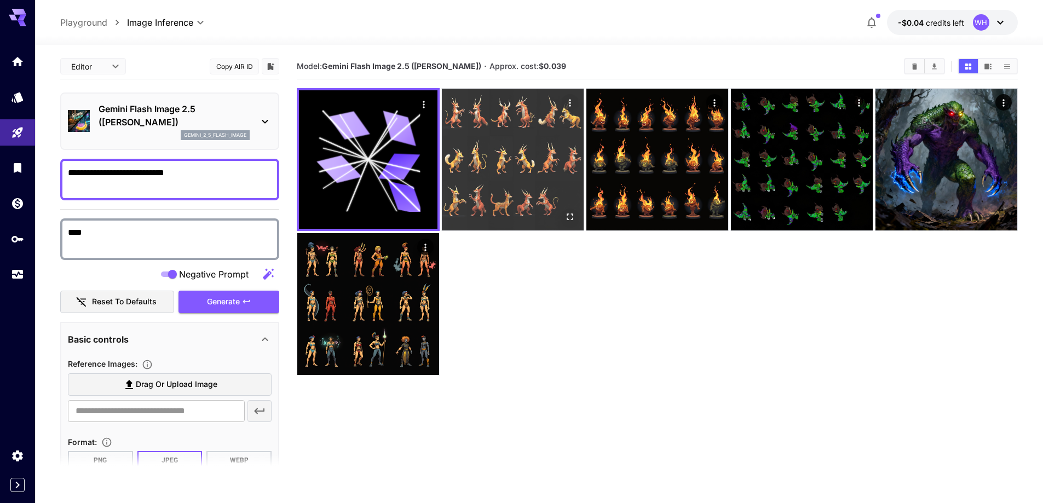
click at [480, 156] on img at bounding box center [513, 160] width 142 height 142
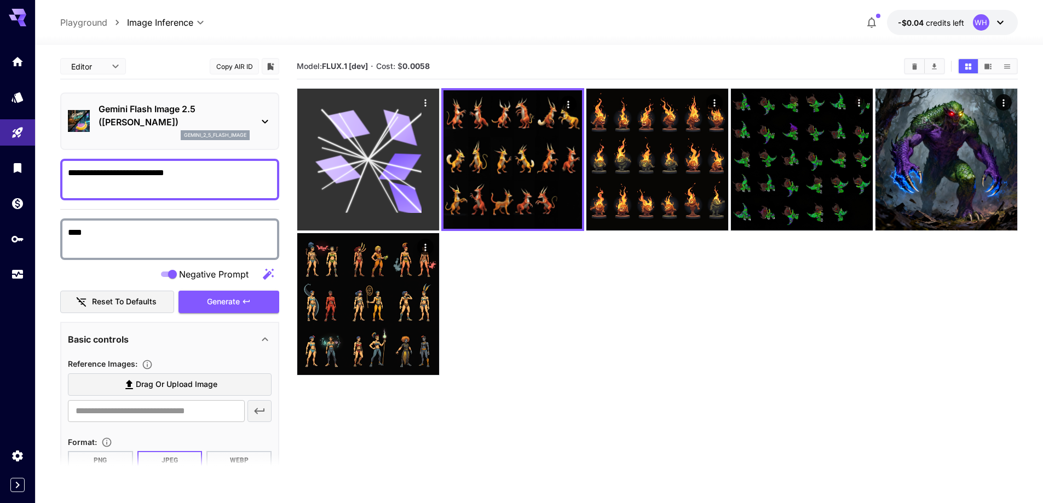
click at [383, 137] on icon at bounding box center [368, 159] width 106 height 106
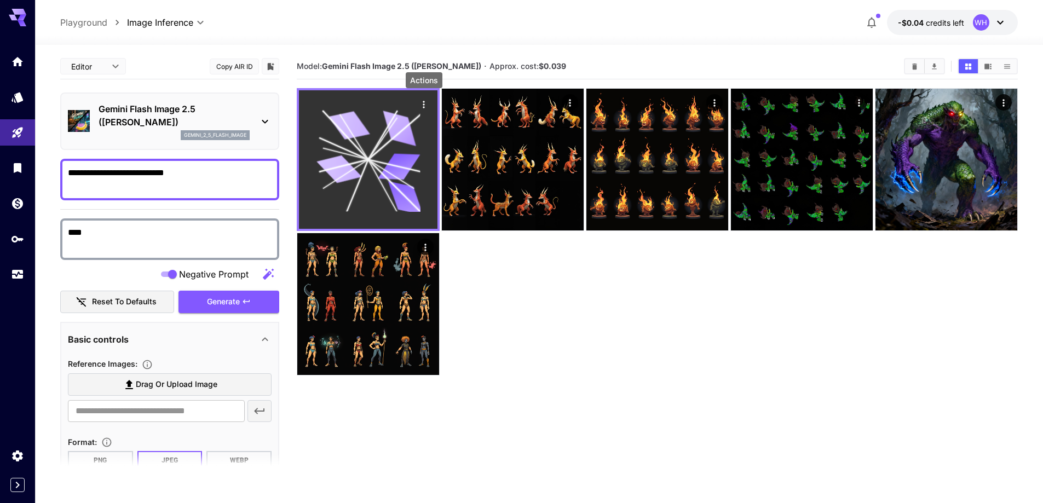
click at [424, 106] on icon "Actions" at bounding box center [423, 104] width 11 height 11
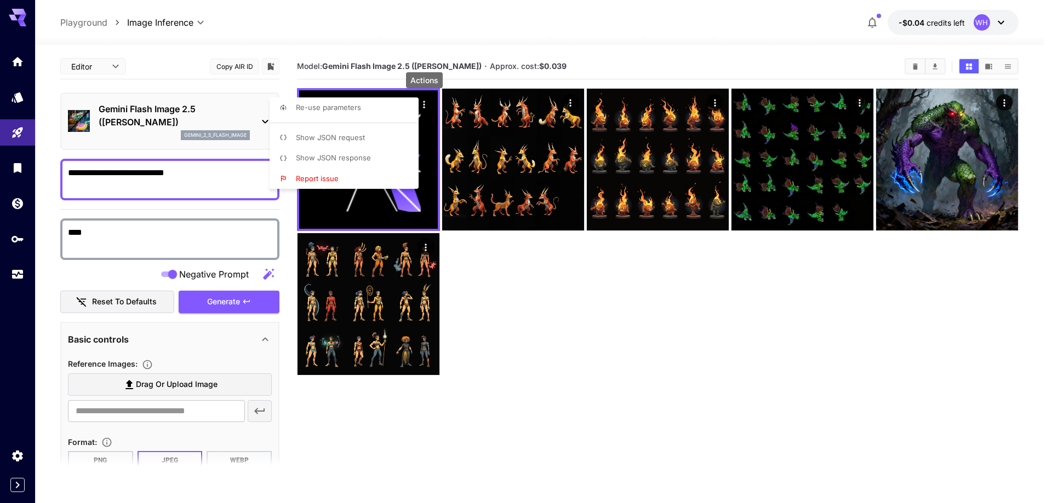
click at [706, 58] on div at bounding box center [526, 251] width 1052 height 503
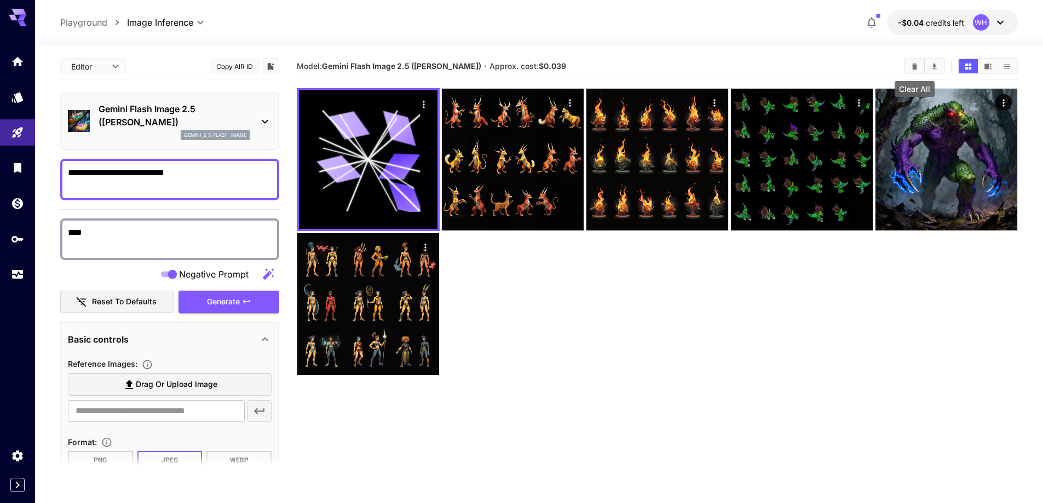
click at [911, 67] on icon "Clear All" at bounding box center [915, 66] width 8 height 8
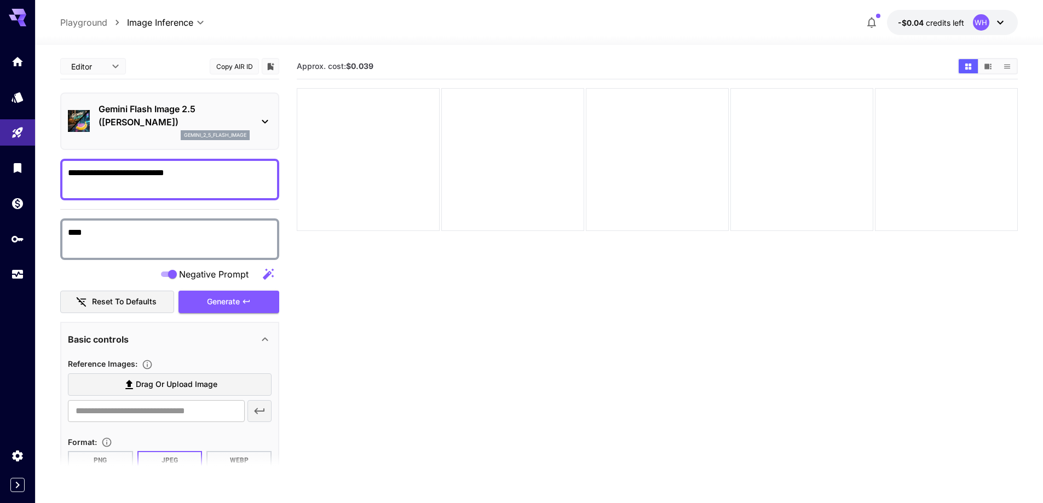
click at [670, 64] on section "Approx. cost: $0.039" at bounding box center [623, 66] width 652 height 10
